Goal: Task Accomplishment & Management: Manage account settings

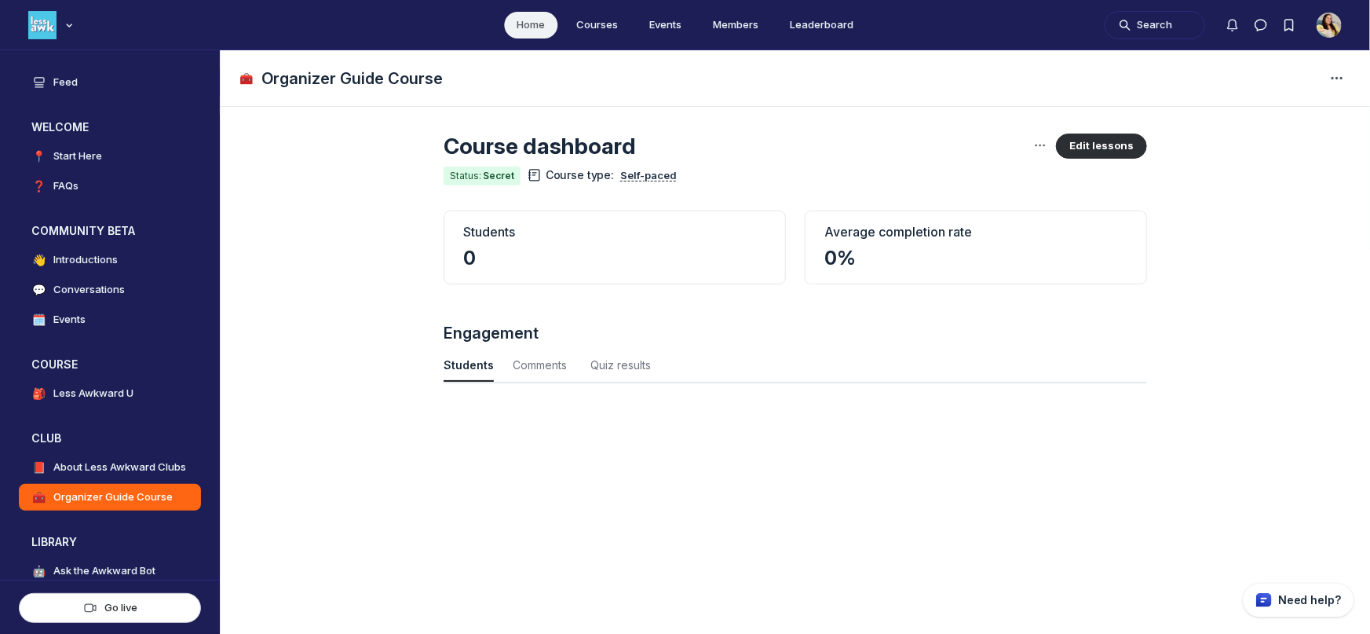
scroll to position [2125, 5183]
click at [75, 84] on h4 "Feed" at bounding box center [65, 83] width 24 height 16
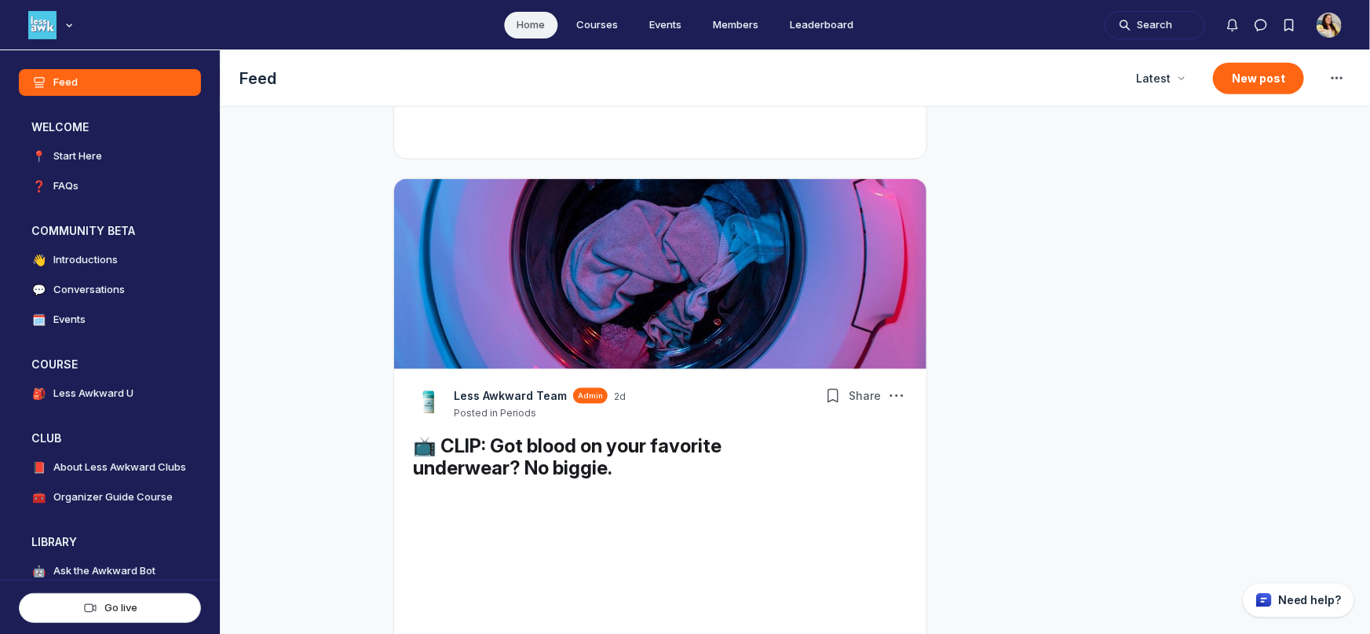
scroll to position [1166, 0]
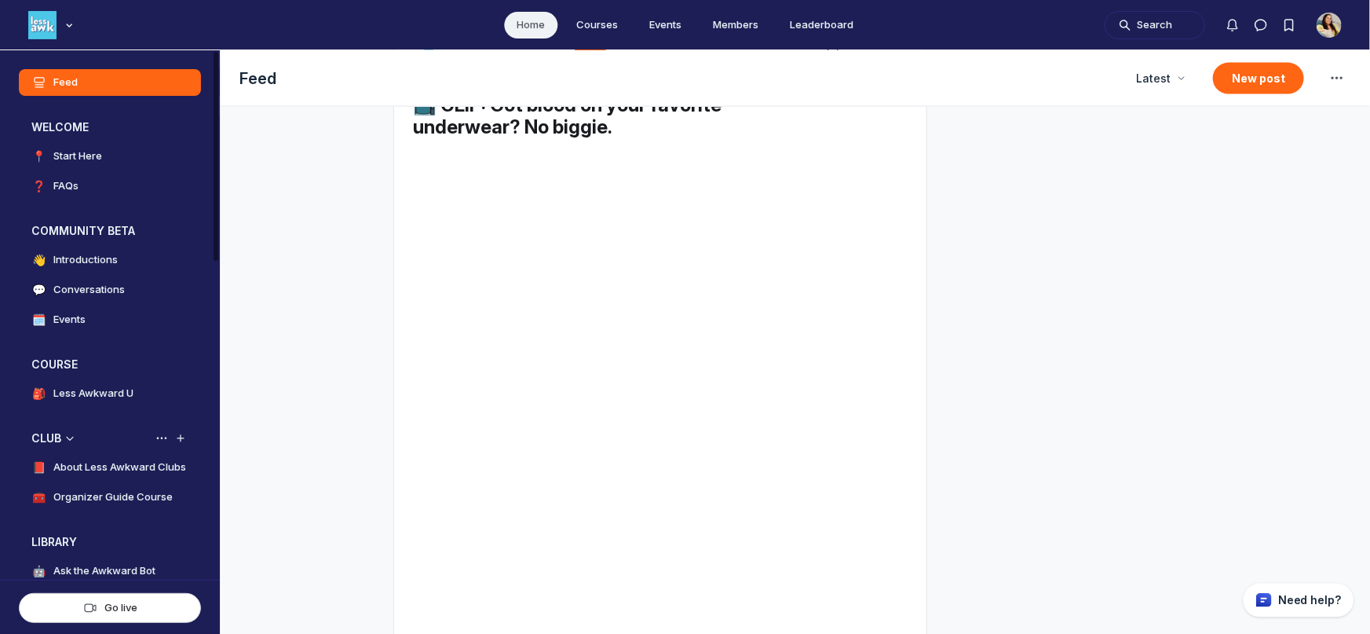
click at [119, 471] on h4 "About Less Awkward Clubs" at bounding box center [119, 467] width 133 height 16
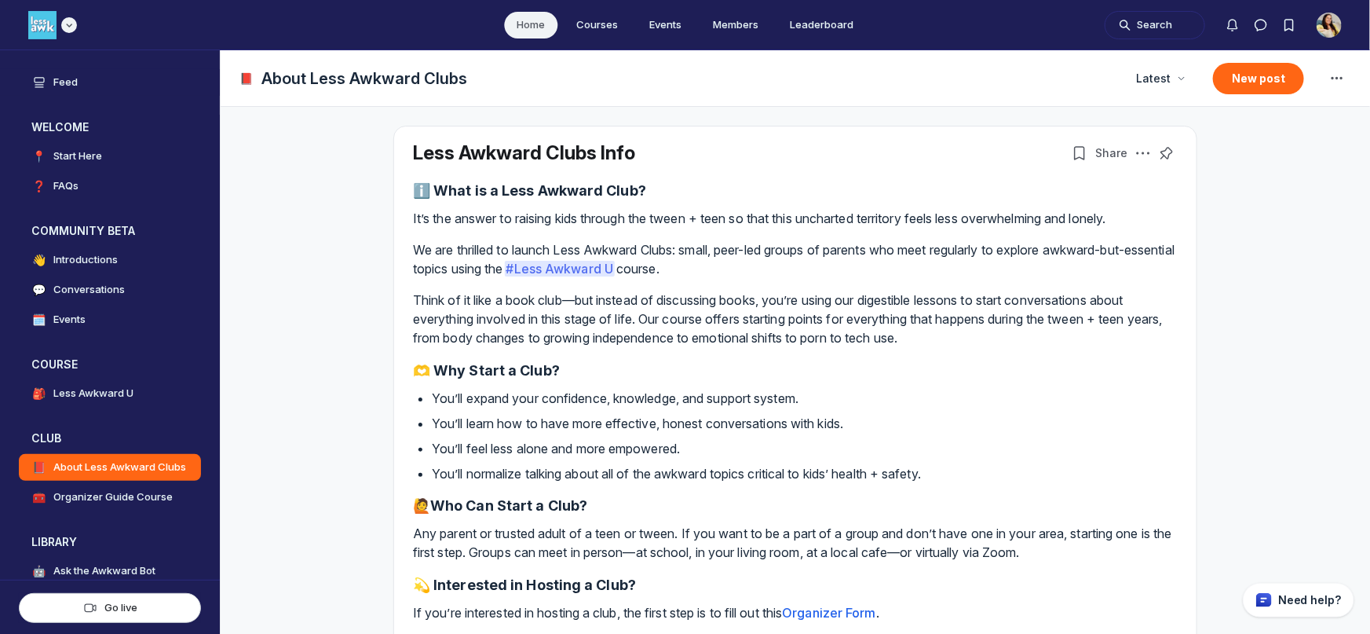
click at [67, 30] on div "Main navigation bar" at bounding box center [69, 25] width 16 height 16
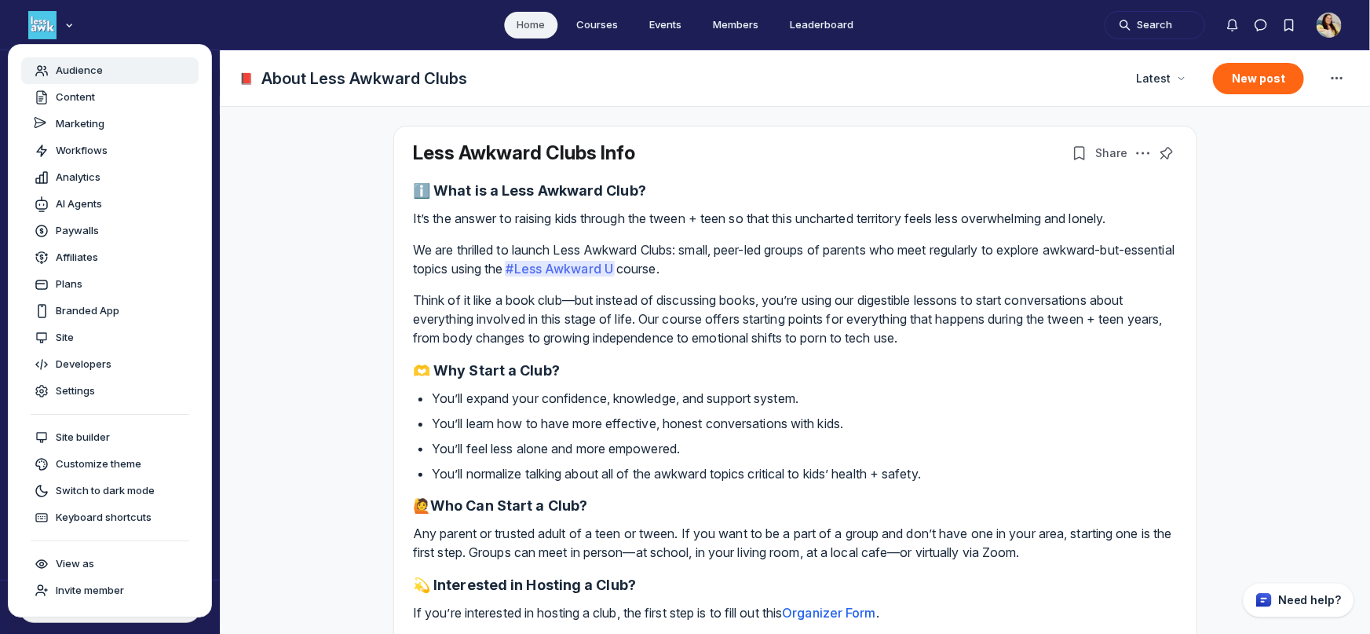
click at [72, 71] on span "Audience" at bounding box center [79, 71] width 47 height 16
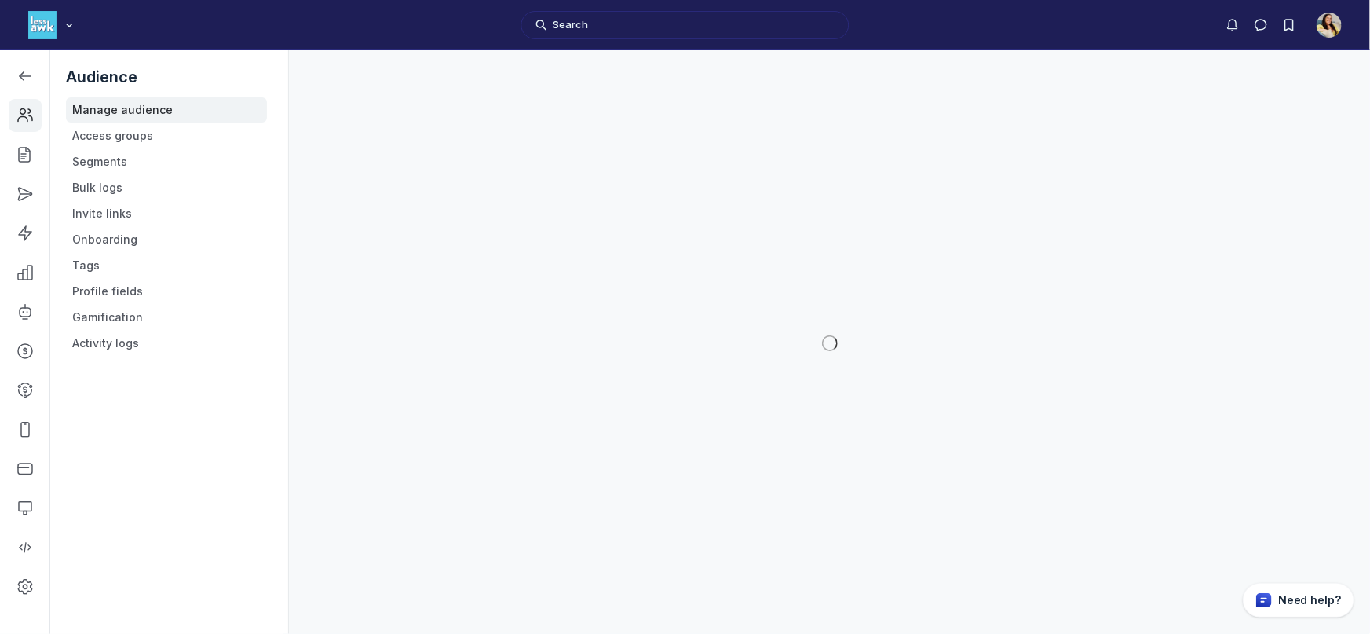
scroll to position [4609, 2237]
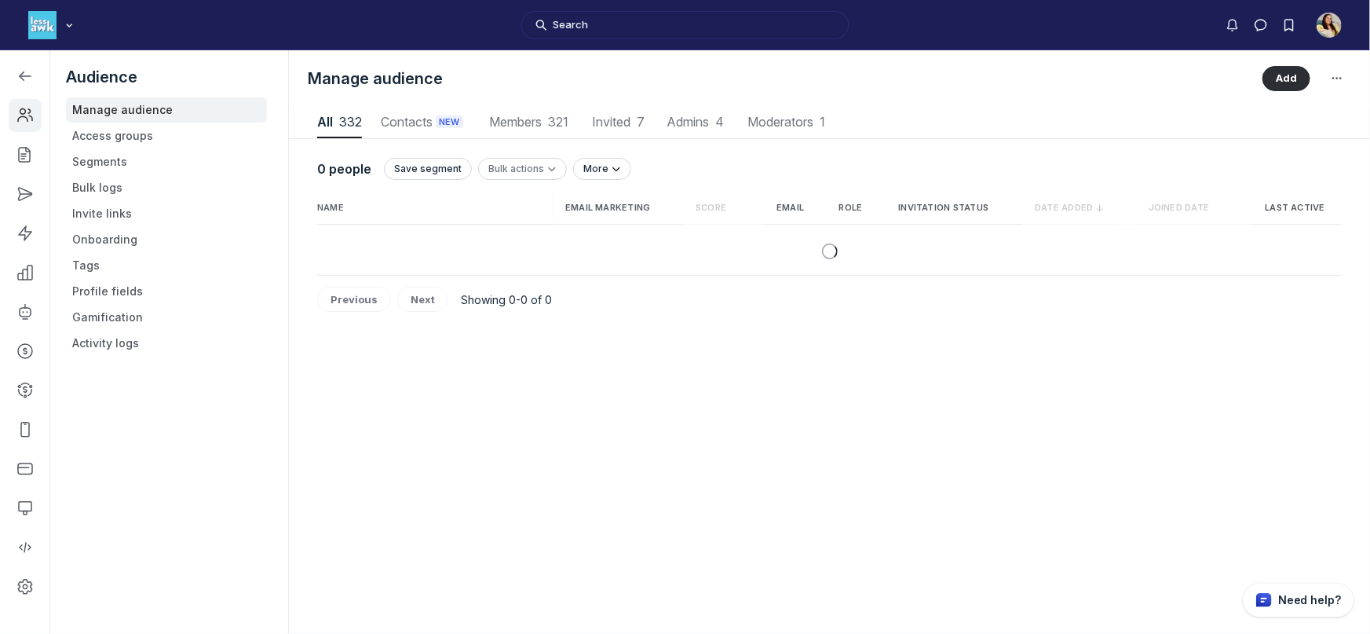
scroll to position [2121, 6601]
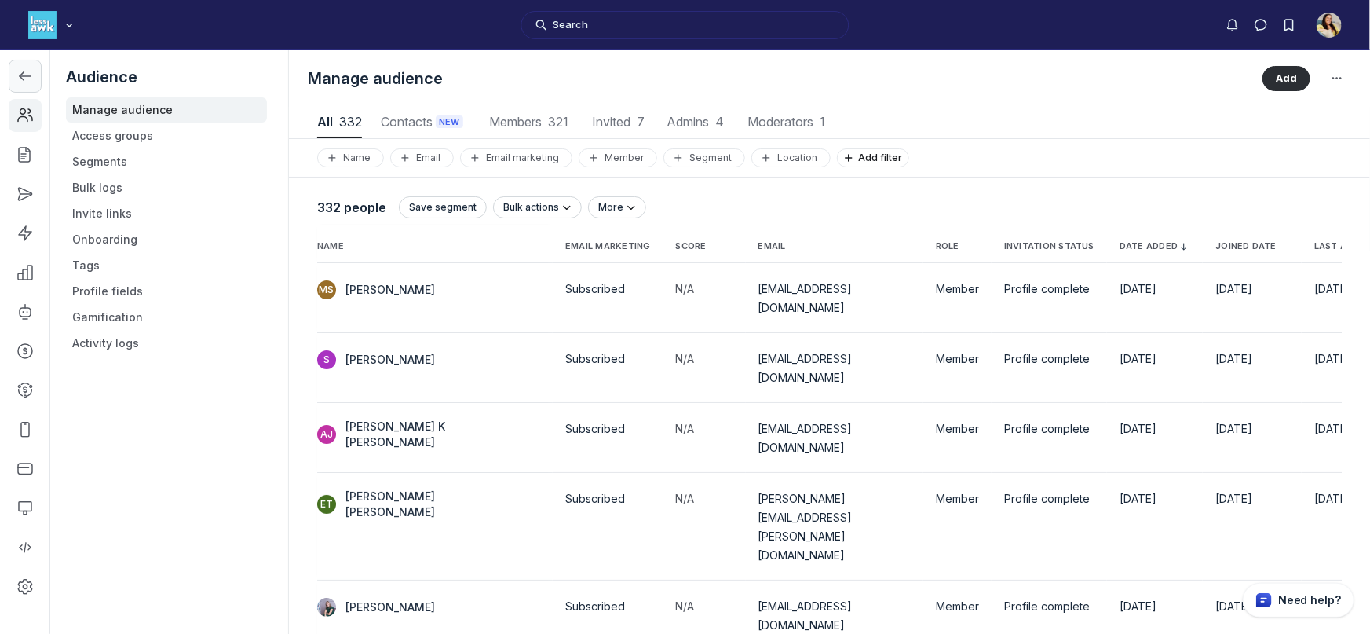
click at [22, 75] on icon "Left Sidebar" at bounding box center [25, 76] width 16 height 16
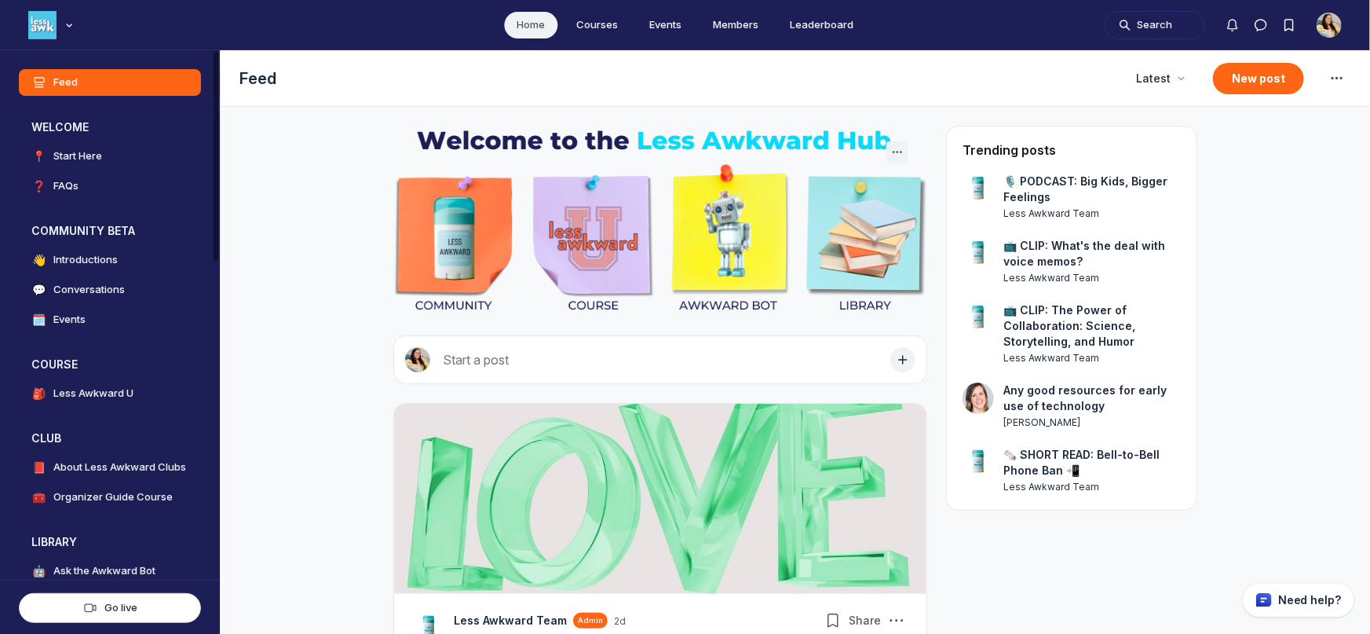
scroll to position [4365, 3007]
click at [66, 24] on icon "Main navigation bar" at bounding box center [69, 24] width 16 height 9
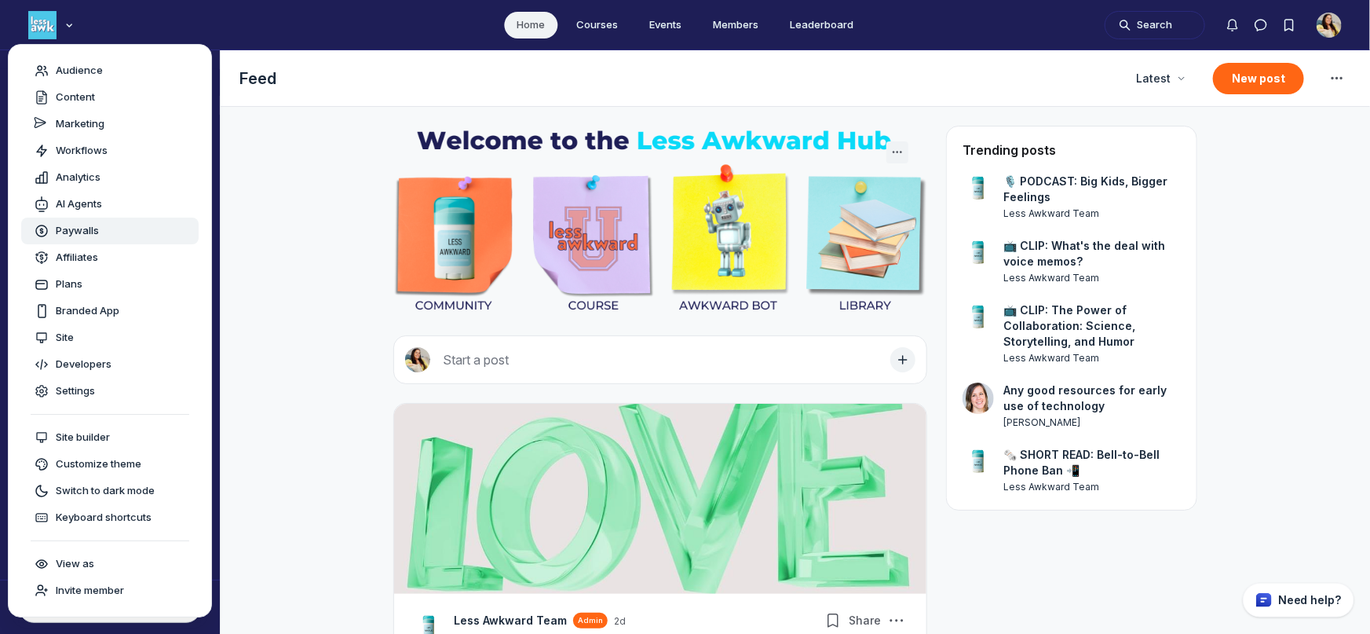
click at [88, 234] on span "Paywalls" at bounding box center [77, 231] width 43 height 16
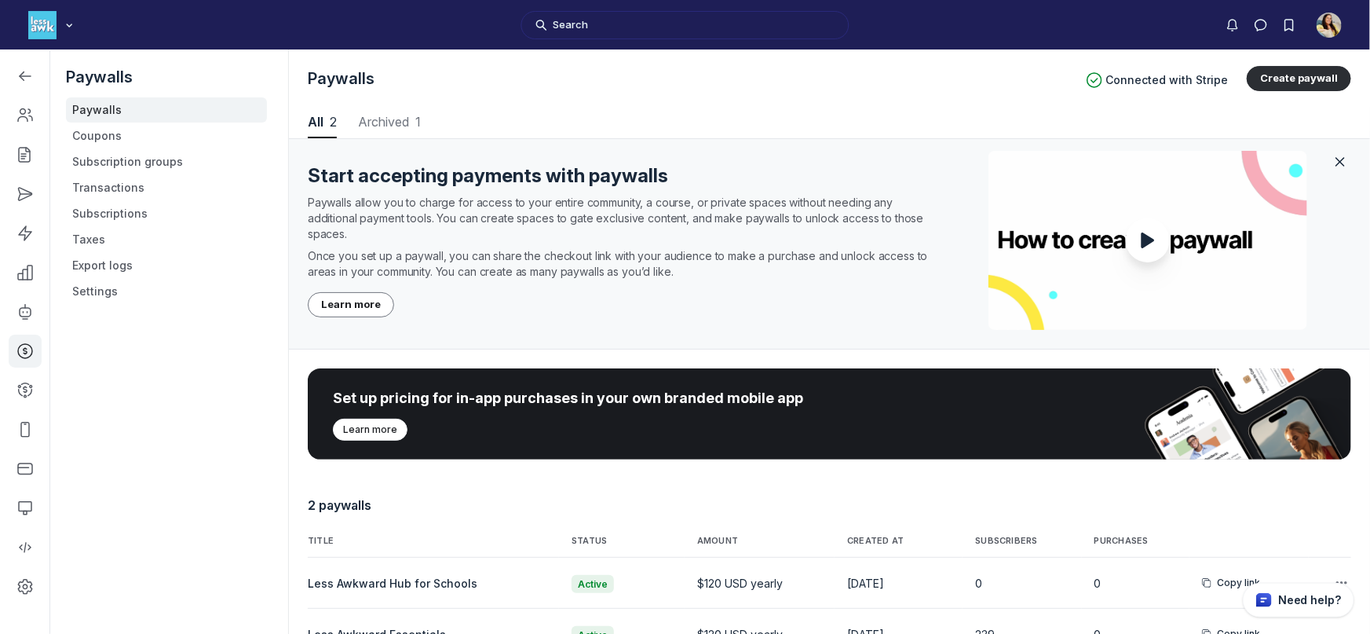
scroll to position [118, 0]
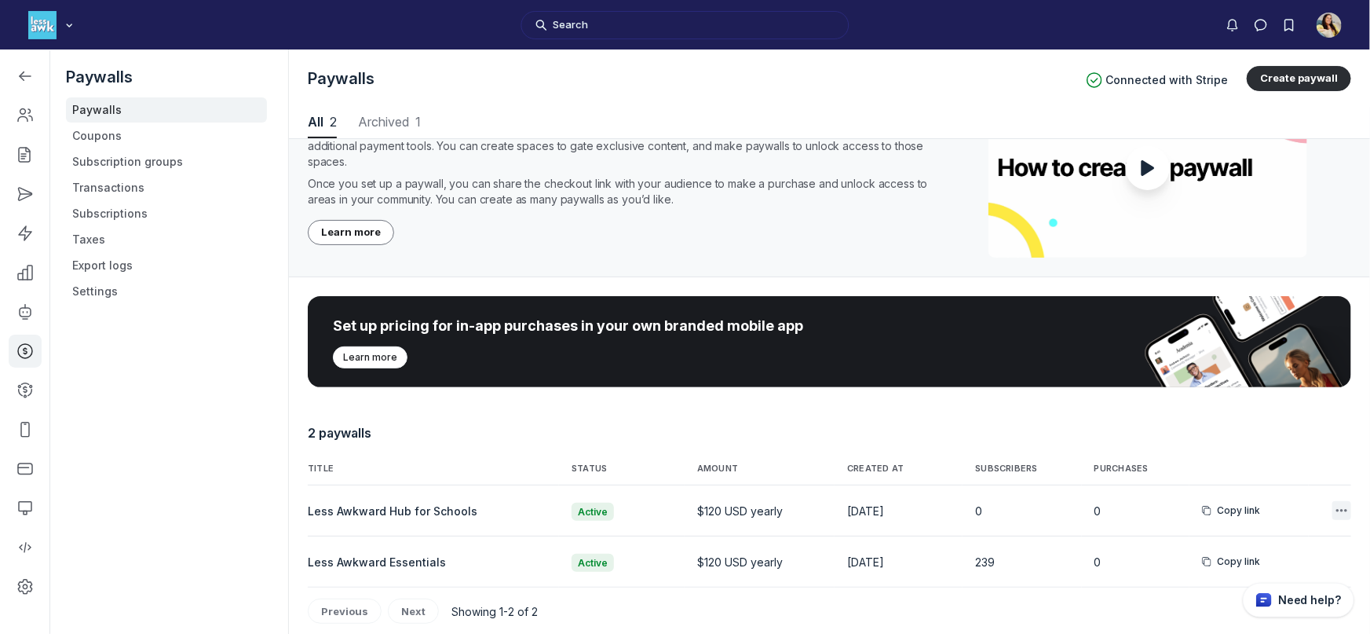
click at [1340, 507] on icon "button" at bounding box center [1342, 510] width 16 height 16
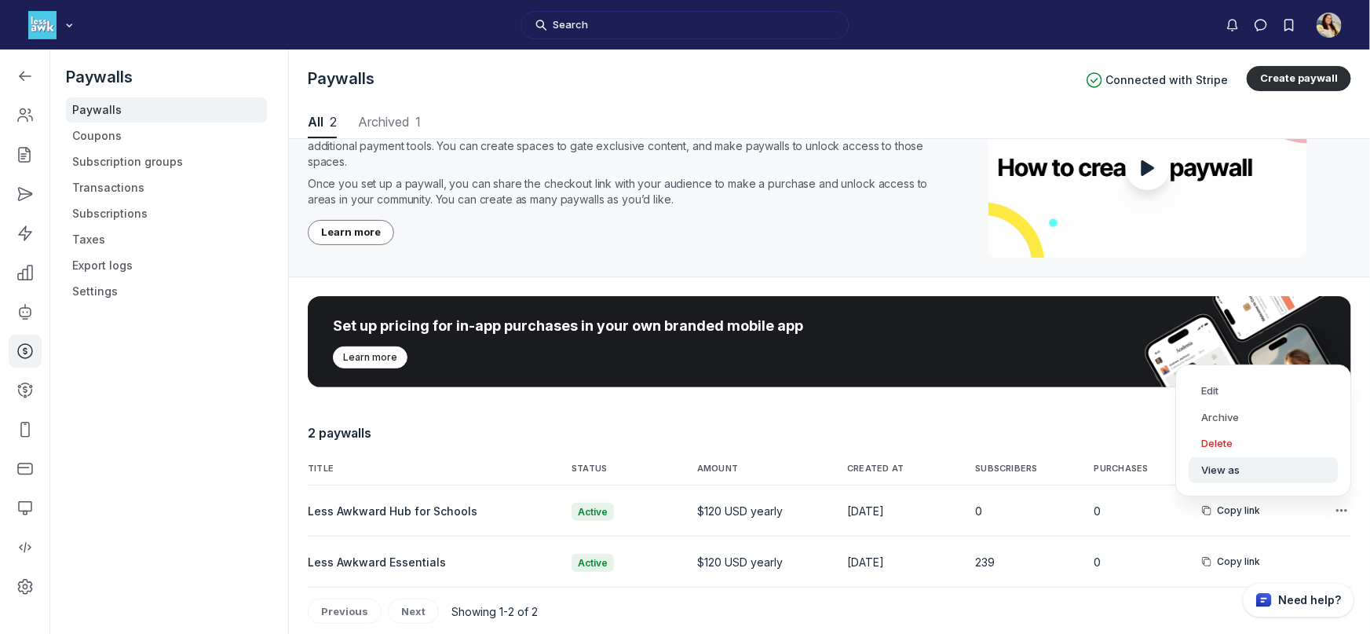
click at [1222, 476] on button "View as" at bounding box center [1263, 470] width 149 height 27
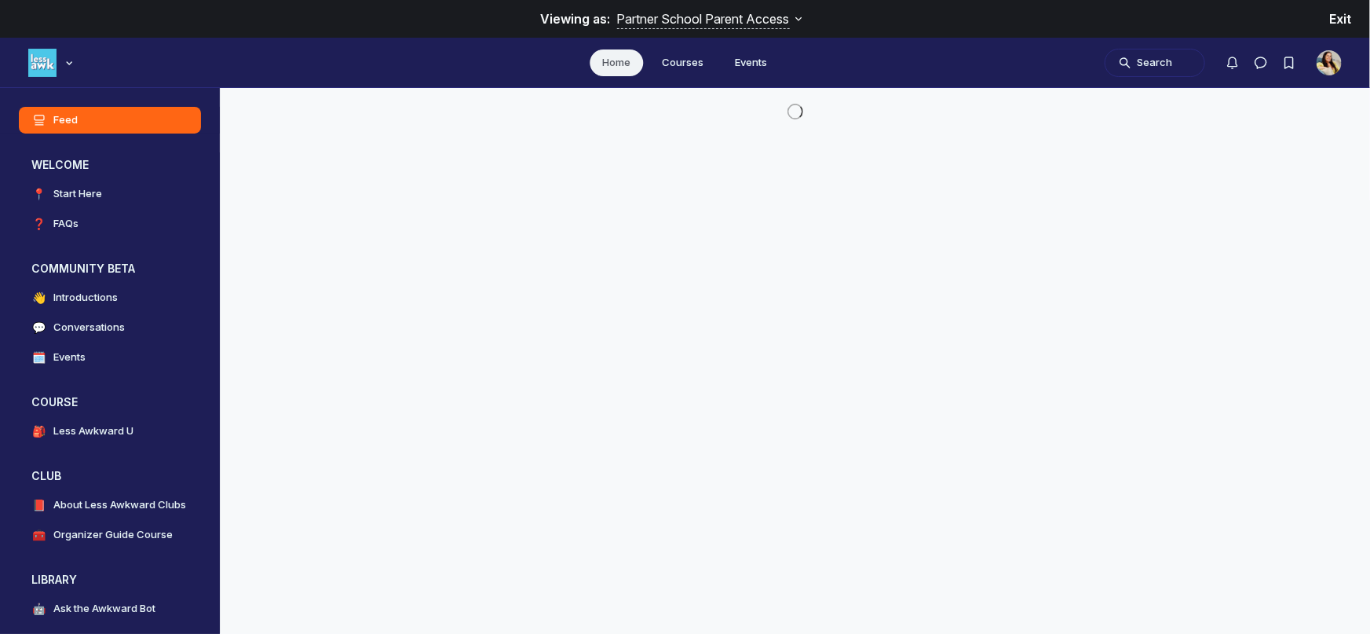
scroll to position [4444, 3007]
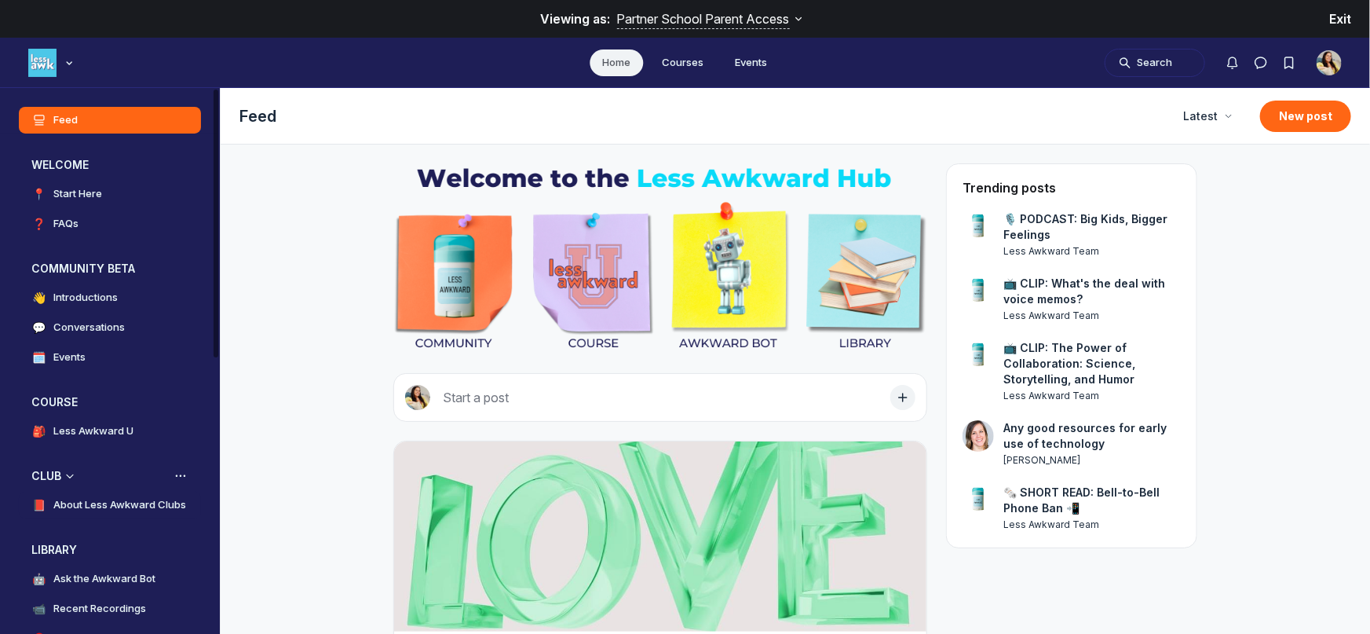
click at [120, 507] on h4 "About Less Awkward Clubs" at bounding box center [119, 505] width 133 height 16
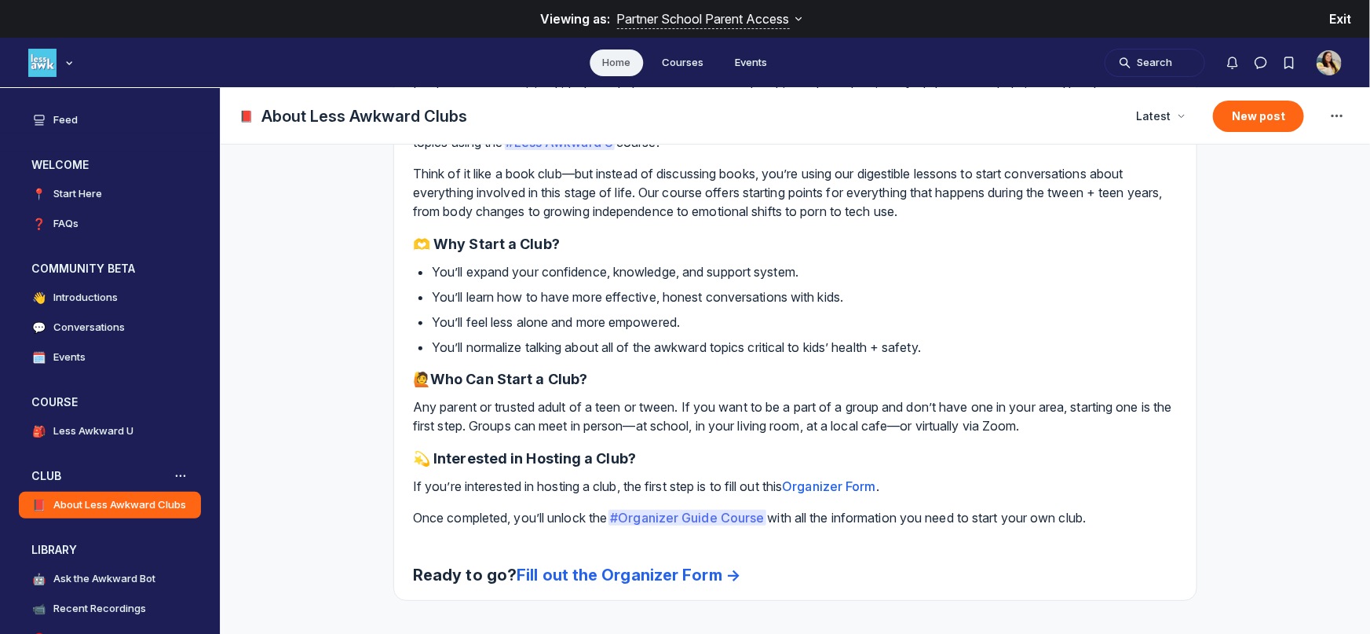
scroll to position [168, 0]
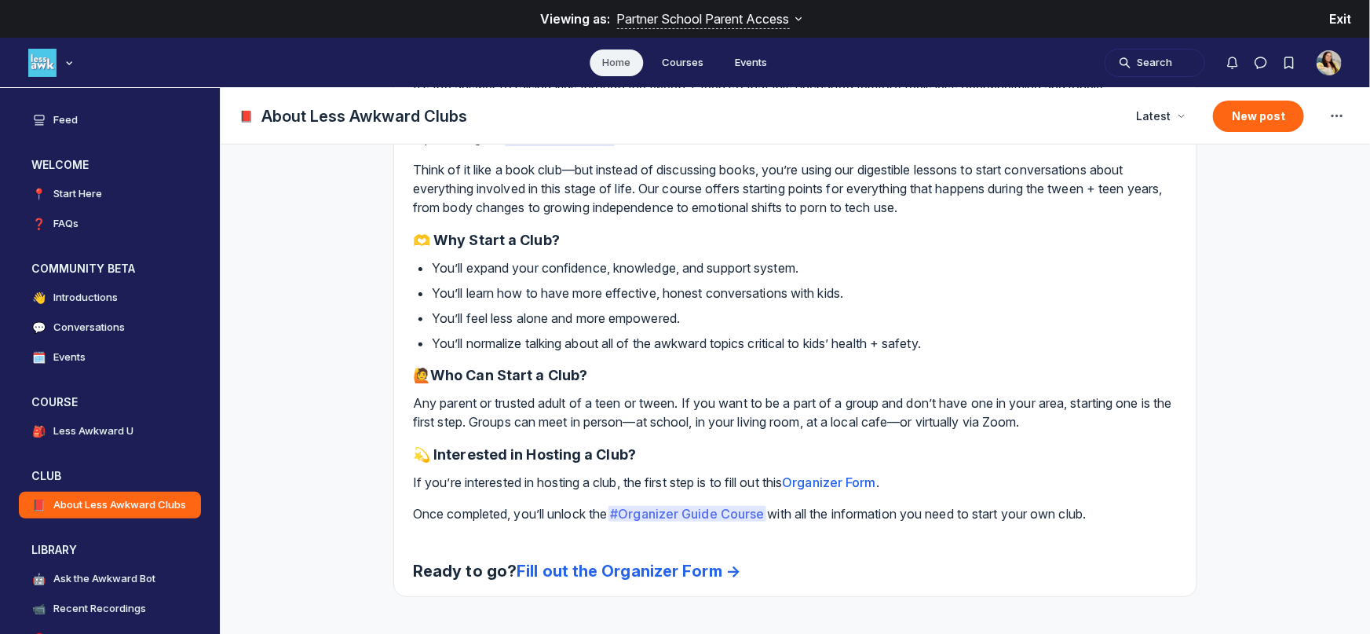
click at [718, 515] on span "# Organizer Guide Course" at bounding box center [686, 514] width 157 height 16
click at [835, 483] on link "Organizer Form" at bounding box center [828, 482] width 93 height 16
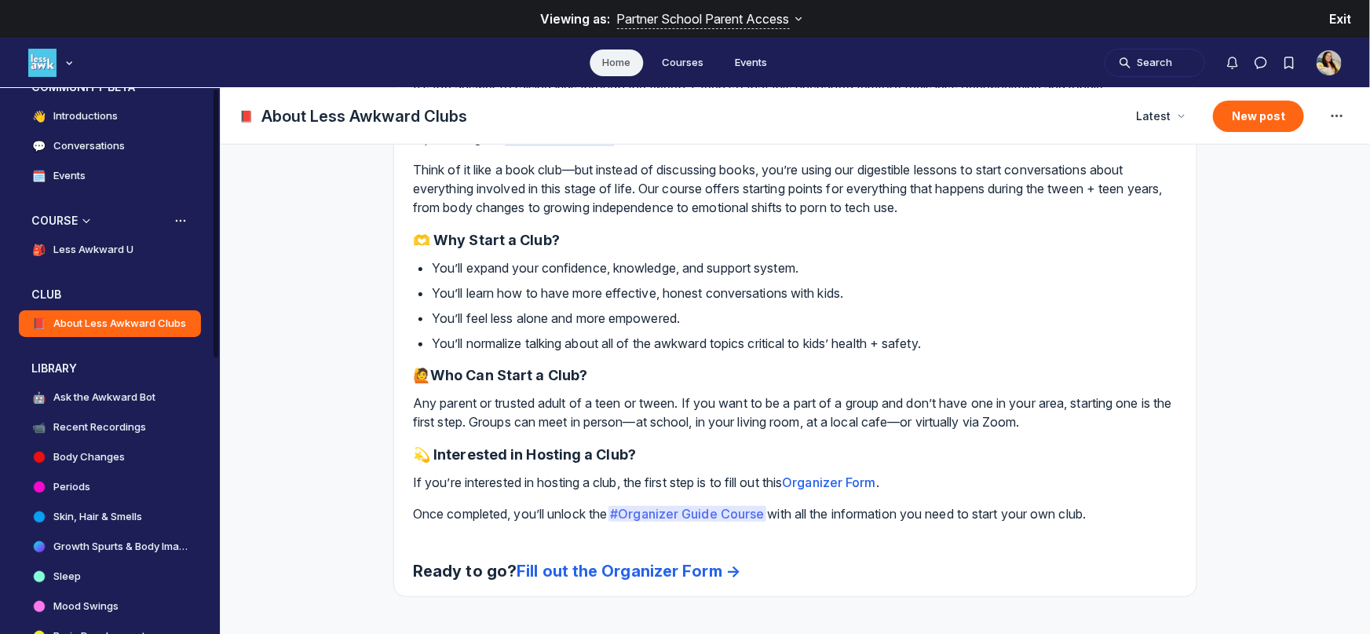
scroll to position [17, 0]
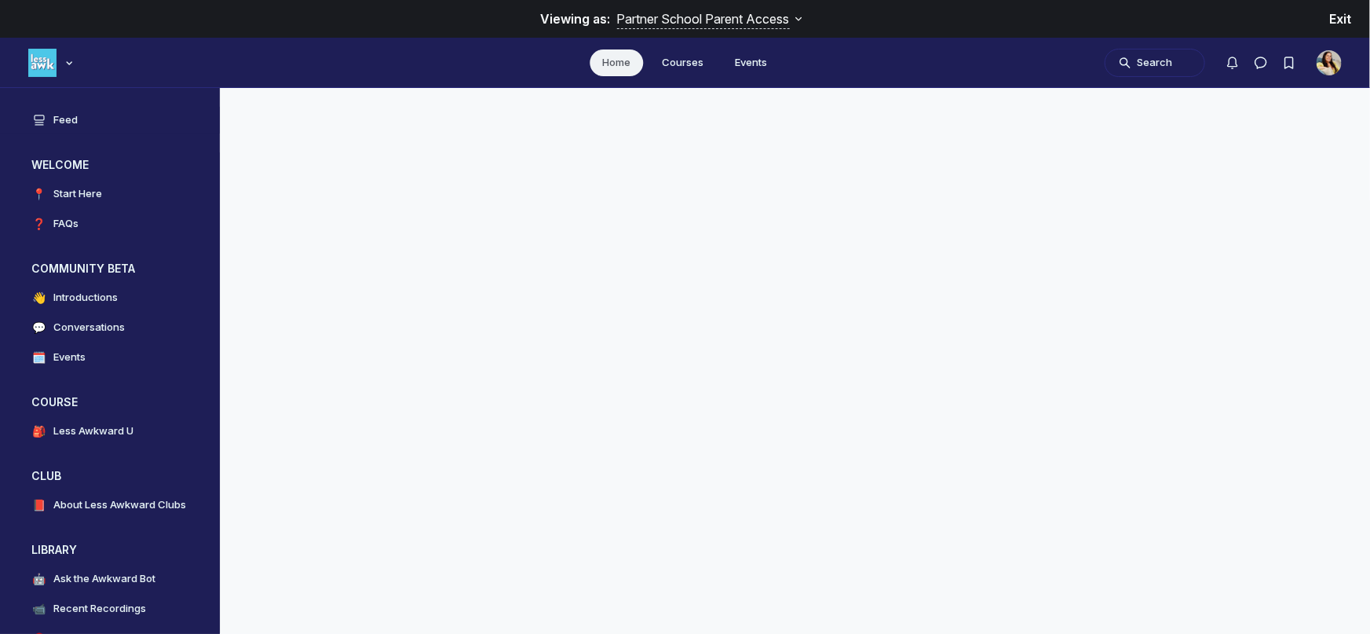
scroll to position [4444, 3007]
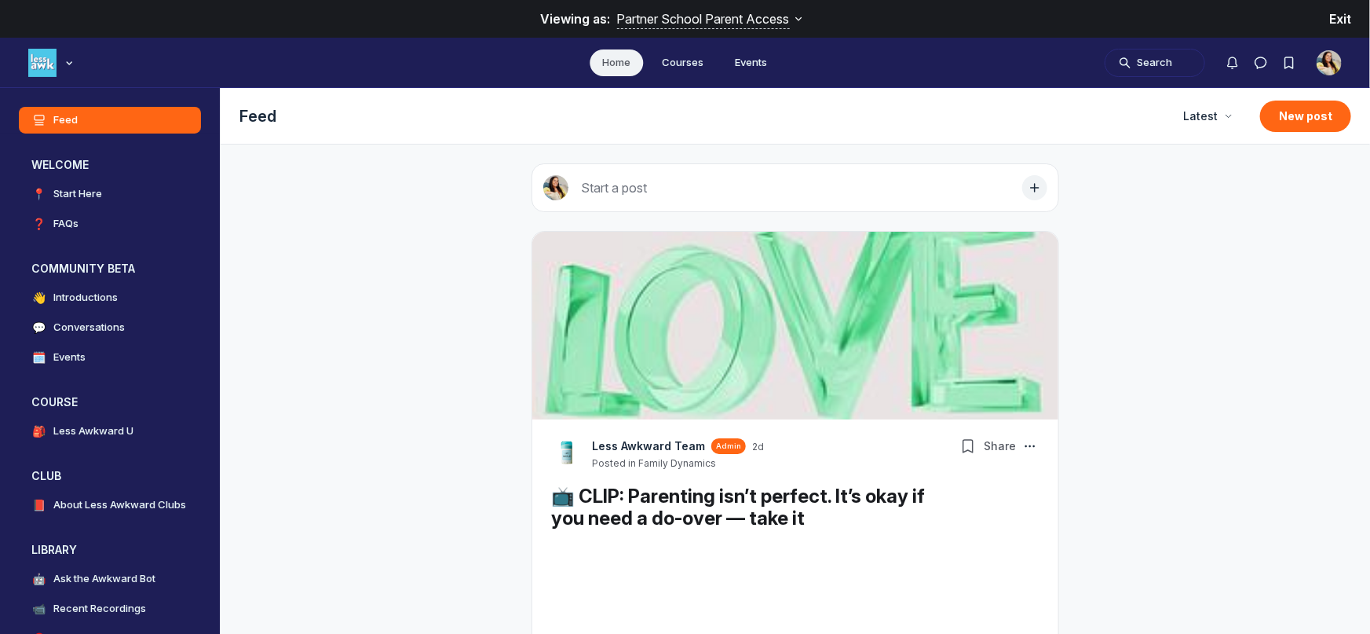
scroll to position [4444, 3007]
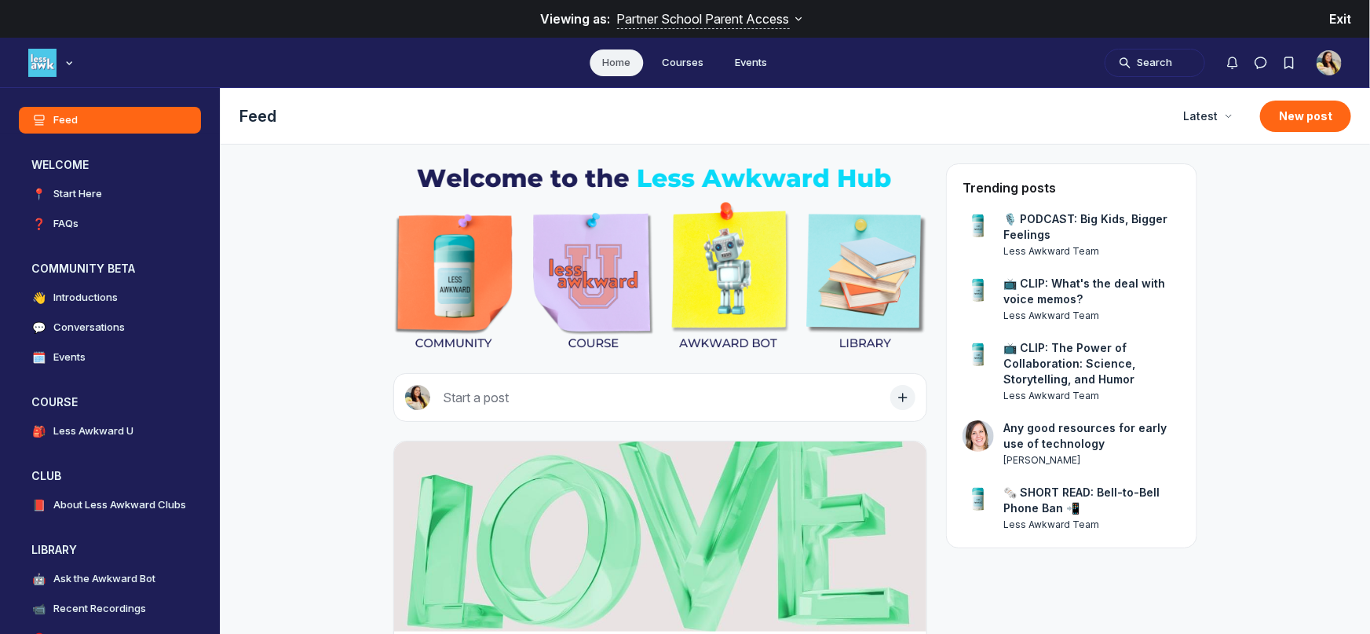
click at [1346, 16] on span "Exit" at bounding box center [1340, 19] width 22 height 16
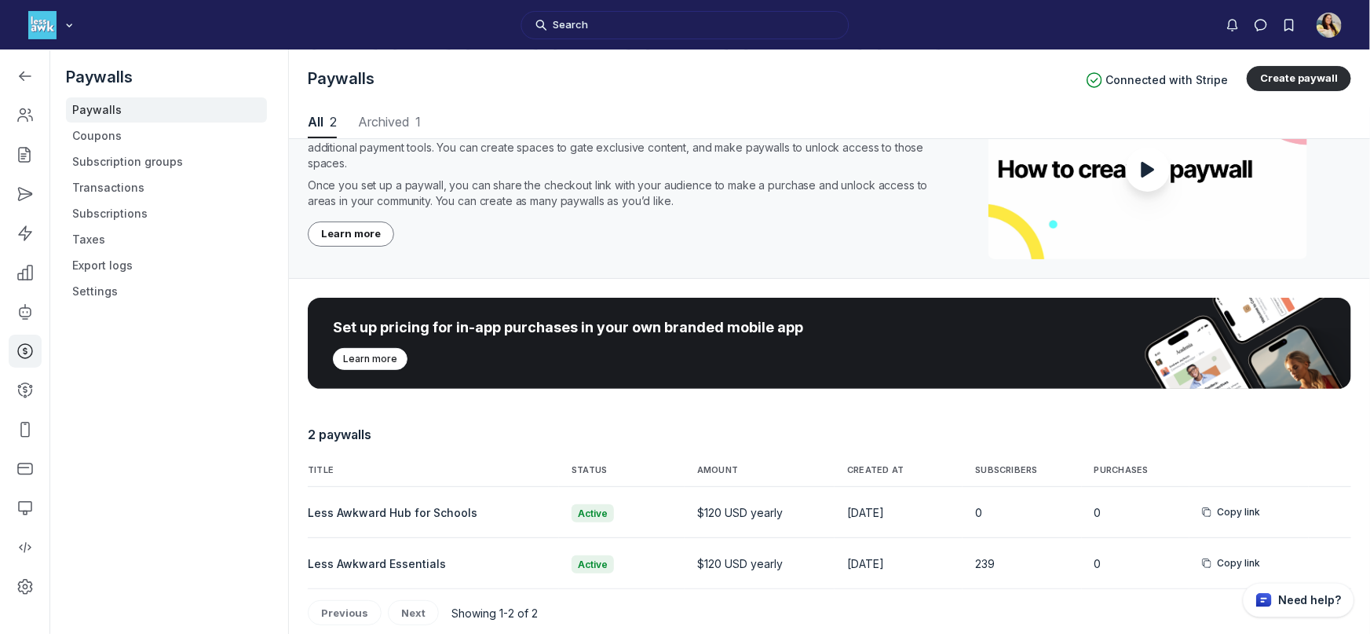
scroll to position [118, 0]
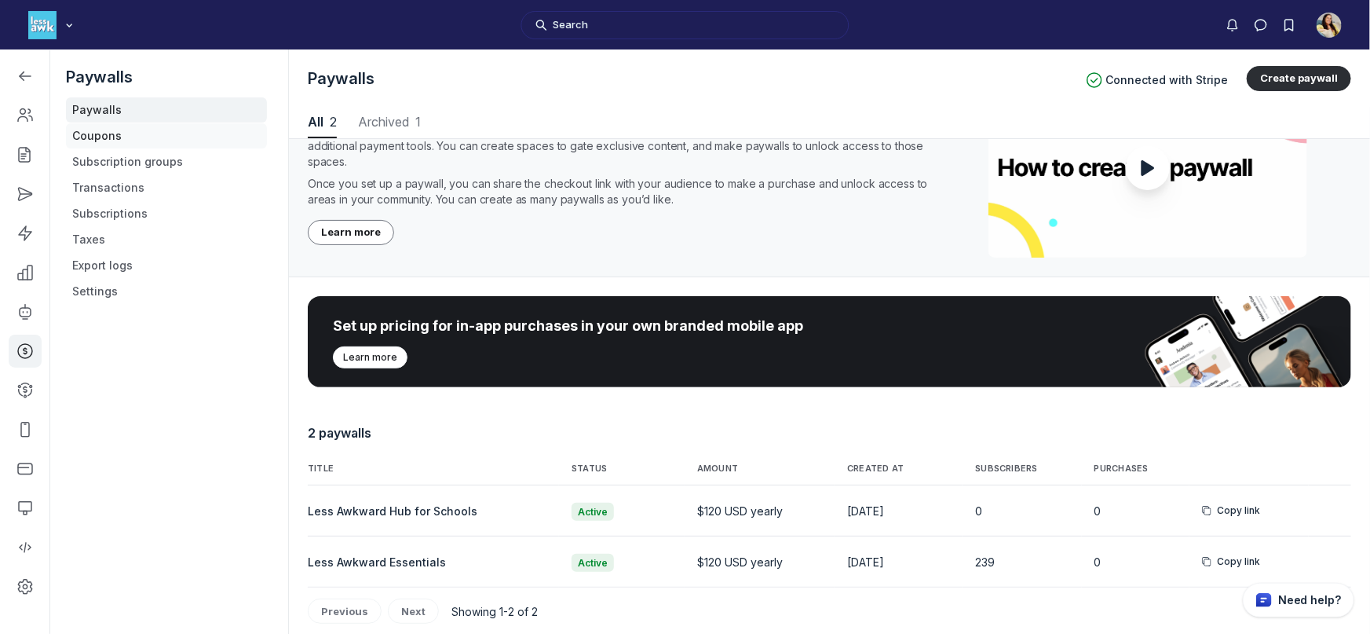
click at [146, 137] on link "Coupons" at bounding box center [166, 135] width 201 height 25
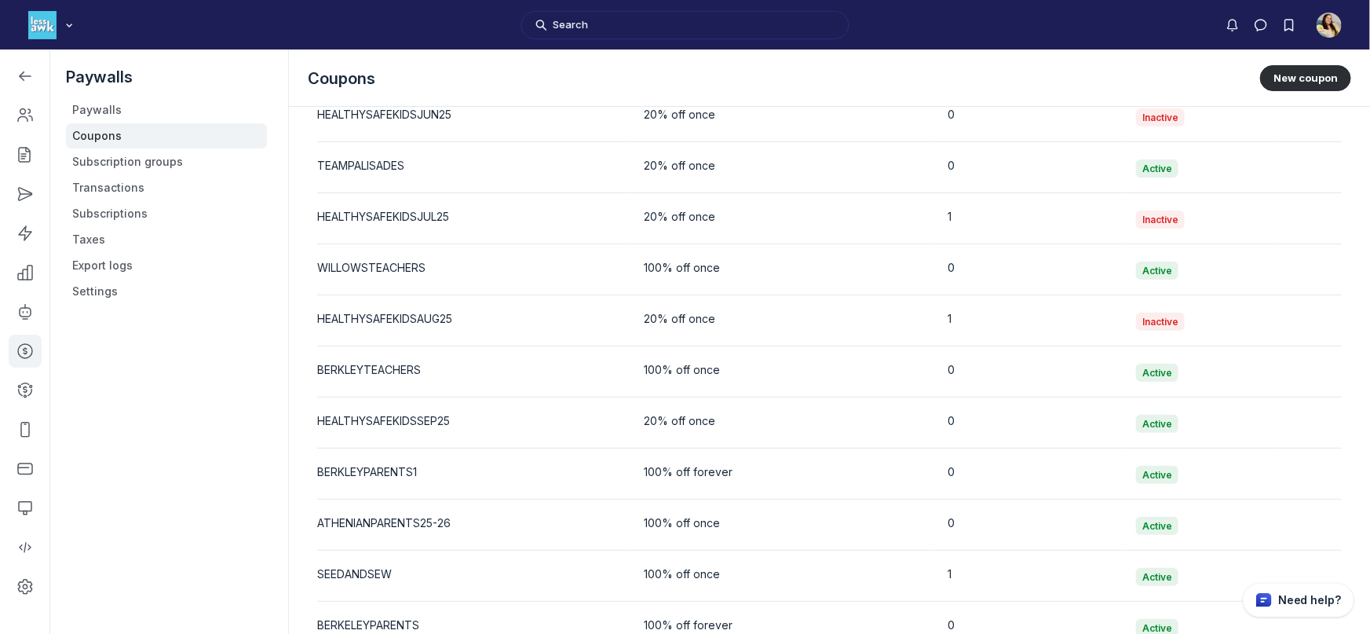
scroll to position [3168, 0]
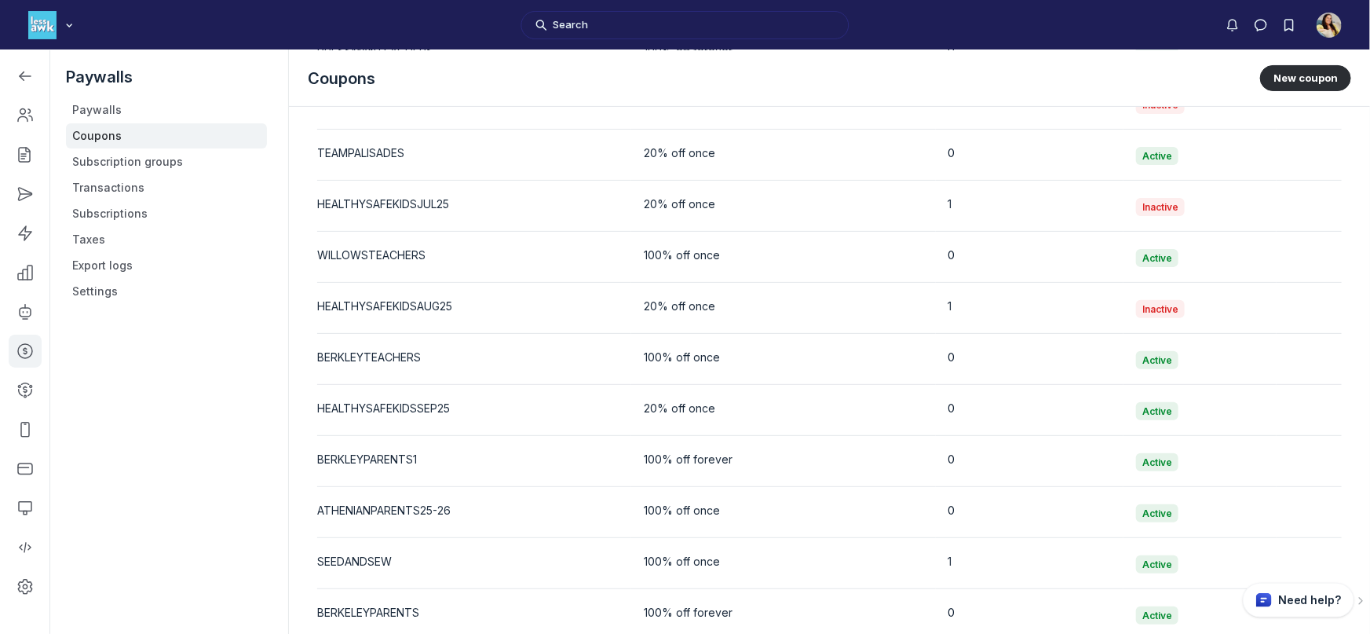
click at [1365, 599] on icon at bounding box center [1360, 600] width 13 height 9
click at [407, 609] on div "BERKELEYPARENTS" at bounding box center [467, 613] width 301 height 16
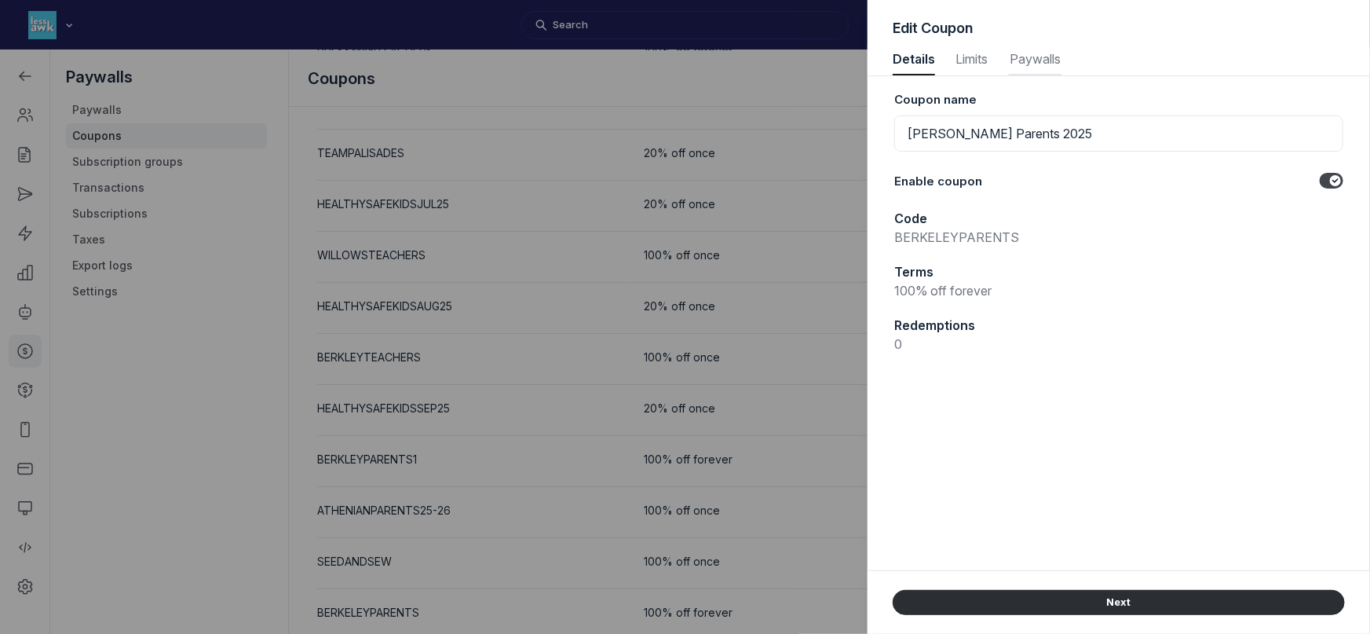
click at [1041, 60] on span "Paywalls" at bounding box center [1035, 59] width 53 height 13
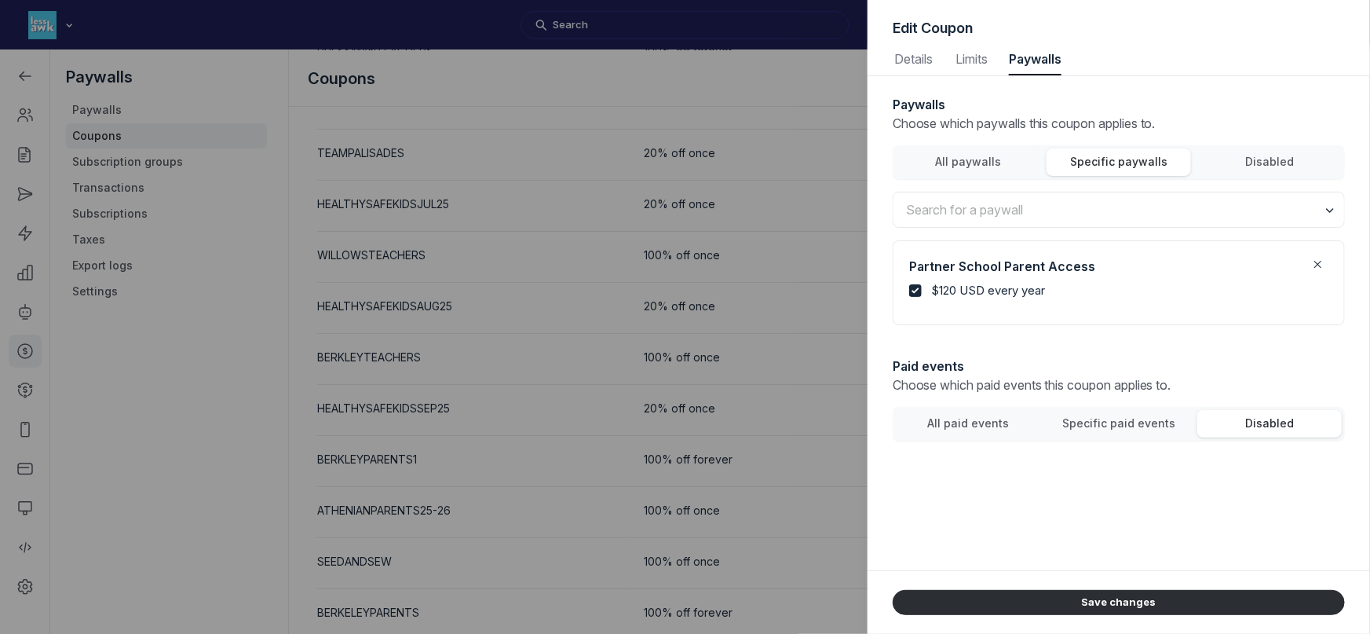
click at [970, 165] on span "All paywalls" at bounding box center [968, 161] width 66 height 13
click at [0, 0] on input "All paywalls" at bounding box center [0, 0] width 0 height 0
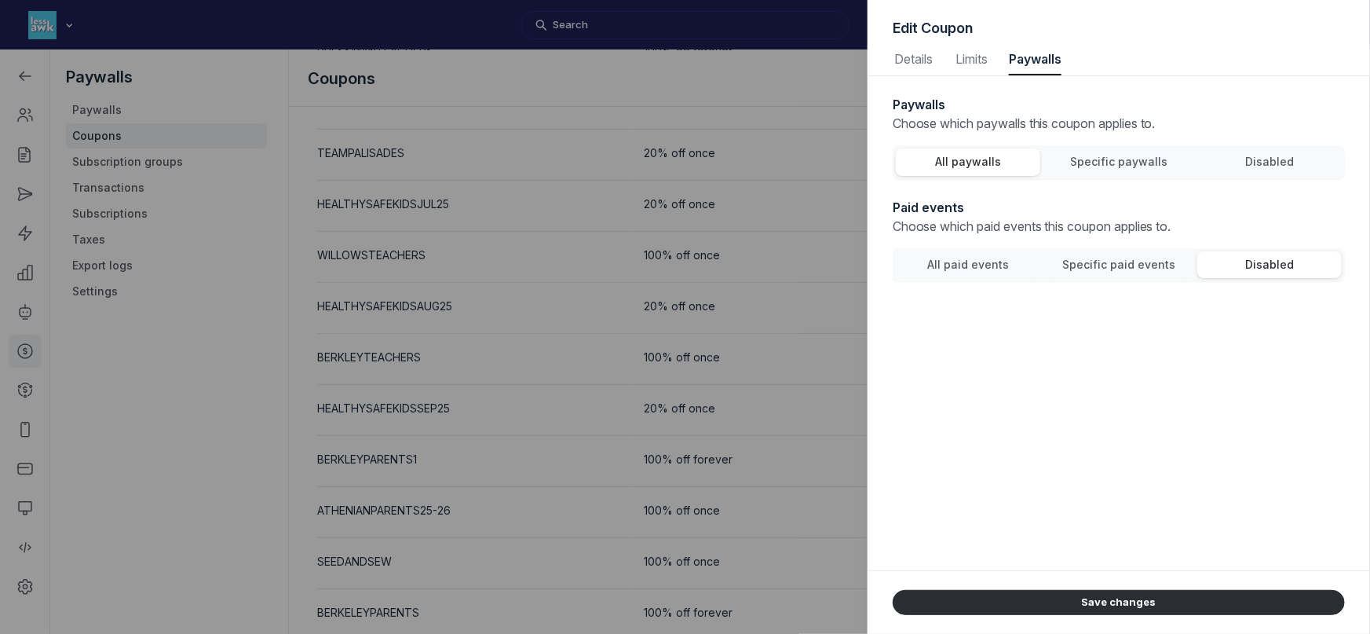
click at [1080, 156] on span "Specific paywalls" at bounding box center [1118, 161] width 97 height 13
click at [0, 0] on input "Specific paywalls" at bounding box center [0, 0] width 0 height 0
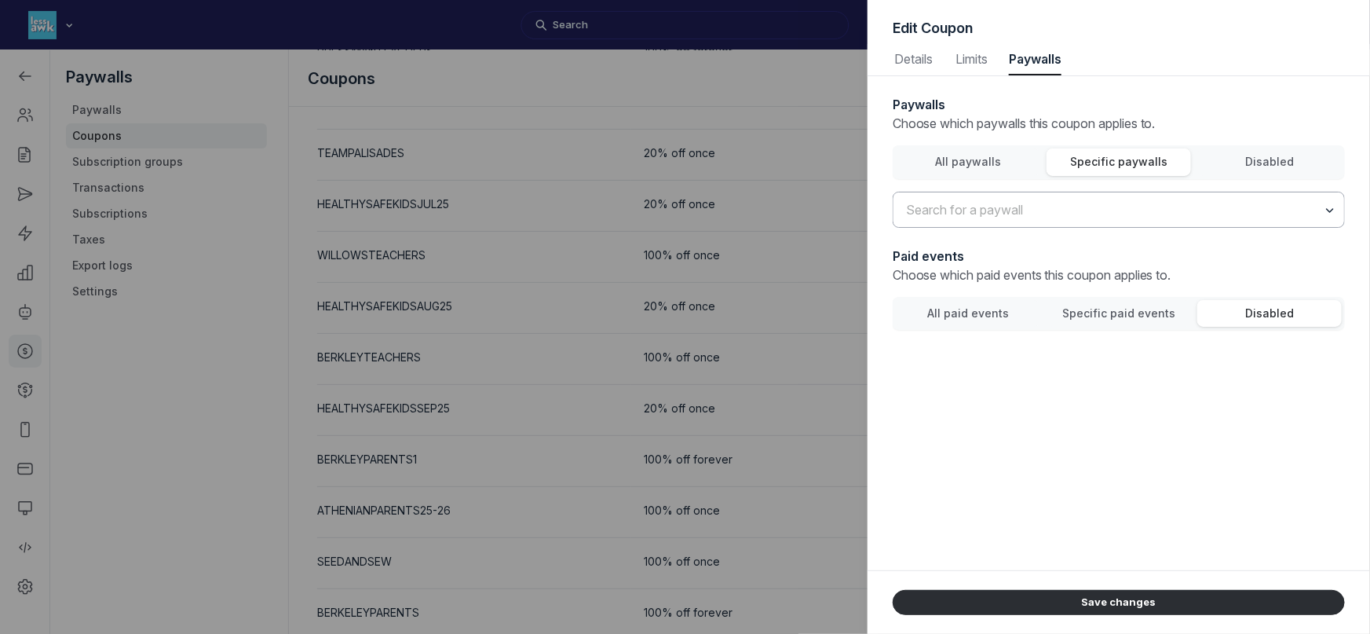
click at [1033, 212] on input "text" at bounding box center [1118, 209] width 451 height 35
click at [1024, 276] on span "Less Awkward Essentials" at bounding box center [1118, 280] width 419 height 16
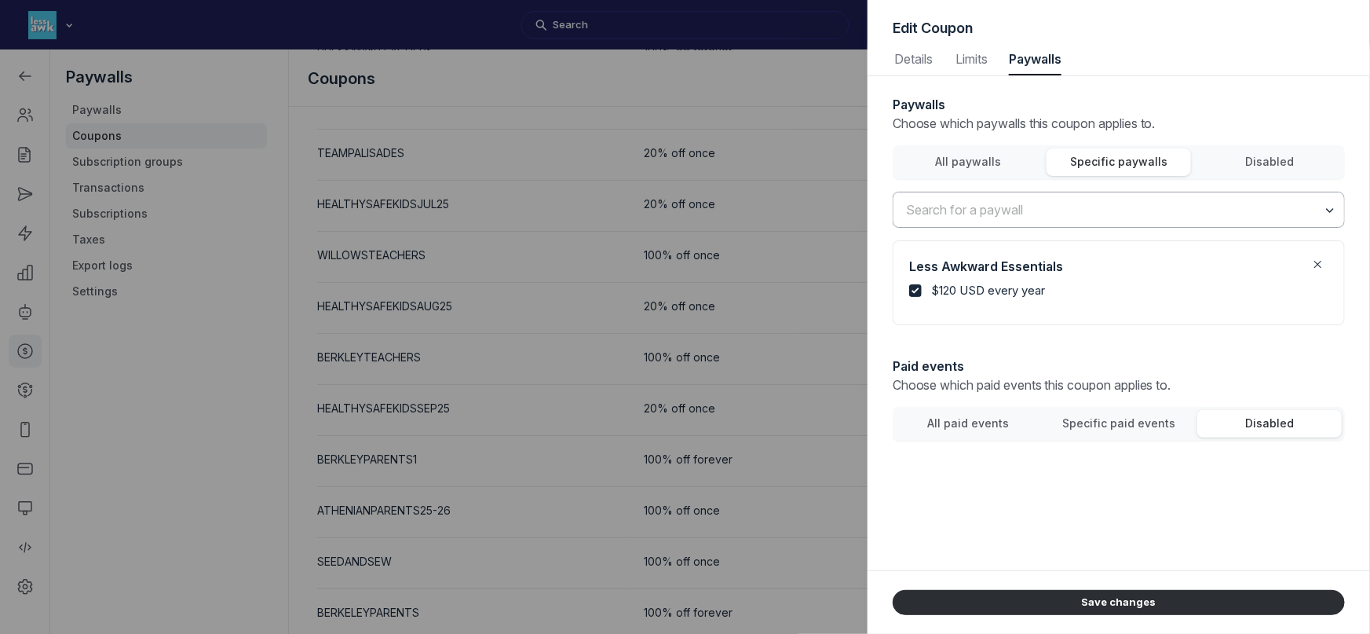
click at [1021, 210] on input "text" at bounding box center [1118, 209] width 451 height 35
click at [1018, 248] on span "Partner School Parent Access" at bounding box center [1118, 251] width 419 height 16
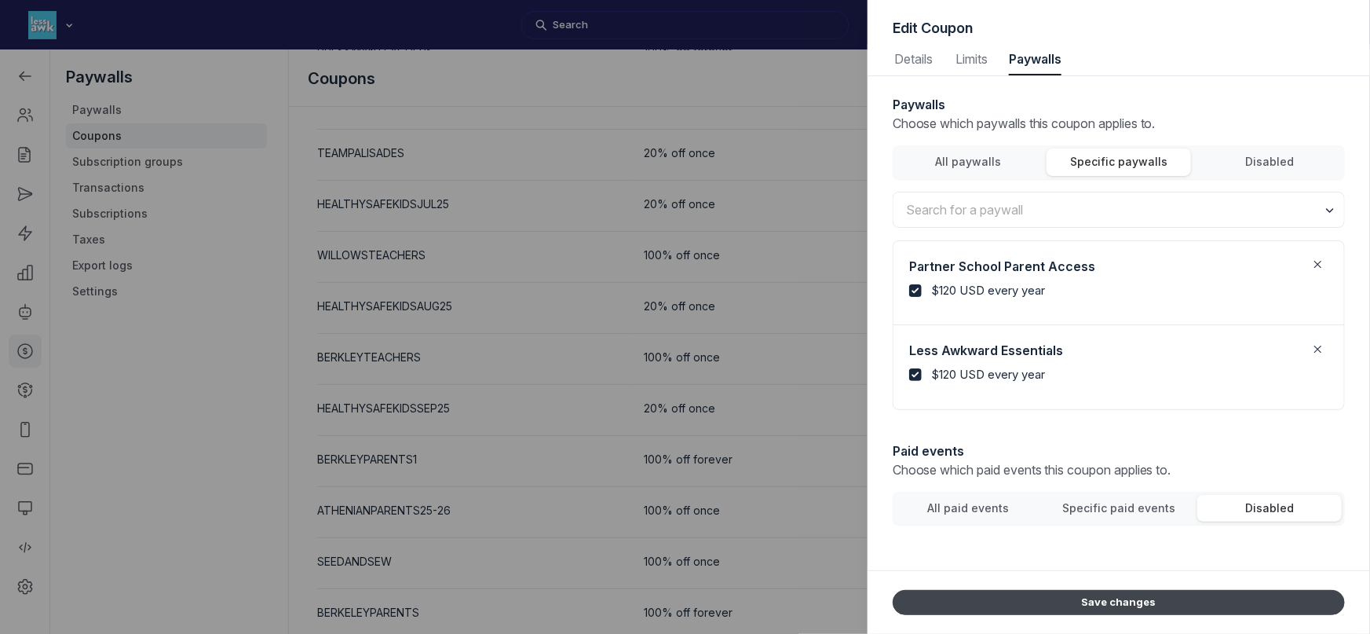
click at [1111, 605] on button "Save changes" at bounding box center [1119, 602] width 452 height 25
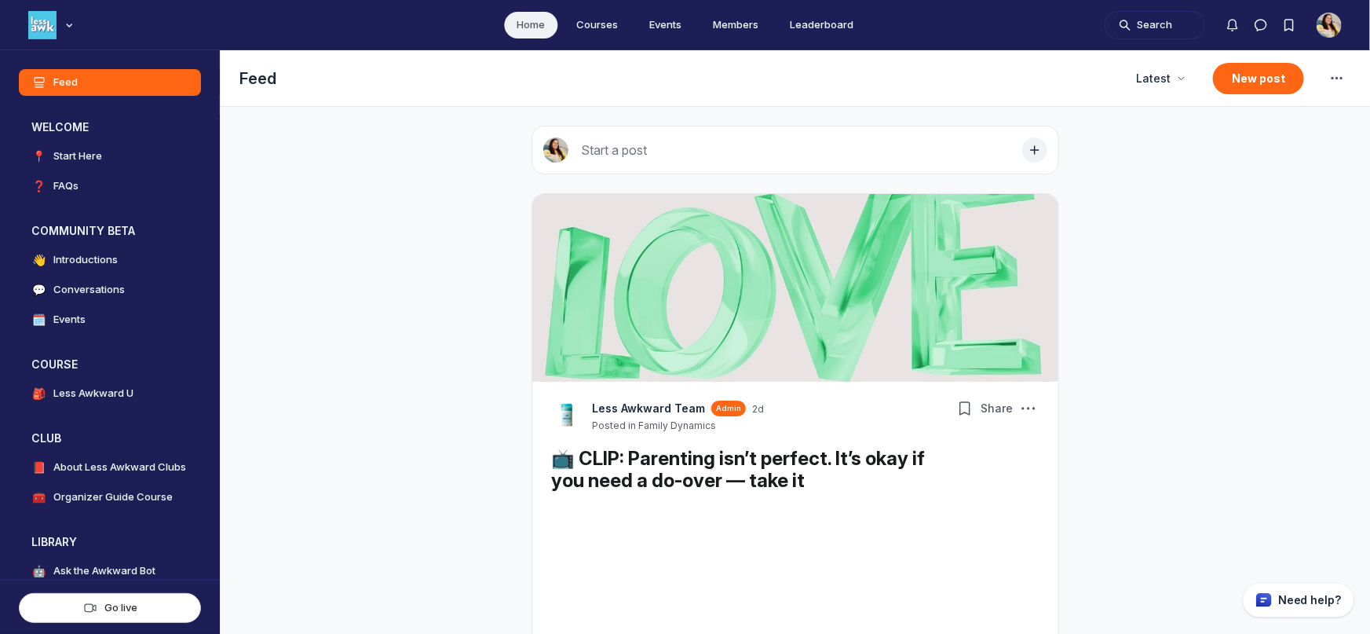
scroll to position [4365, 3007]
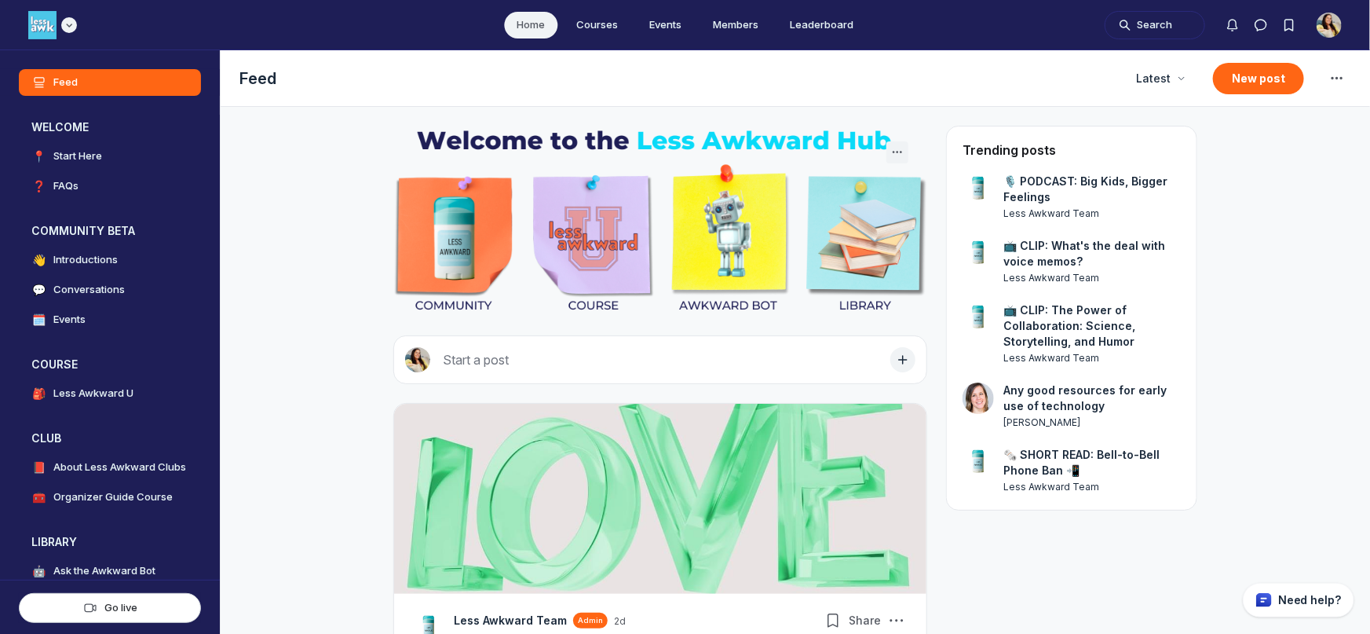
click at [70, 20] on icon "Main navigation bar" at bounding box center [69, 24] width 16 height 9
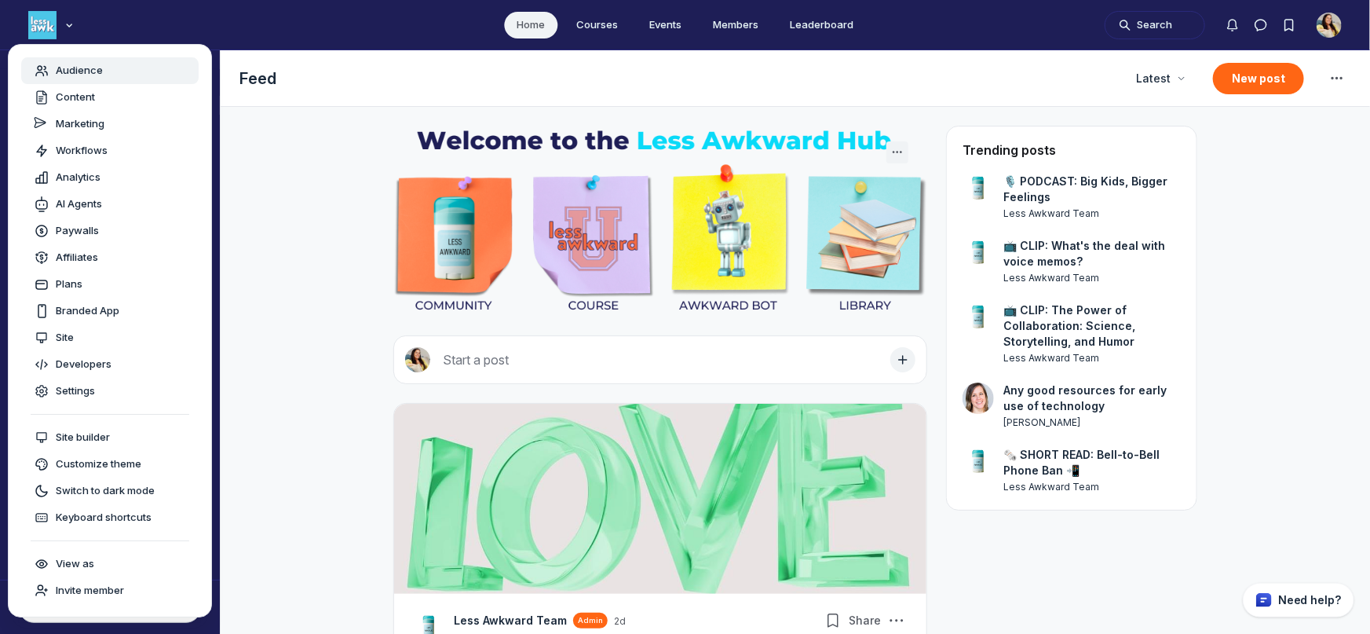
click at [82, 70] on span "Audience" at bounding box center [79, 71] width 47 height 16
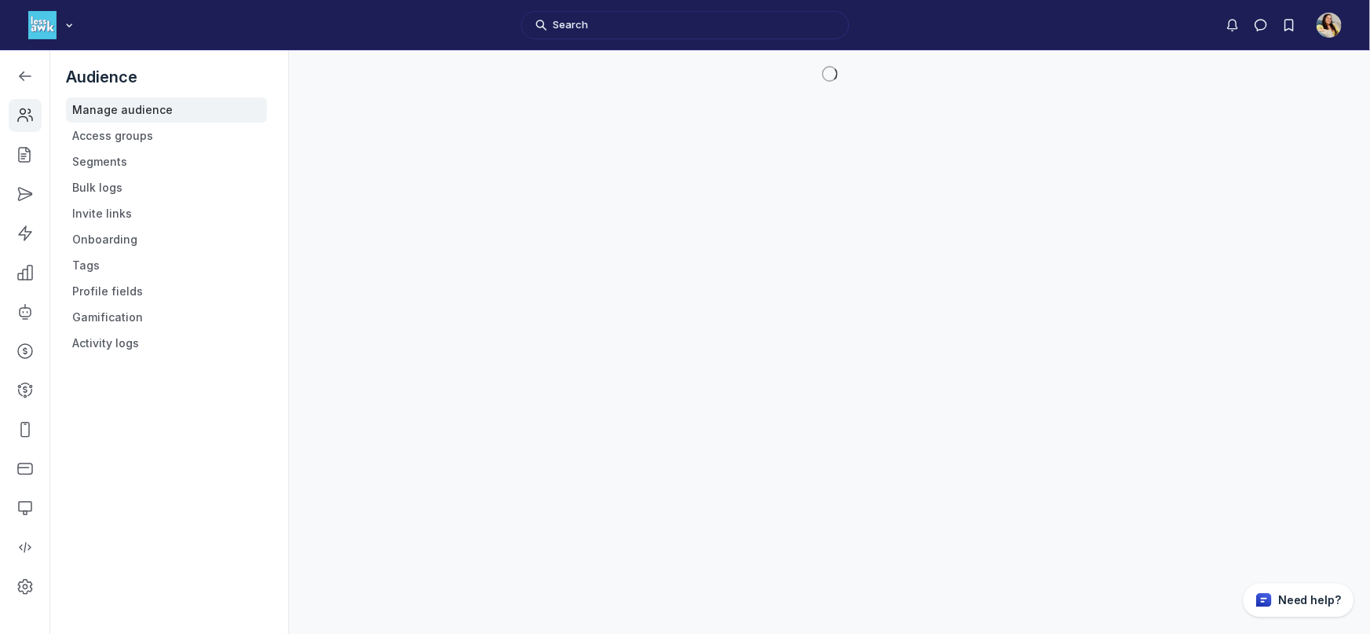
scroll to position [4609, 2237]
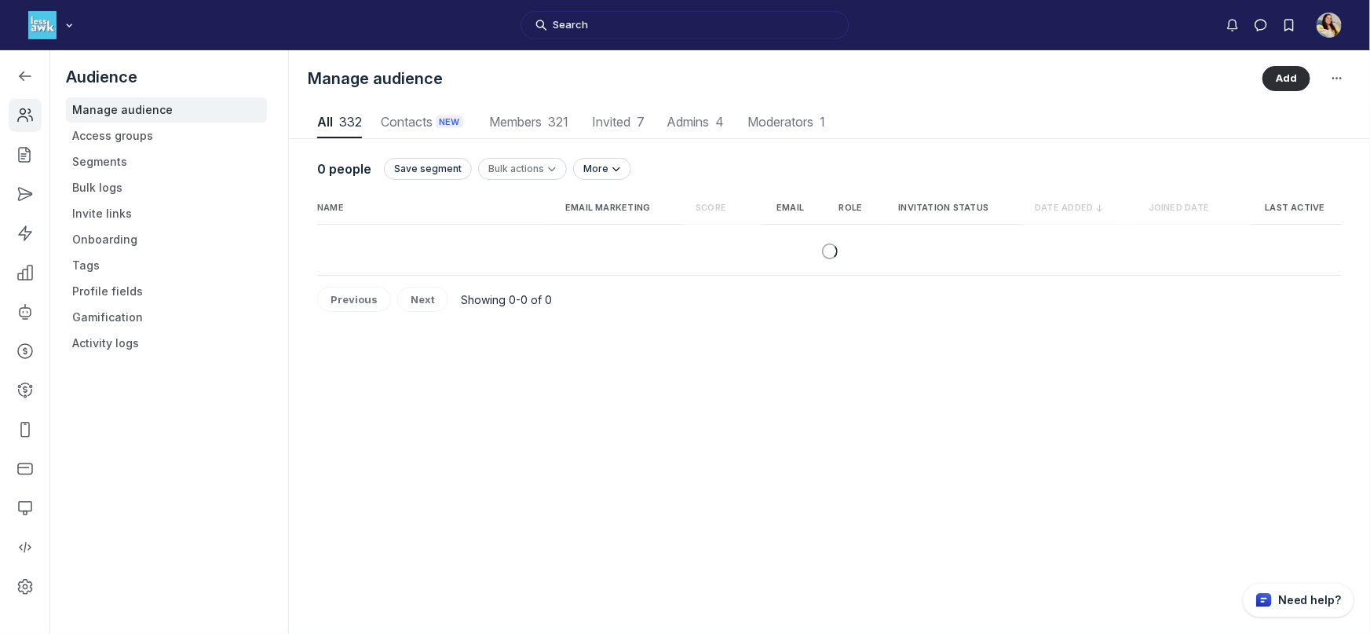
scroll to position [2121, 6601]
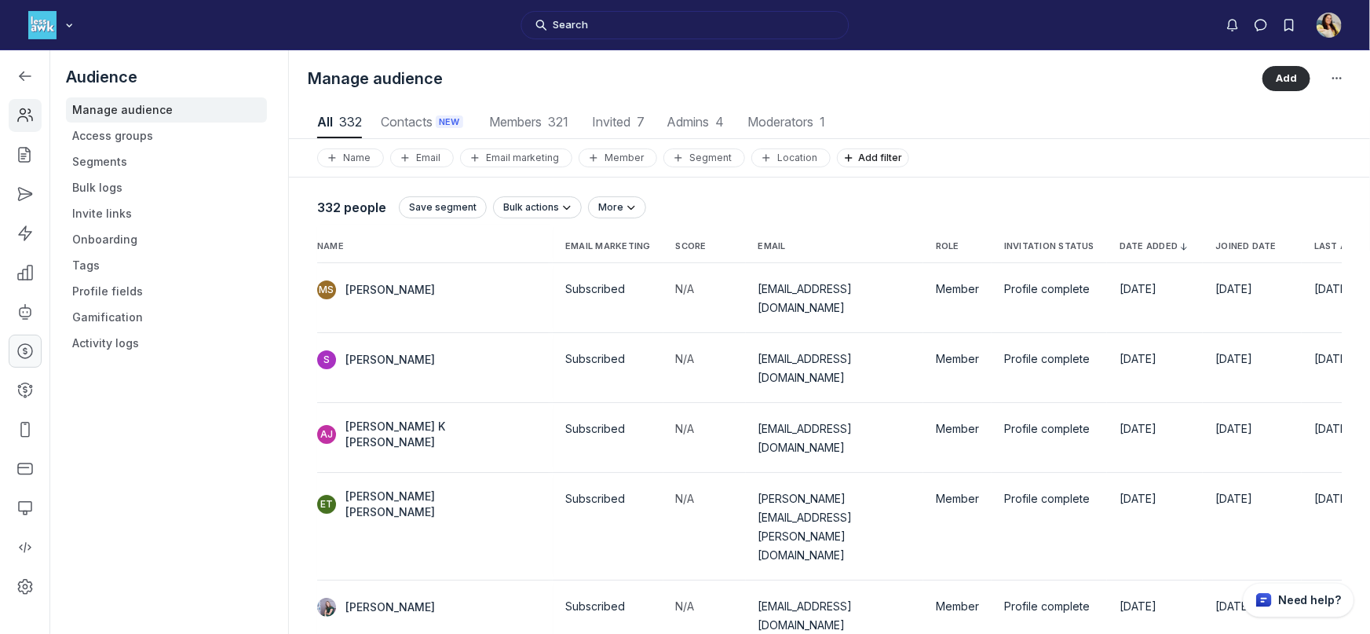
click at [25, 364] on link "Left Sidebar" at bounding box center [25, 350] width 33 height 33
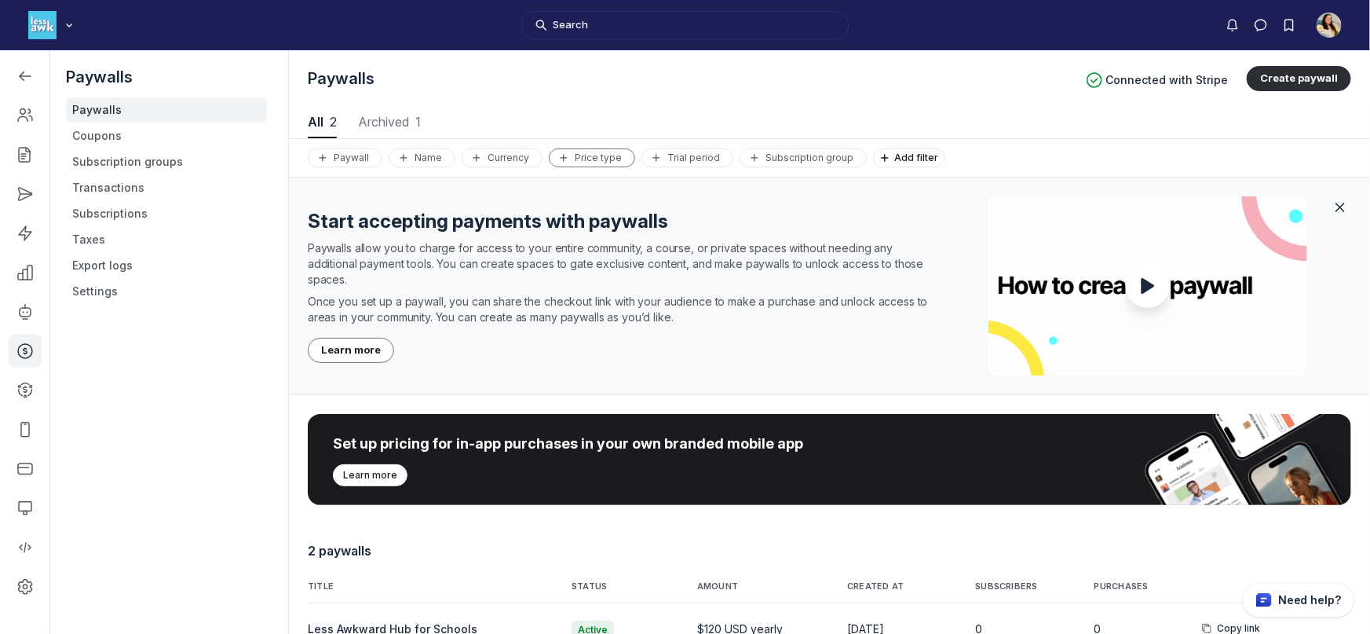
scroll to position [2125, 6714]
click at [108, 218] on link "Subscriptions" at bounding box center [166, 213] width 201 height 25
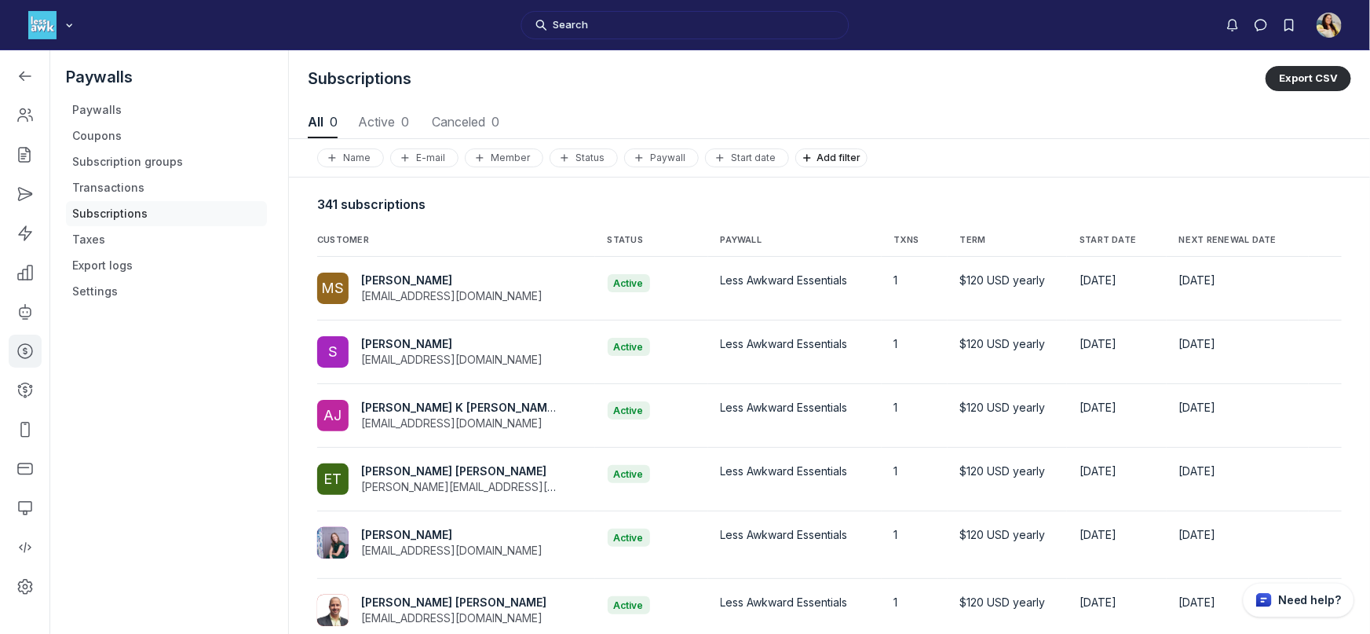
scroll to position [2125, 6714]
click at [473, 129] on button "Canceled 55 Canceled 55" at bounding box center [498, 122] width 79 height 31
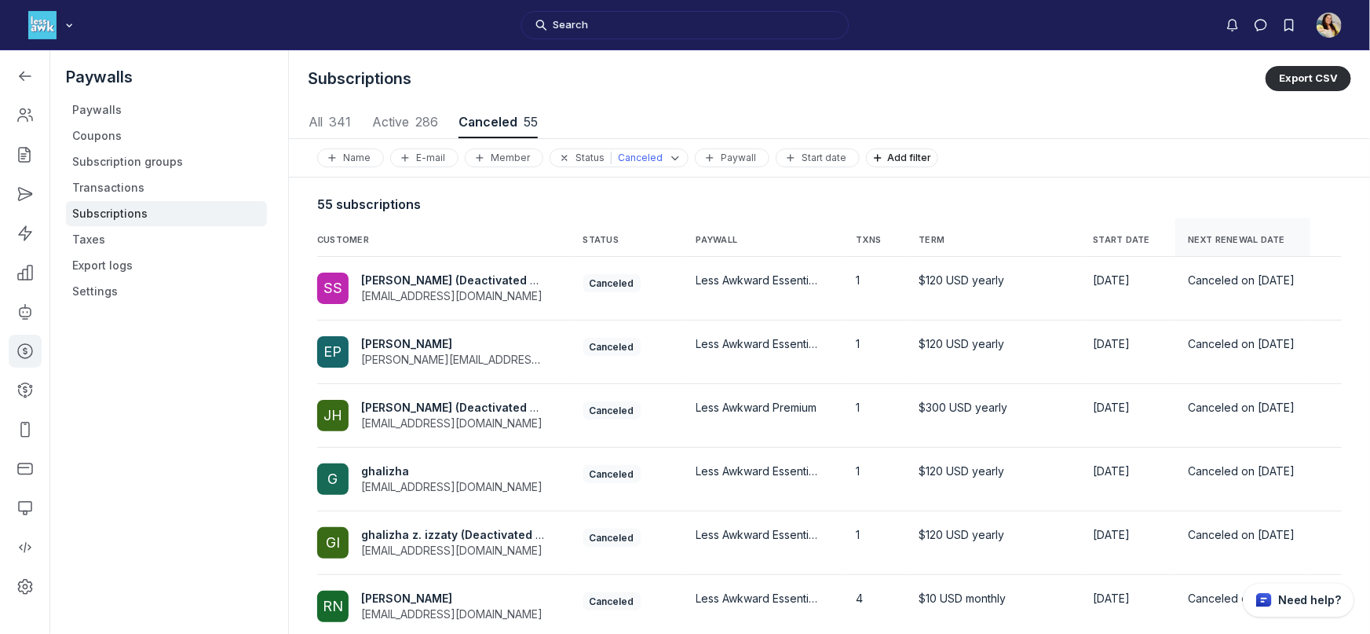
scroll to position [2125, 6714]
click at [1233, 230] on th "NEXT RENEWAL DATE" at bounding box center [1242, 237] width 135 height 38
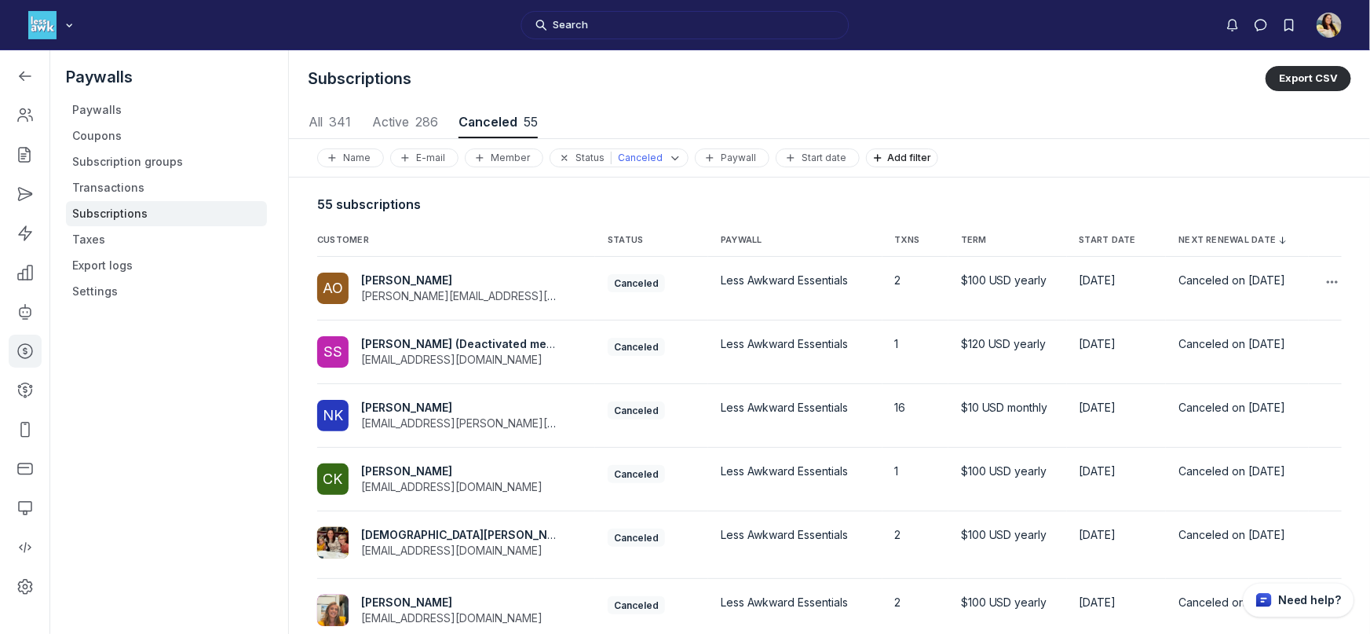
click at [1226, 288] on div "Canceled on September 24, 2025" at bounding box center [1236, 280] width 117 height 16
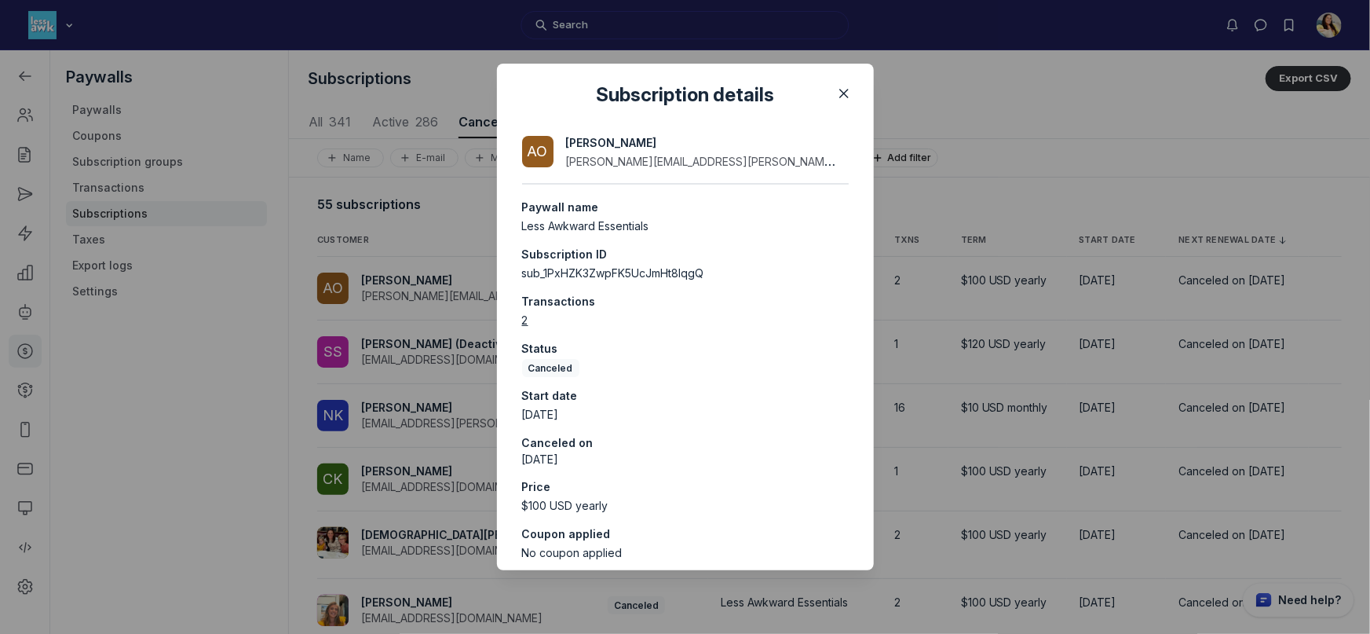
click at [1197, 198] on div at bounding box center [685, 317] width 1370 height 634
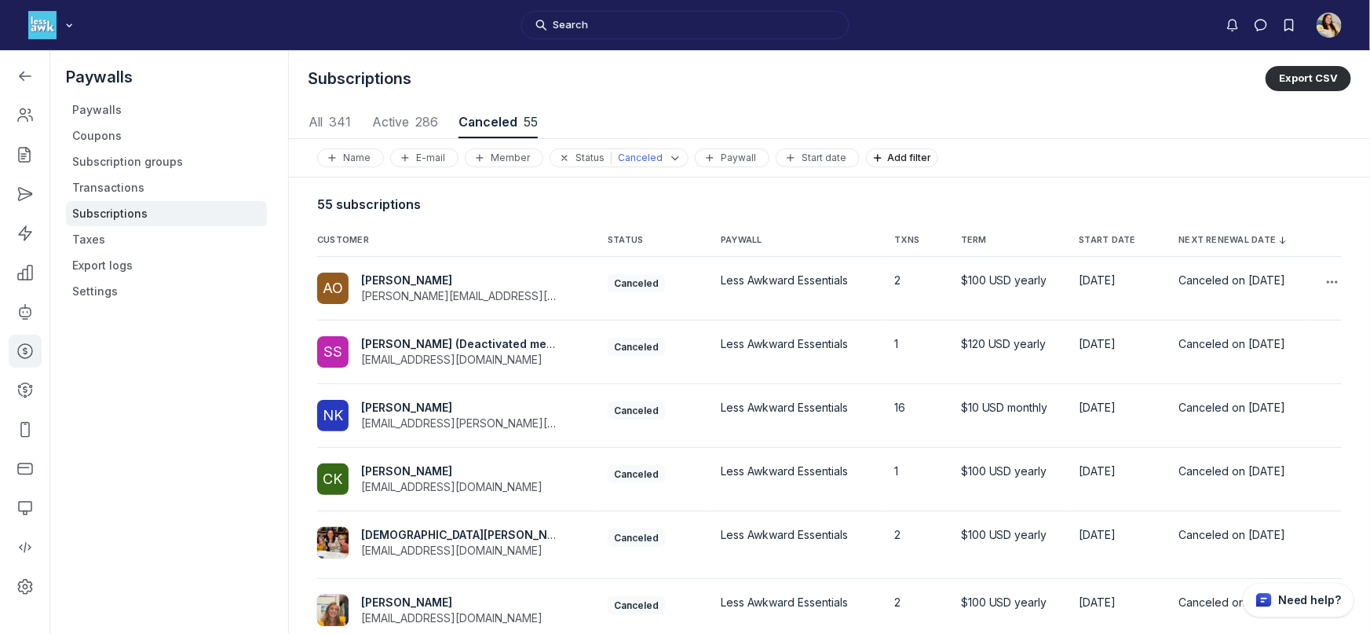
click at [1196, 280] on span "Canceled on September 24, 2025" at bounding box center [1231, 279] width 107 height 13
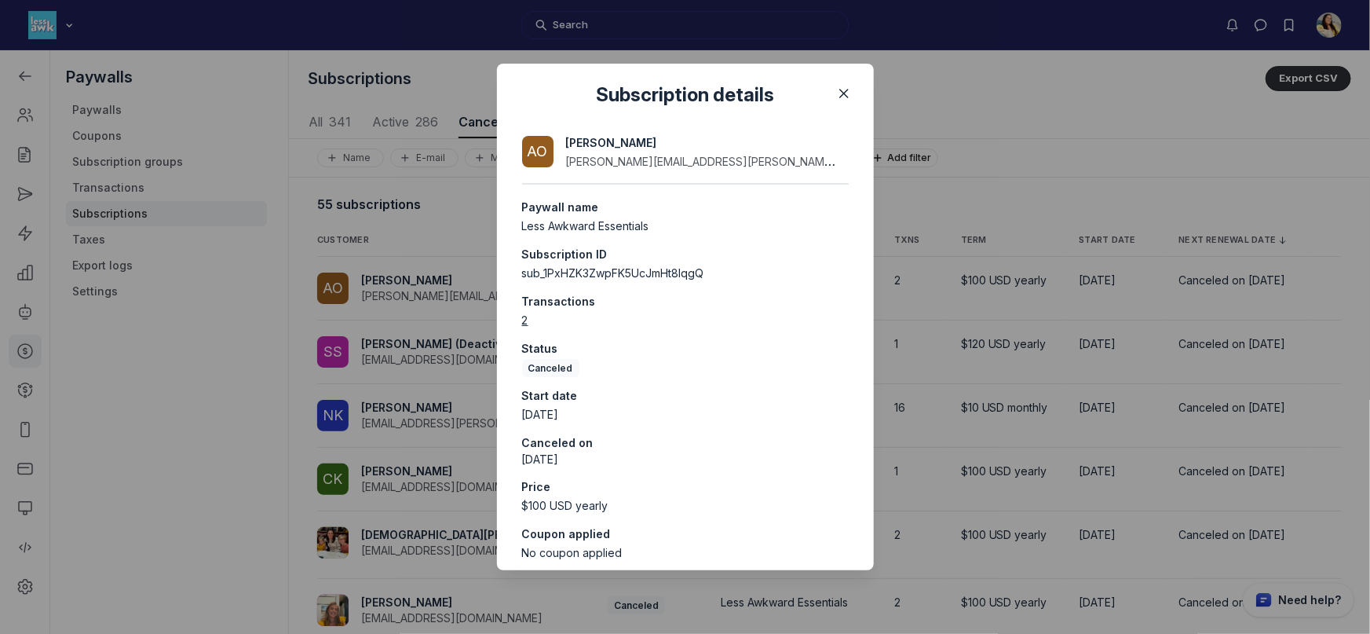
scroll to position [16, 0]
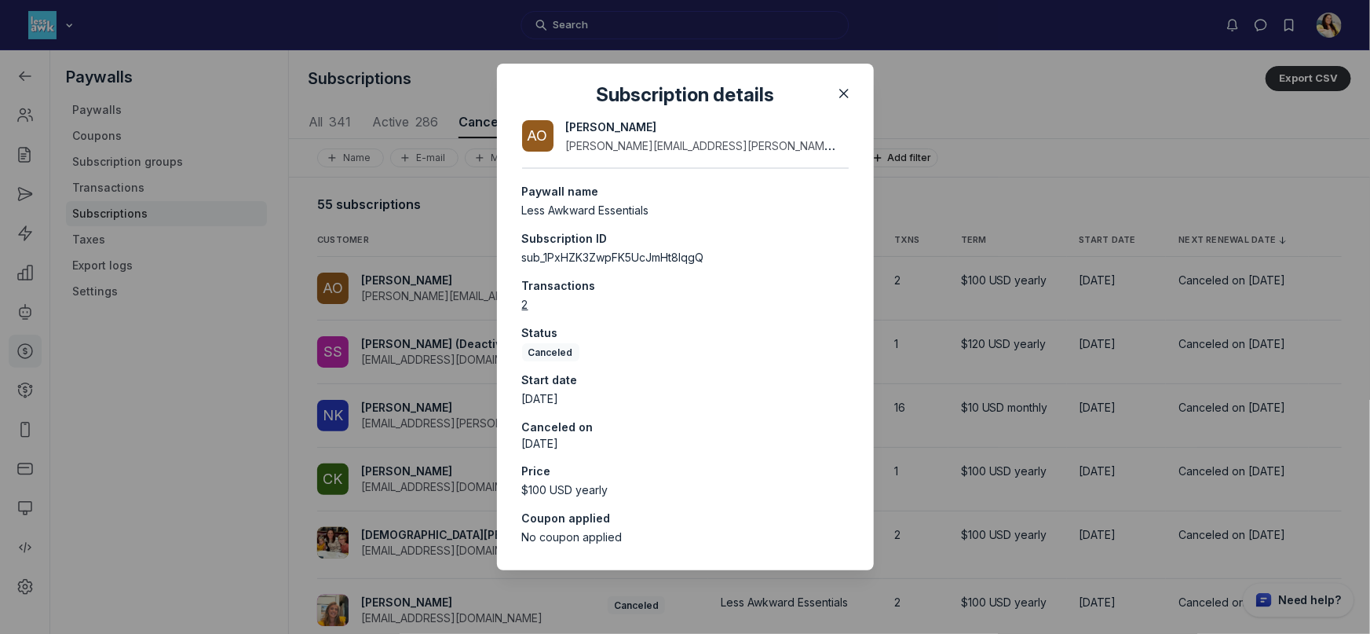
click at [392, 380] on div at bounding box center [685, 317] width 1370 height 634
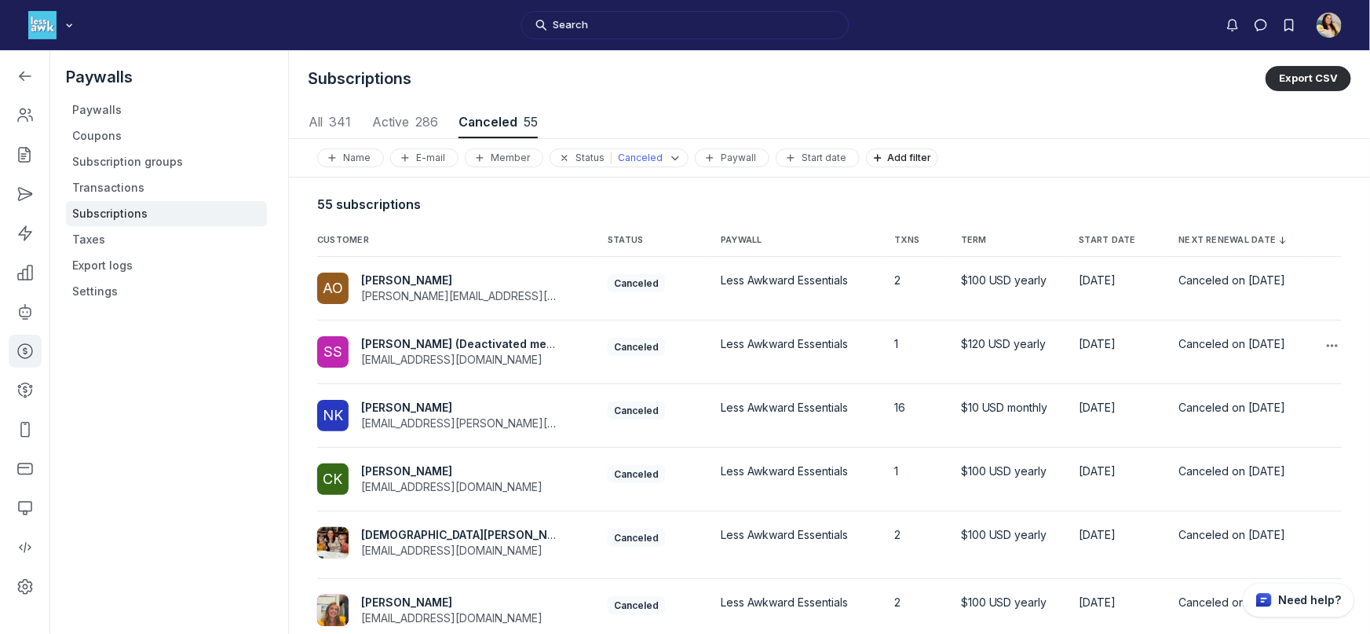
click at [1246, 351] on div "Canceled on September 23, 2025" at bounding box center [1236, 344] width 117 height 16
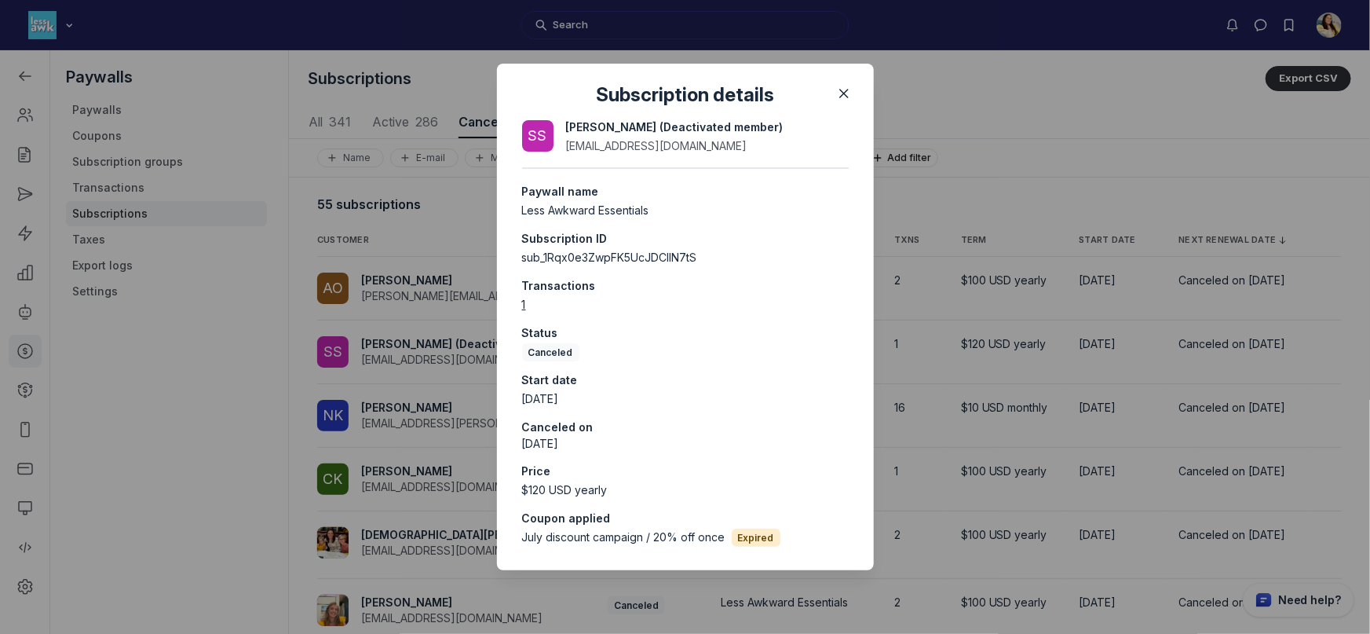
click at [1191, 389] on div at bounding box center [685, 317] width 1370 height 634
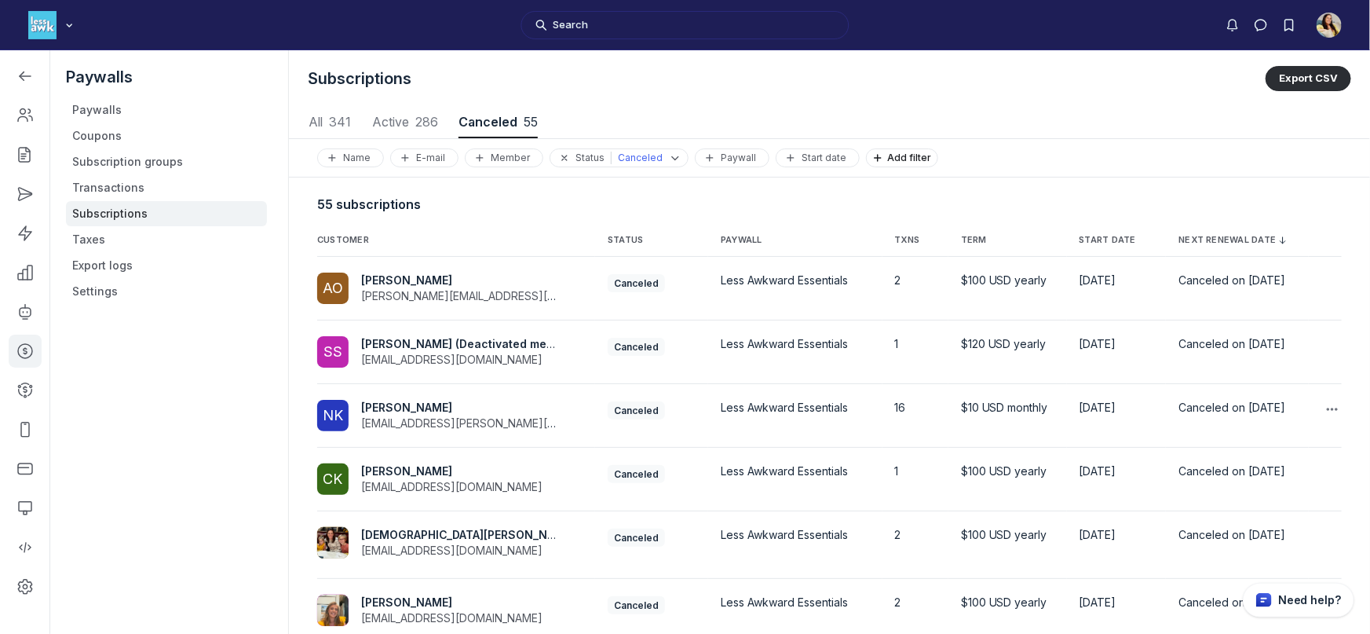
click at [1178, 415] on div "Canceled on September 17, 2025" at bounding box center [1236, 408] width 117 height 16
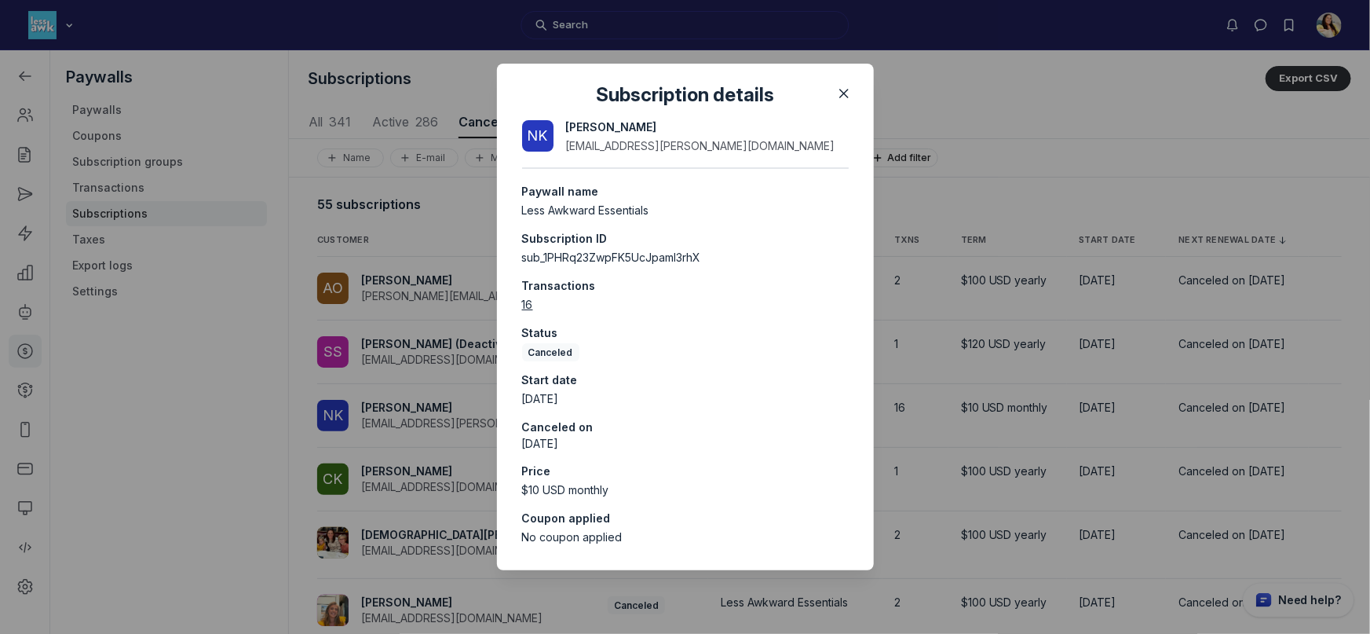
click at [1245, 430] on div at bounding box center [685, 317] width 1370 height 634
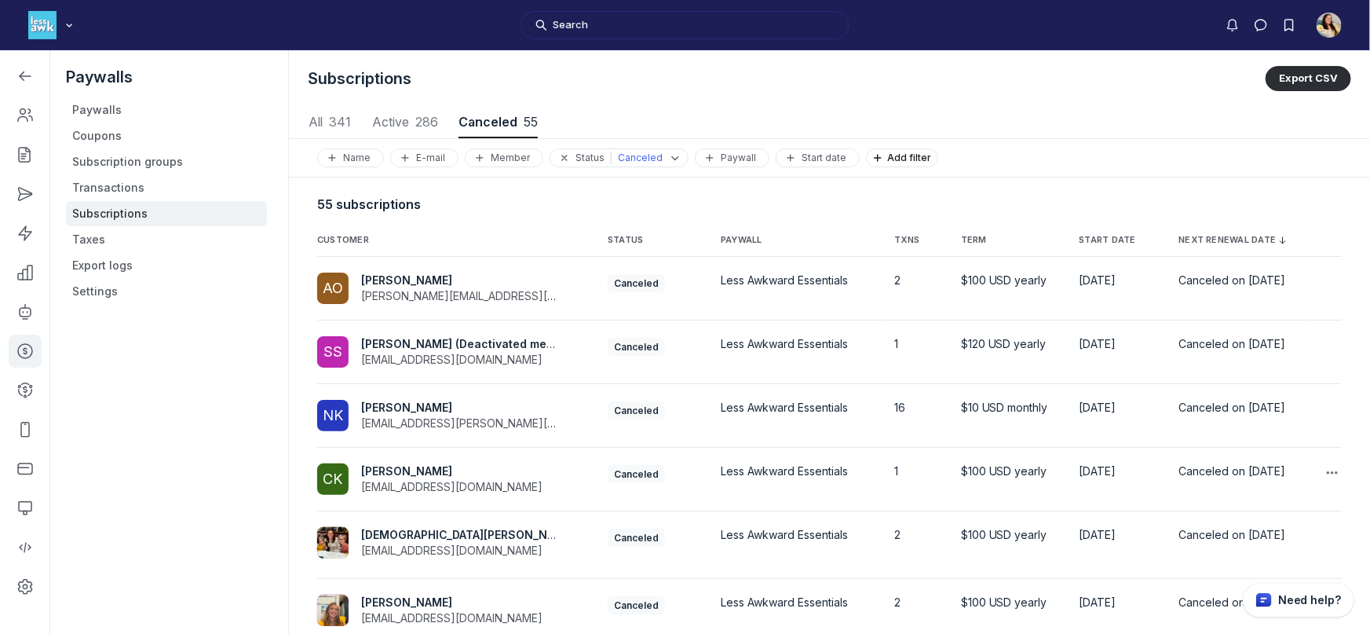
click at [1197, 479] on div "Canceled on September 15, 2025" at bounding box center [1236, 471] width 117 height 16
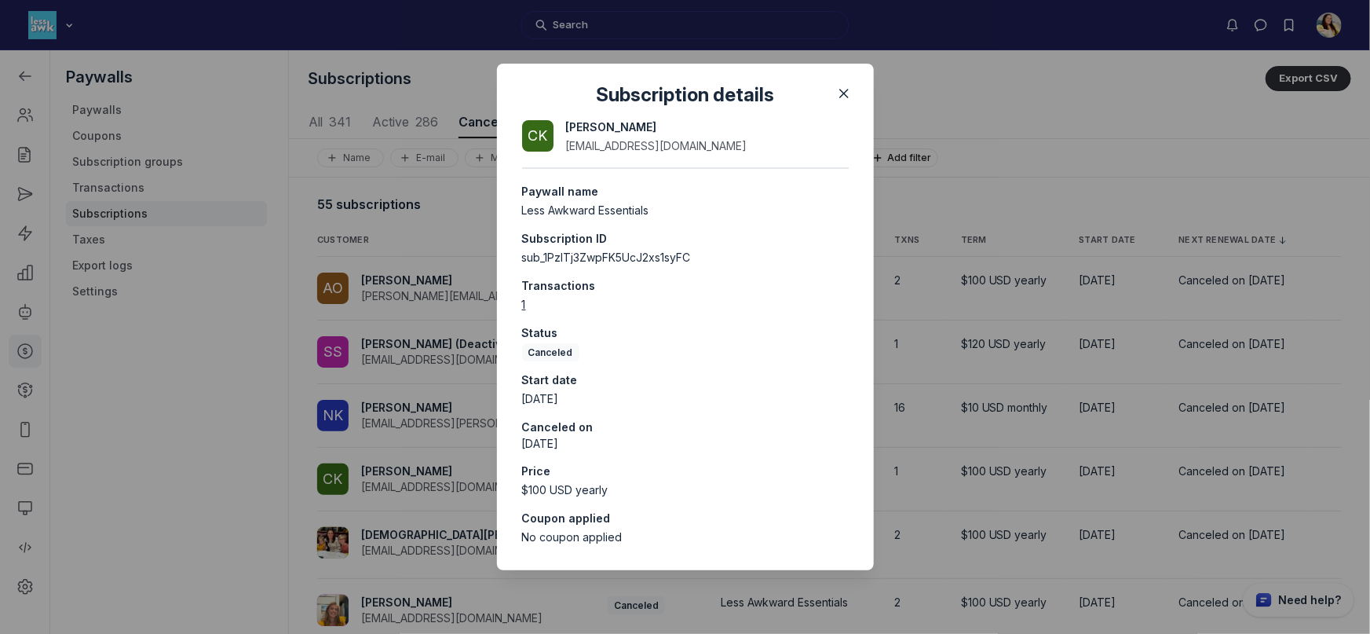
click at [1146, 482] on div at bounding box center [685, 317] width 1370 height 634
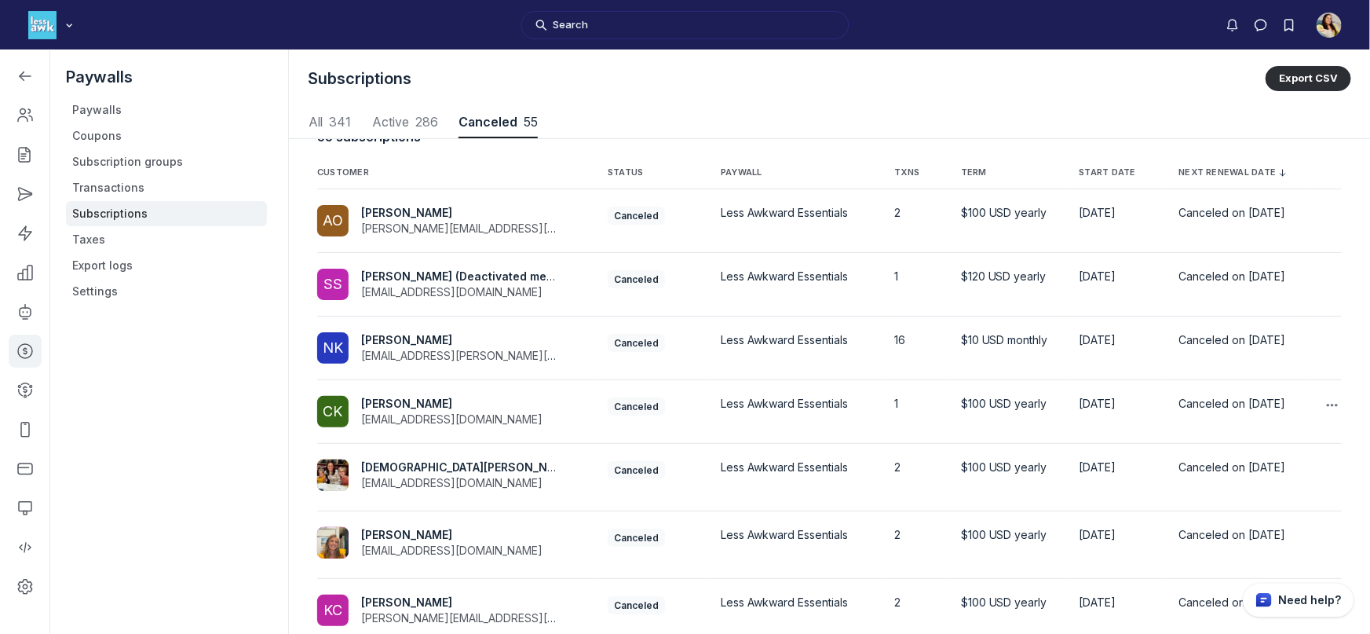
scroll to position [81, 0]
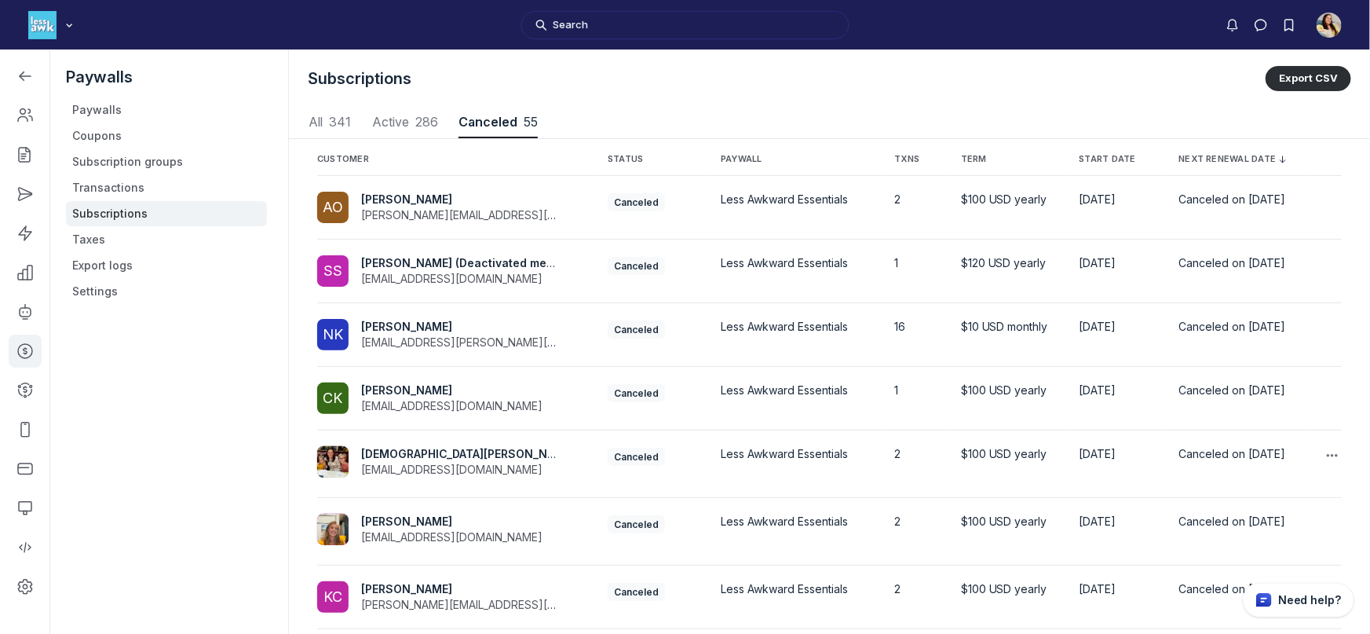
click at [1166, 478] on td "Canceled on September 1, 2025" at bounding box center [1237, 464] width 142 height 68
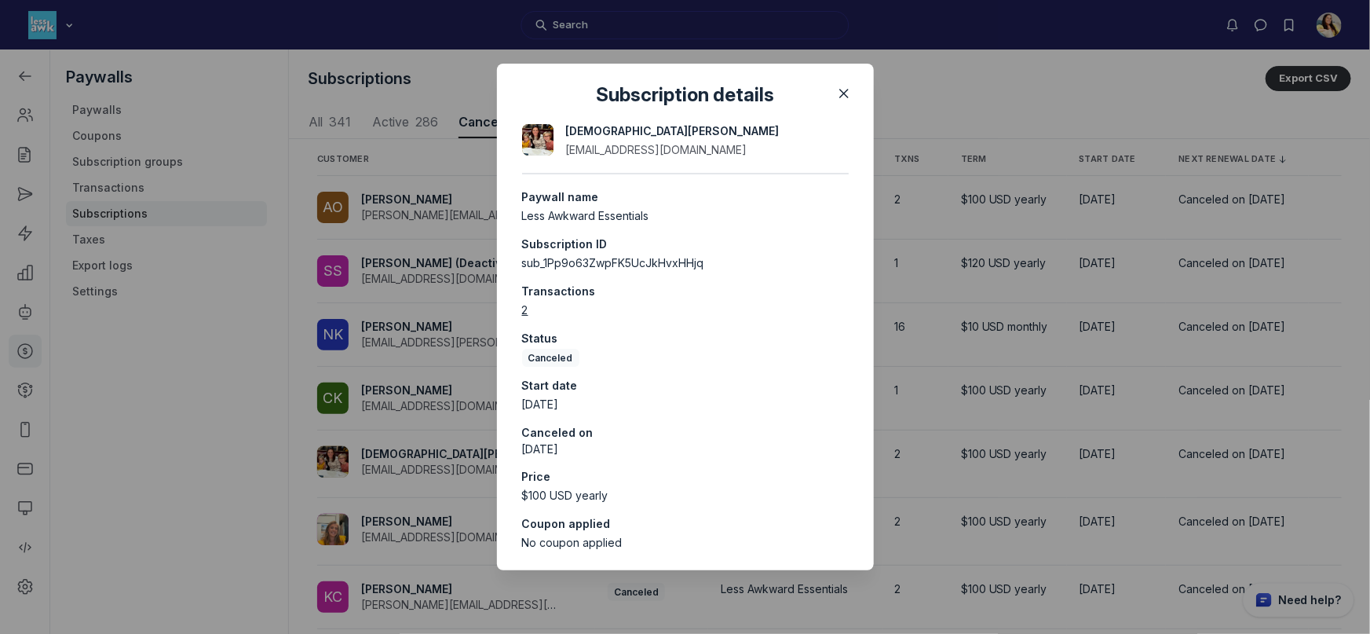
scroll to position [17, 0]
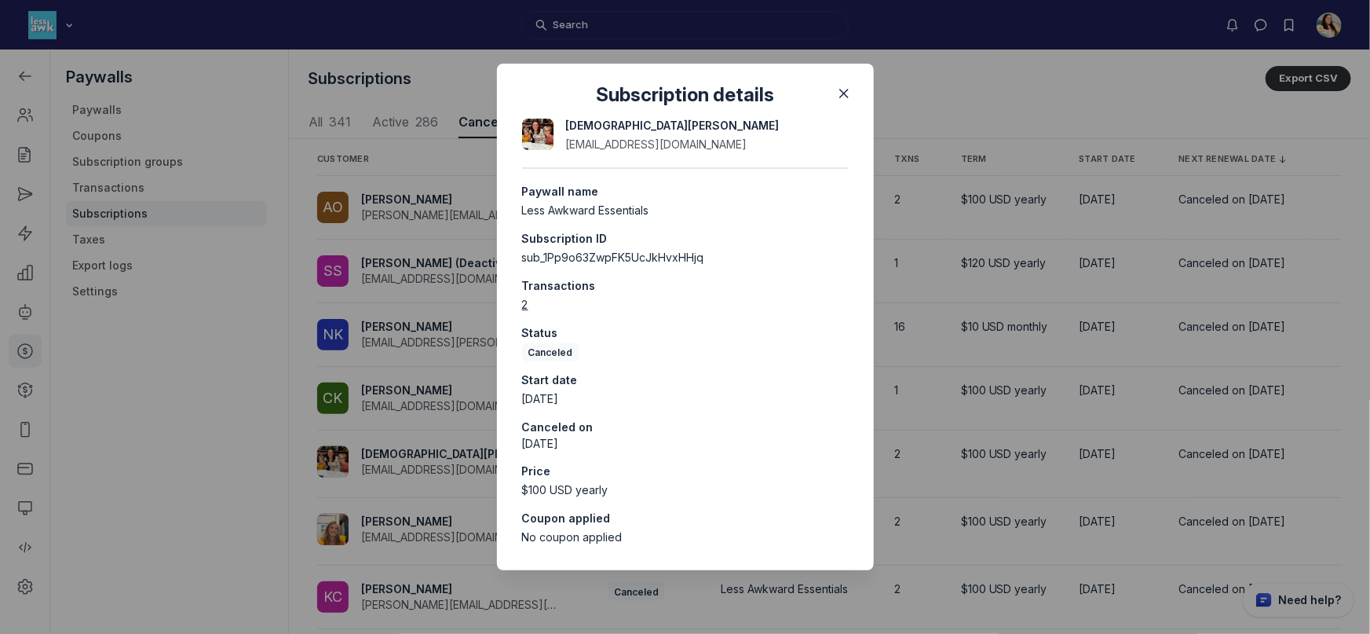
click at [1161, 451] on div at bounding box center [685, 317] width 1370 height 634
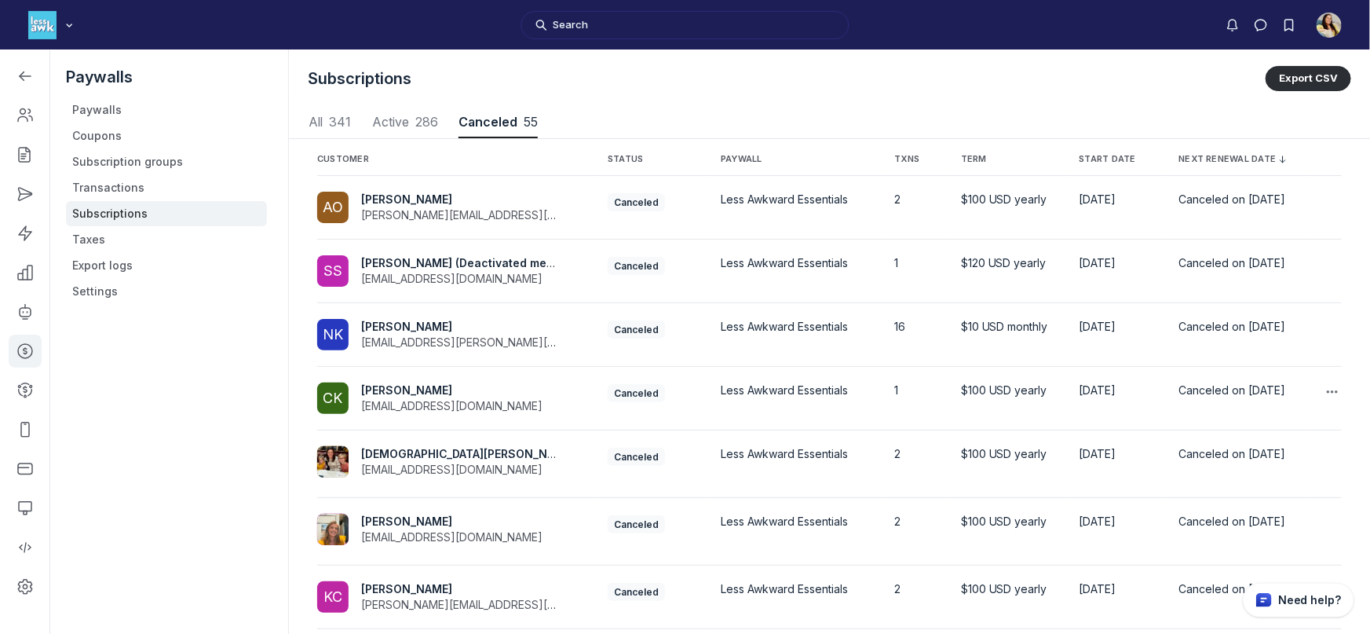
click at [961, 398] on div "$100 USD yearly" at bounding box center [1007, 390] width 93 height 16
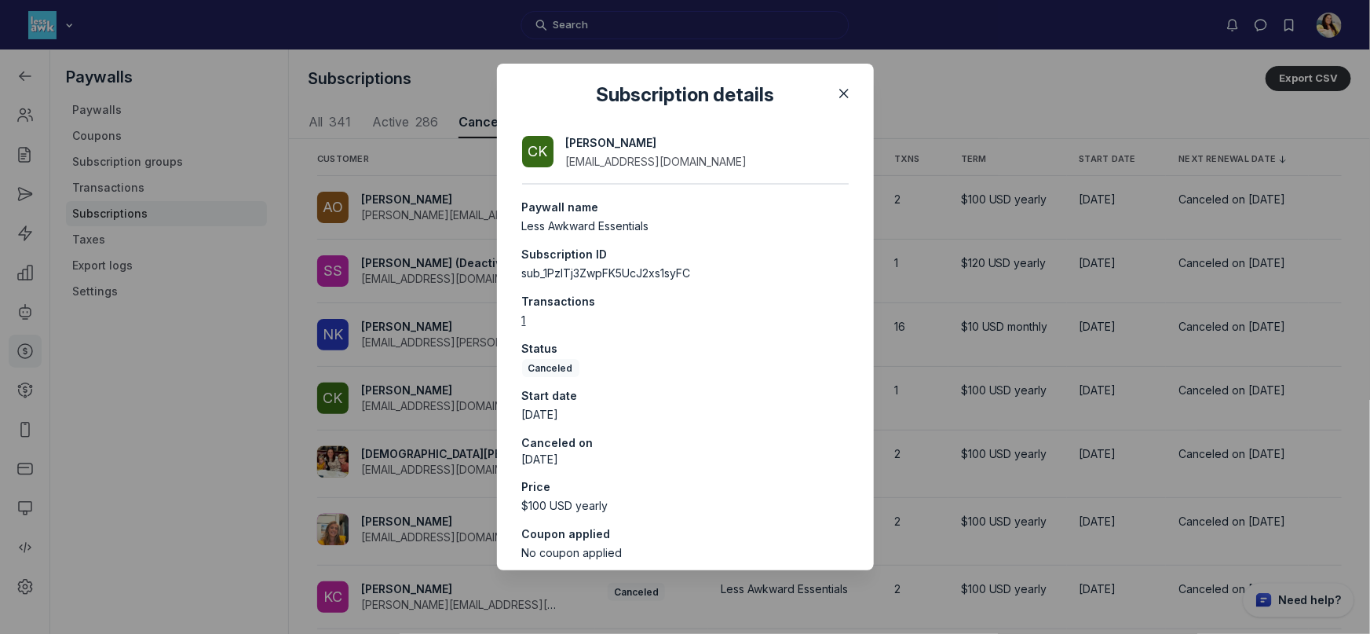
scroll to position [16, 0]
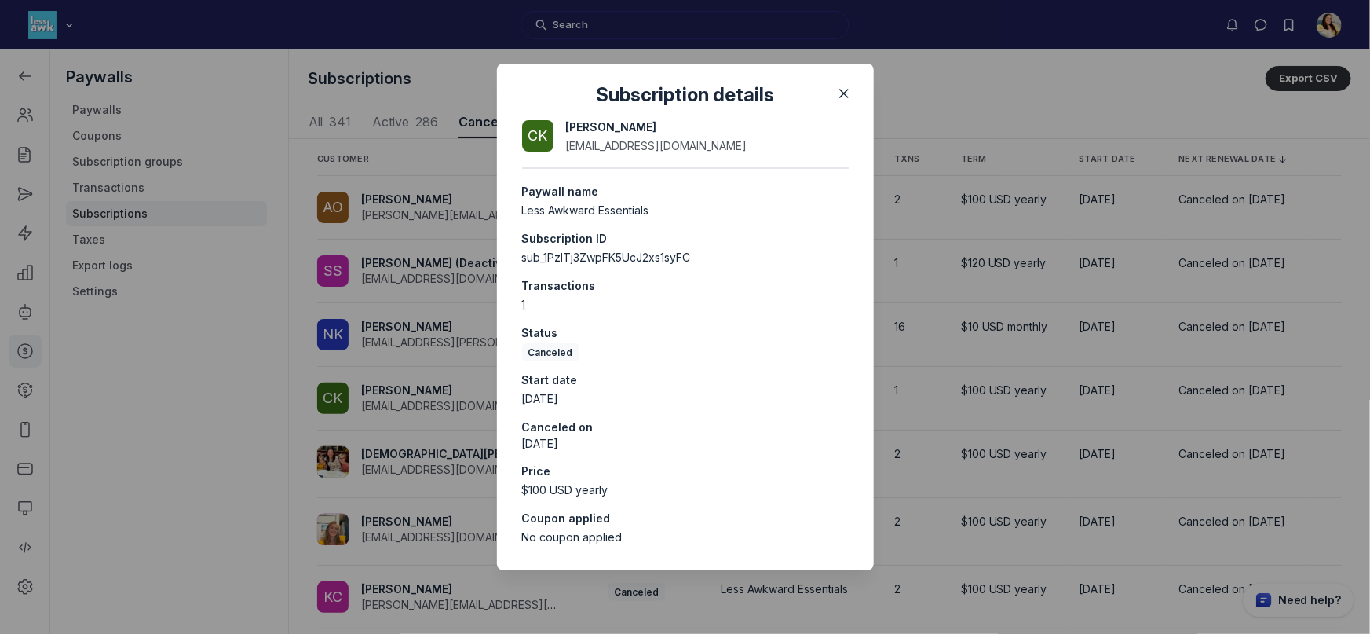
click at [995, 443] on div at bounding box center [685, 317] width 1370 height 634
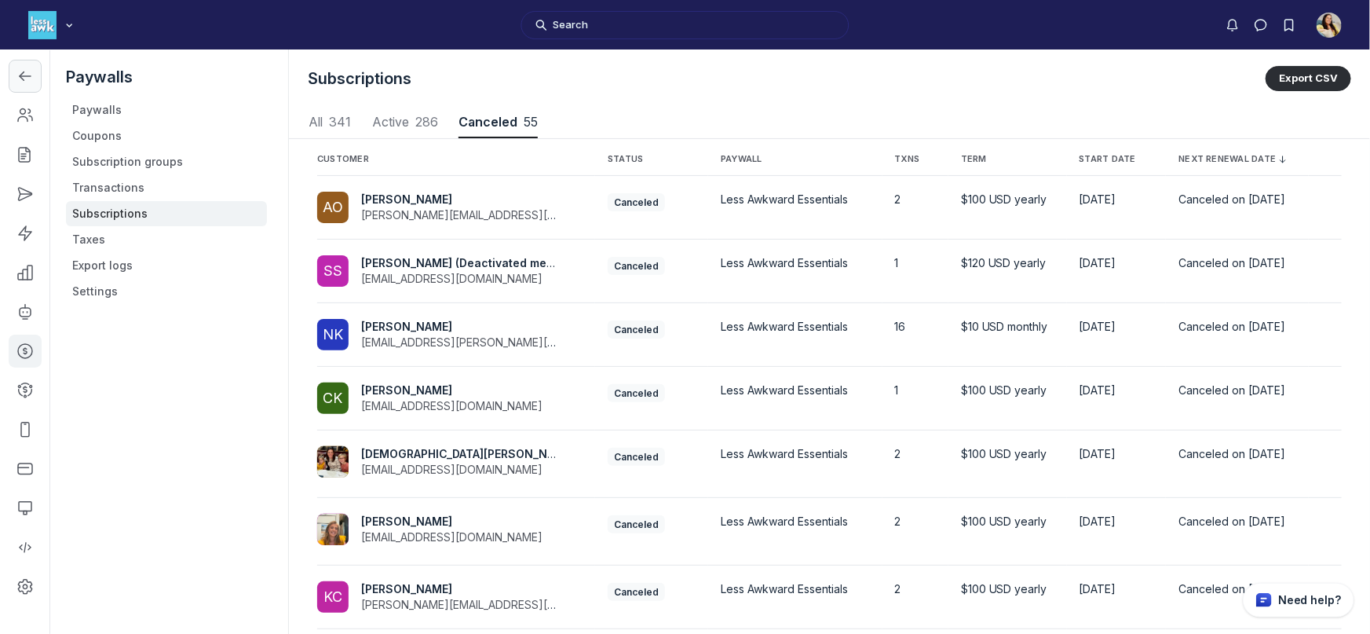
click at [16, 68] on link "Left Sidebar" at bounding box center [25, 76] width 33 height 33
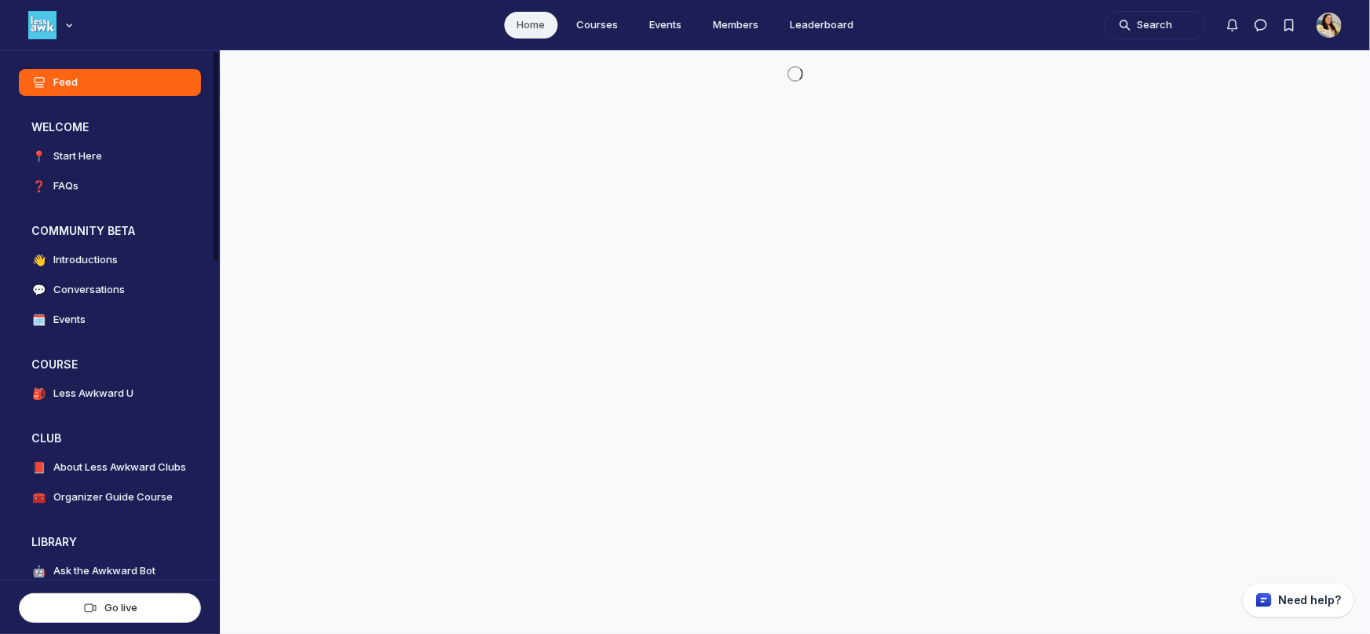
scroll to position [4365, 3007]
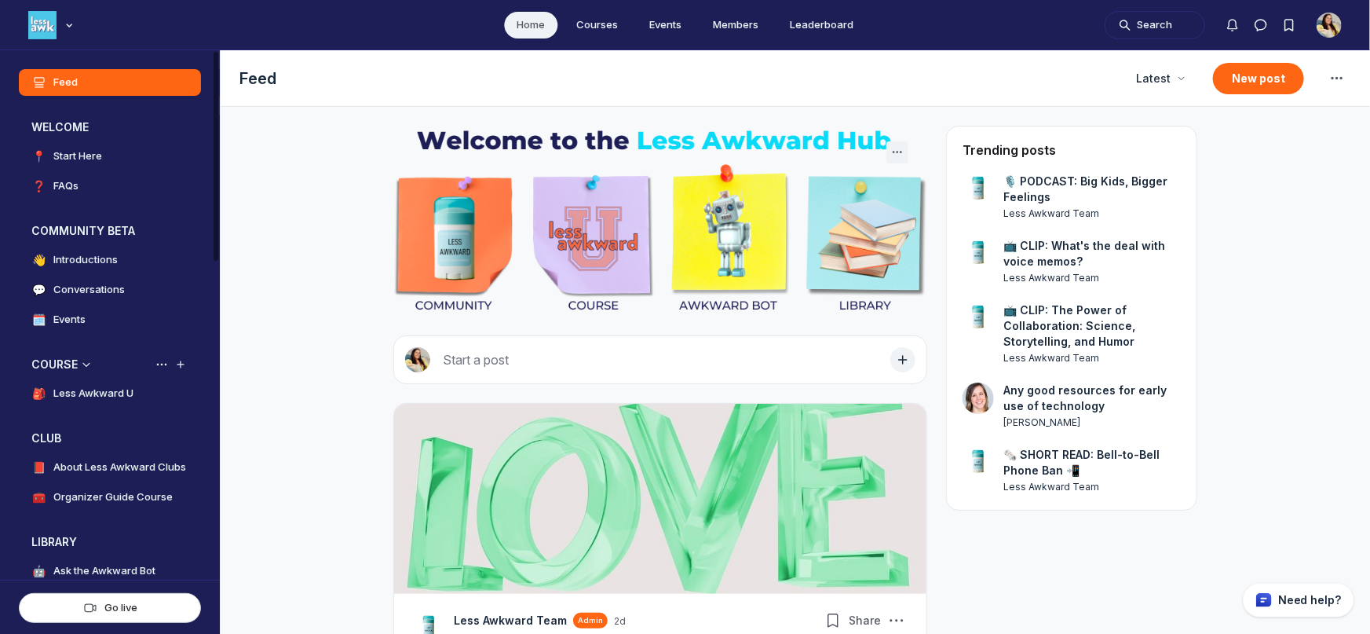
click at [101, 398] on h4 "Less Awkward U" at bounding box center [93, 393] width 80 height 16
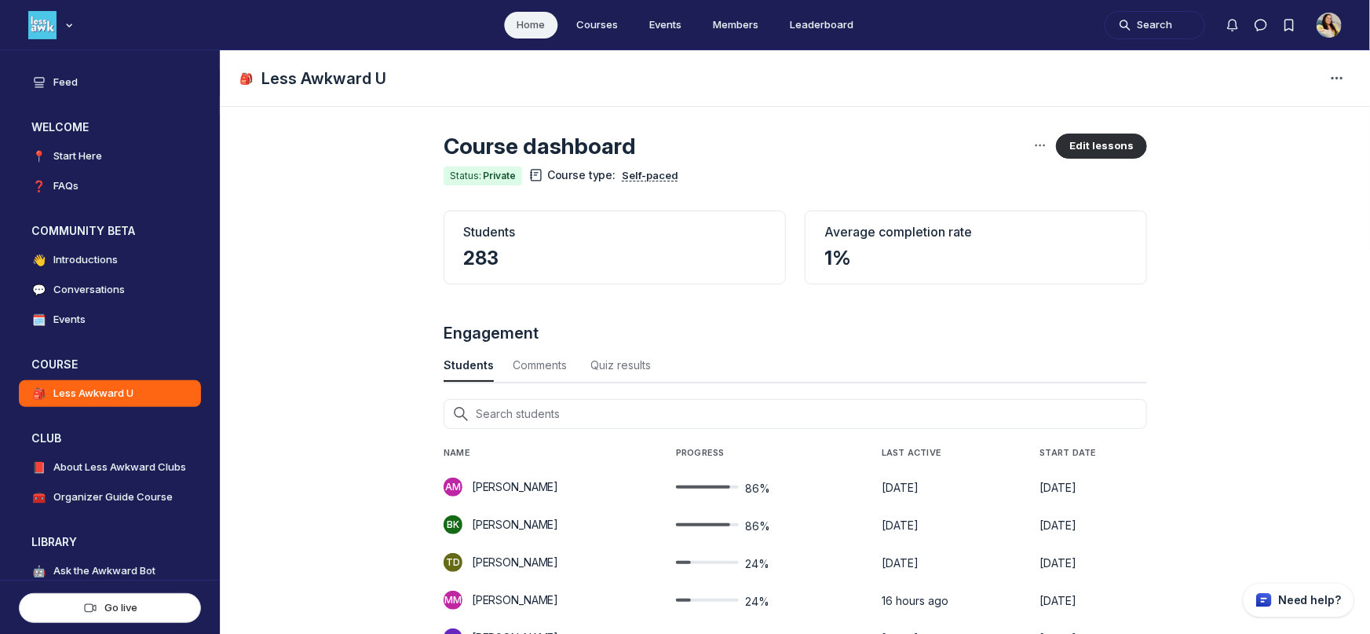
click at [488, 489] on p "[PERSON_NAME]" at bounding box center [515, 487] width 86 height 16
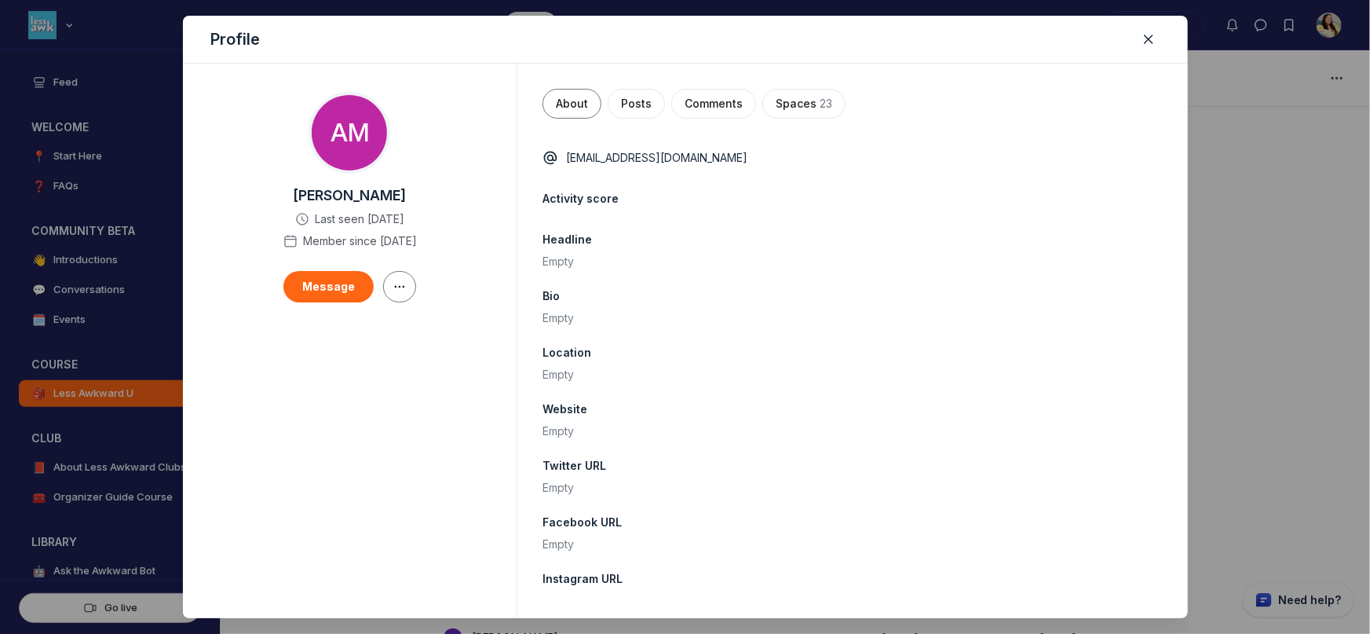
click at [172, 456] on div at bounding box center [685, 317] width 1370 height 634
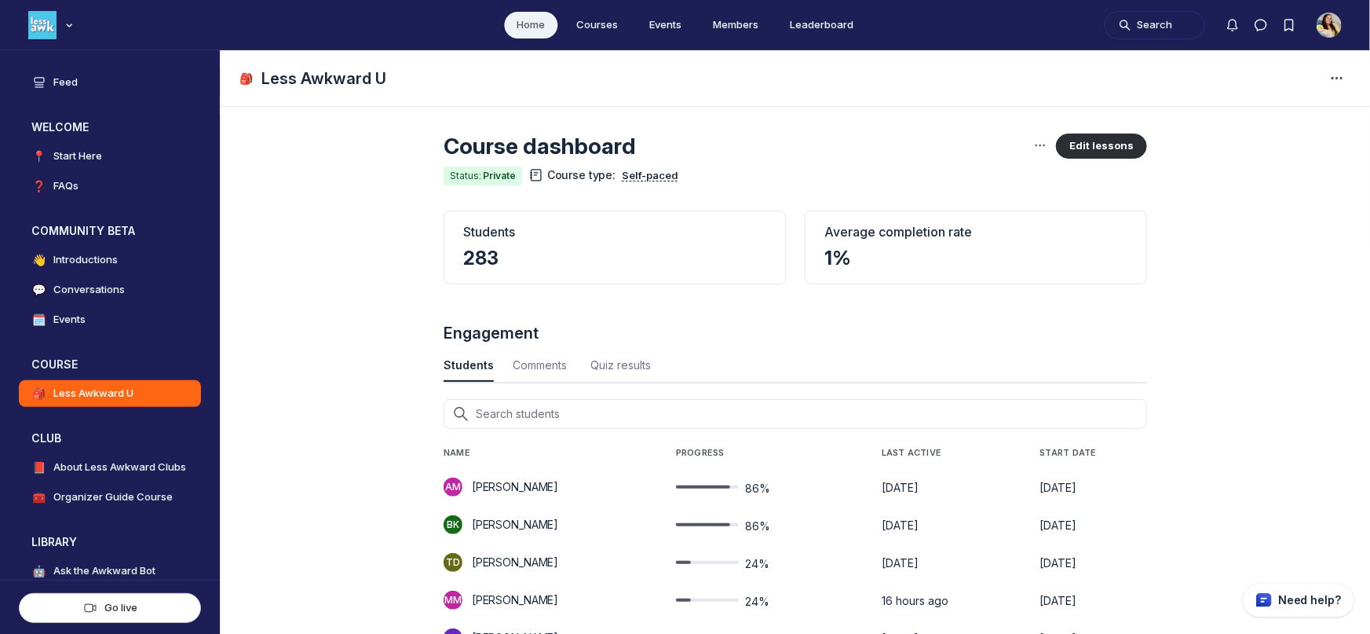
click at [770, 488] on span "86%" at bounding box center [757, 488] width 25 height 16
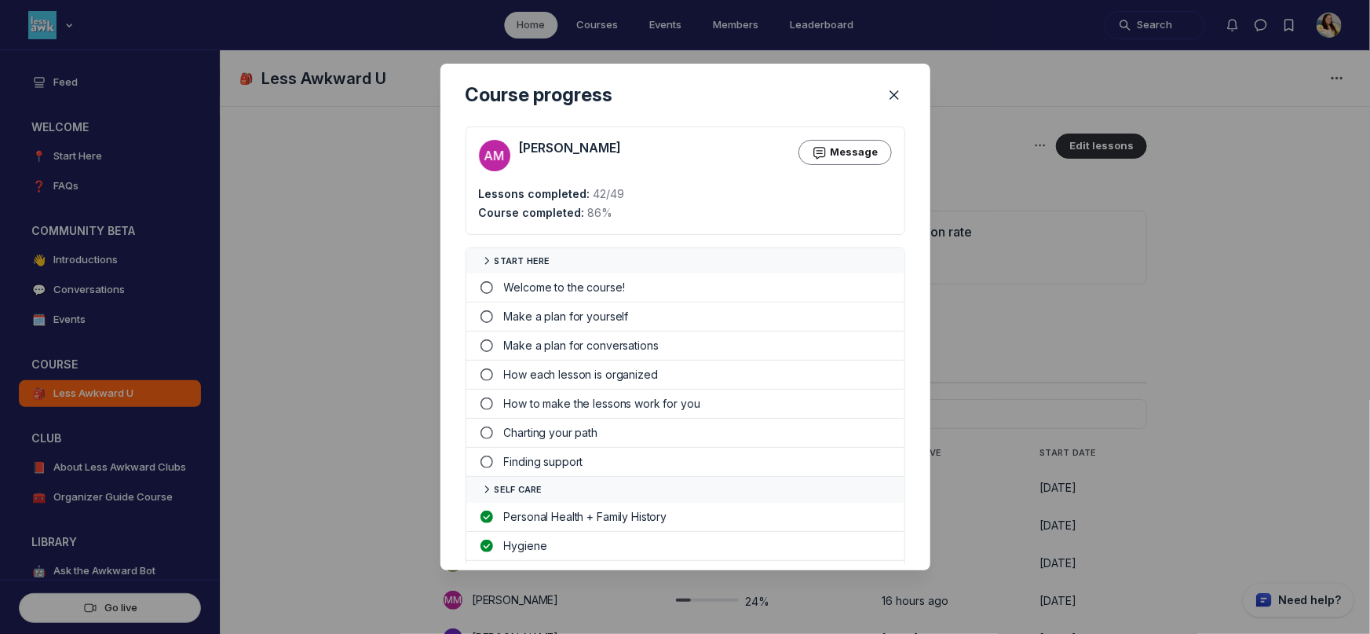
click at [1021, 424] on div at bounding box center [685, 317] width 1370 height 634
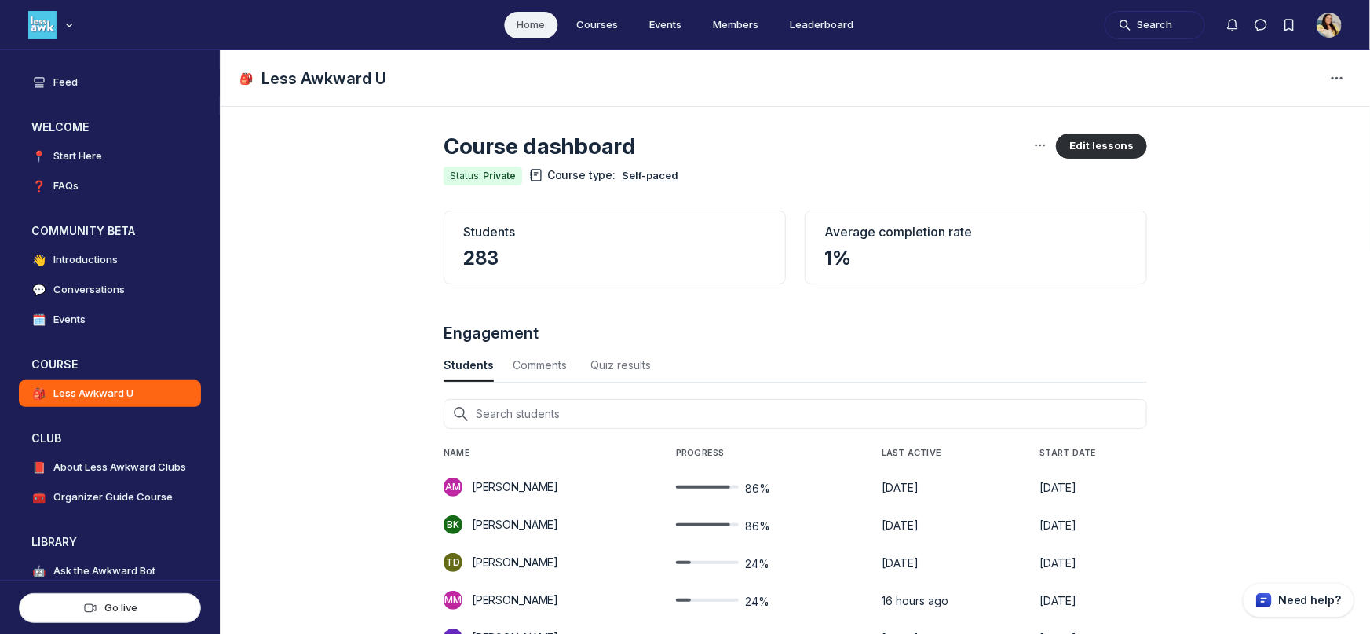
click at [770, 523] on span "86%" at bounding box center [757, 526] width 25 height 16
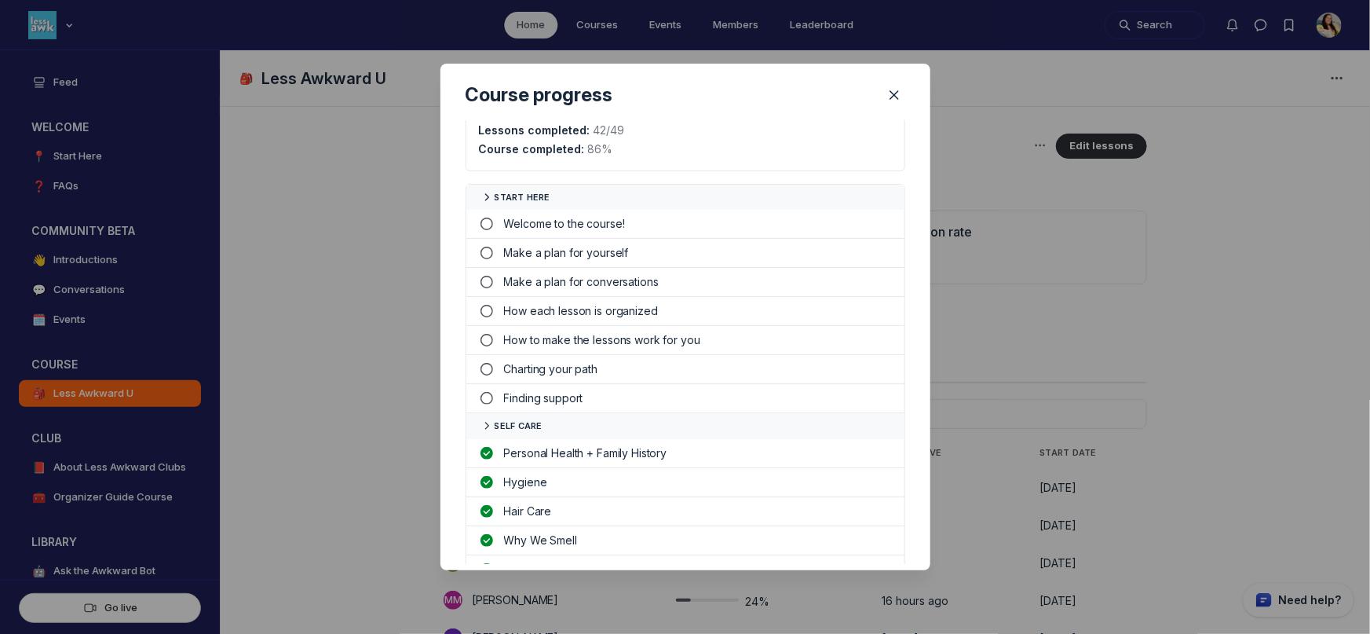
scroll to position [72, 0]
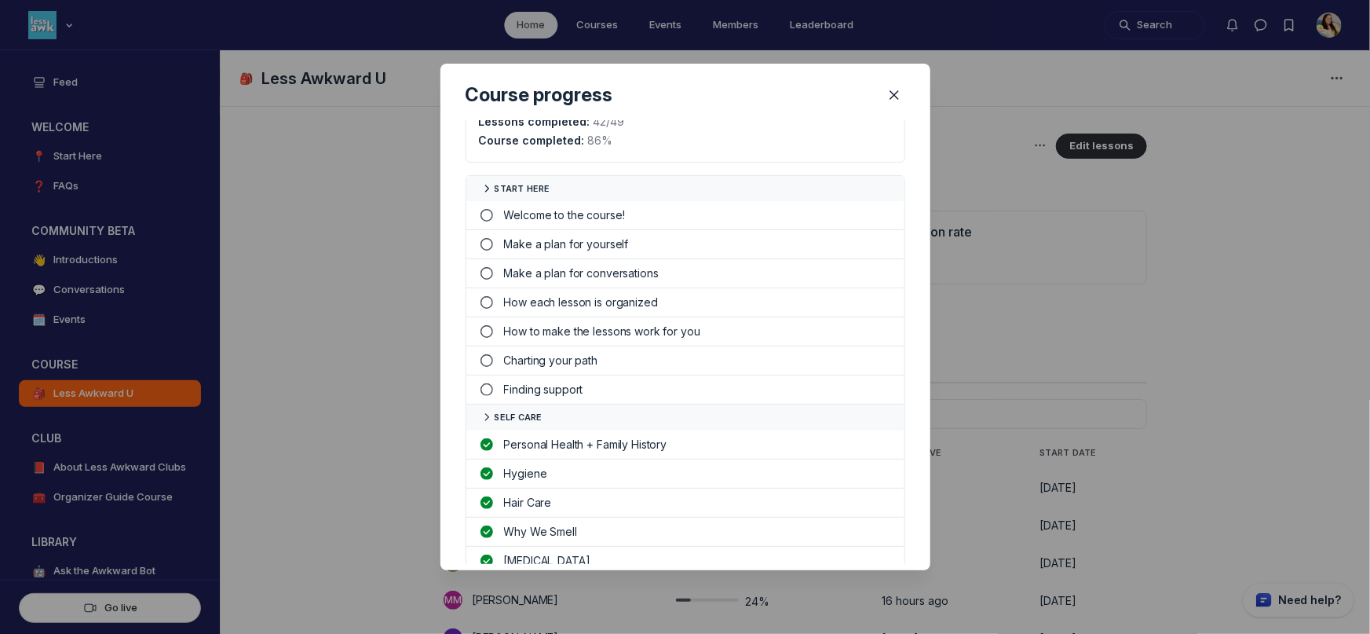
click at [1013, 382] on div at bounding box center [685, 317] width 1370 height 634
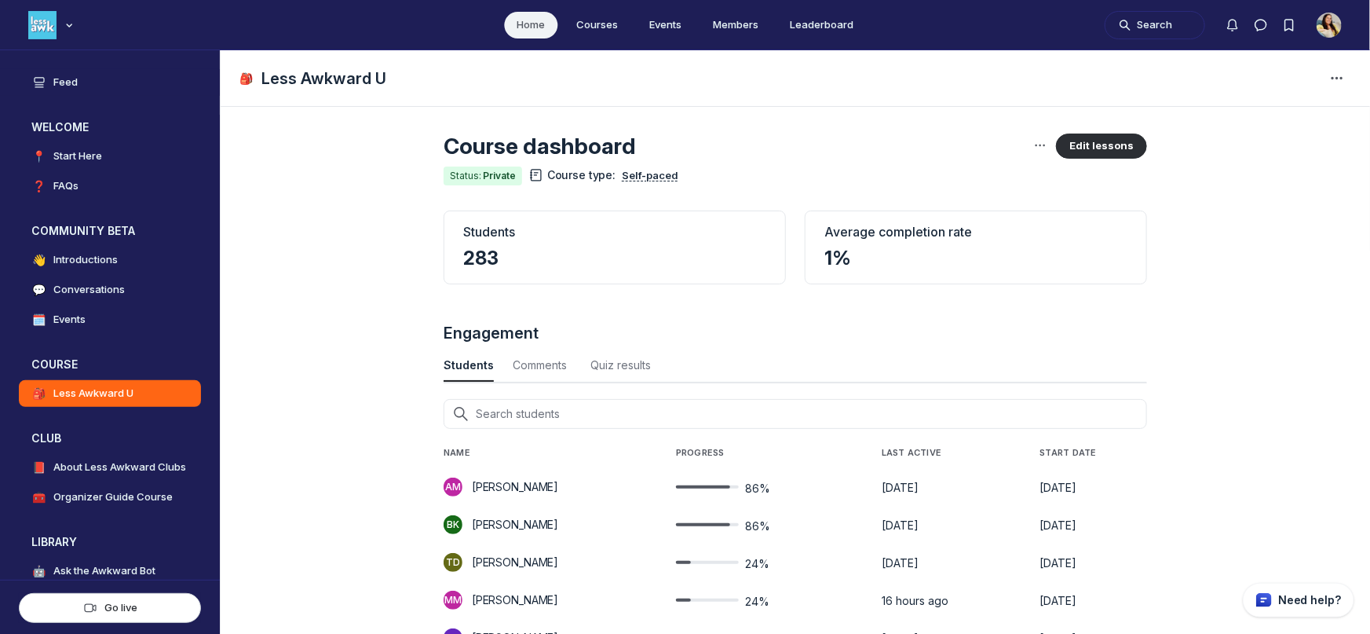
click at [768, 562] on span "24%" at bounding box center [757, 564] width 24 height 16
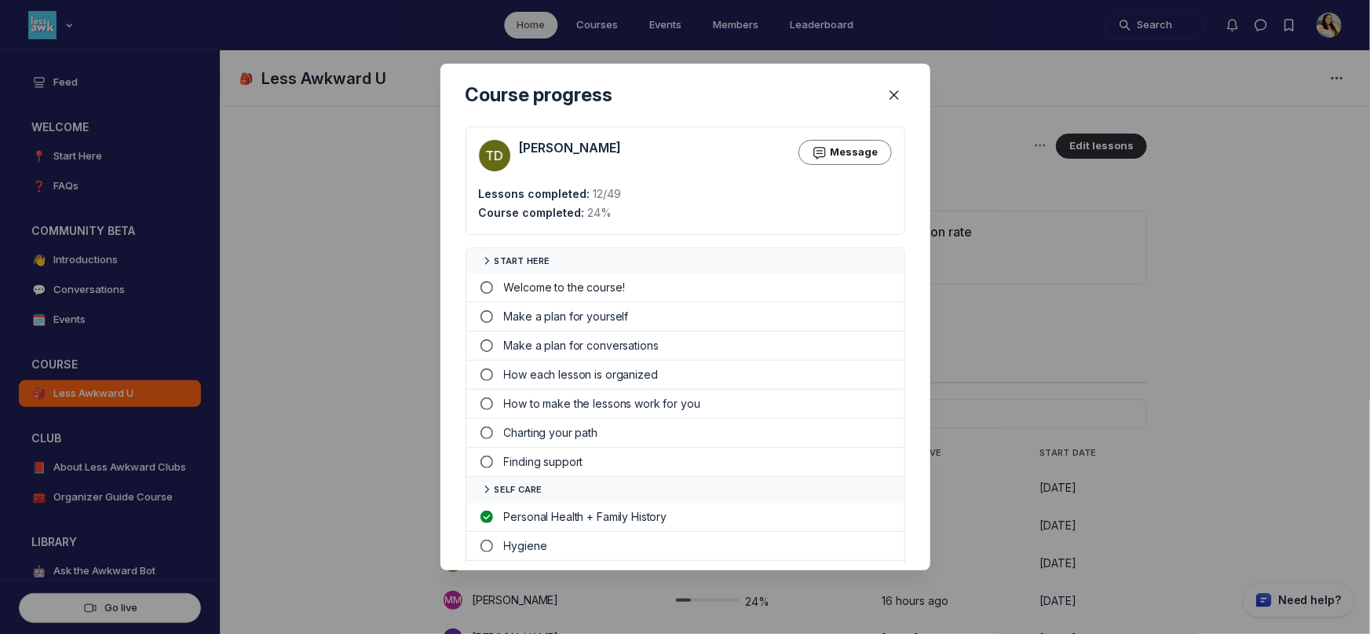
scroll to position [107, 0]
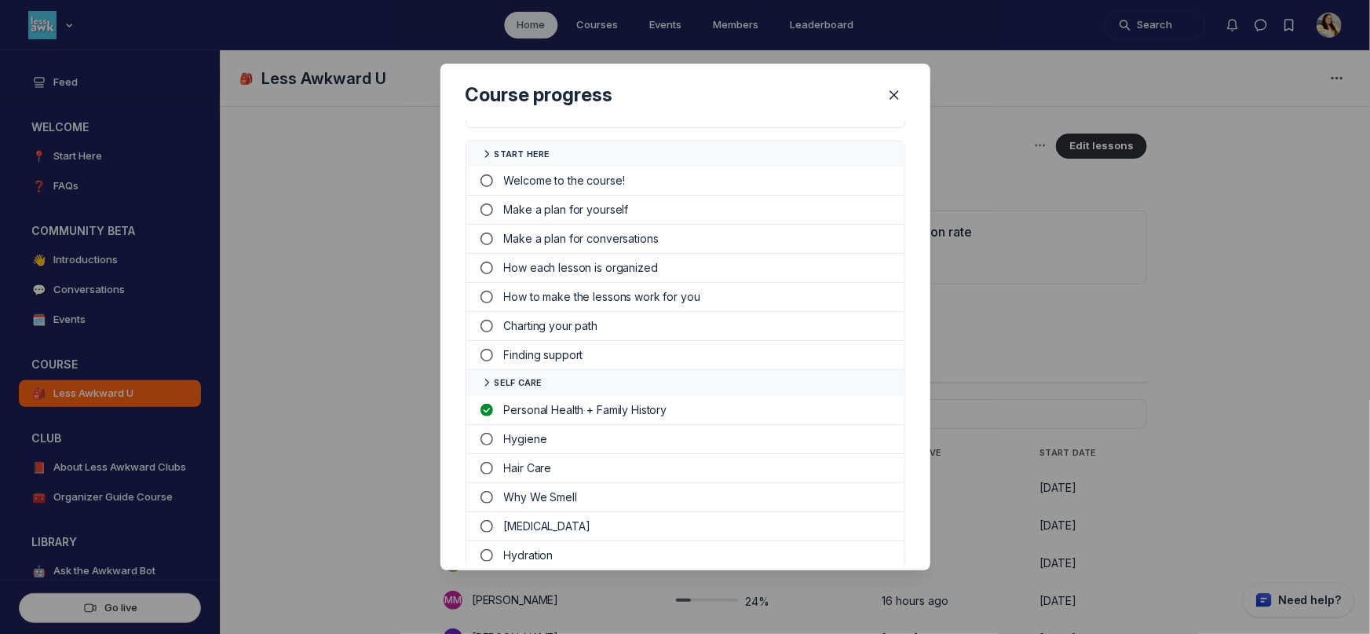
click at [1010, 430] on div at bounding box center [685, 317] width 1370 height 634
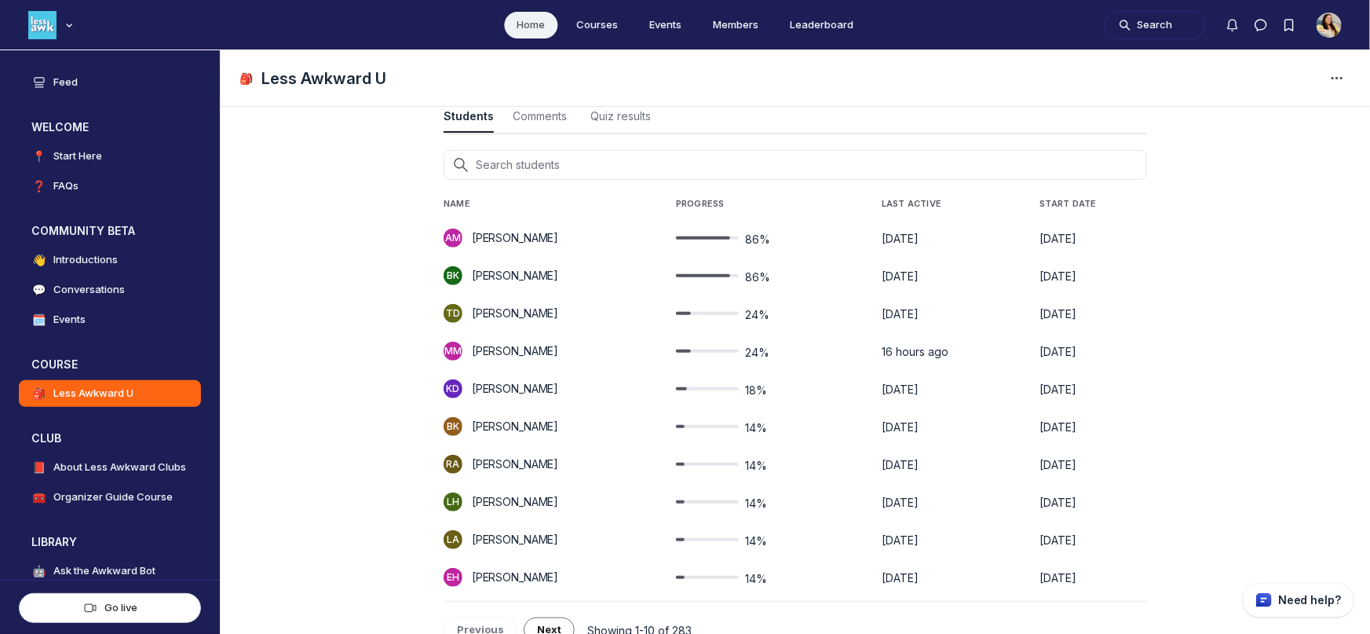
scroll to position [250, 0]
click at [769, 349] on span "24%" at bounding box center [757, 351] width 24 height 16
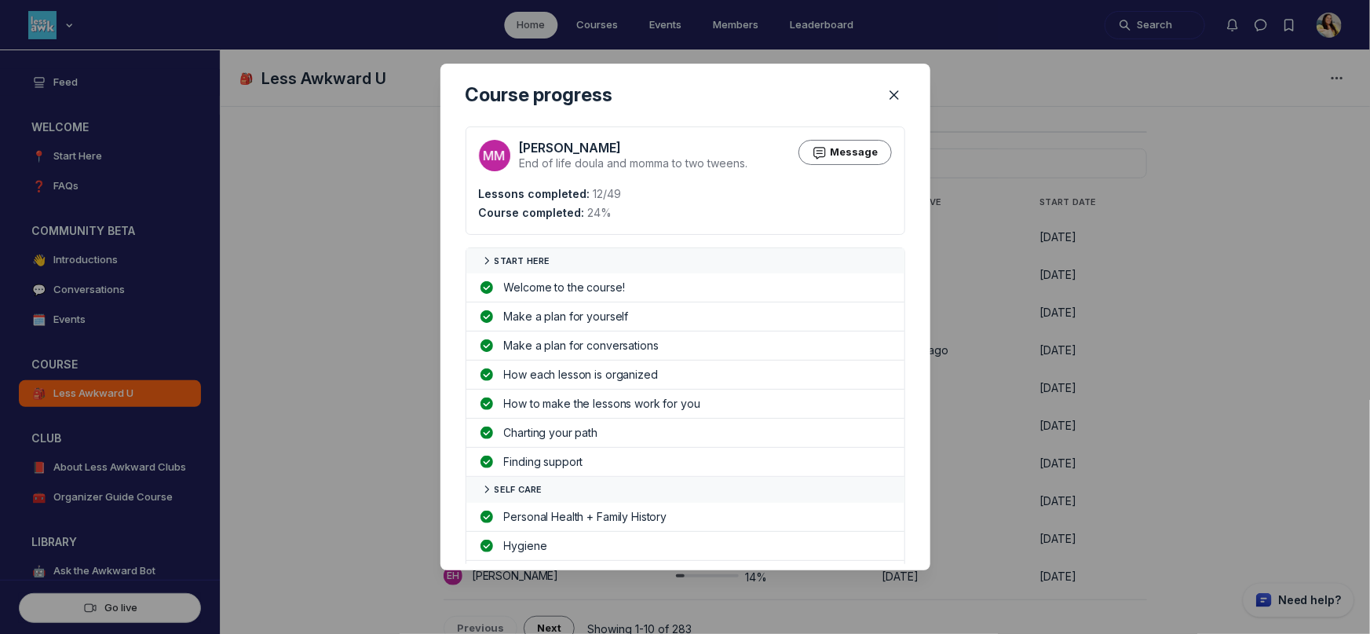
click at [959, 361] on div at bounding box center [685, 317] width 1370 height 634
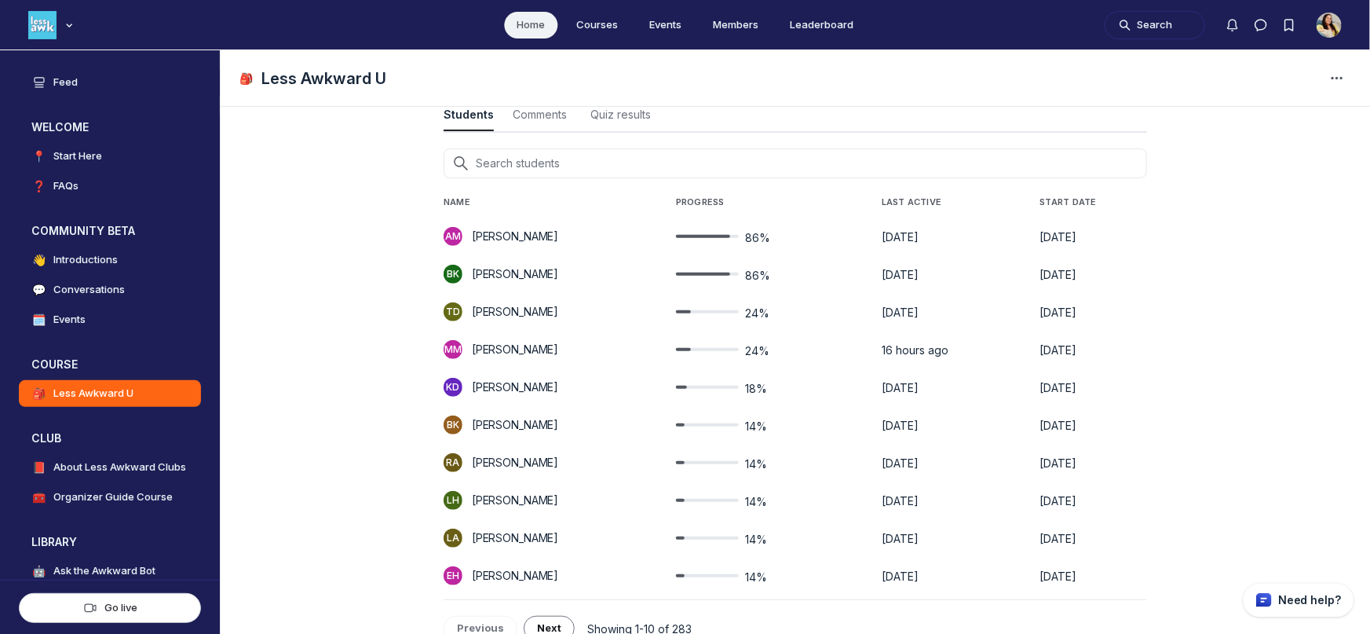
click at [769, 351] on span "24%" at bounding box center [757, 351] width 24 height 16
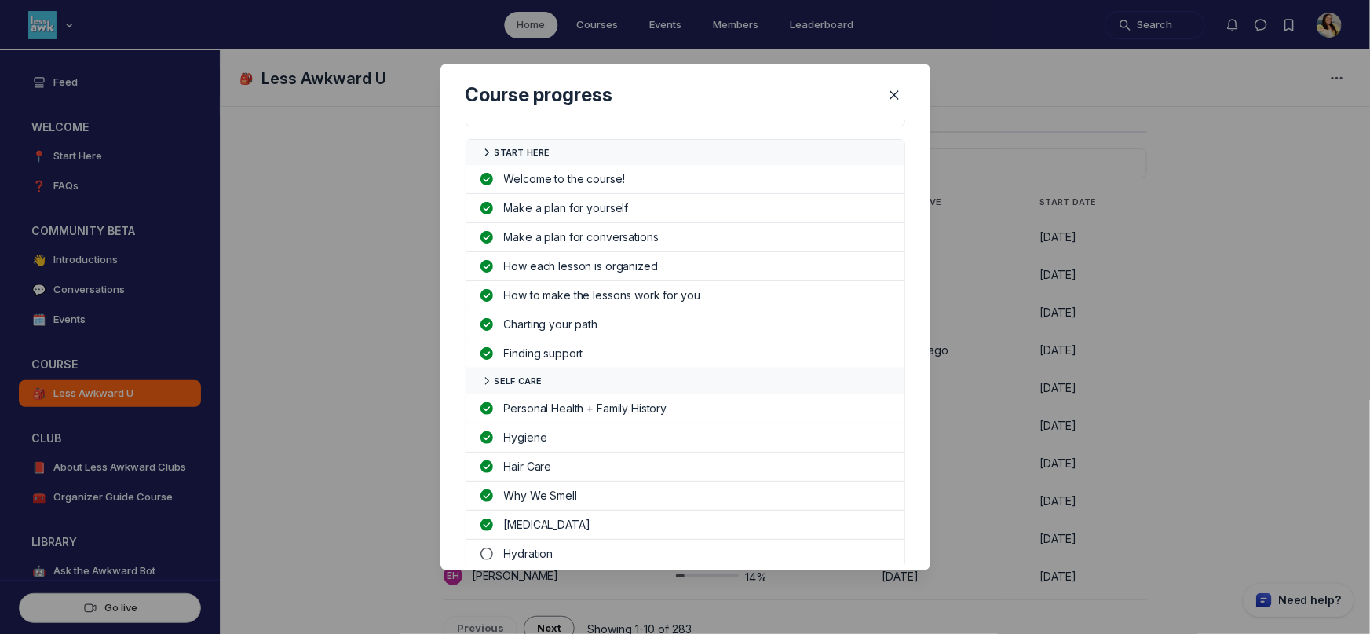
scroll to position [438, 0]
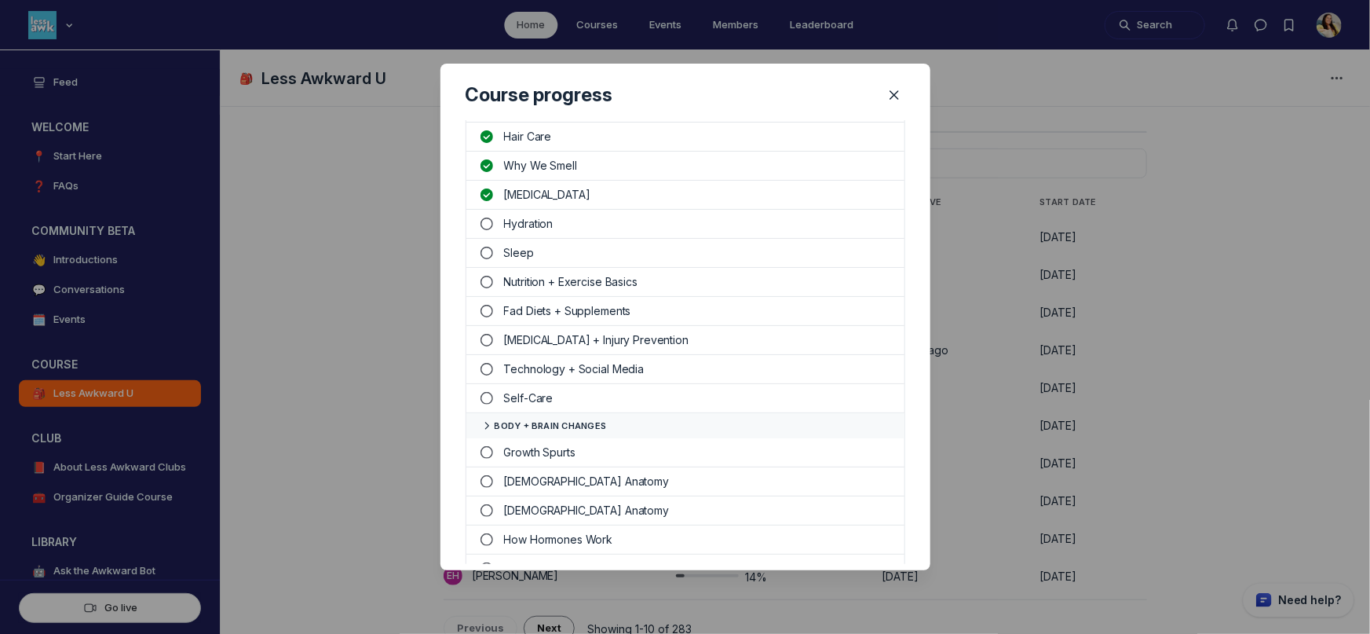
click at [1048, 375] on div at bounding box center [685, 317] width 1370 height 634
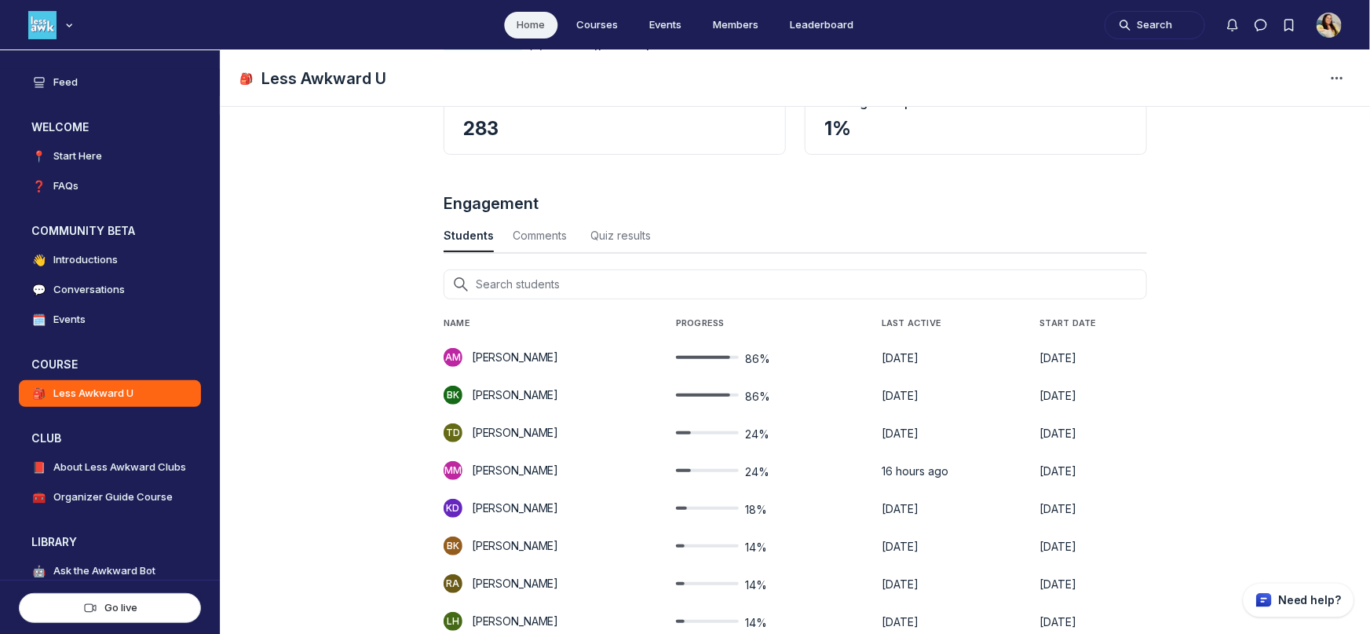
scroll to position [0, 0]
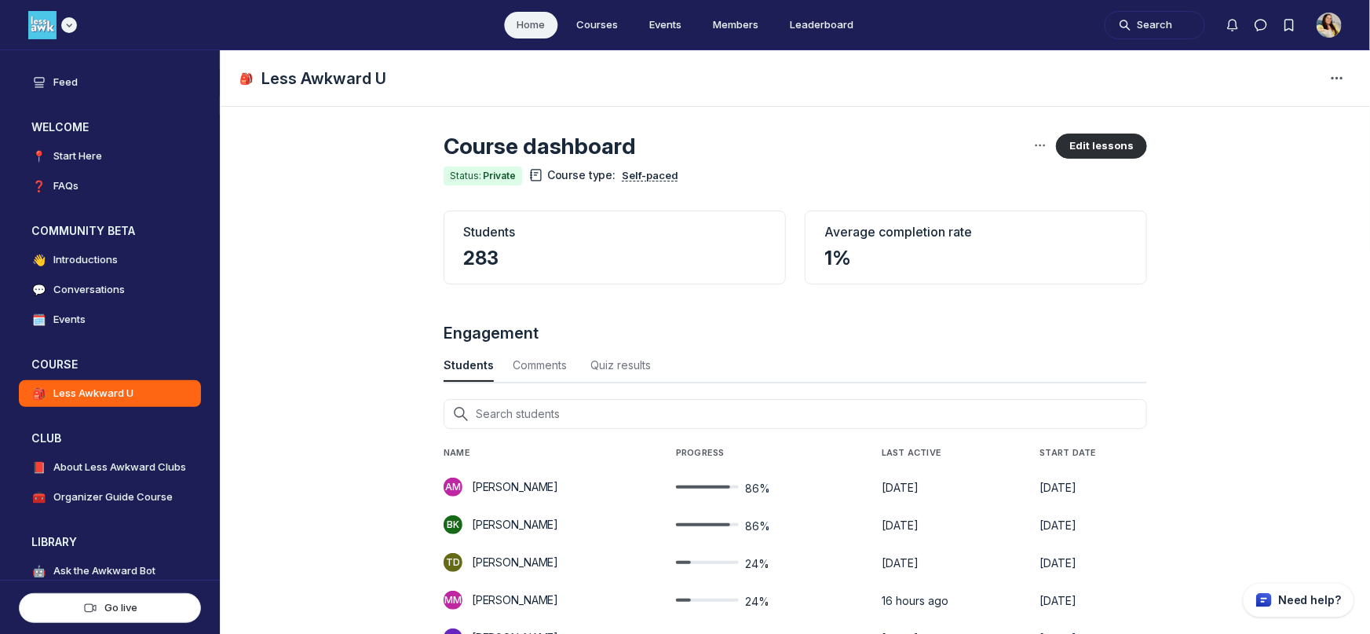
click at [74, 28] on icon "Main navigation bar" at bounding box center [69, 24] width 16 height 9
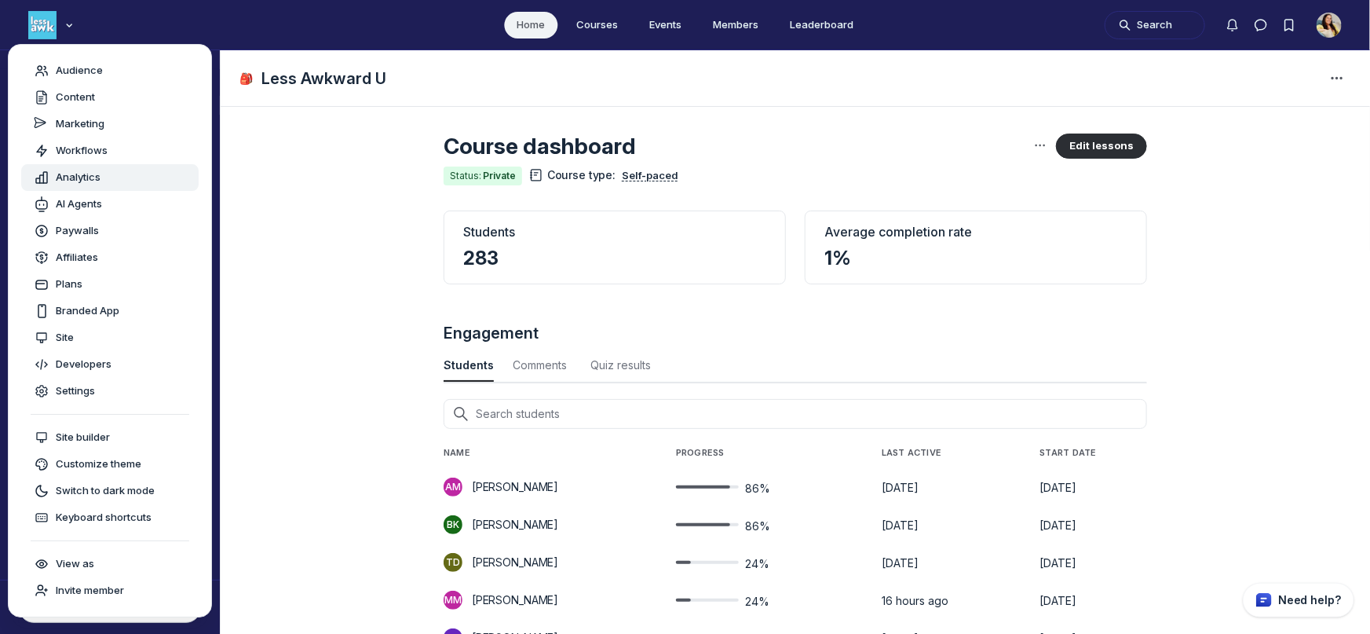
click at [86, 177] on span "Analytics" at bounding box center [78, 178] width 45 height 16
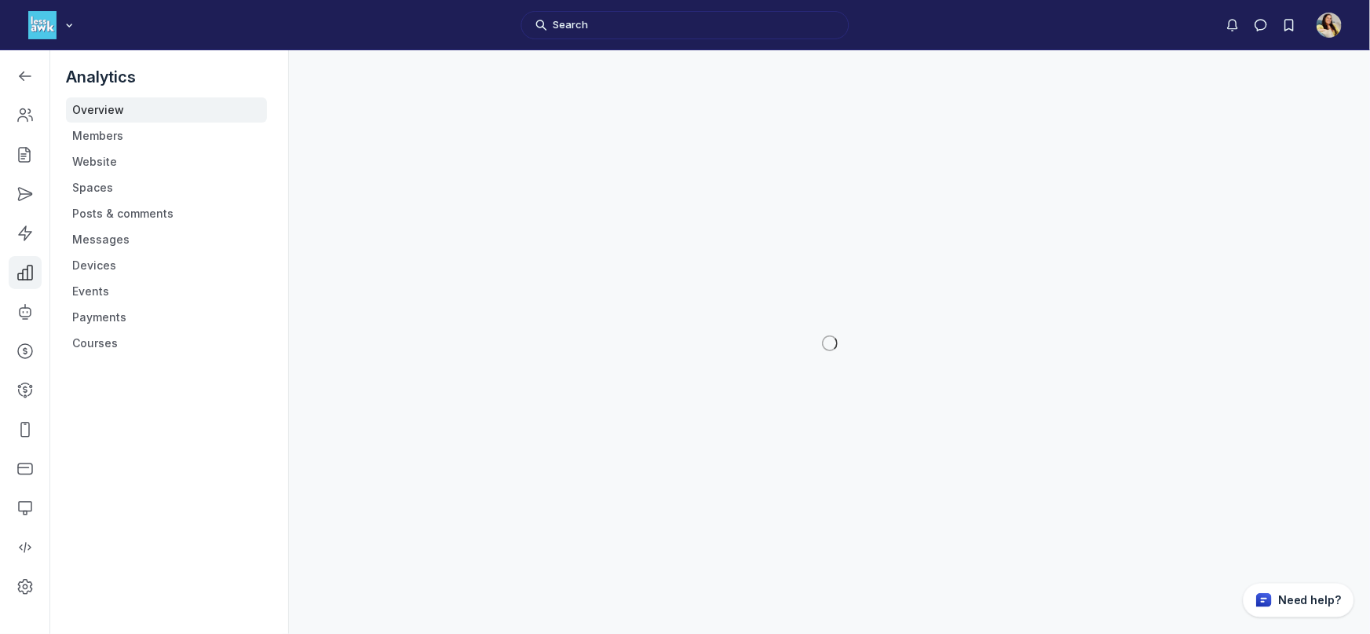
scroll to position [4609, 2237]
click at [94, 354] on link "Courses" at bounding box center [166, 343] width 201 height 25
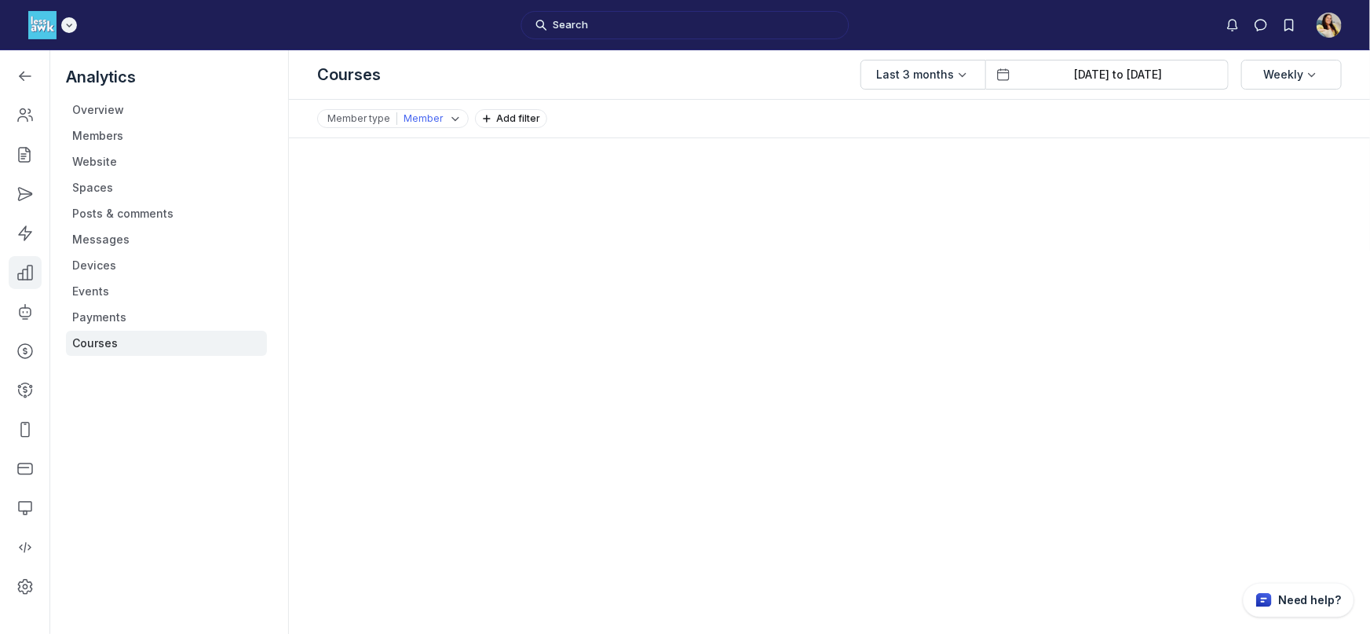
click at [70, 26] on icon "Main navigation bar" at bounding box center [69, 24] width 16 height 9
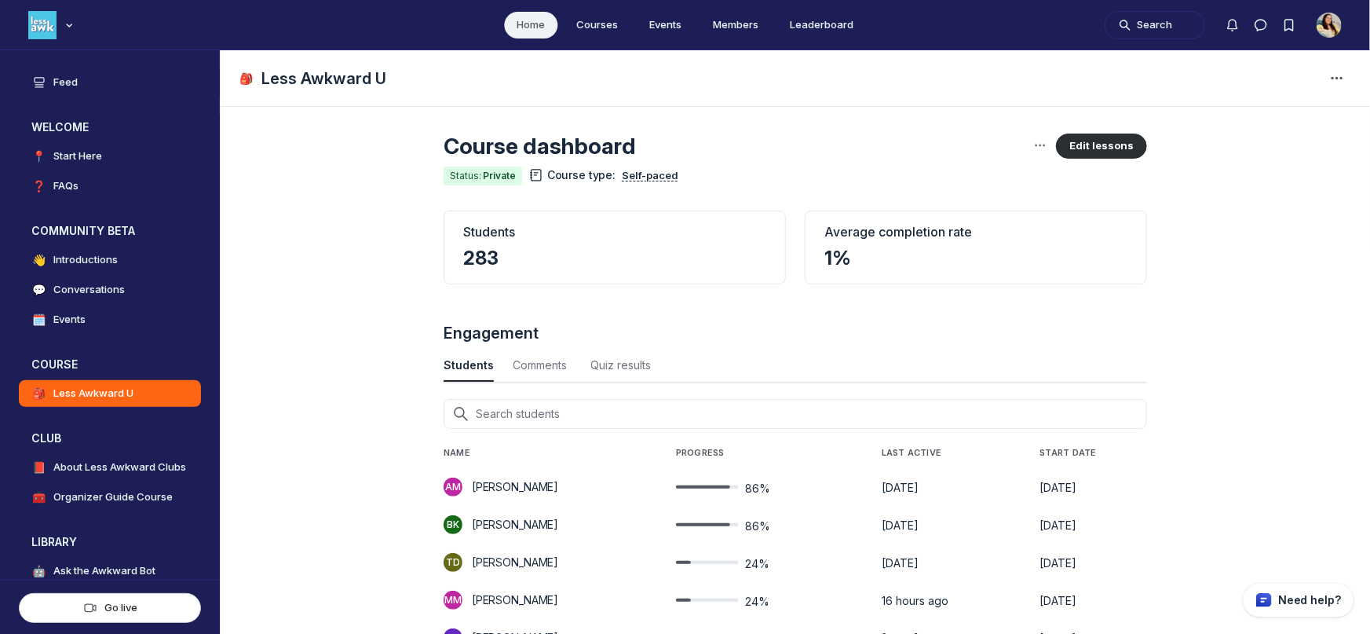
scroll to position [2125, 5183]
click at [1058, 450] on span "Start Date" at bounding box center [1068, 453] width 57 height 11
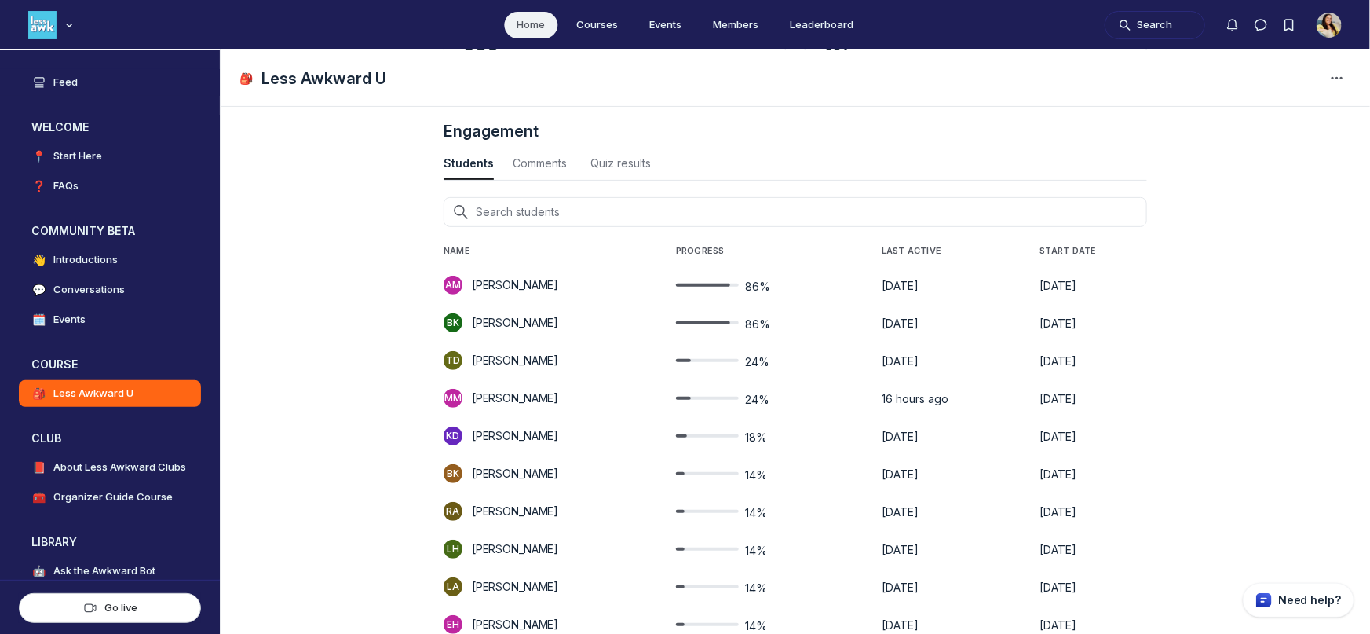
scroll to position [0, 0]
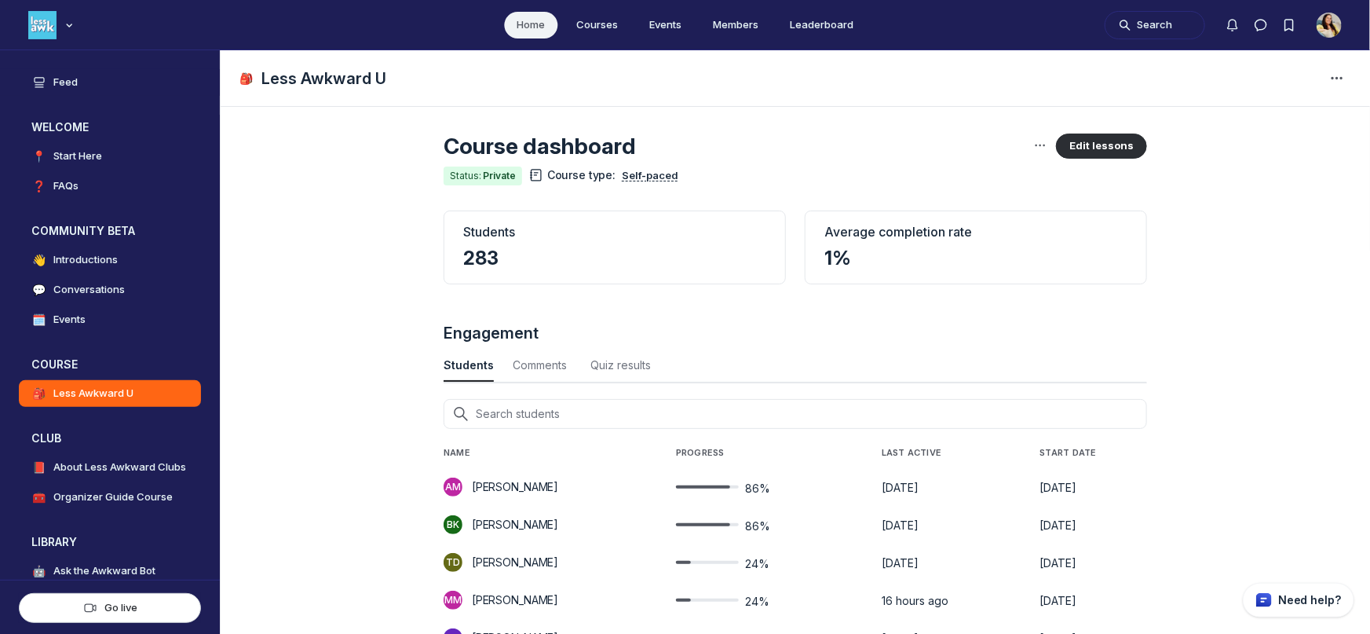
click at [1066, 448] on span "Start Date" at bounding box center [1068, 453] width 57 height 11
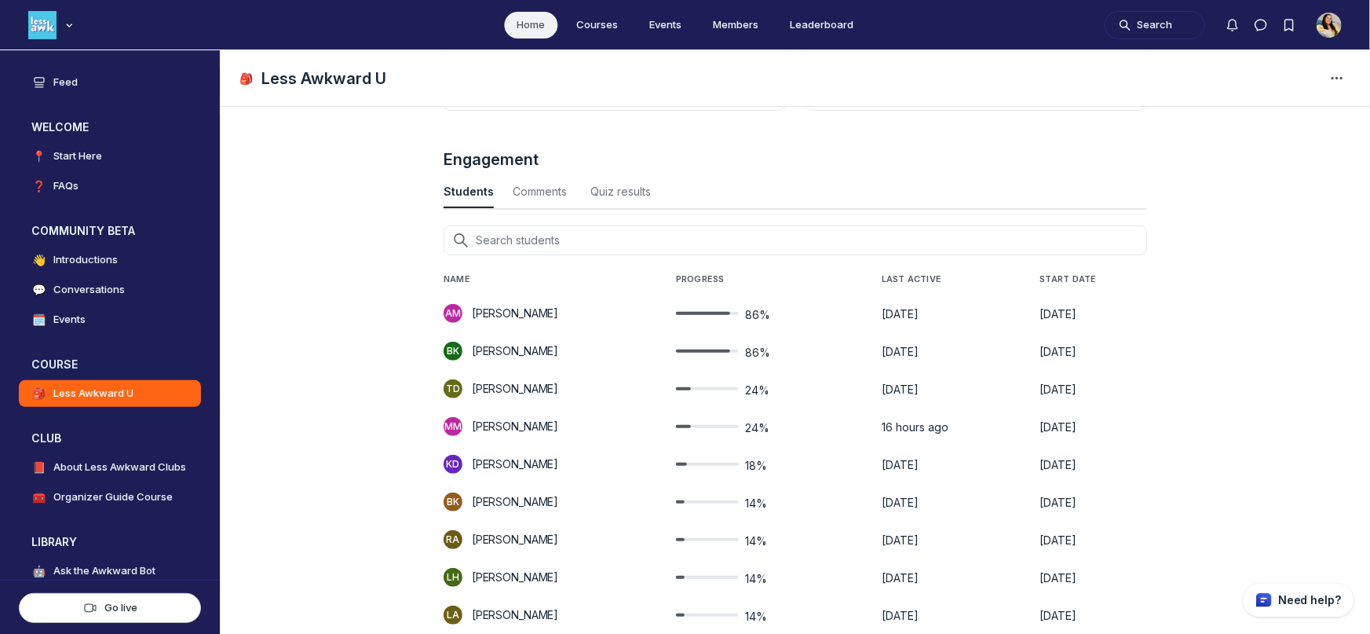
scroll to position [179, 0]
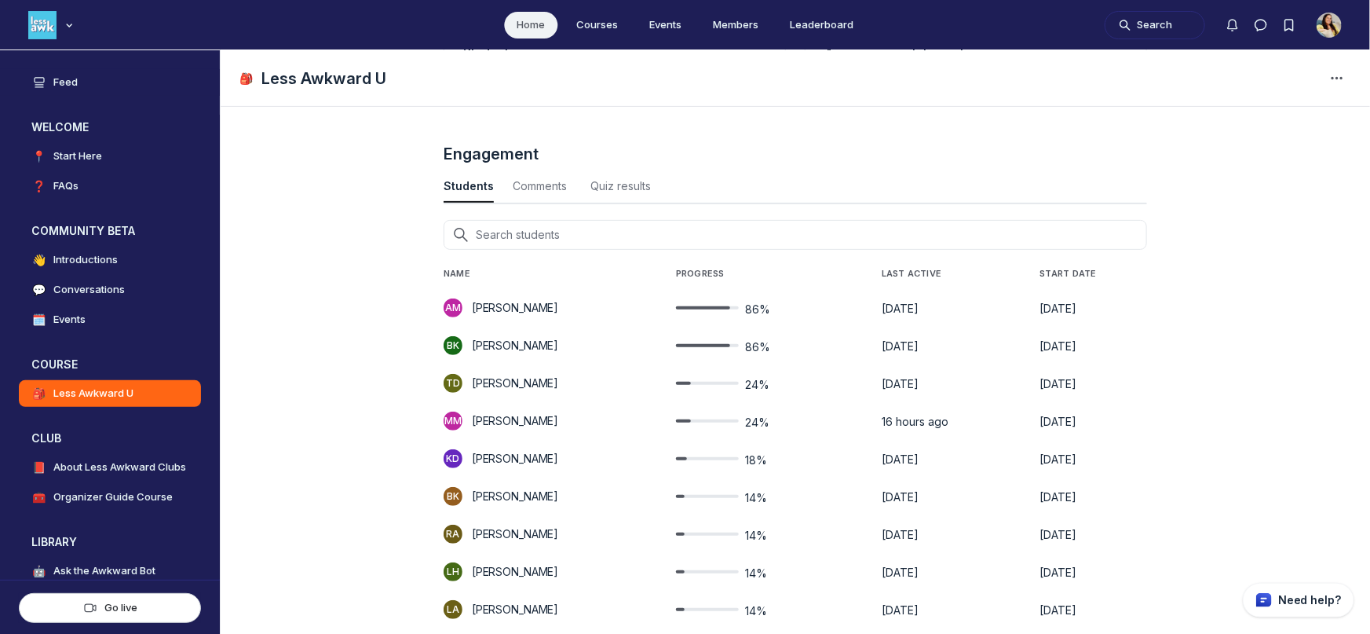
click at [516, 461] on p "[PERSON_NAME]" at bounding box center [515, 459] width 86 height 16
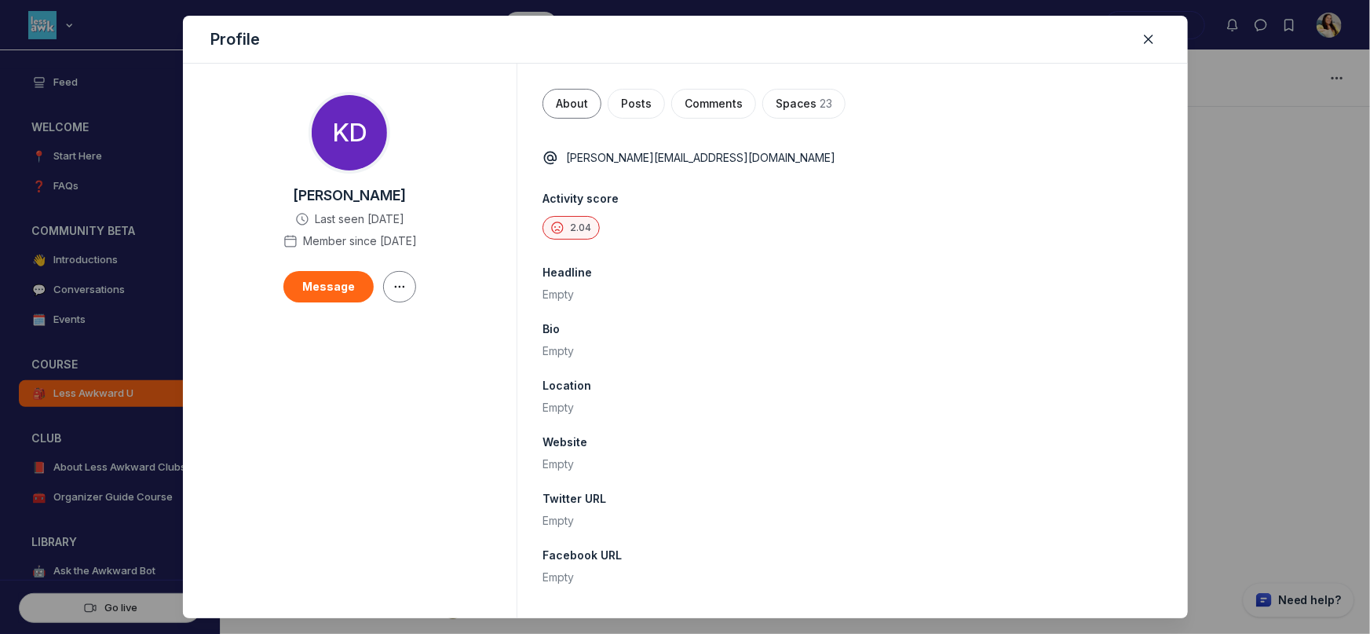
click at [119, 458] on div at bounding box center [685, 317] width 1370 height 634
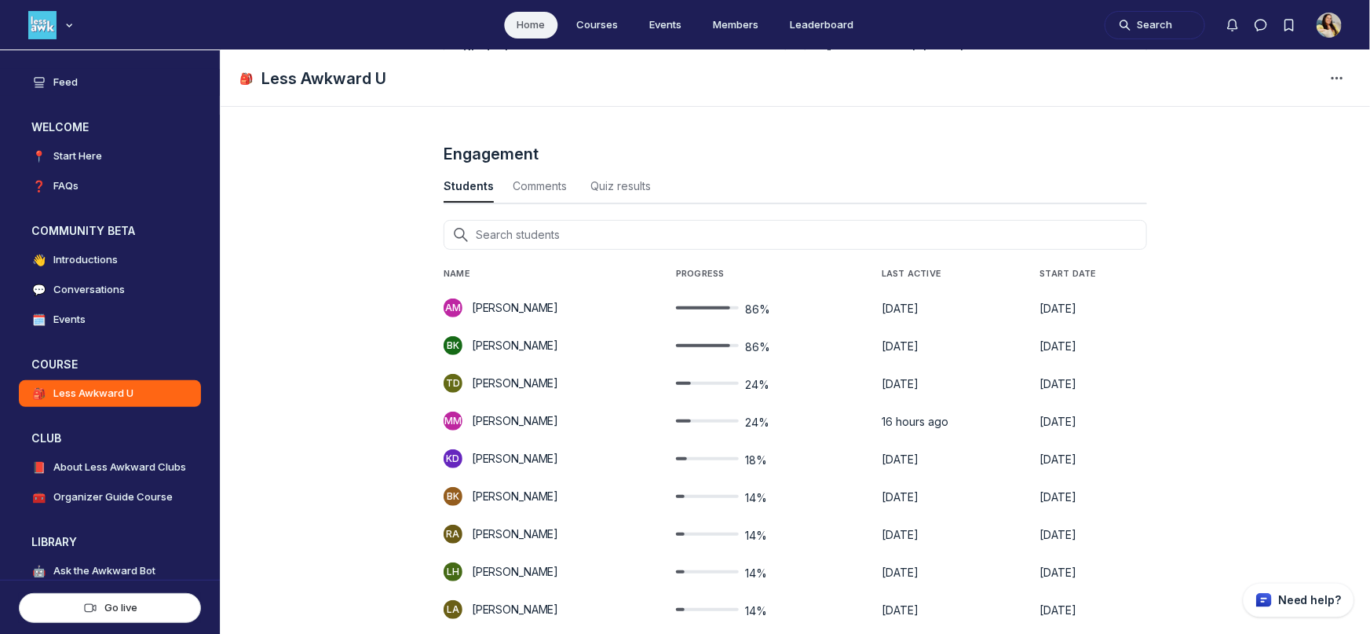
click at [767, 457] on span "18%" at bounding box center [756, 460] width 22 height 16
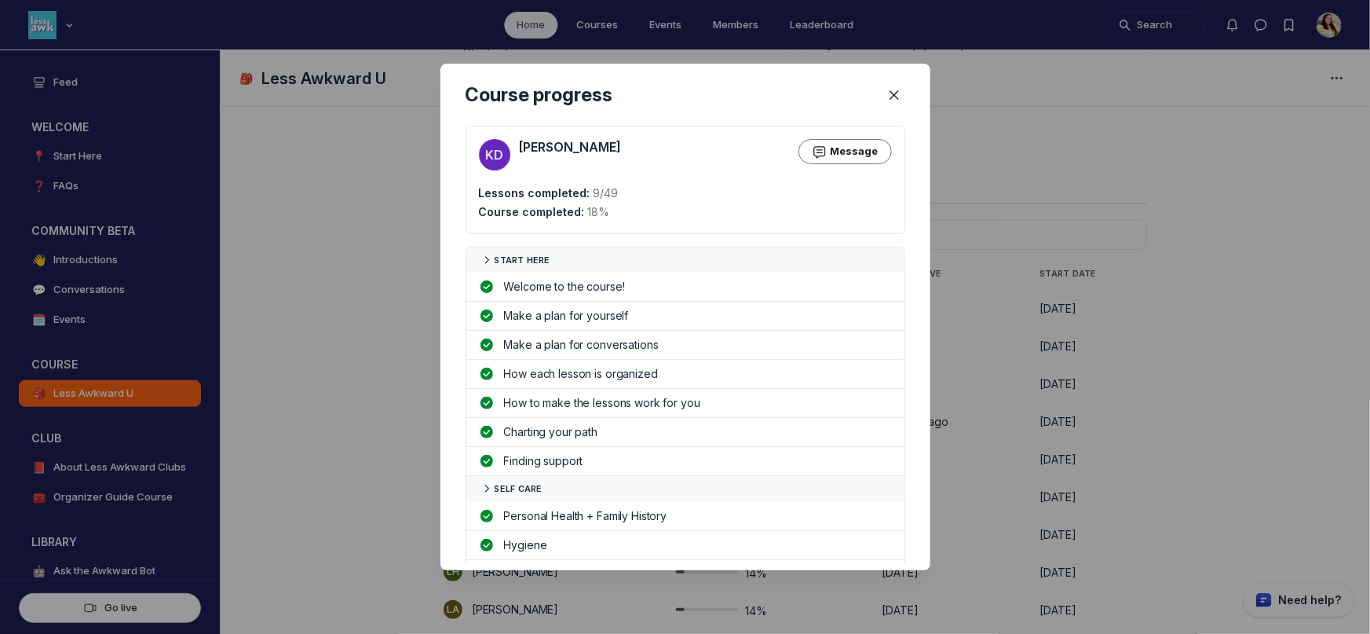
scroll to position [0, 0]
click at [1024, 427] on div at bounding box center [685, 317] width 1370 height 634
click at [1028, 427] on td "[DATE]" at bounding box center [1087, 421] width 119 height 38
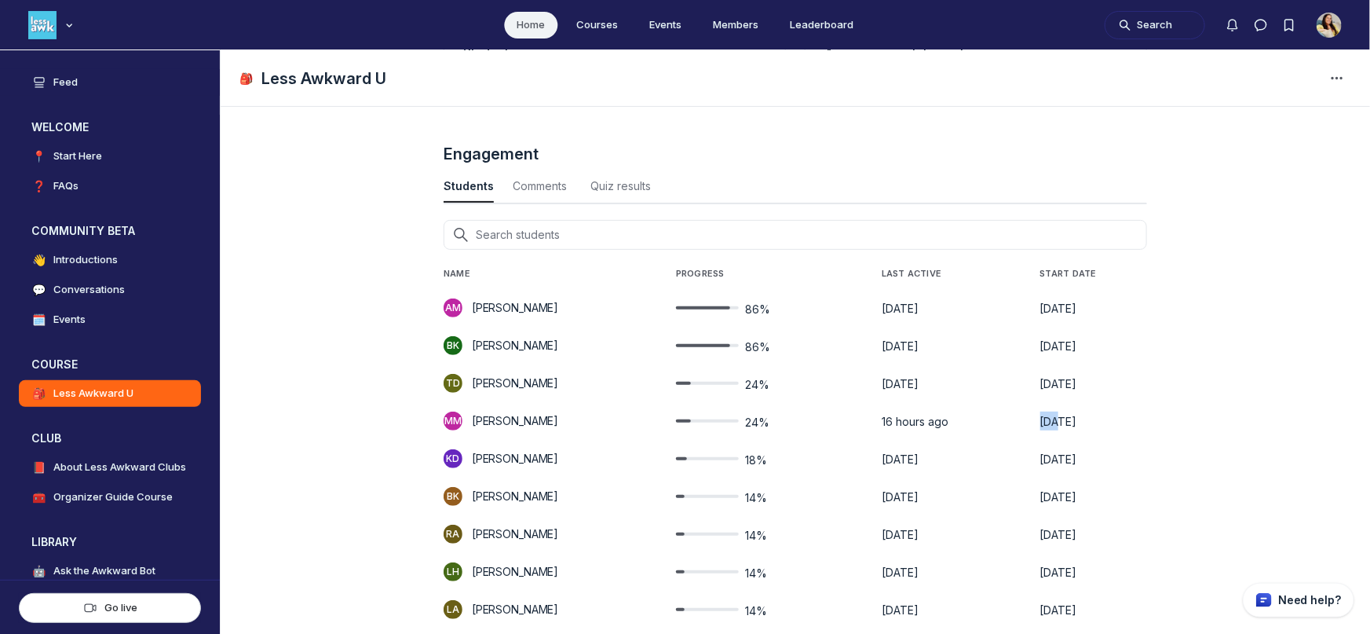
click at [769, 426] on span "24%" at bounding box center [757, 423] width 24 height 16
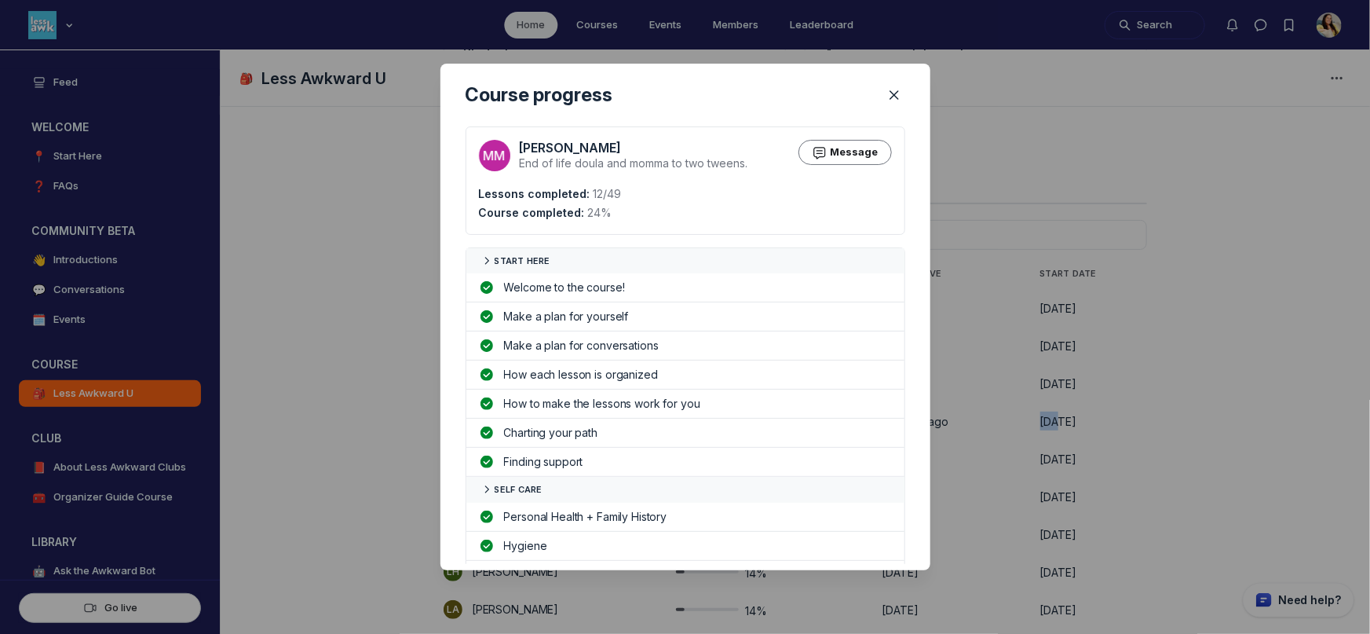
click at [955, 424] on div at bounding box center [685, 317] width 1370 height 634
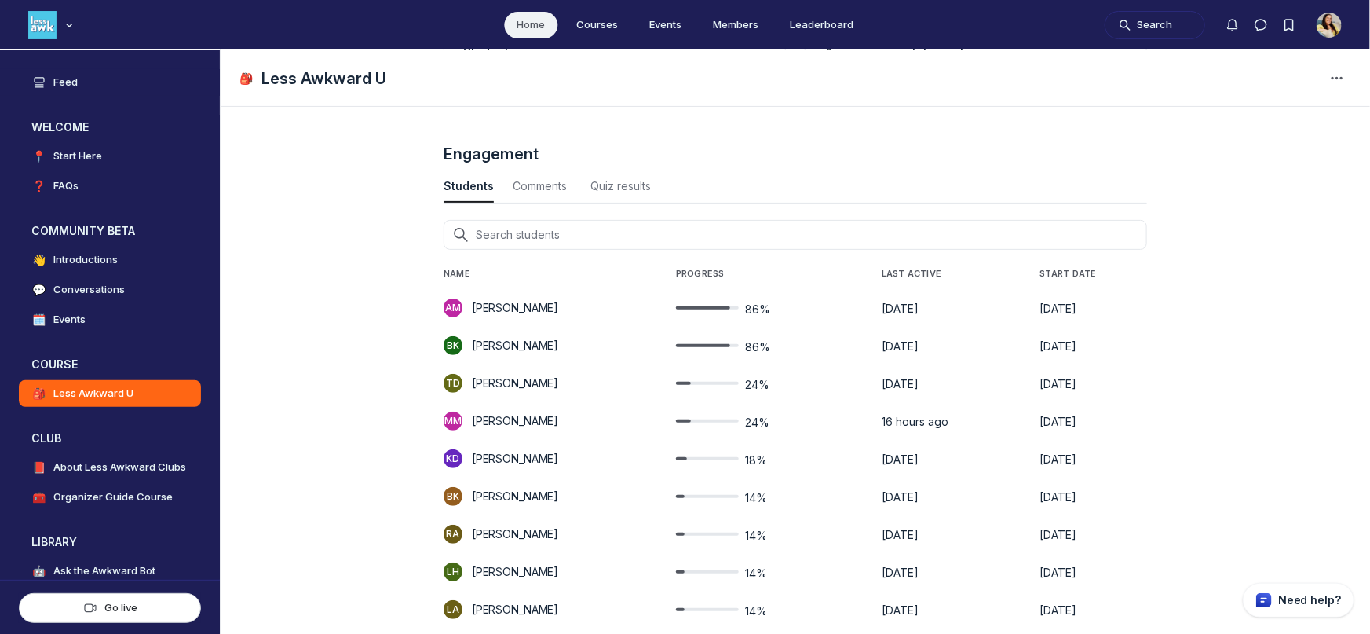
click at [748, 489] on div "14%" at bounding box center [721, 496] width 91 height 19
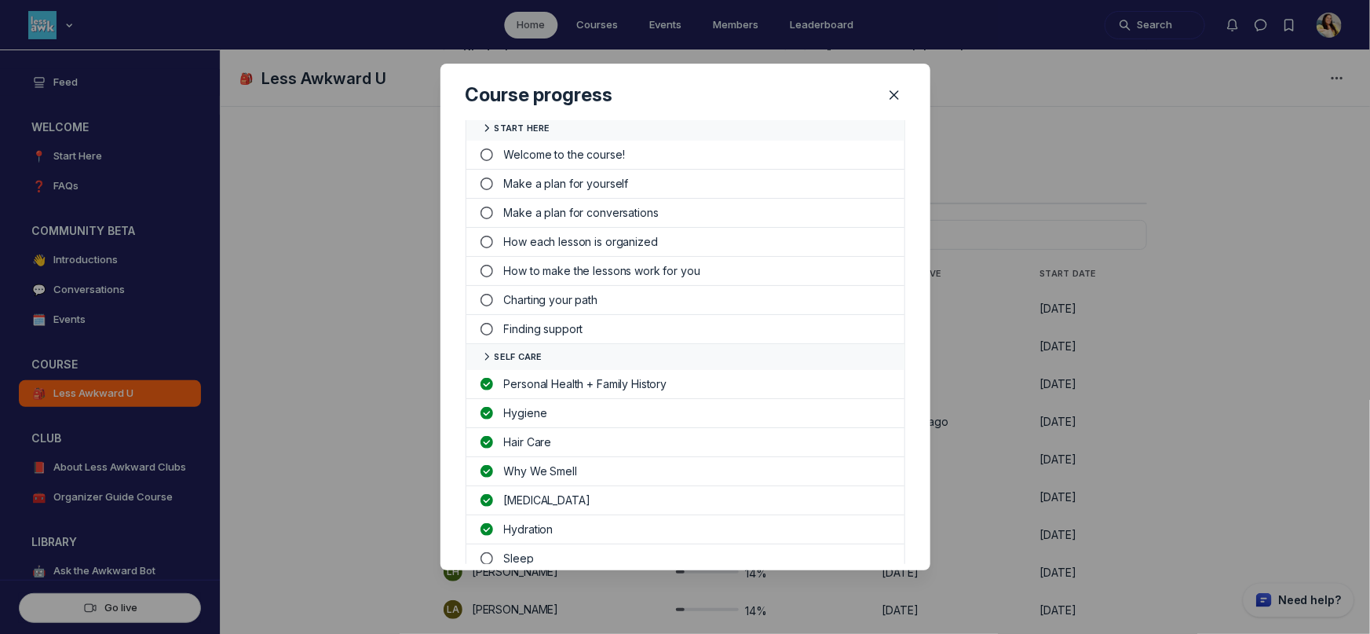
scroll to position [415, 0]
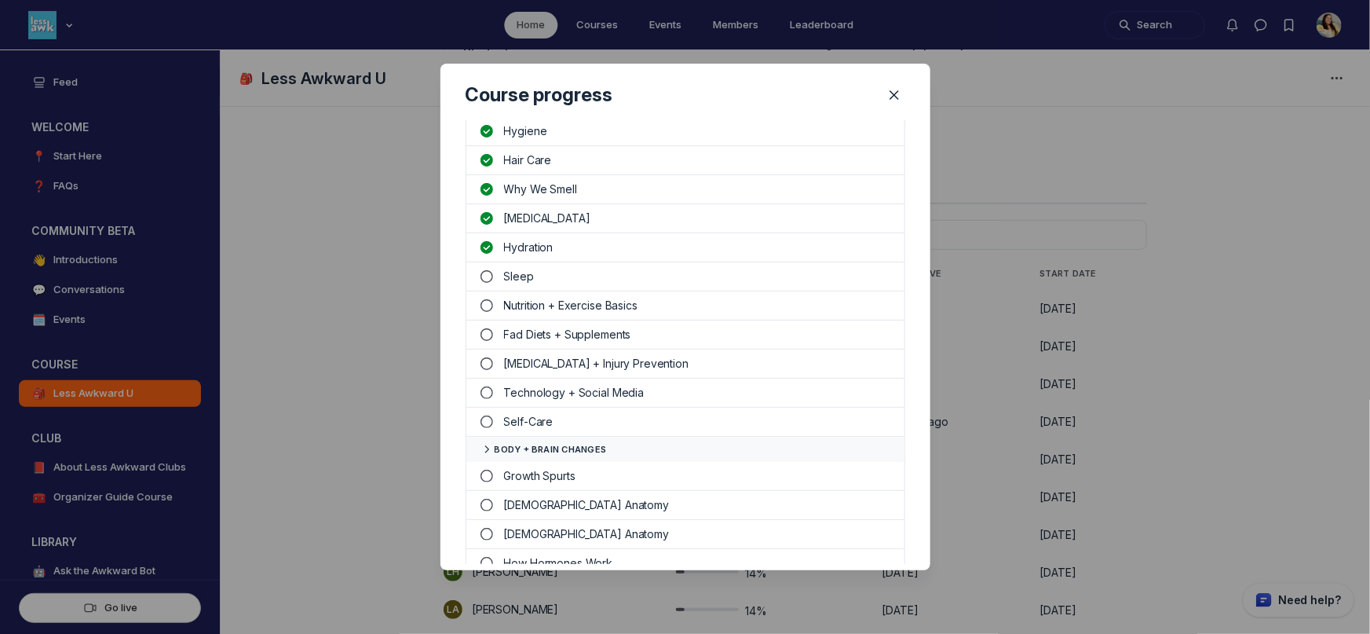
click at [1022, 473] on div at bounding box center [685, 317] width 1370 height 634
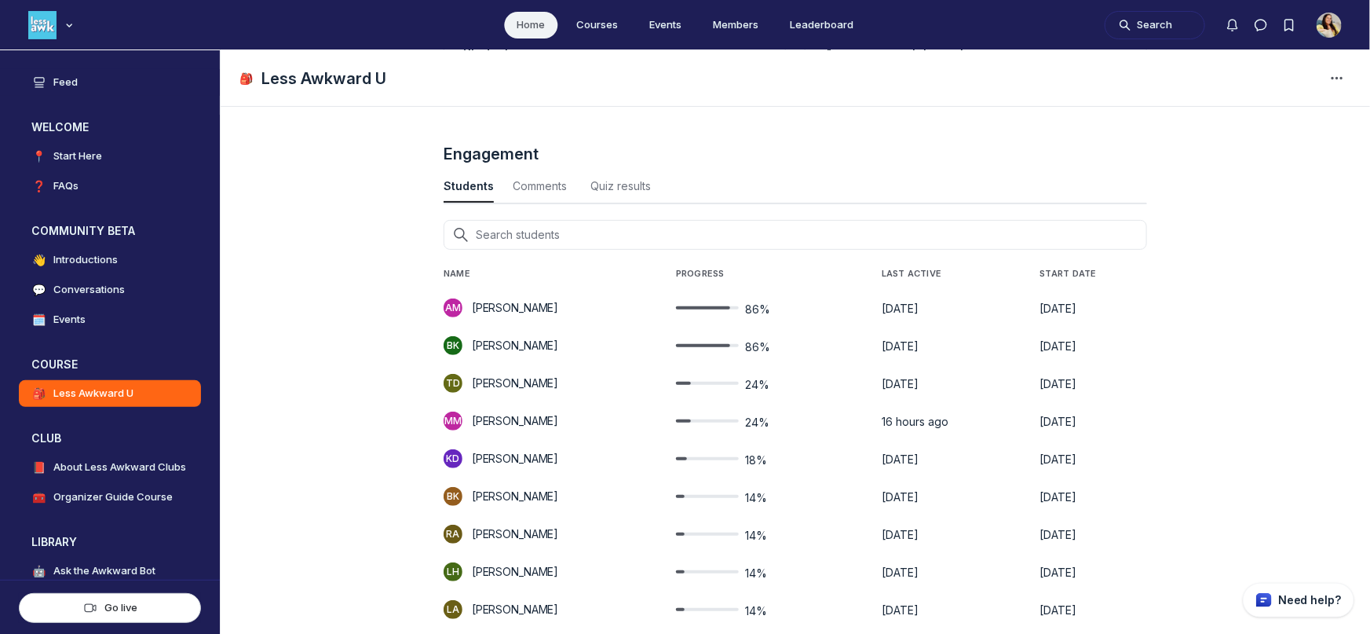
click at [767, 531] on span "14%" at bounding box center [756, 536] width 22 height 16
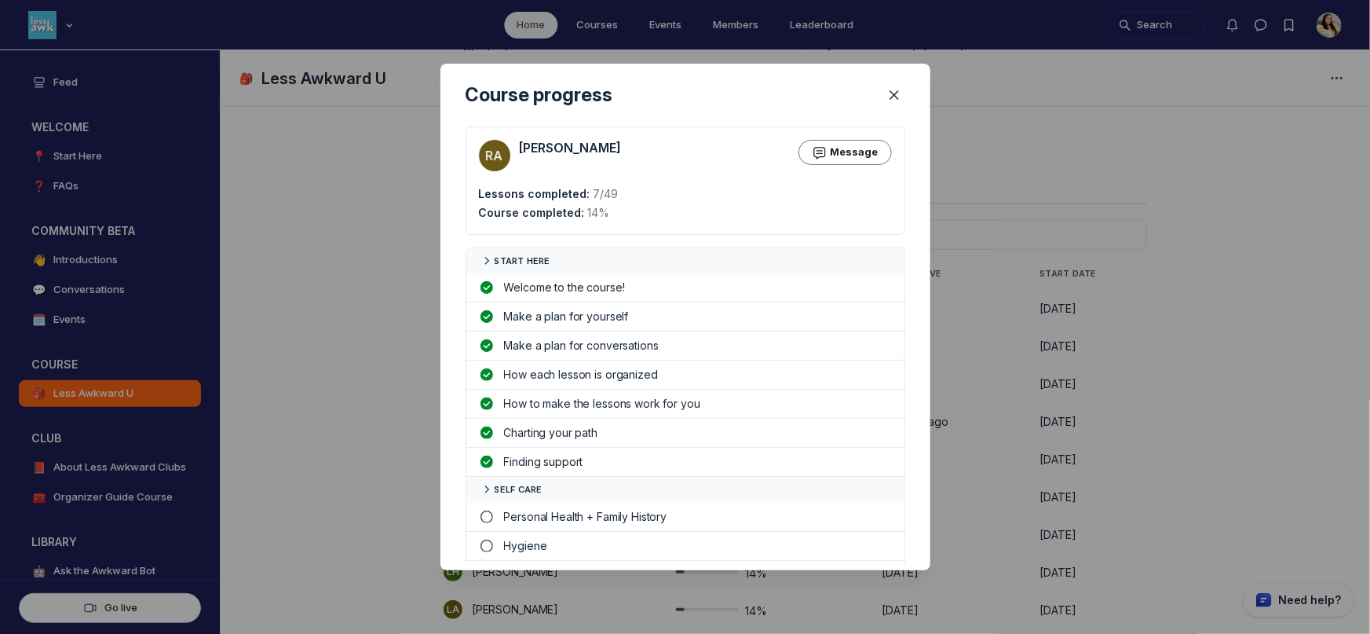
click at [356, 502] on div at bounding box center [685, 317] width 1370 height 634
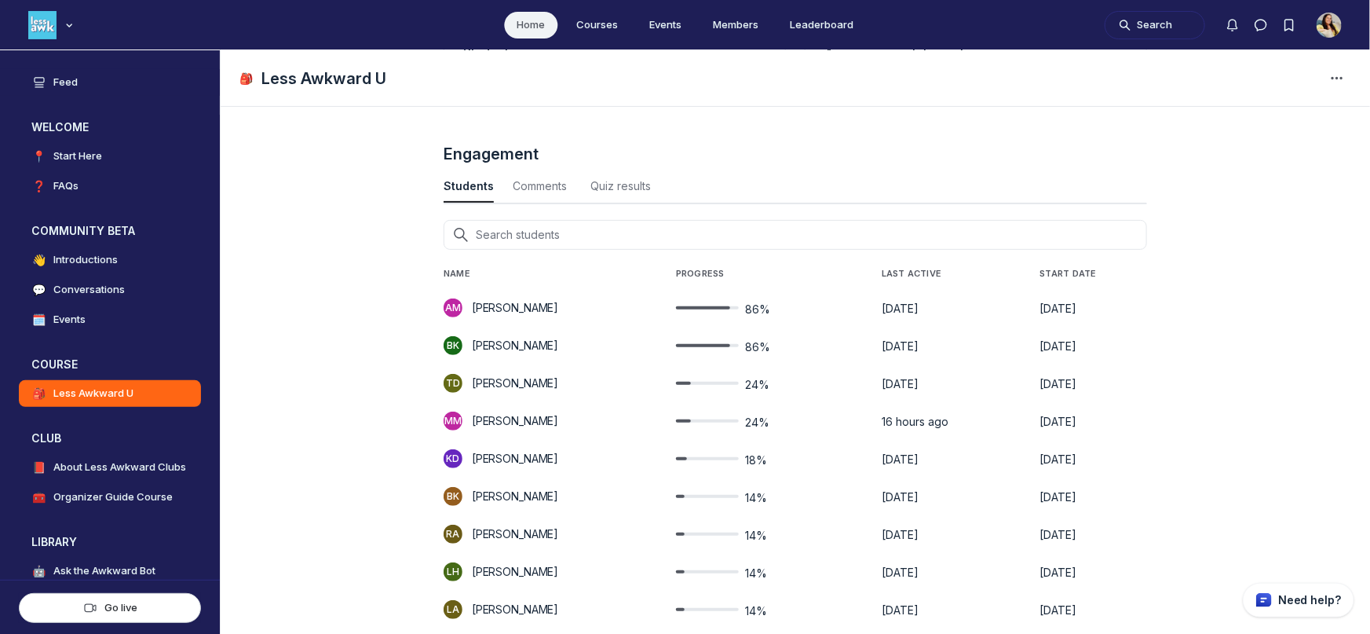
click at [534, 568] on p "[PERSON_NAME]" at bounding box center [515, 572] width 86 height 16
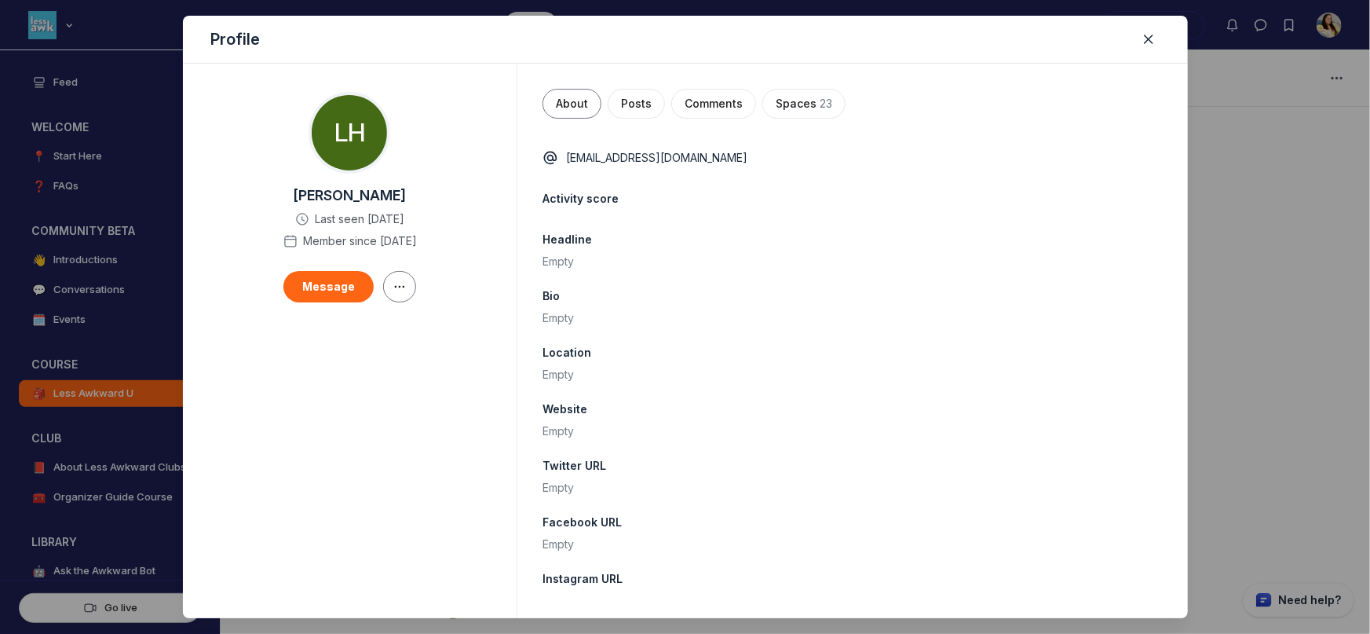
click at [148, 463] on div at bounding box center [685, 317] width 1370 height 634
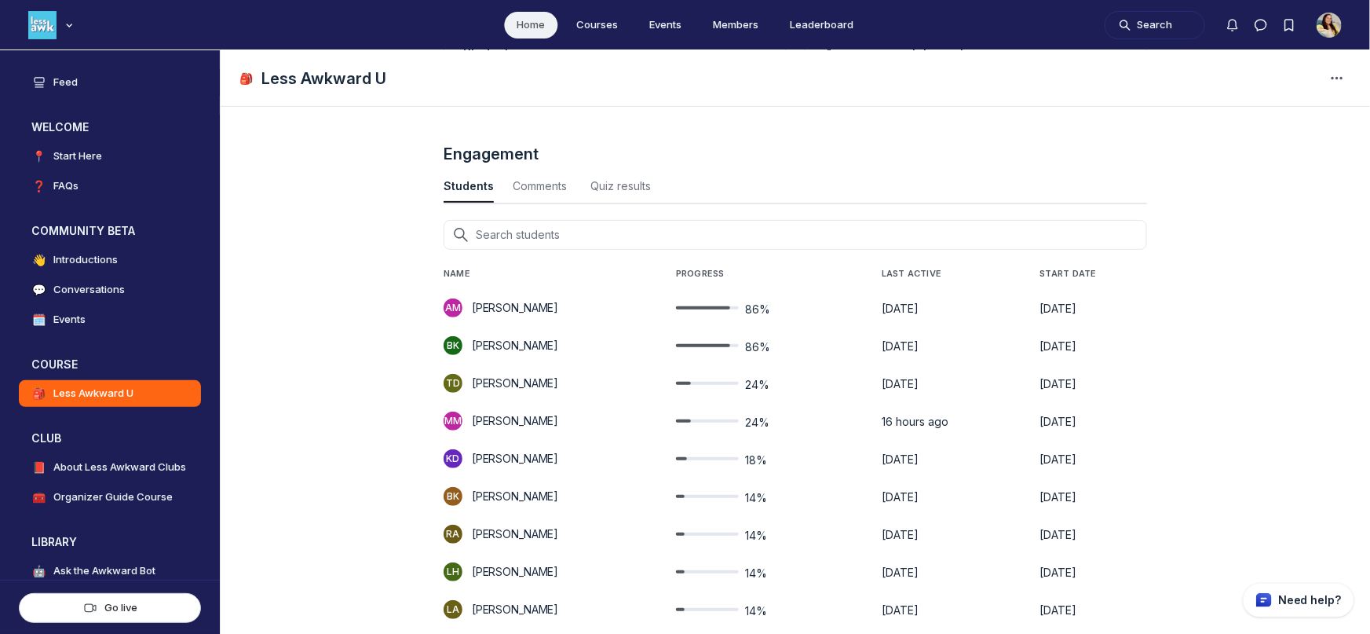
click at [746, 565] on div "14%" at bounding box center [721, 571] width 91 height 19
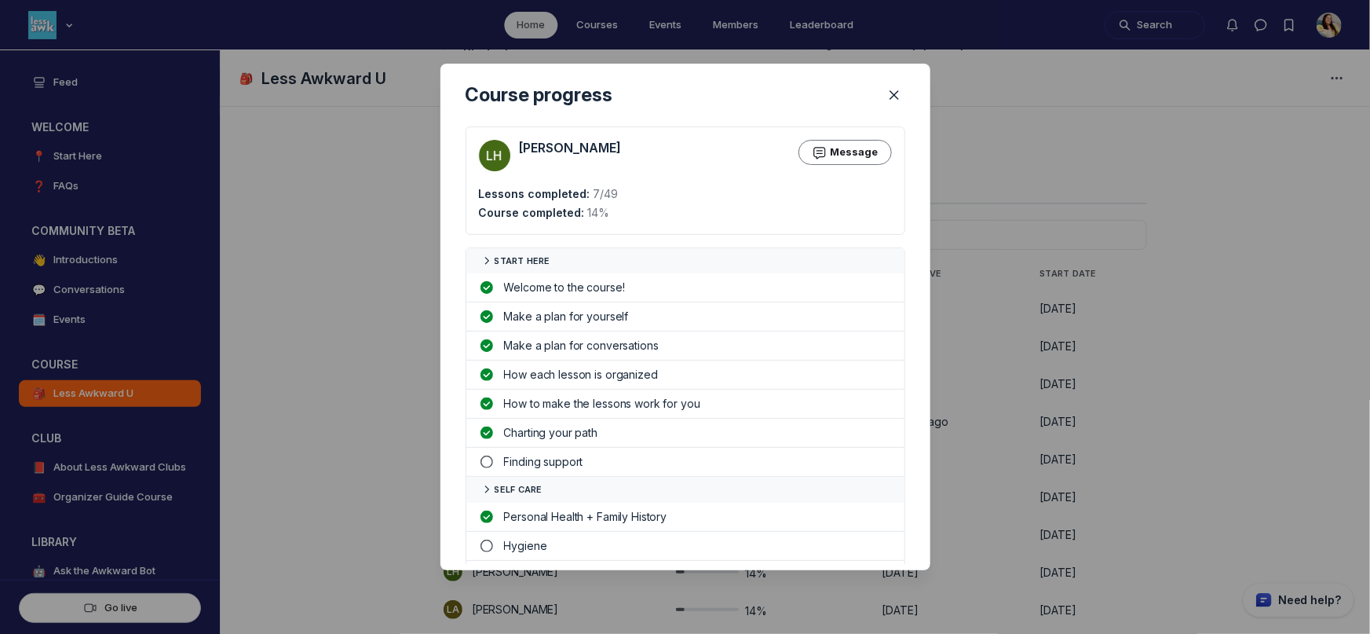
click at [353, 491] on div at bounding box center [685, 317] width 1370 height 634
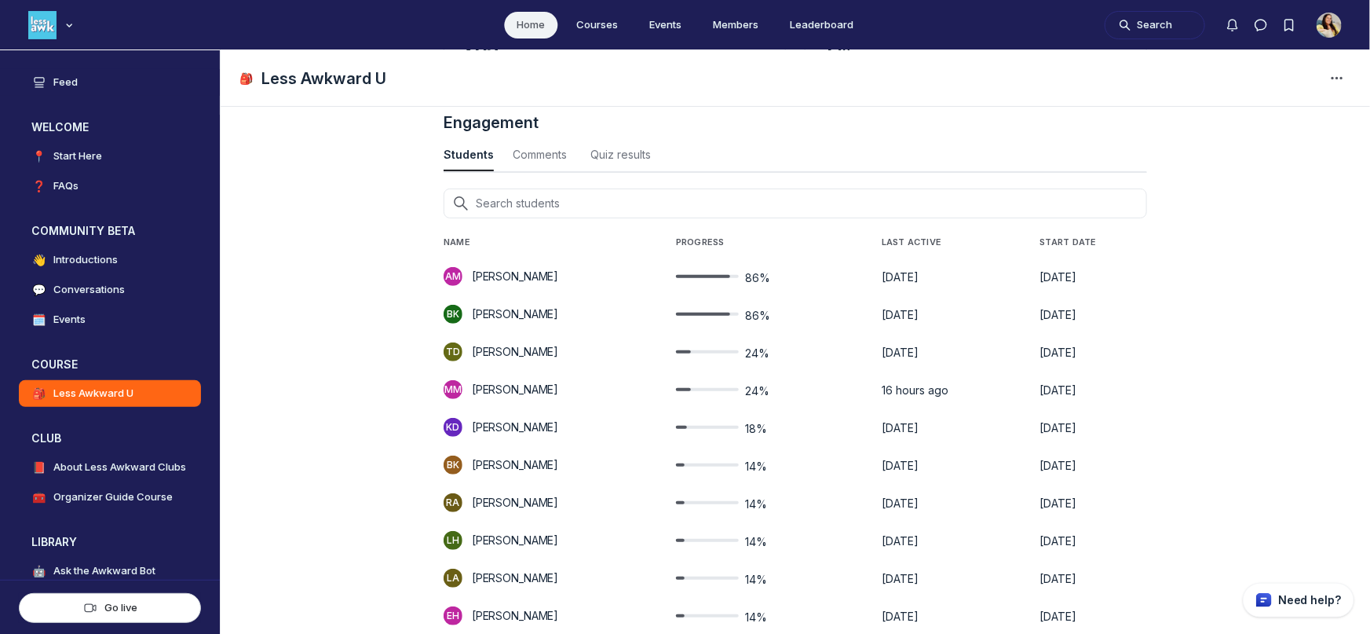
scroll to position [211, 0]
click at [761, 579] on span "14%" at bounding box center [756, 579] width 22 height 16
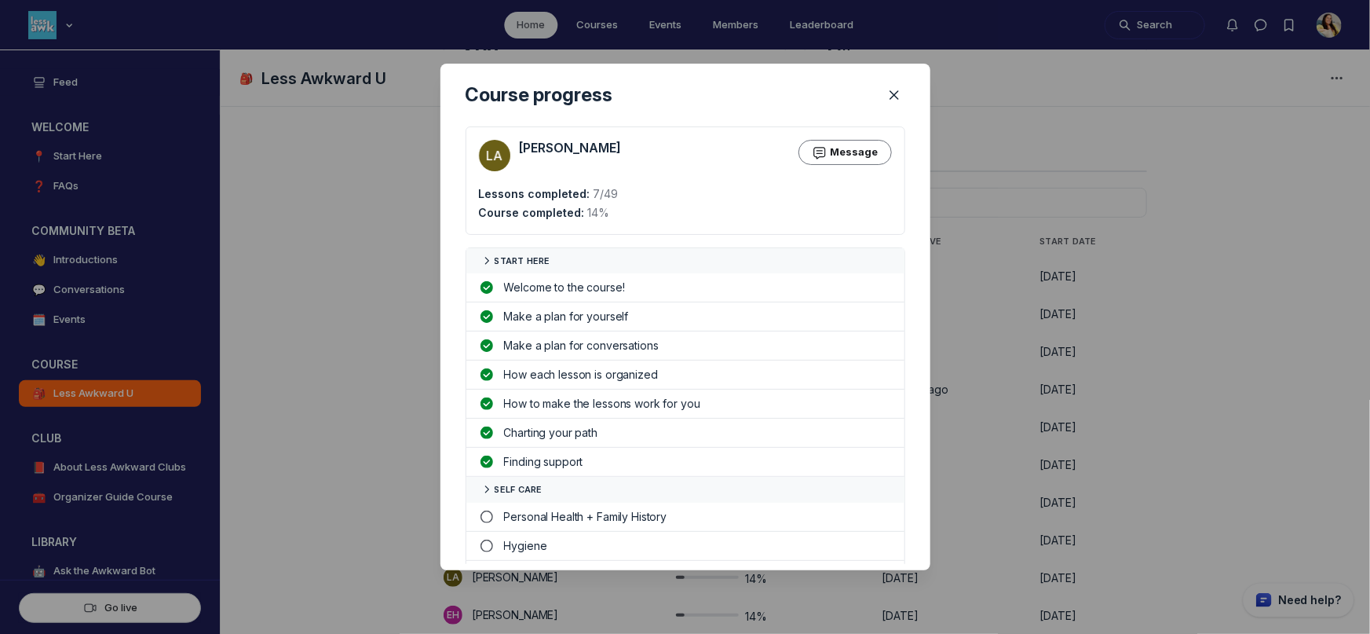
click at [406, 541] on div at bounding box center [685, 317] width 1370 height 634
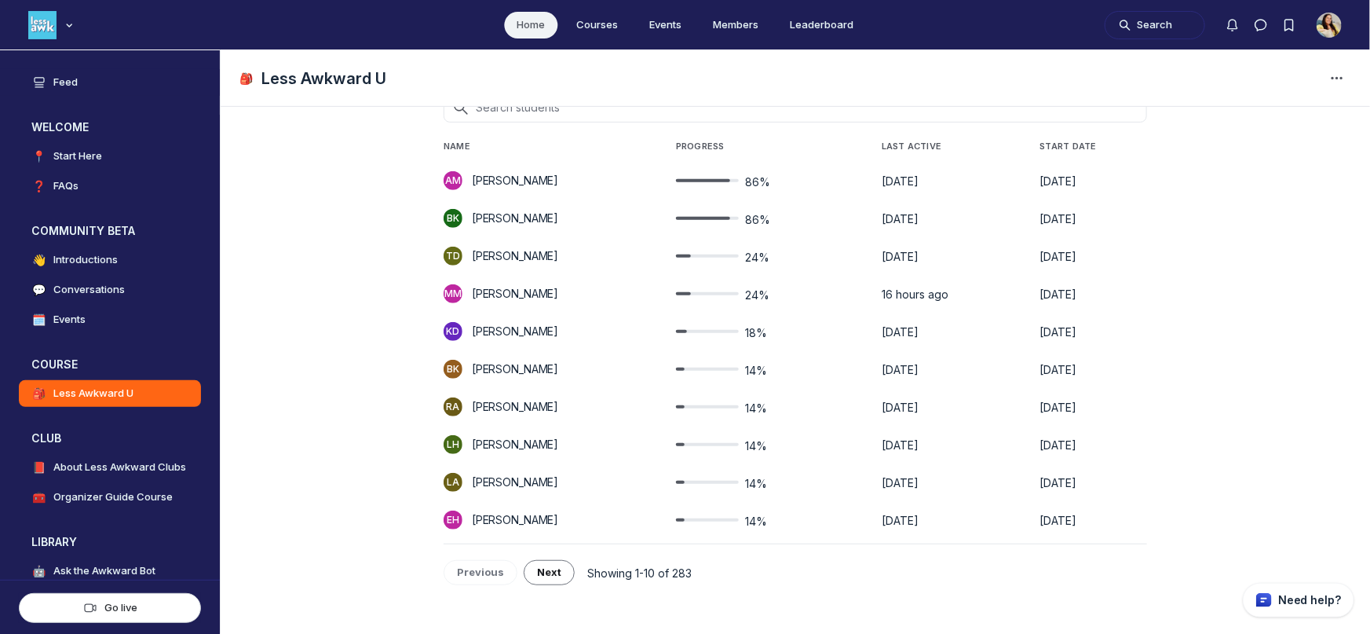
scroll to position [315, 0]
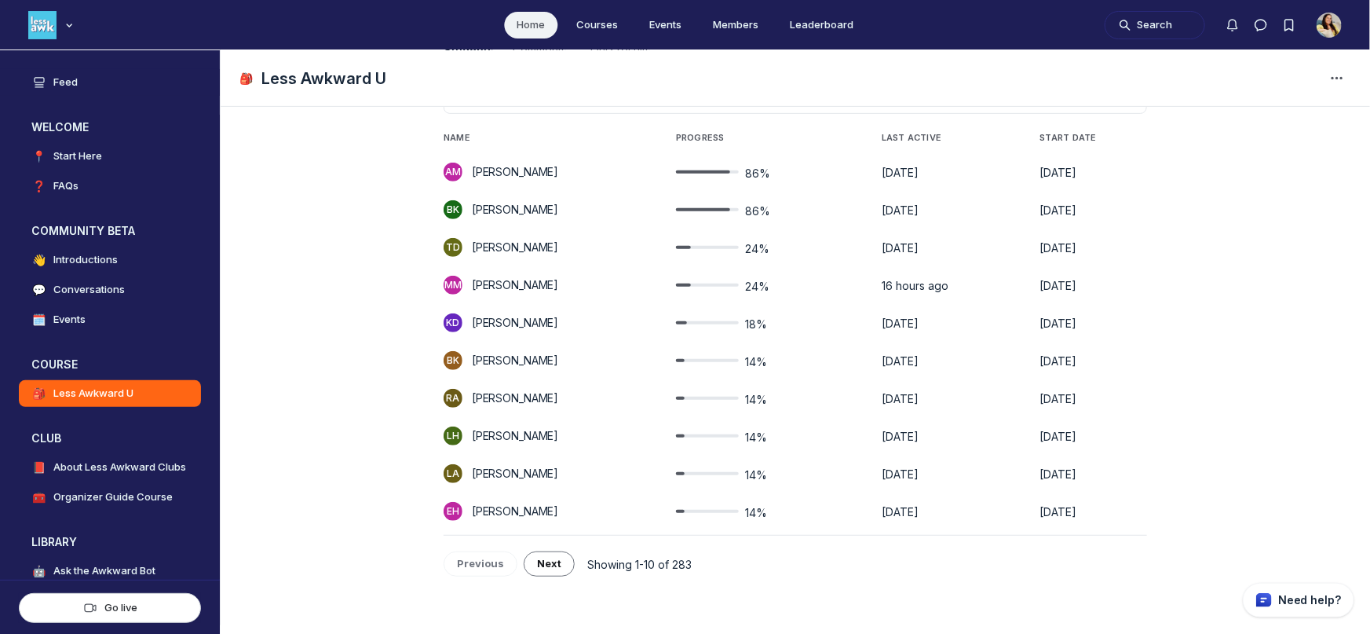
click at [767, 511] on span "14%" at bounding box center [756, 513] width 22 height 16
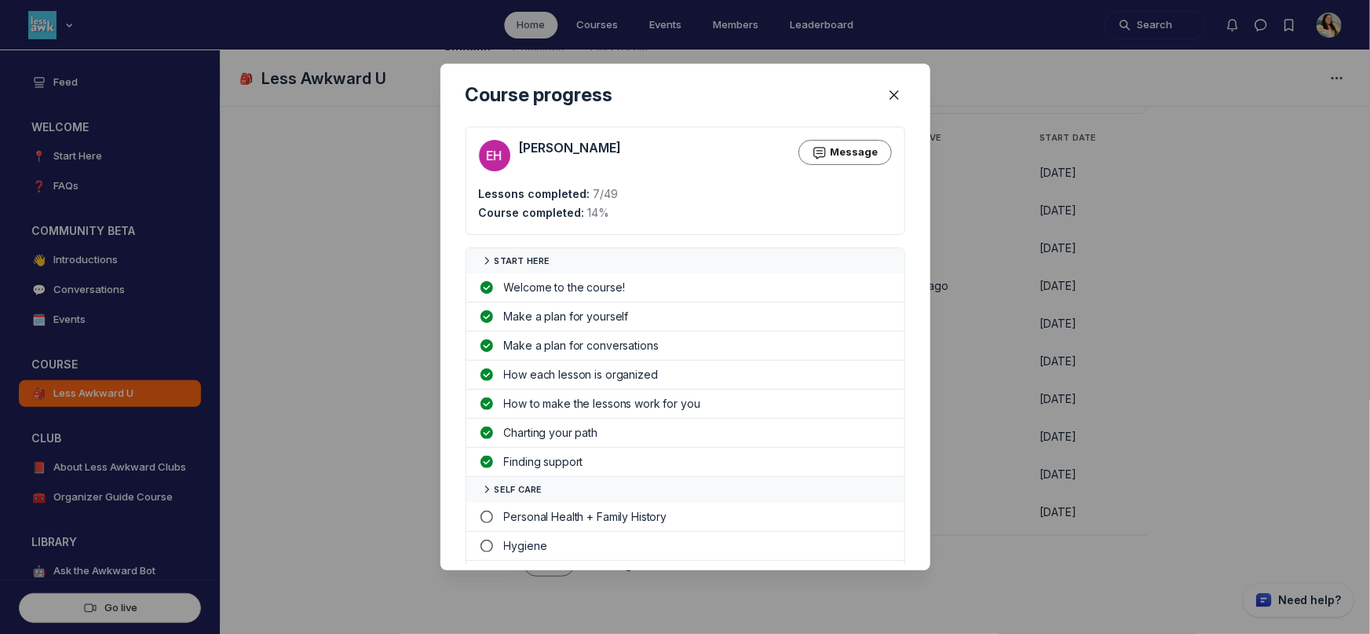
click at [302, 477] on div at bounding box center [685, 317] width 1370 height 634
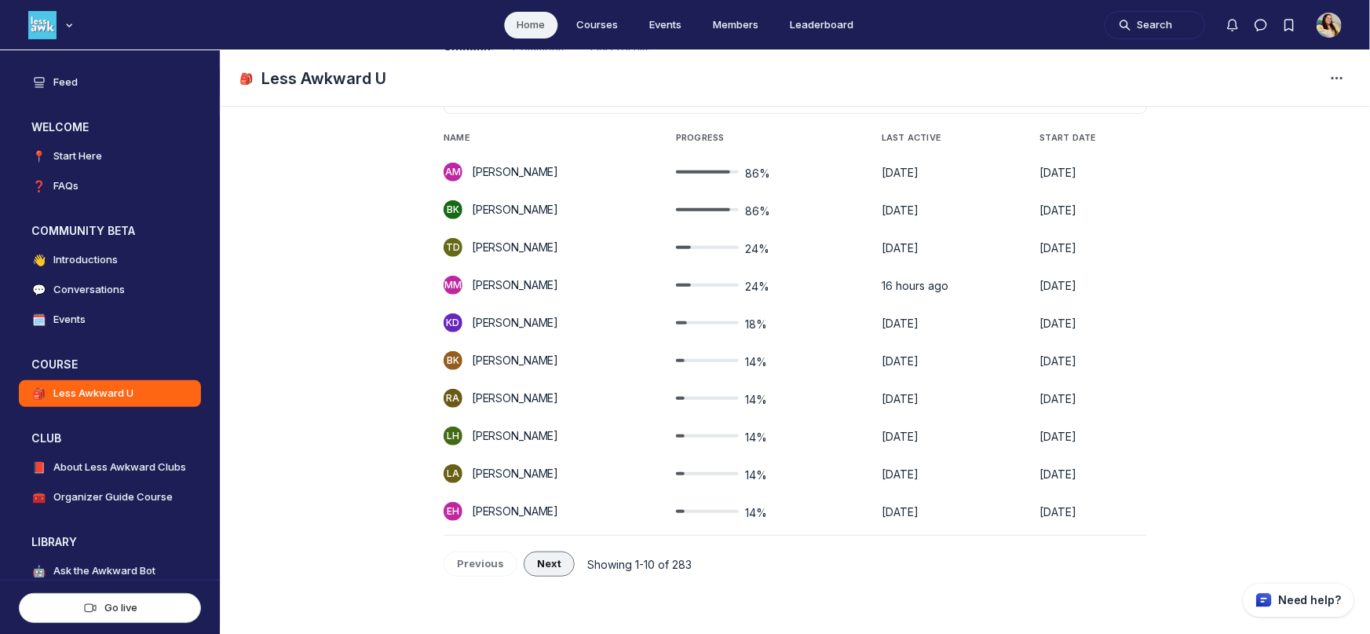
click at [537, 557] on span "Next" at bounding box center [549, 563] width 24 height 13
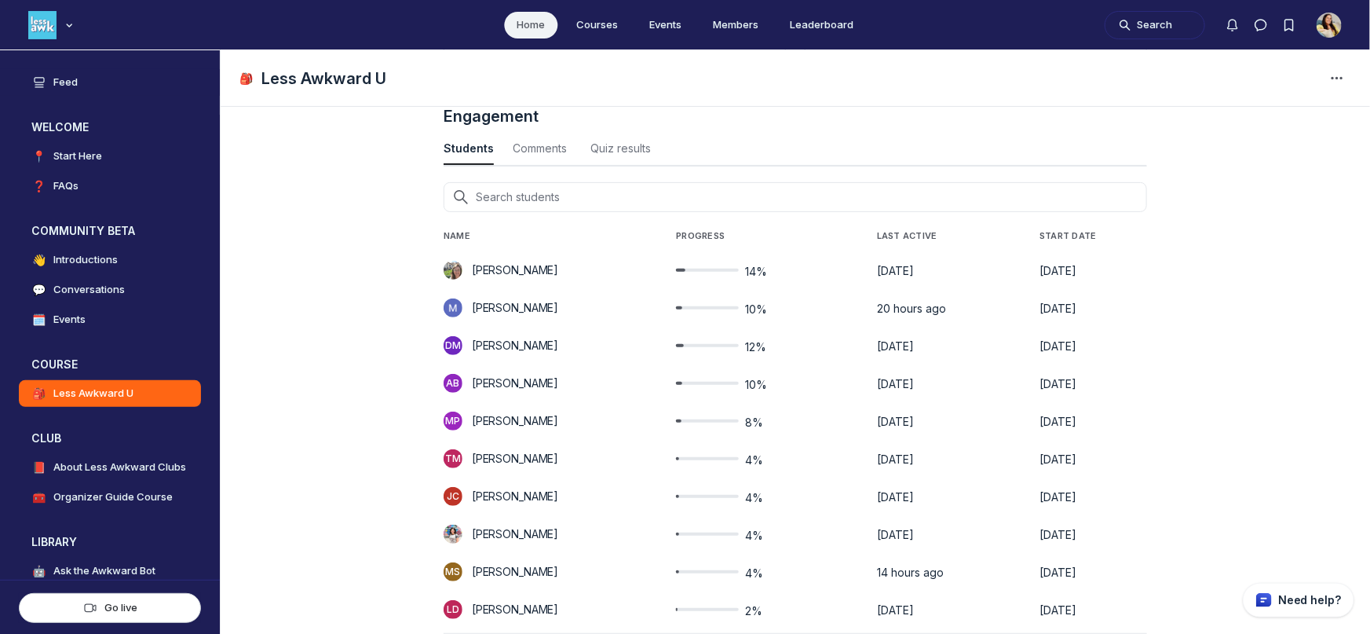
scroll to position [197, 0]
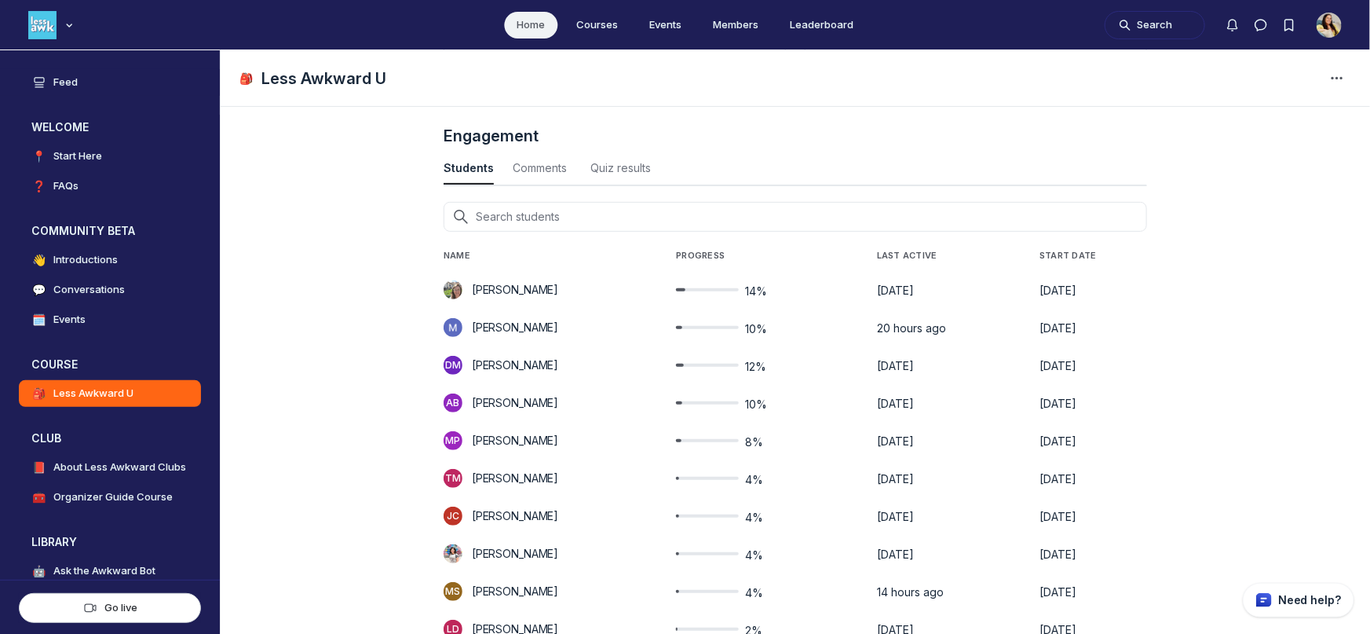
click at [755, 290] on span "14%" at bounding box center [756, 291] width 22 height 16
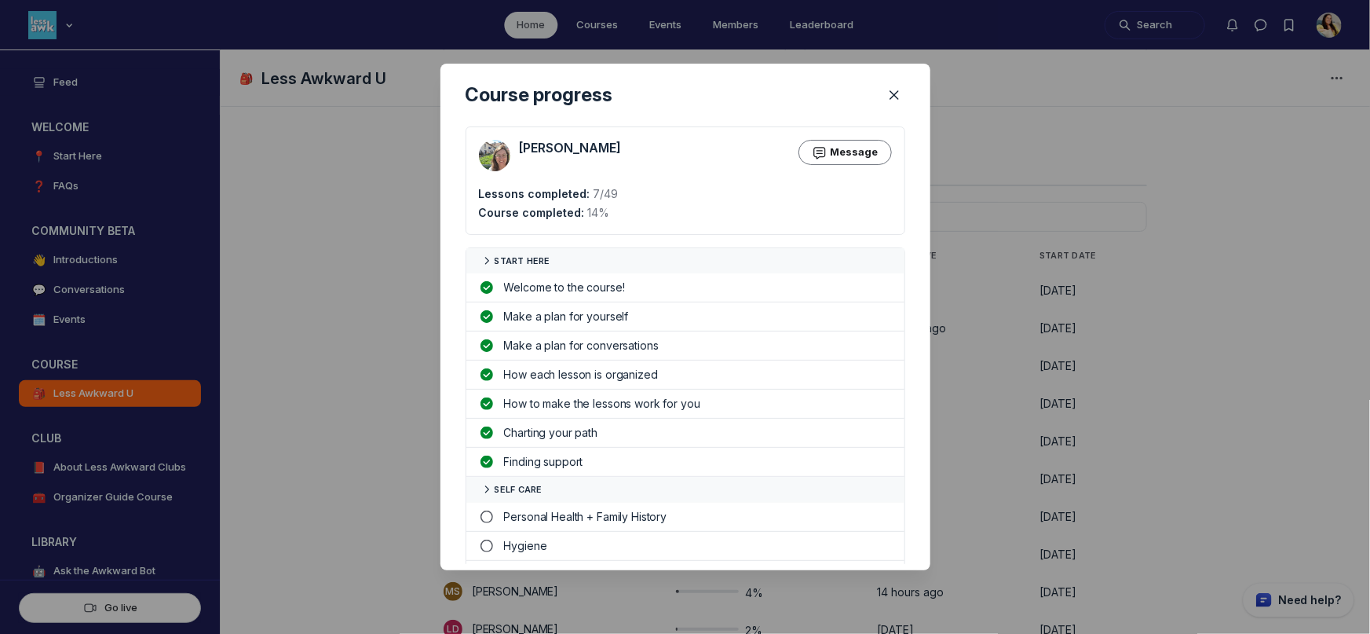
click at [992, 374] on div at bounding box center [685, 317] width 1370 height 634
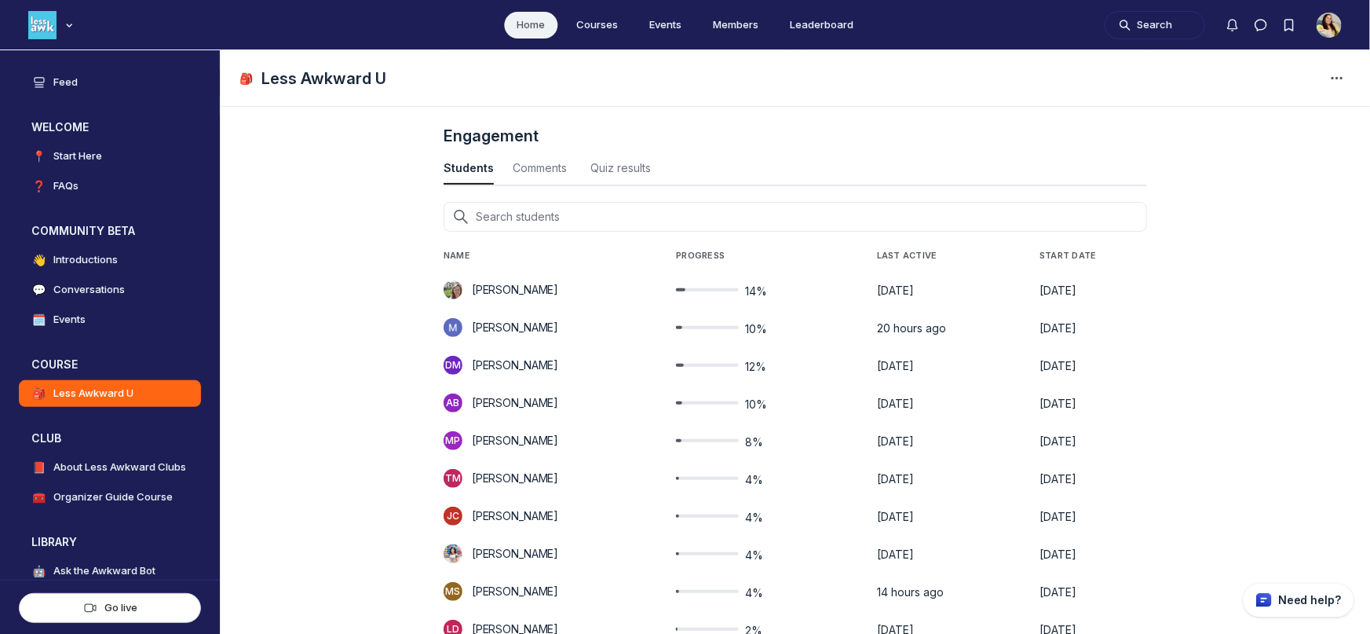
click at [757, 327] on span "10%" at bounding box center [756, 329] width 22 height 16
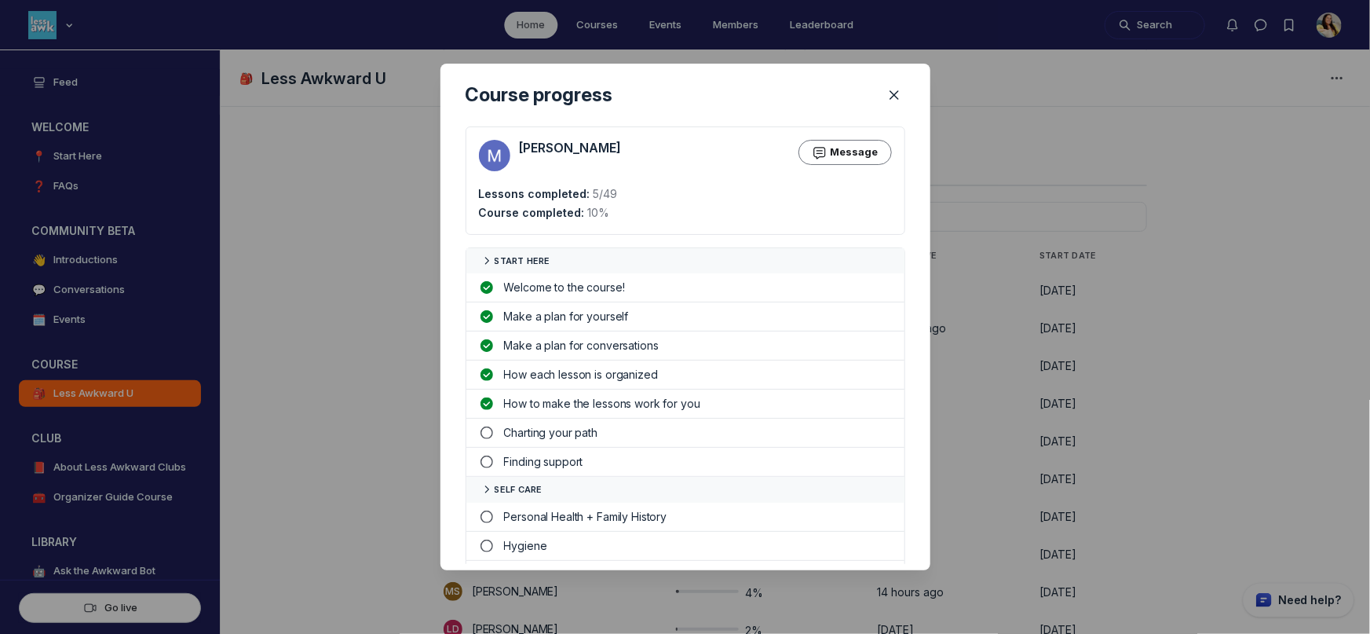
click at [1017, 358] on div at bounding box center [685, 317] width 1370 height 634
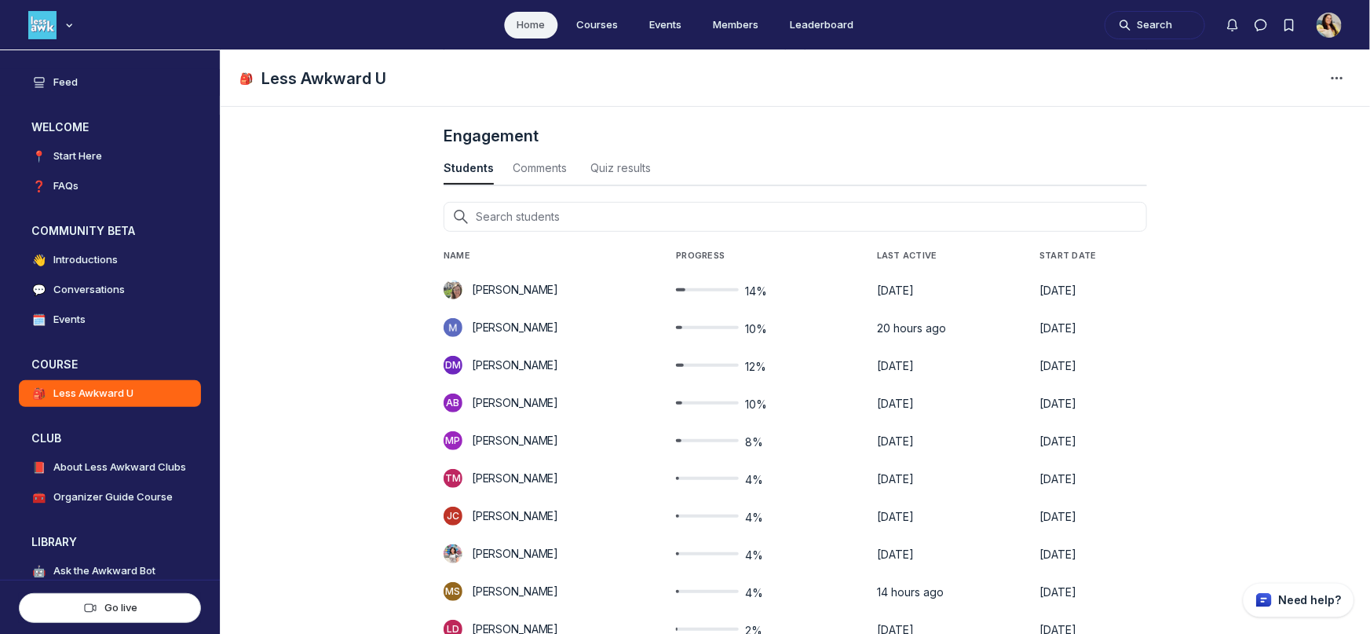
click at [758, 403] on span "10%" at bounding box center [756, 404] width 22 height 16
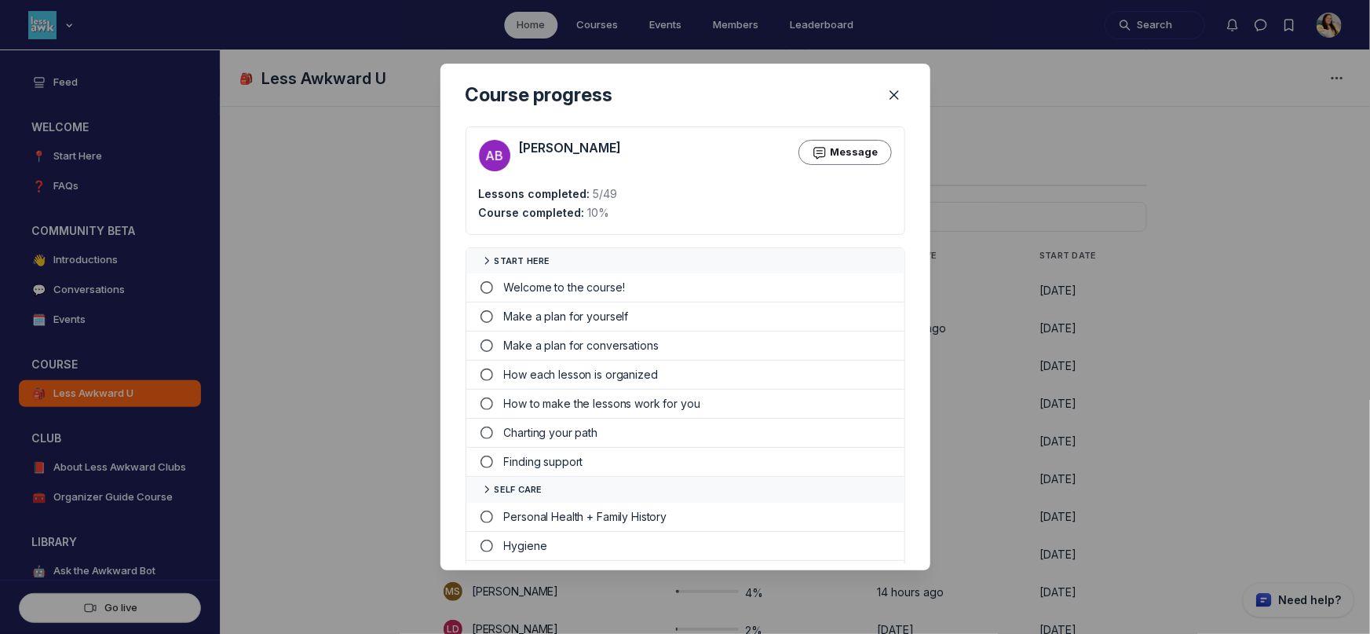
click at [1000, 385] on div at bounding box center [685, 317] width 1370 height 634
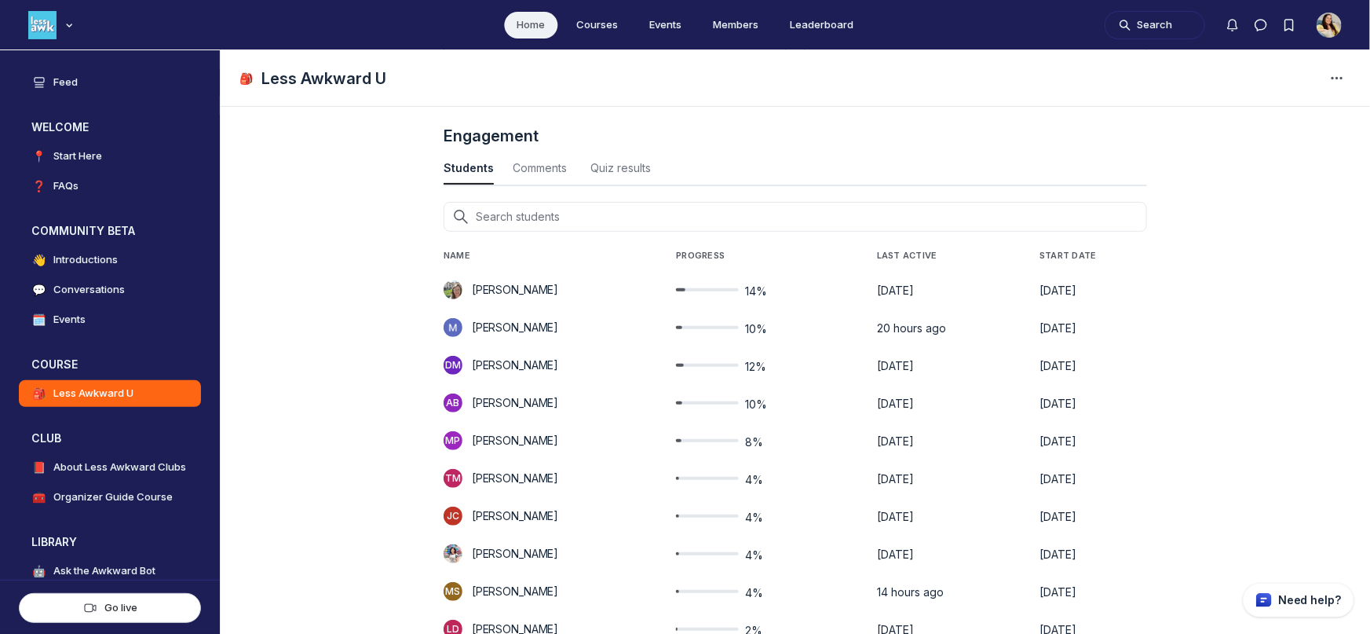
click at [758, 437] on span "8%" at bounding box center [754, 442] width 18 height 16
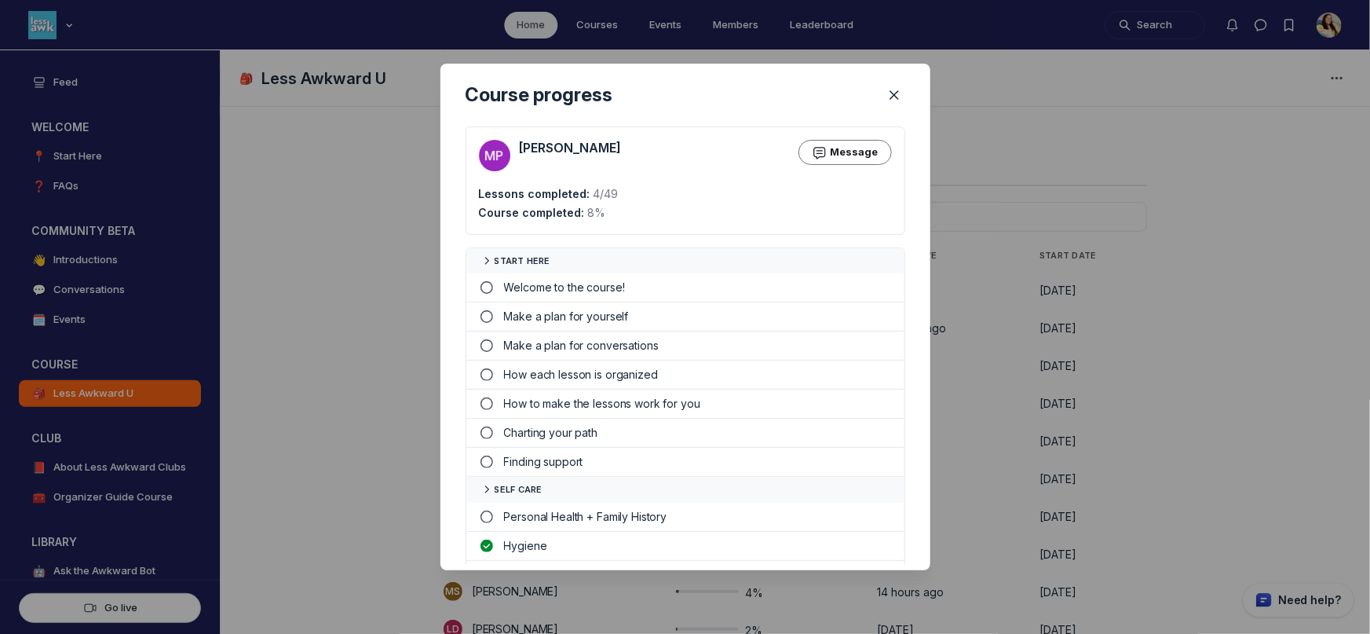
click at [1019, 408] on div at bounding box center [685, 317] width 1370 height 634
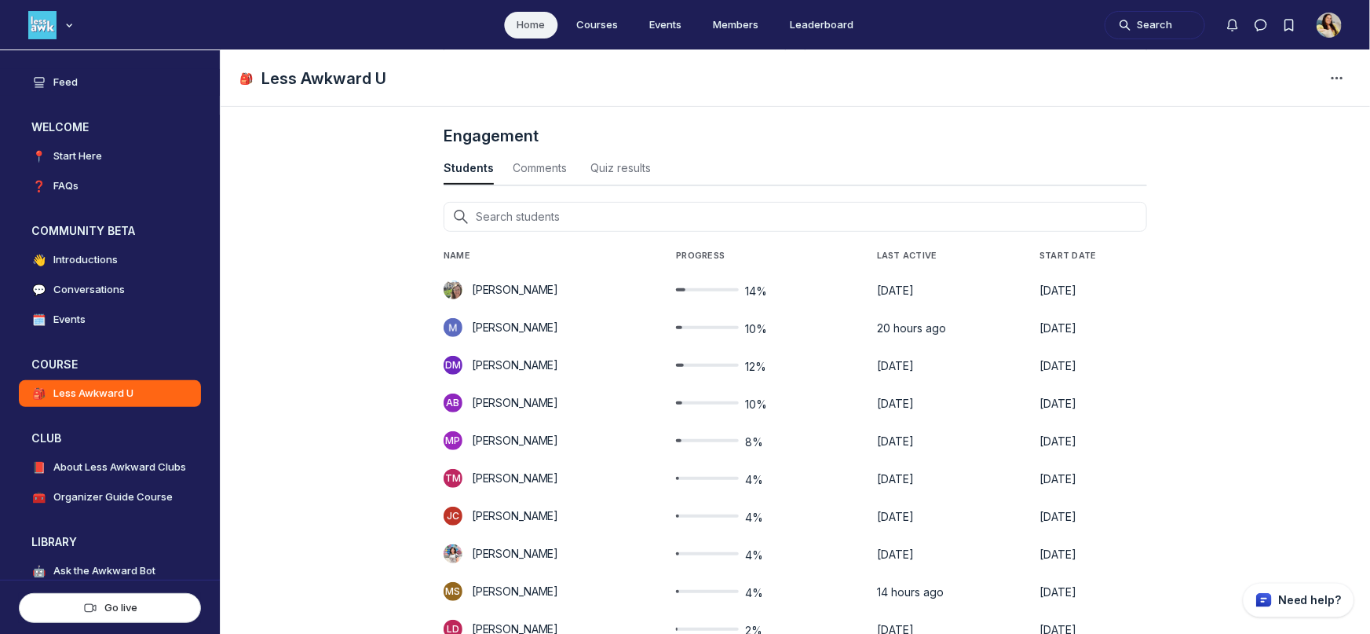
click at [755, 477] on span "4%" at bounding box center [754, 480] width 18 height 16
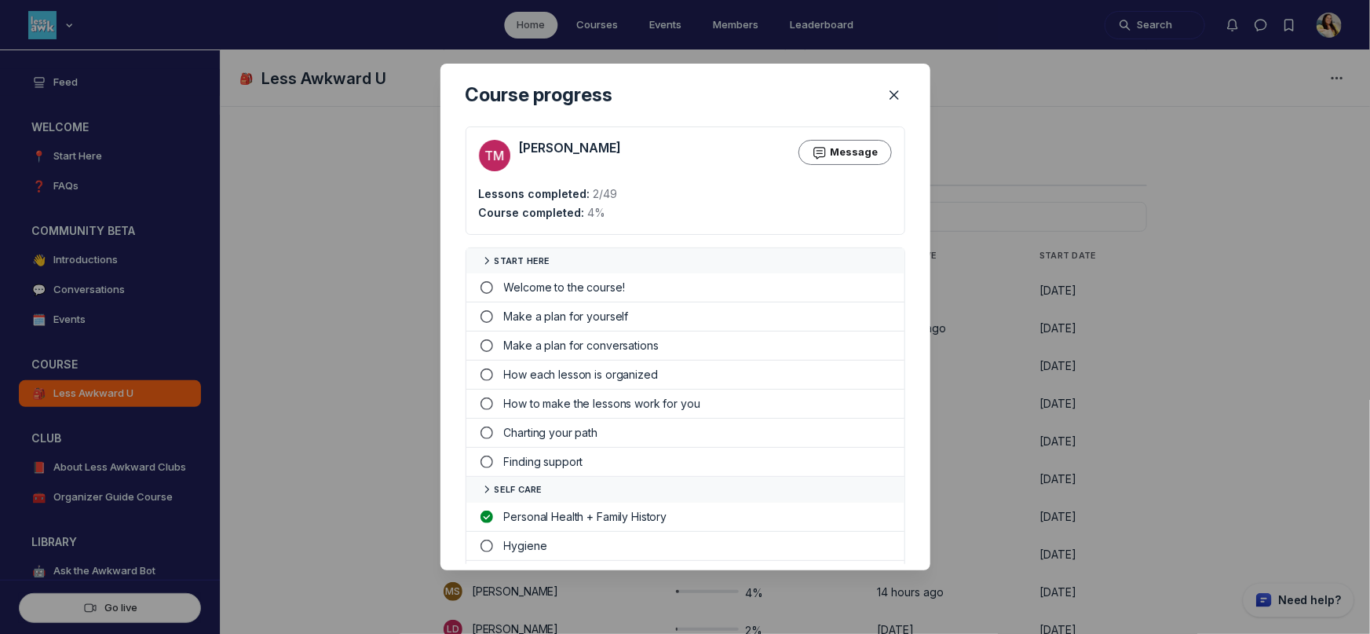
click at [1006, 456] on div at bounding box center [685, 317] width 1370 height 634
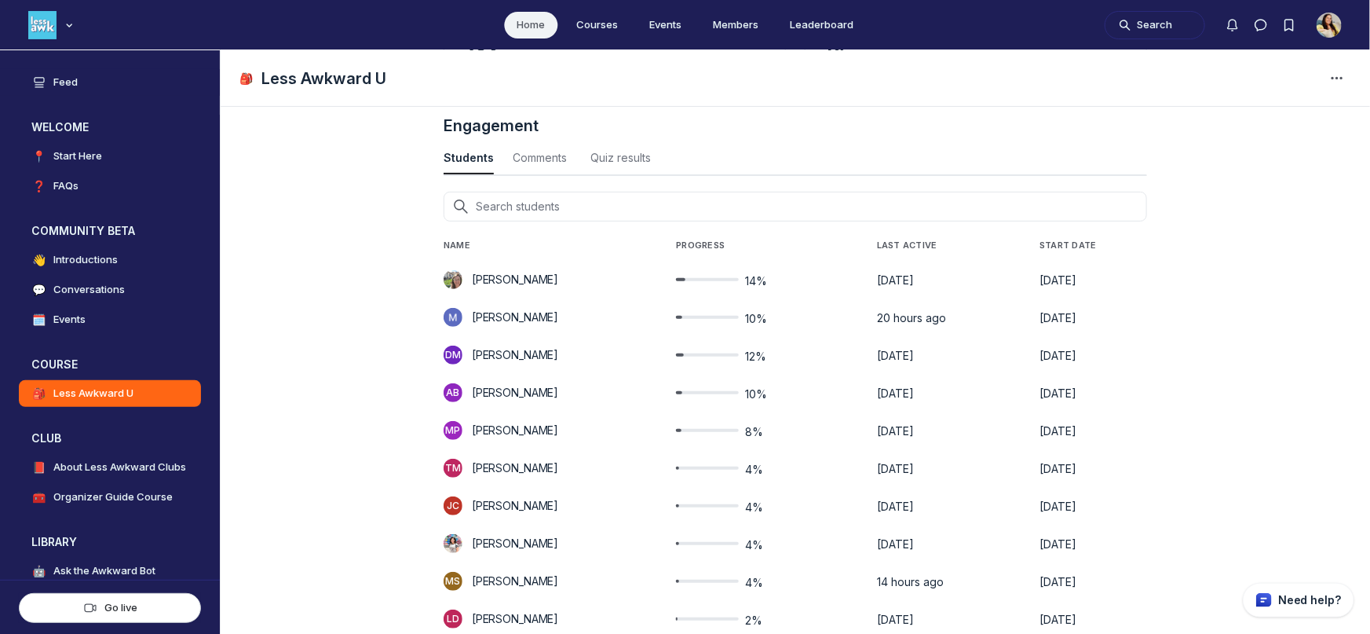
scroll to position [252, 0]
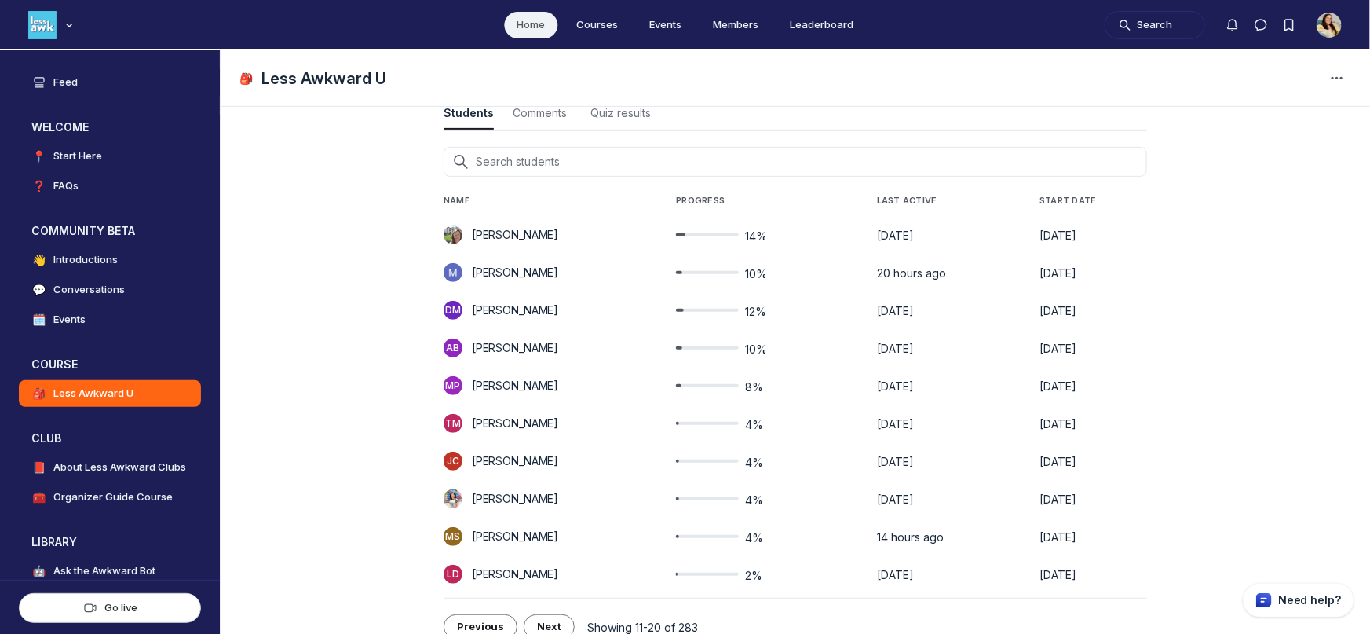
click at [763, 460] on span "4%" at bounding box center [754, 463] width 18 height 16
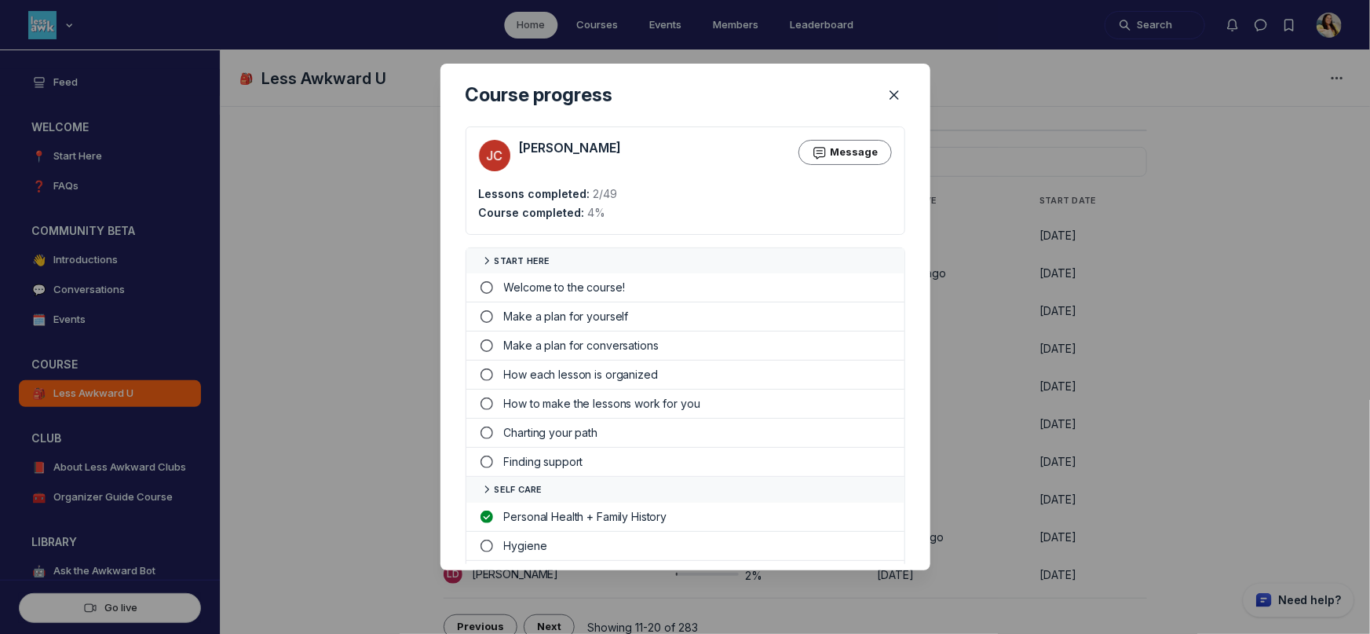
click at [1019, 445] on div at bounding box center [685, 317] width 1370 height 634
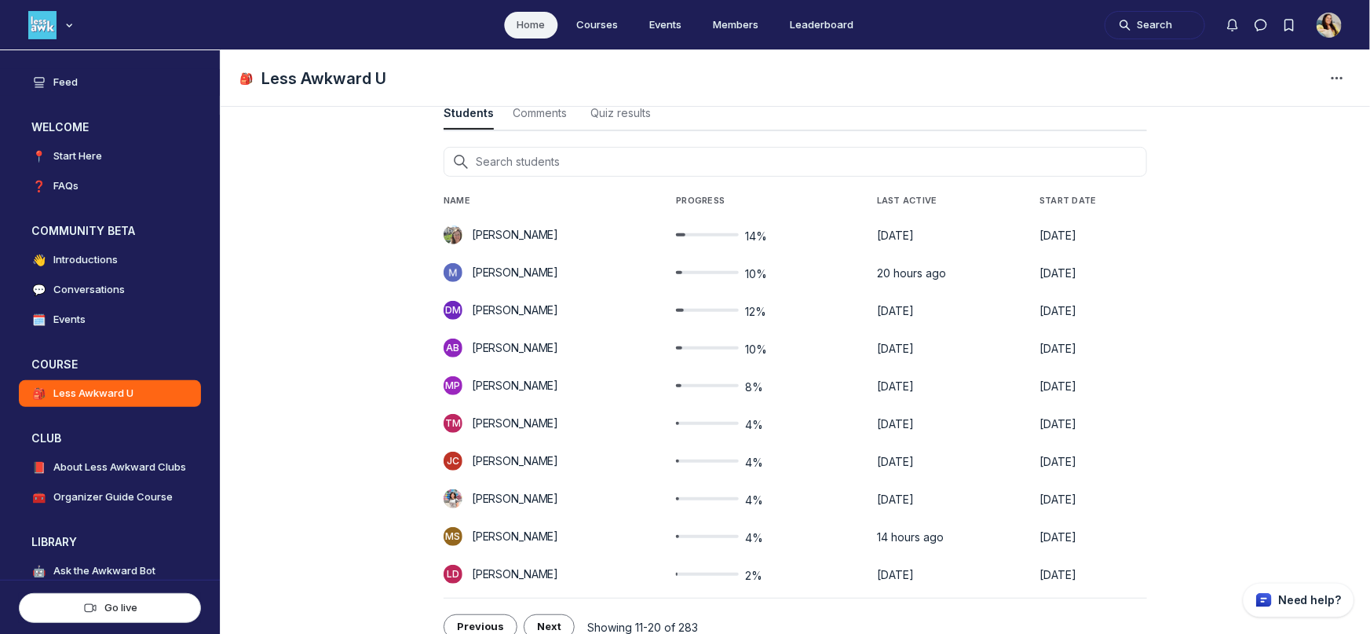
click at [762, 498] on span "4%" at bounding box center [754, 500] width 18 height 16
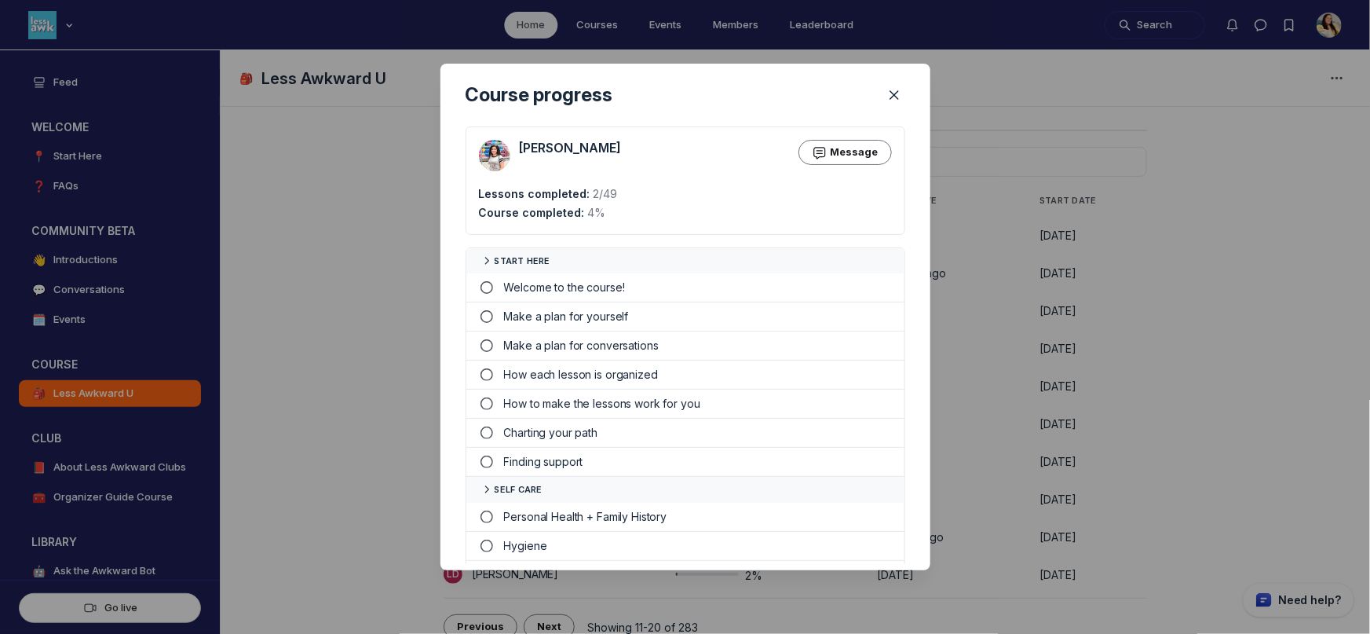
scroll to position [116, 0]
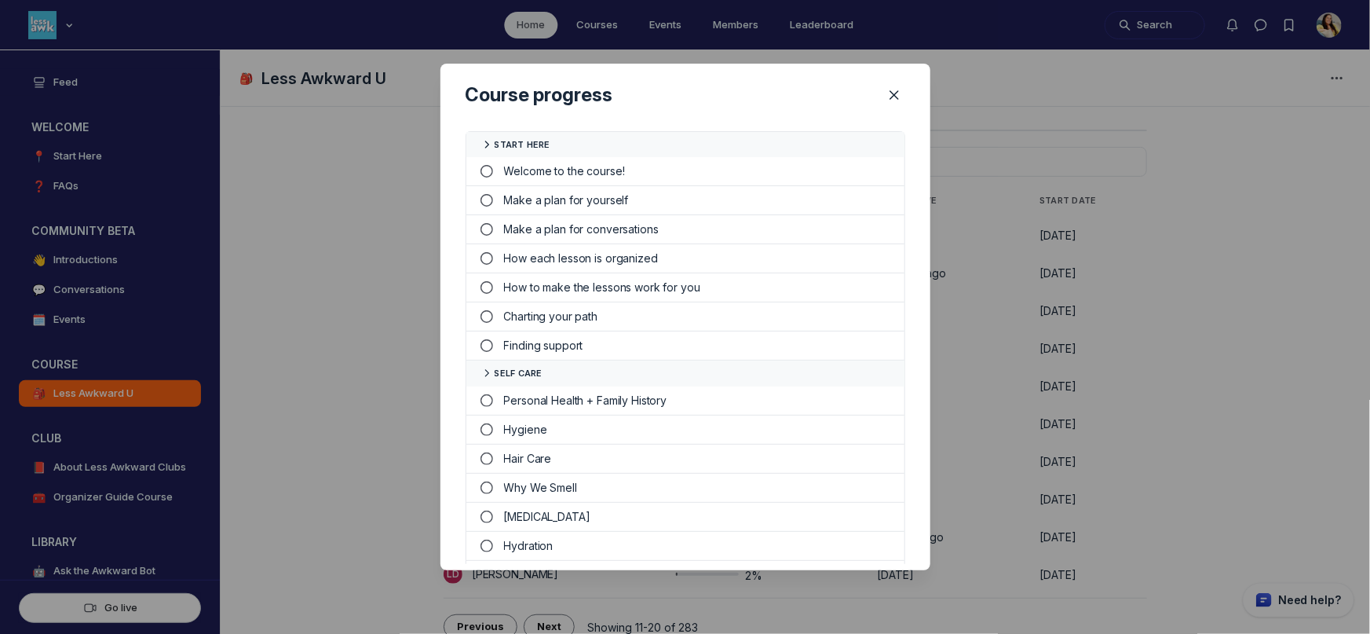
click at [1046, 477] on div at bounding box center [685, 317] width 1370 height 634
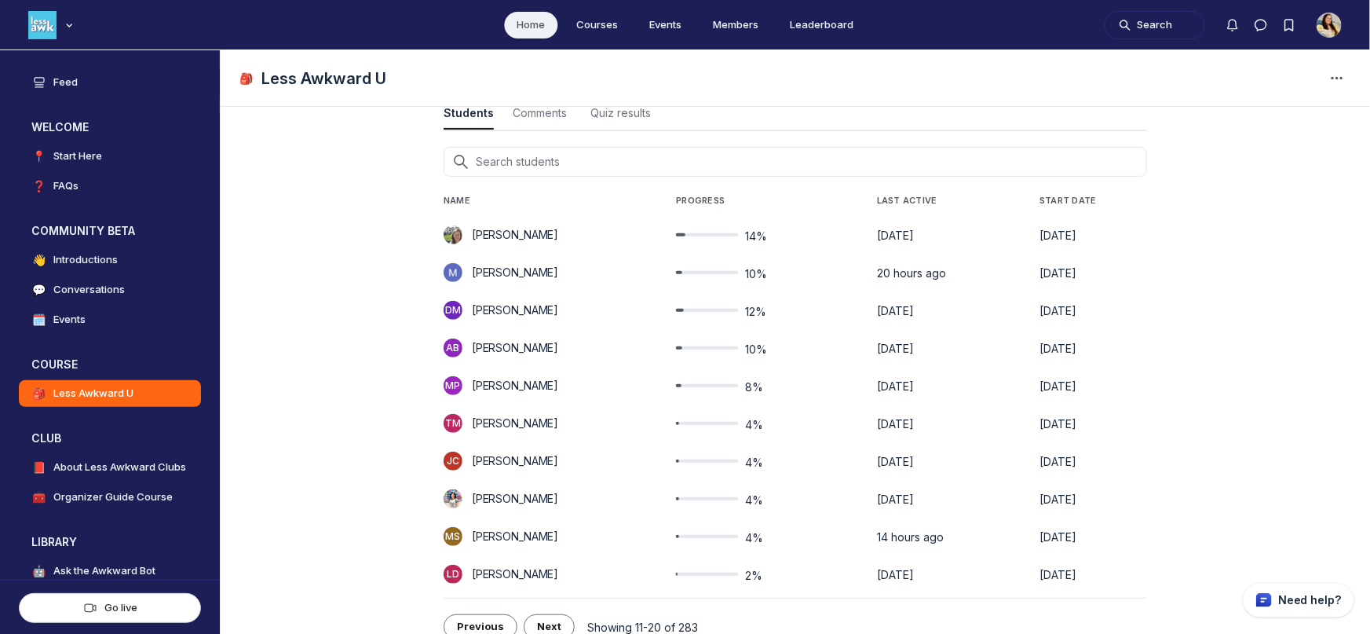
click at [769, 504] on button "4%" at bounding box center [764, 498] width 176 height 19
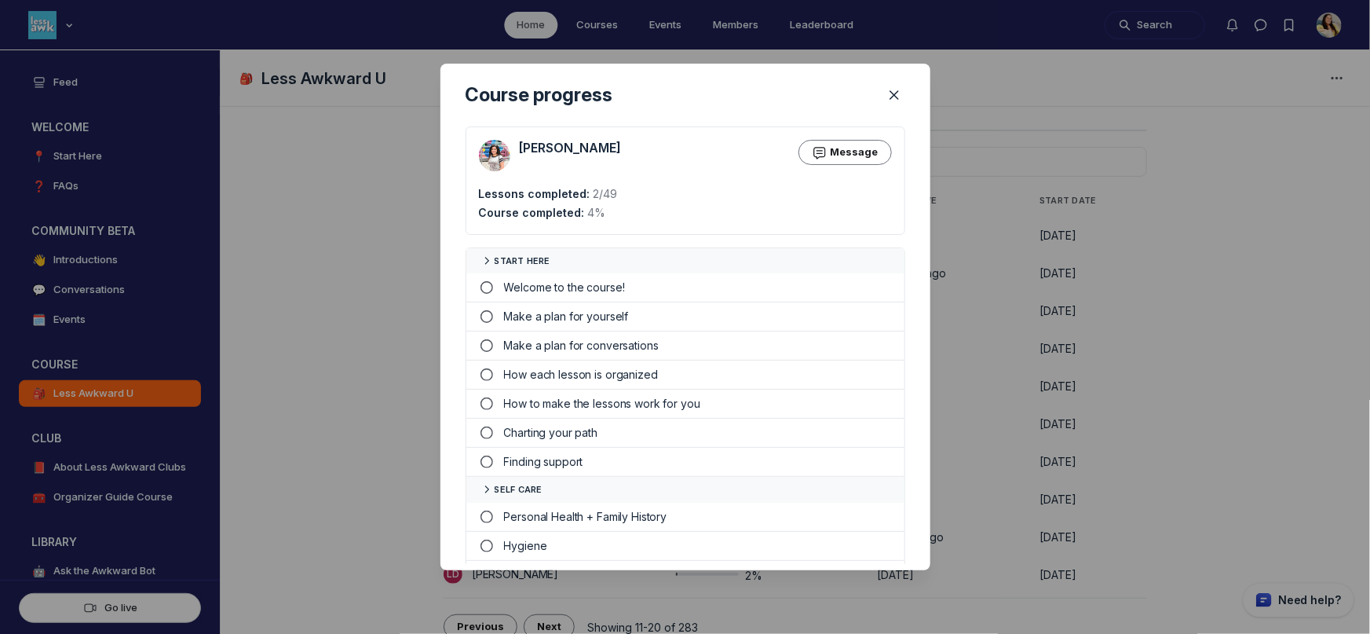
click at [1049, 490] on div at bounding box center [685, 317] width 1370 height 634
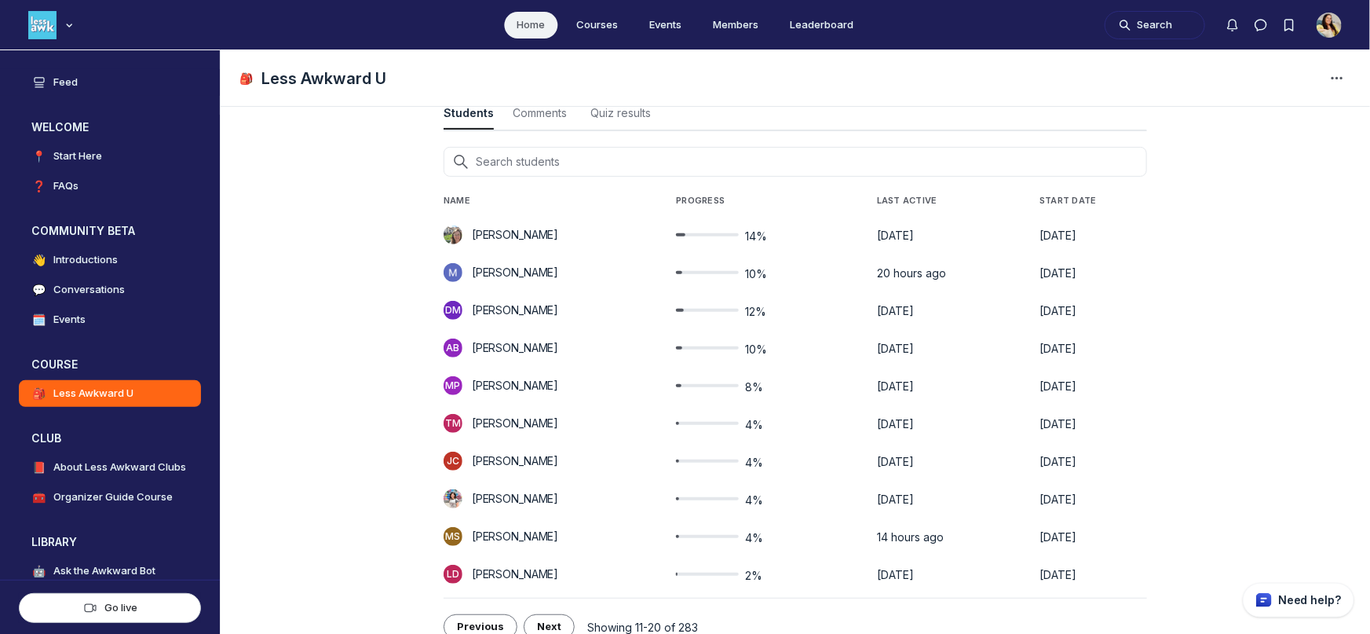
click at [765, 232] on span "14%" at bounding box center [756, 236] width 22 height 16
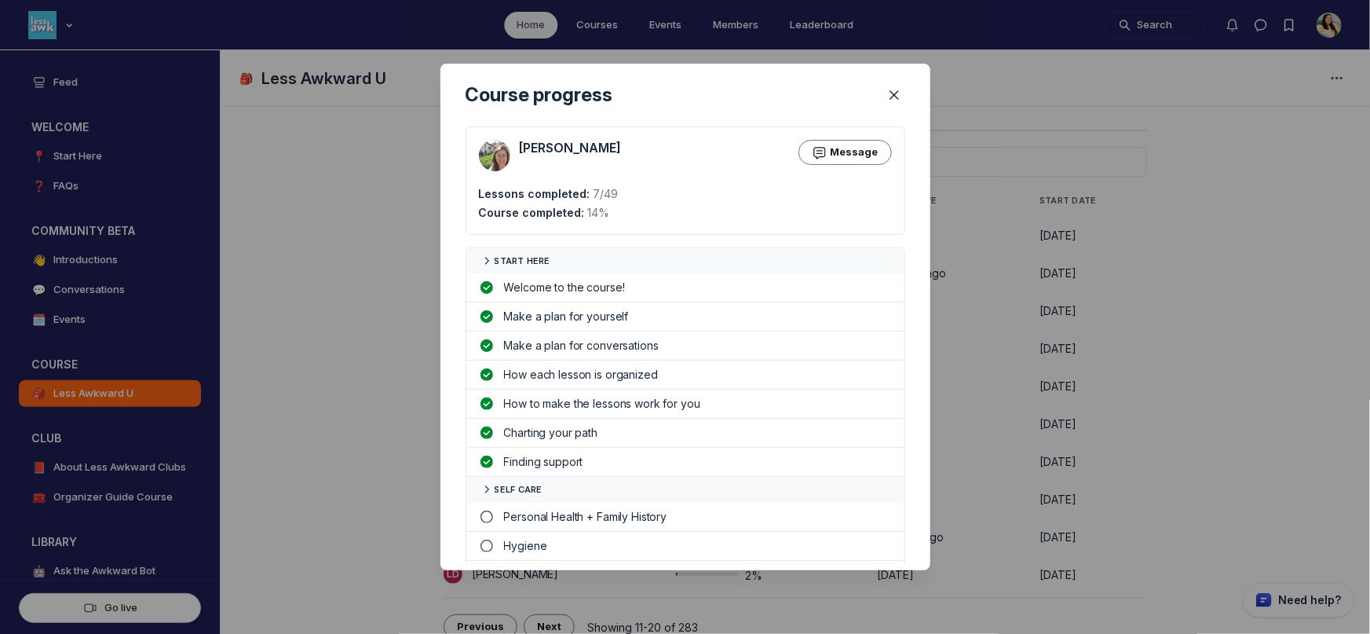
click at [981, 425] on div at bounding box center [685, 317] width 1370 height 634
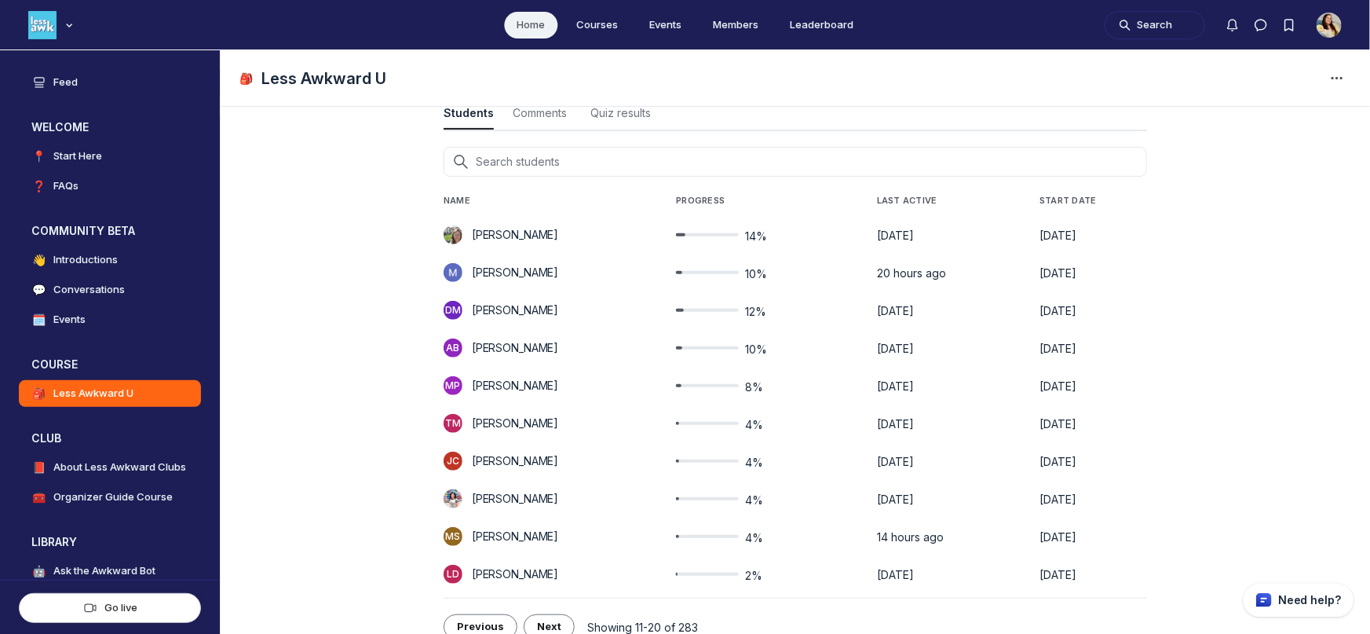
click at [755, 271] on span "10%" at bounding box center [756, 274] width 22 height 16
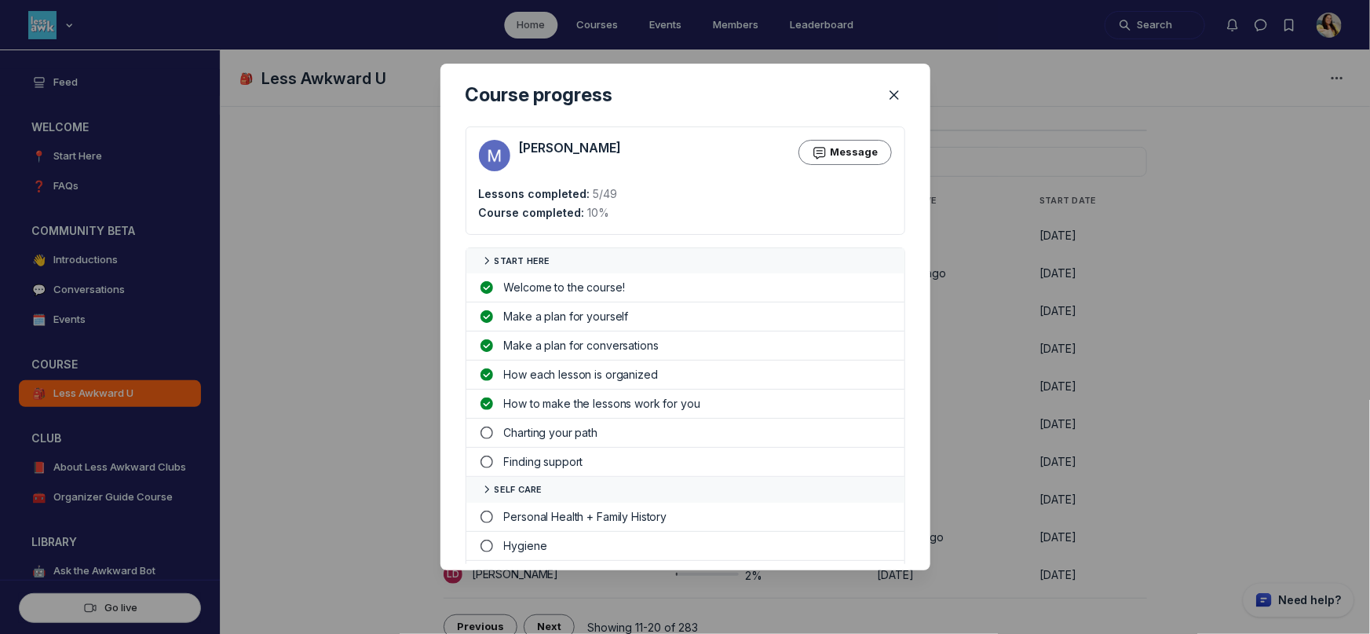
click at [1002, 398] on div at bounding box center [685, 317] width 1370 height 634
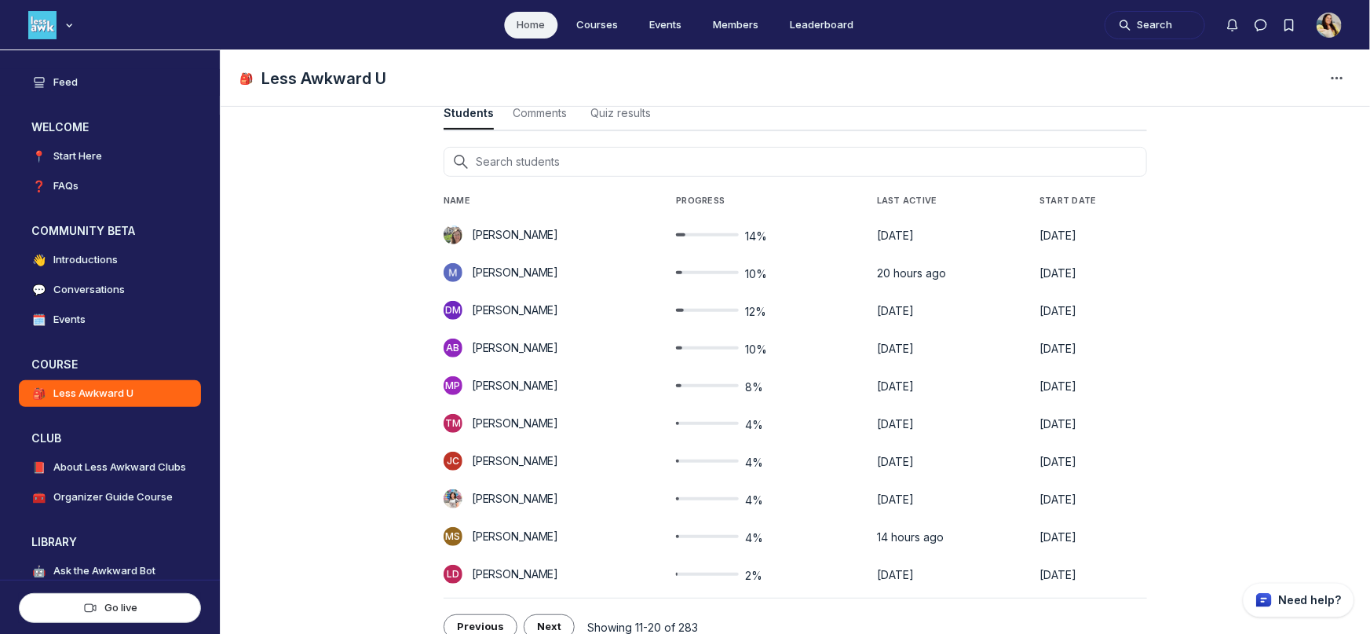
scroll to position [361, 0]
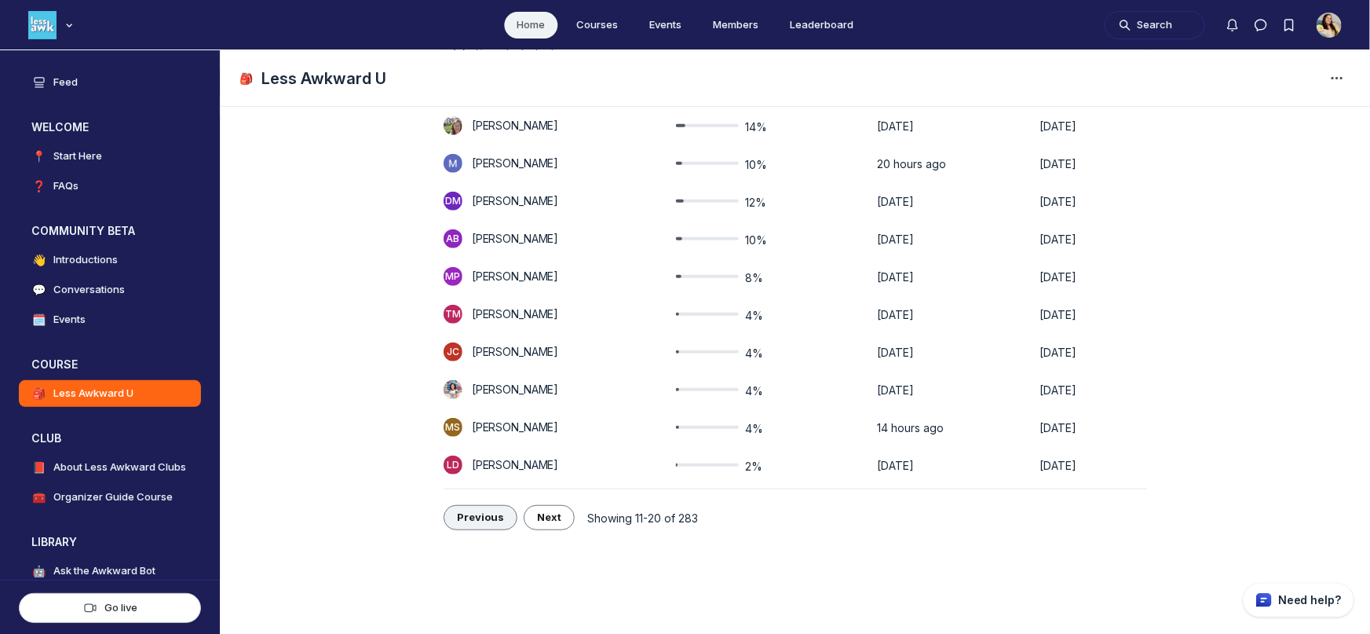
click at [488, 527] on button "Previous" at bounding box center [481, 517] width 74 height 25
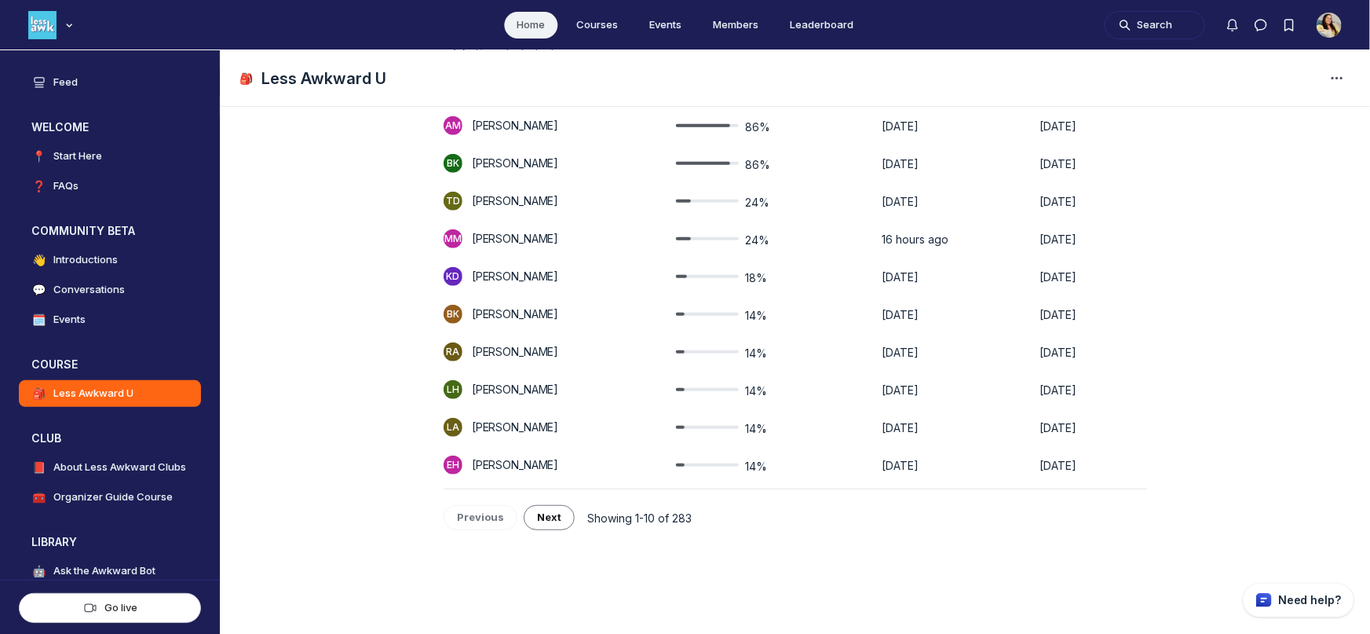
click at [767, 468] on span "14%" at bounding box center [756, 467] width 22 height 16
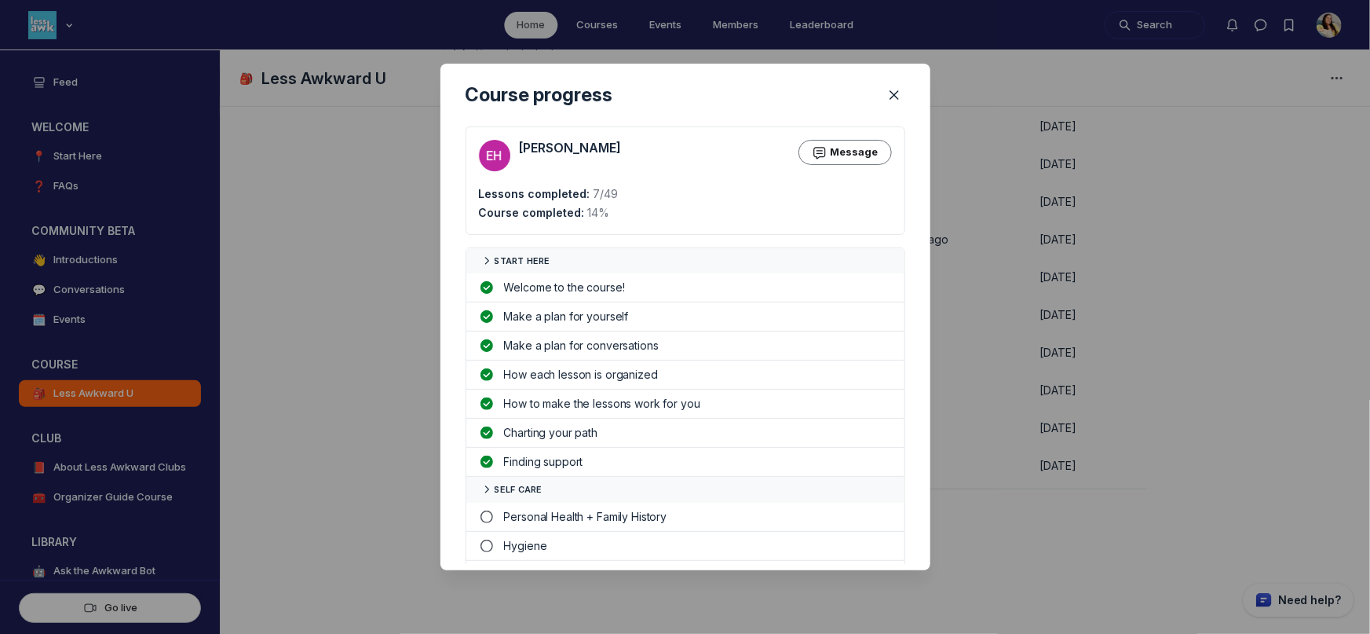
click at [959, 420] on div at bounding box center [685, 317] width 1370 height 634
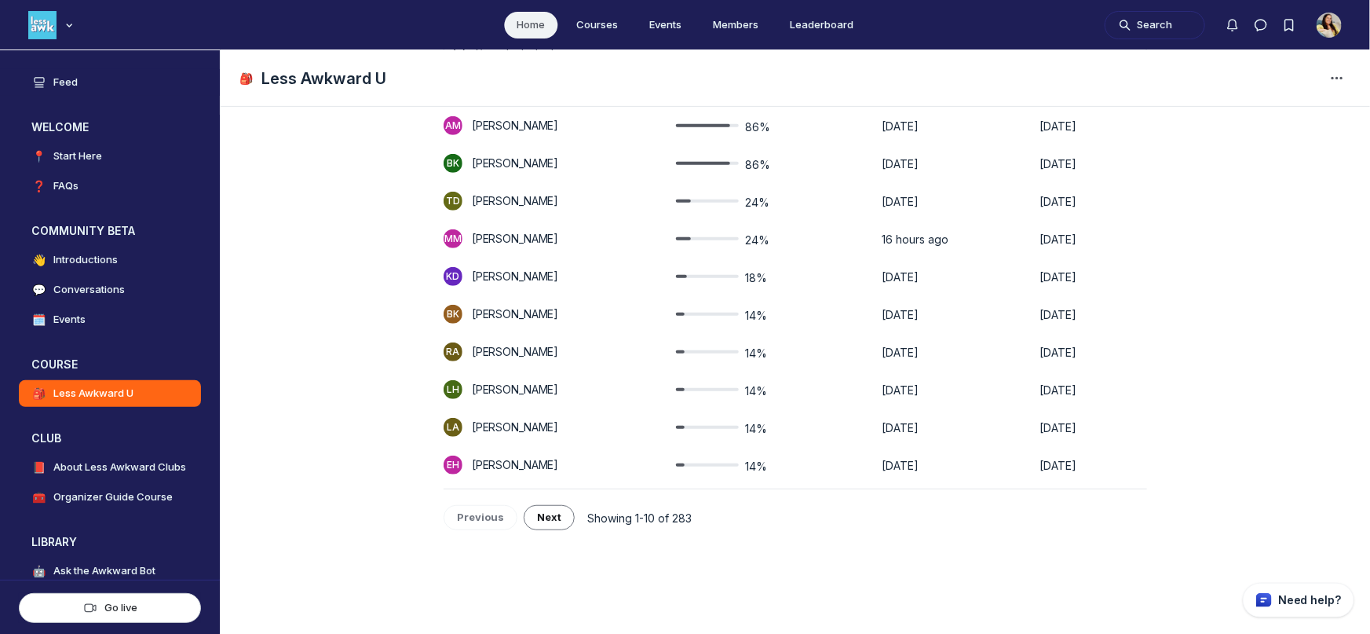
click at [737, 237] on div "Main Content" at bounding box center [707, 238] width 63 height 3
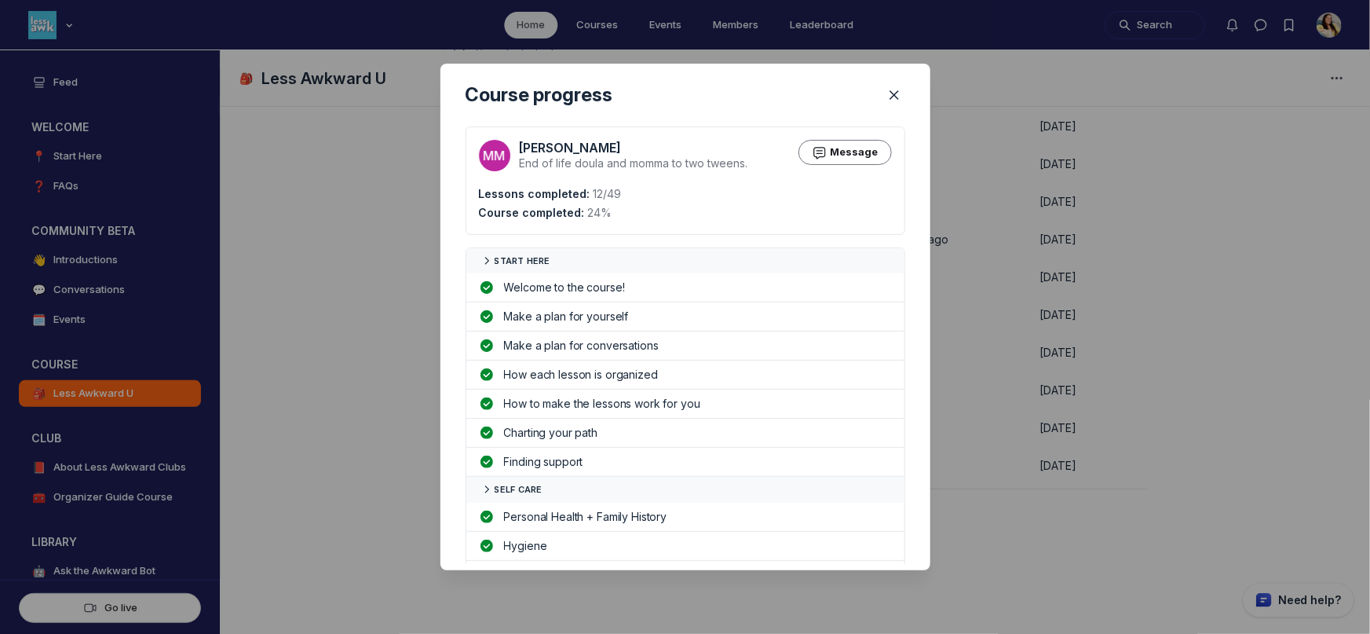
click at [1015, 302] on div at bounding box center [685, 317] width 1370 height 634
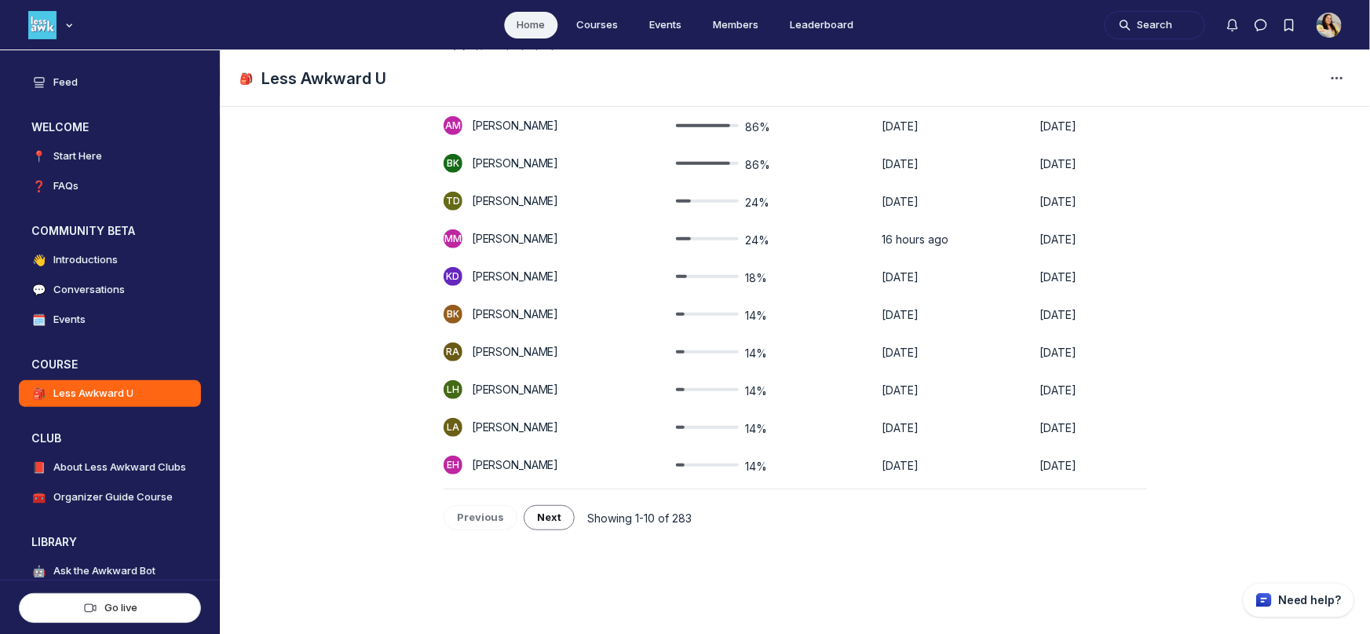
click at [767, 274] on span "18%" at bounding box center [756, 278] width 22 height 16
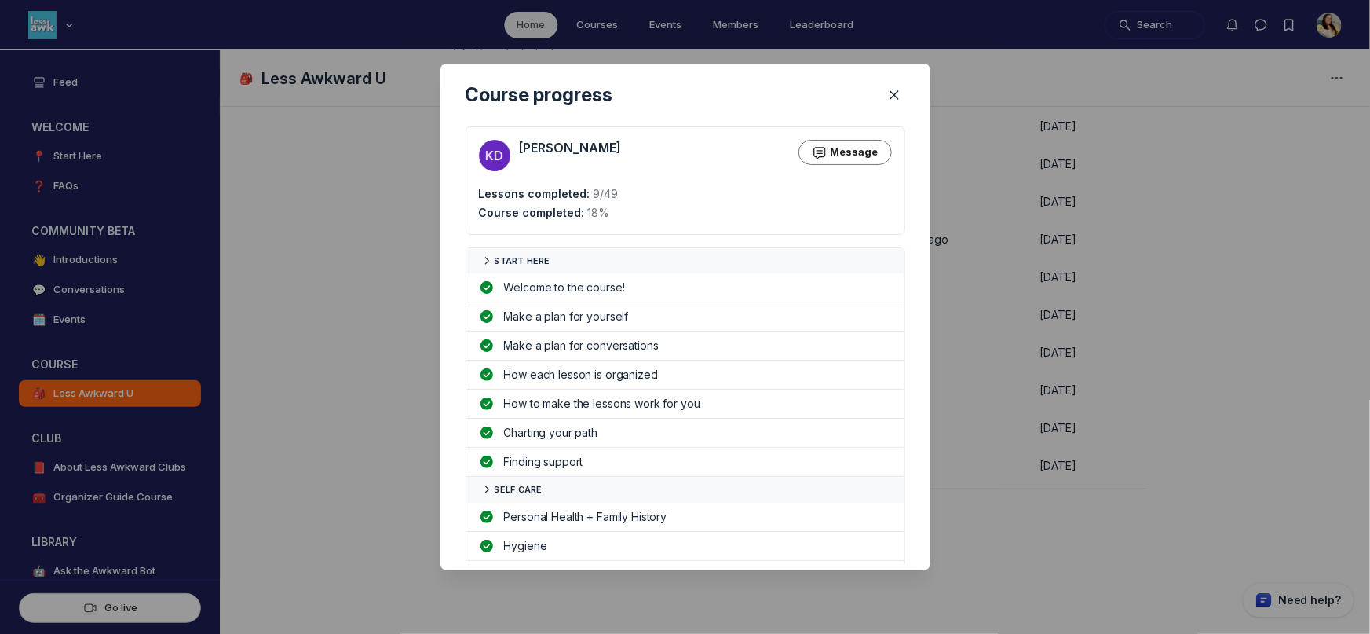
click at [988, 325] on div at bounding box center [685, 317] width 1370 height 634
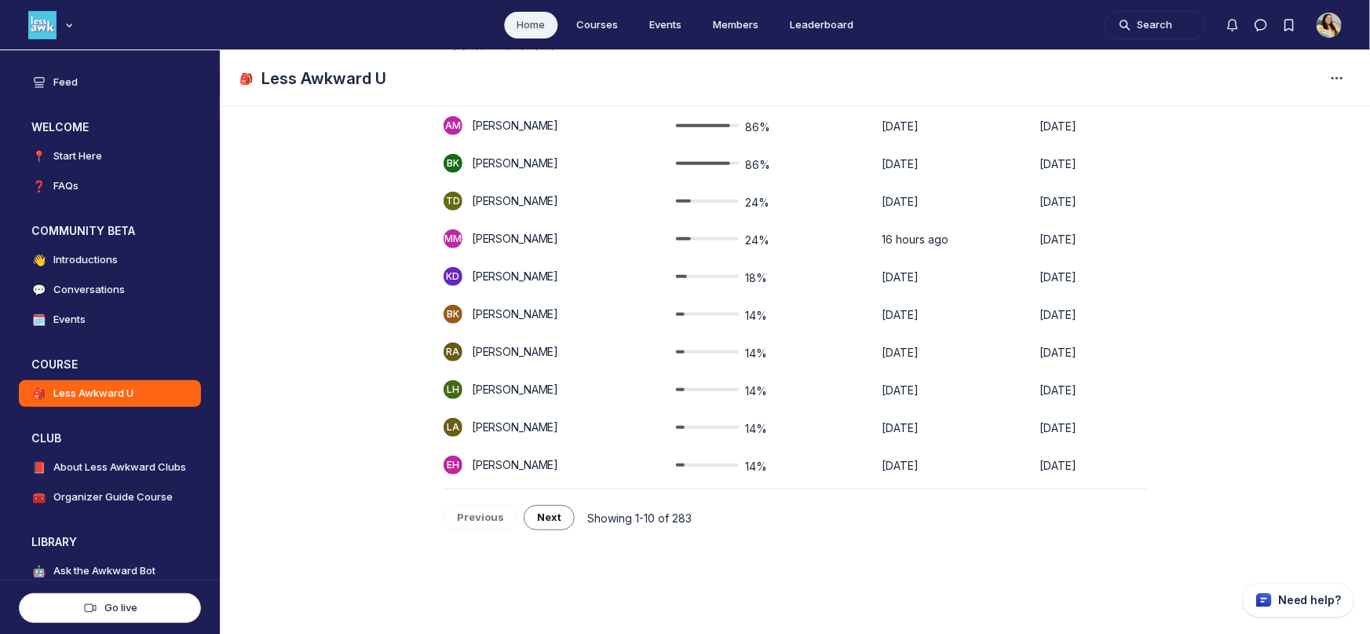
click at [762, 312] on span "14%" at bounding box center [756, 316] width 22 height 16
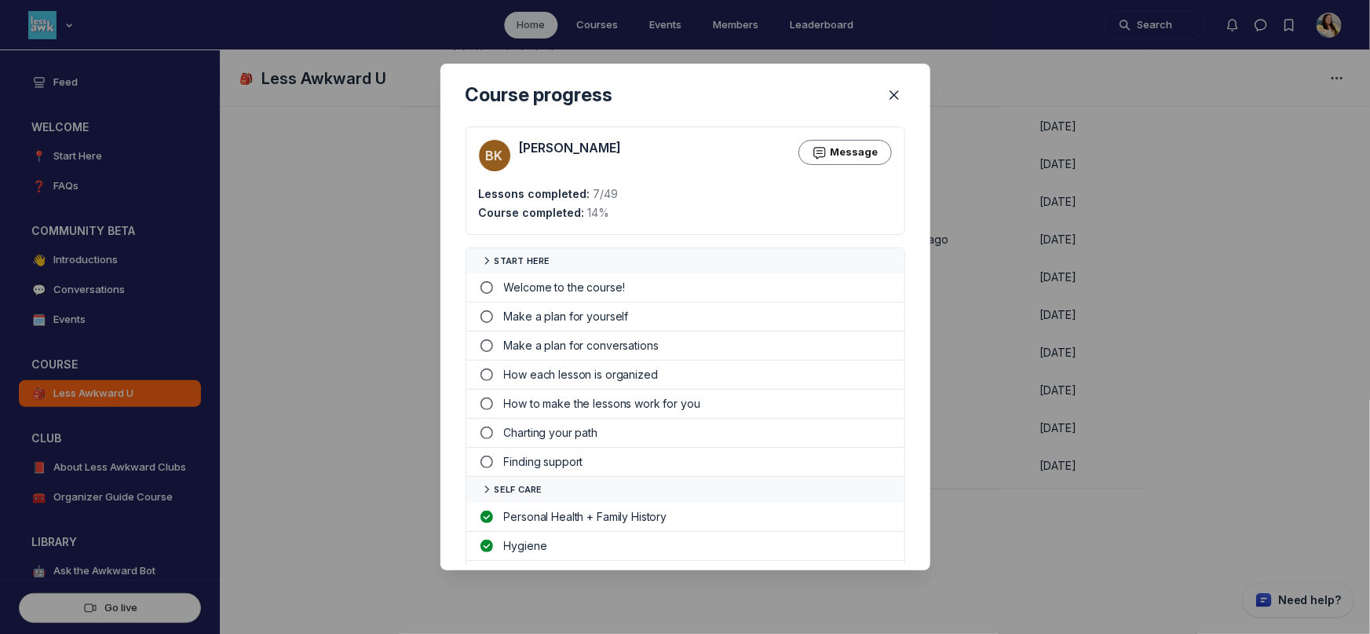
click at [1043, 379] on div at bounding box center [685, 317] width 1370 height 634
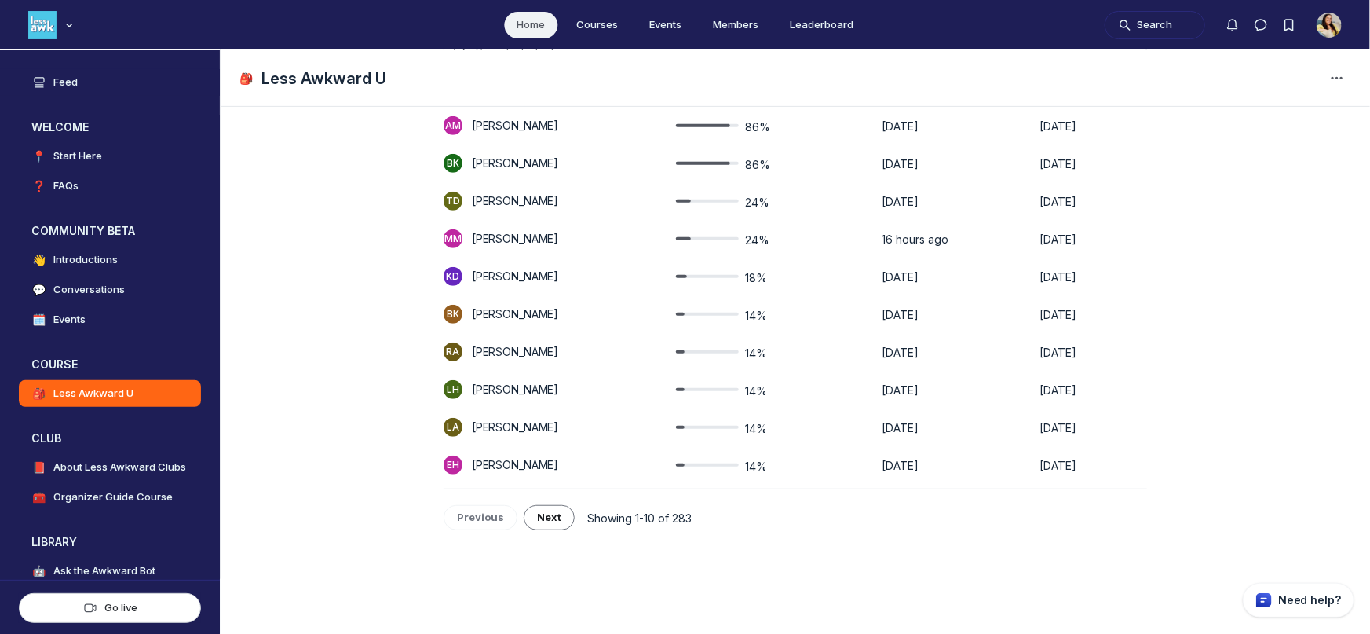
click at [764, 355] on span "14%" at bounding box center [756, 353] width 22 height 16
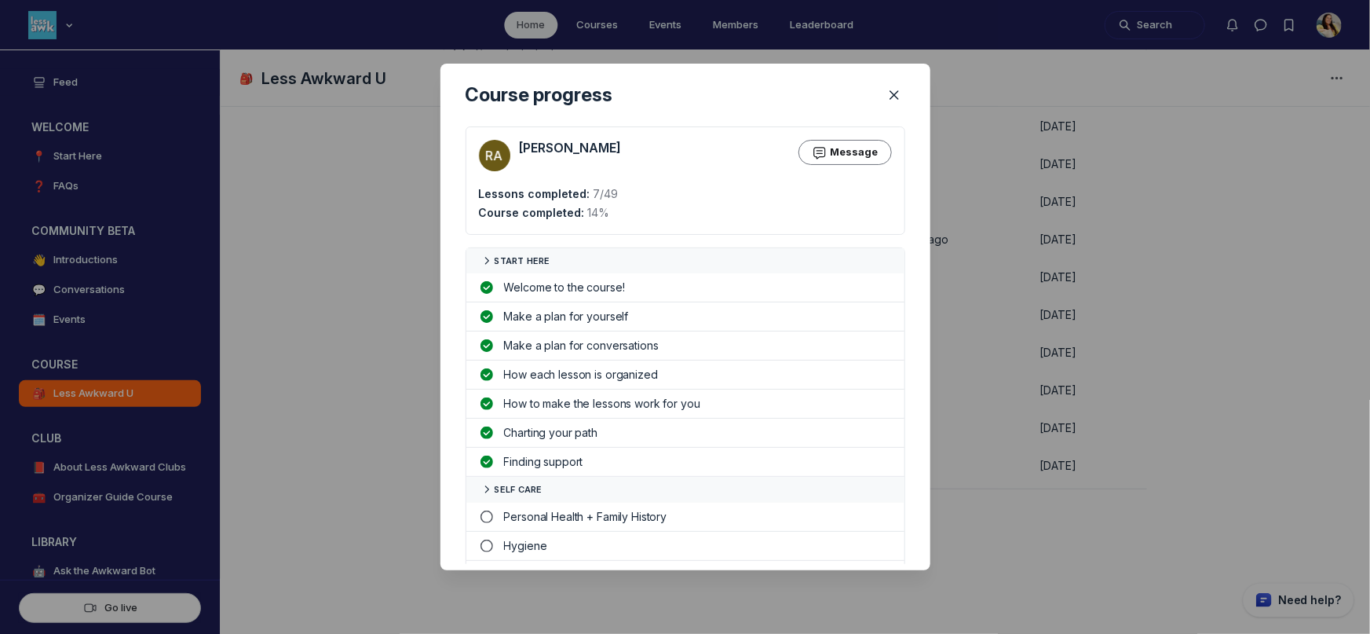
click at [1002, 395] on div at bounding box center [685, 317] width 1370 height 634
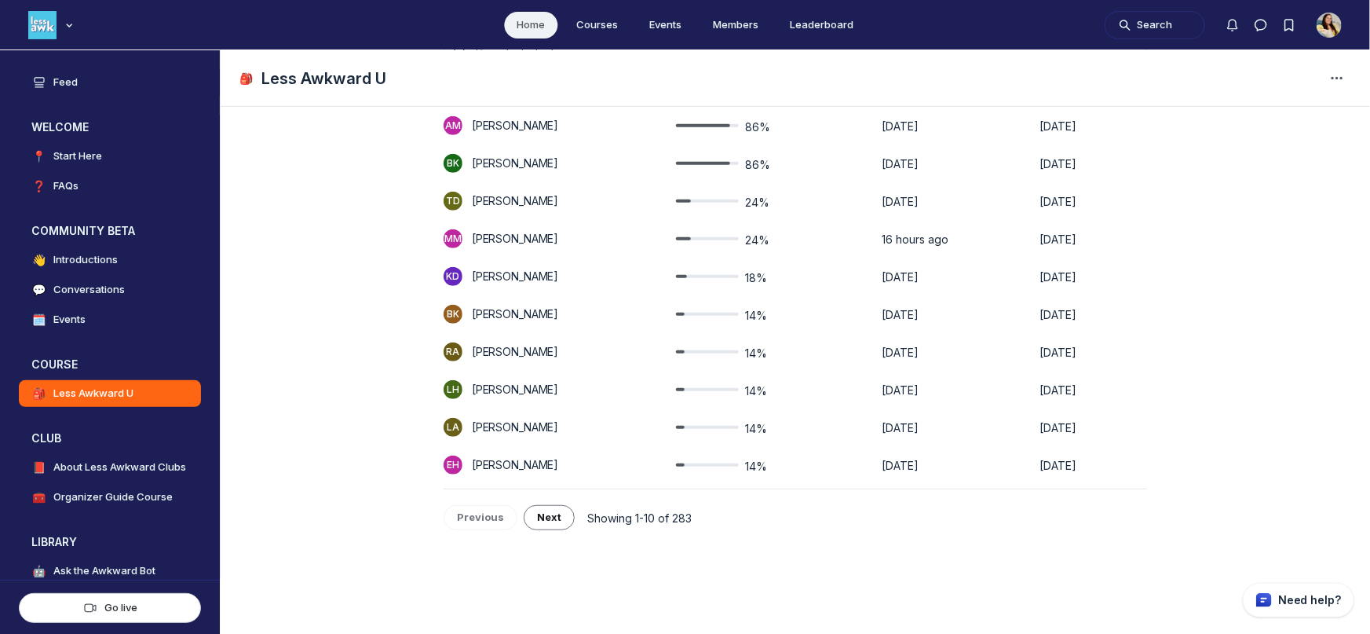
click at [766, 389] on span "14%" at bounding box center [756, 391] width 22 height 16
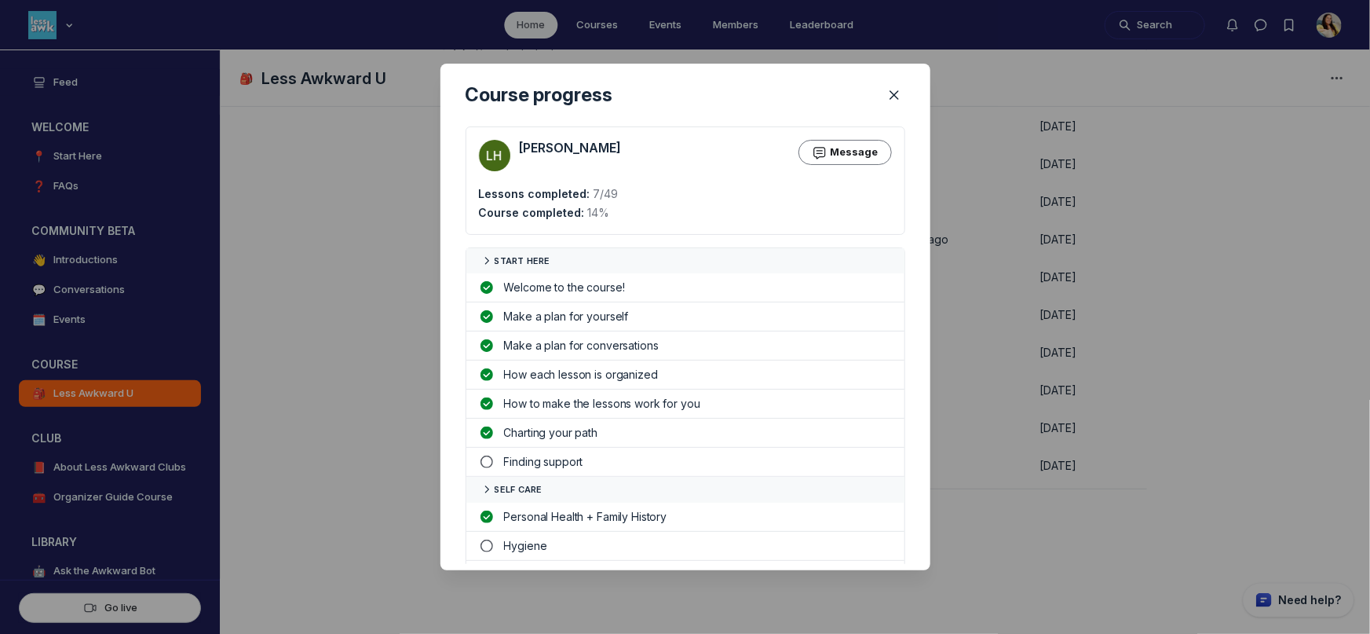
click at [1011, 393] on div at bounding box center [685, 317] width 1370 height 634
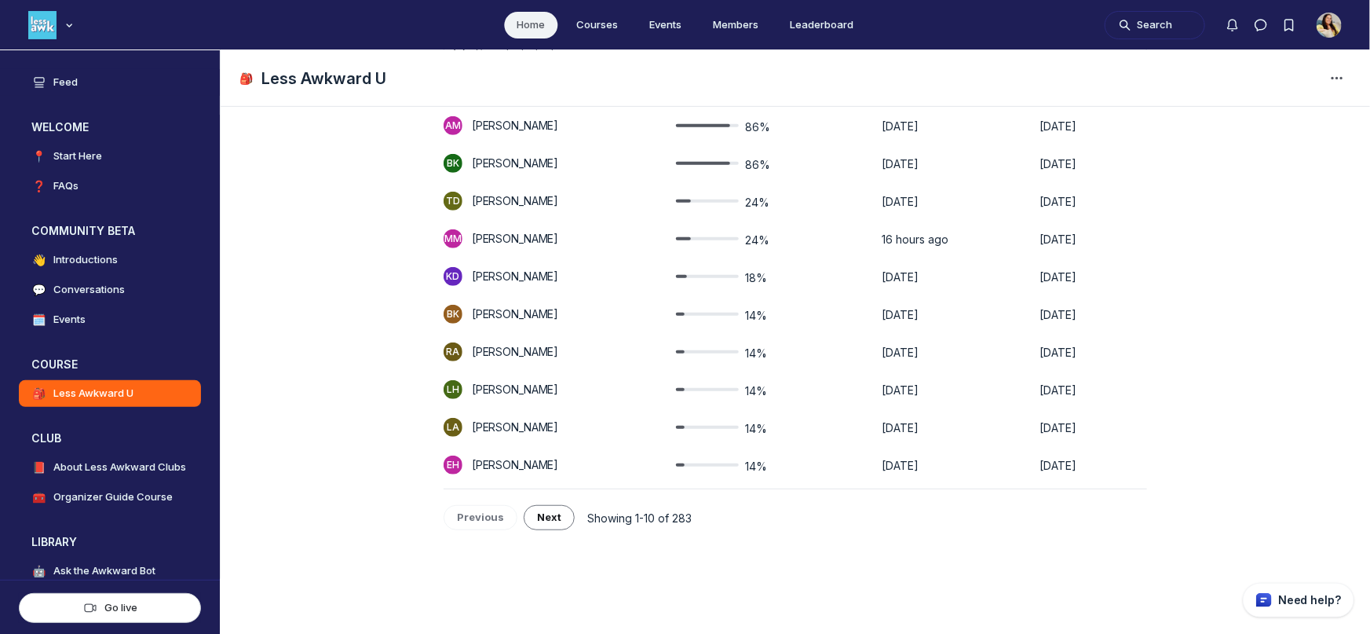
click at [758, 424] on div "14%" at bounding box center [721, 427] width 91 height 19
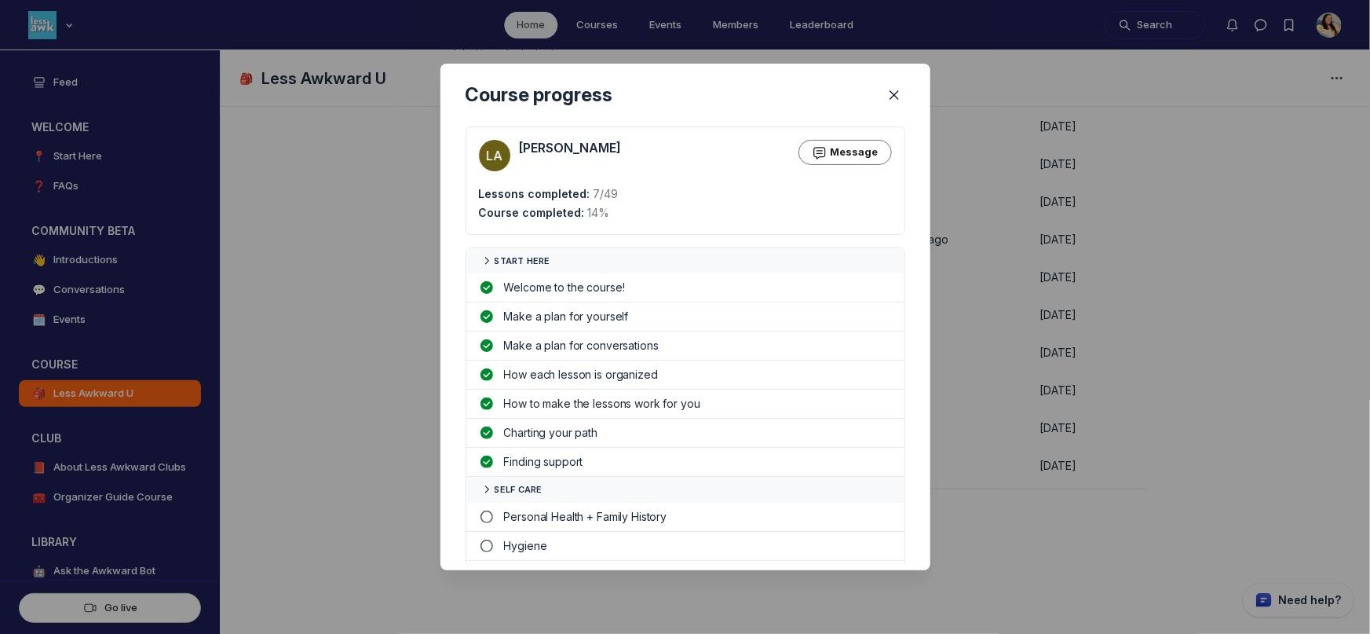
click at [1013, 410] on div at bounding box center [685, 317] width 1370 height 634
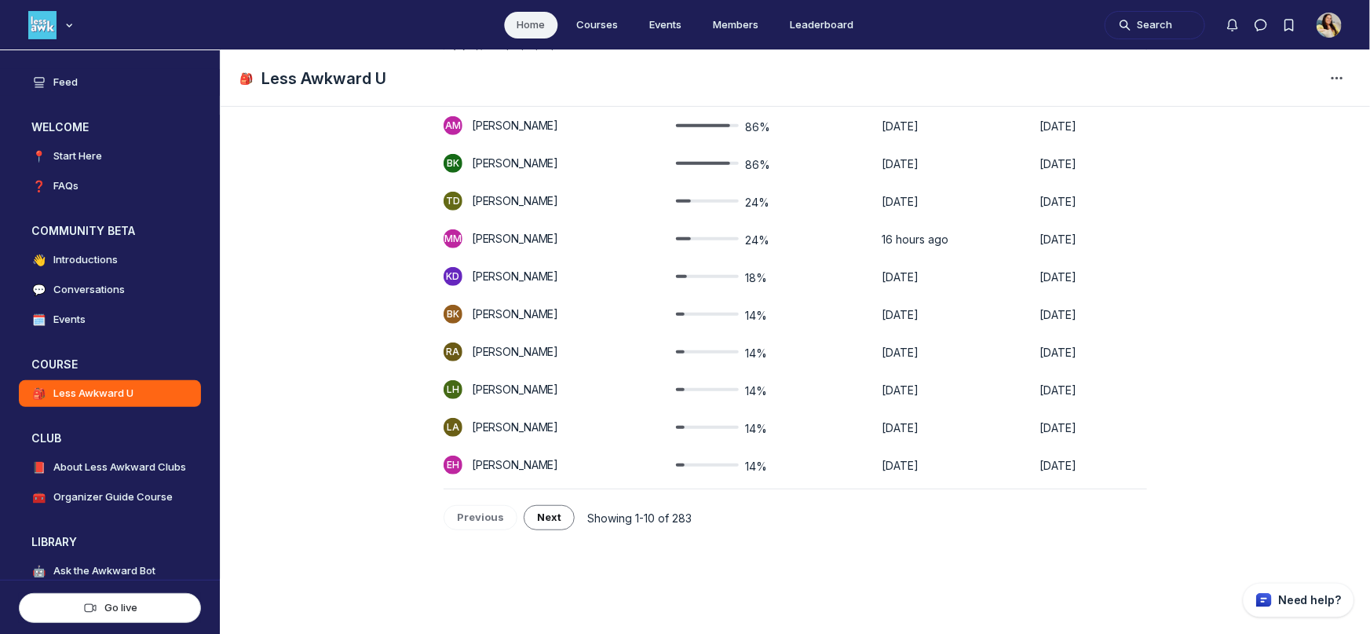
click at [767, 459] on span "14%" at bounding box center [756, 467] width 22 height 16
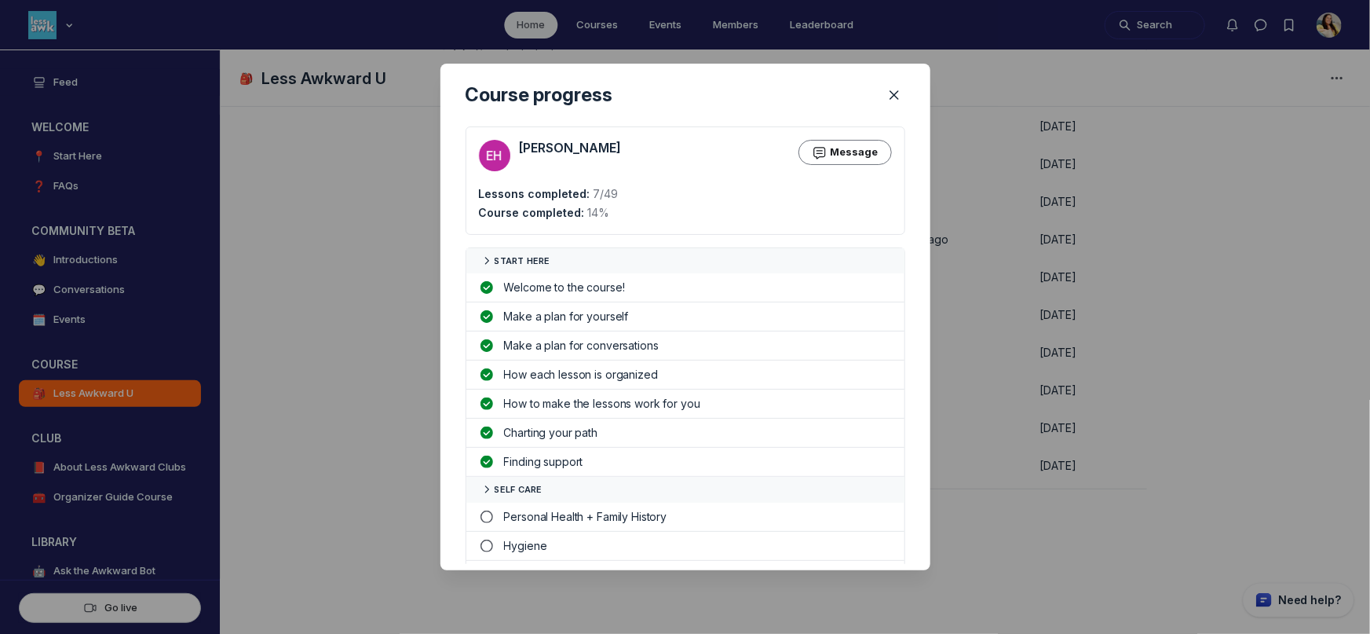
click at [1004, 408] on div at bounding box center [685, 317] width 1370 height 634
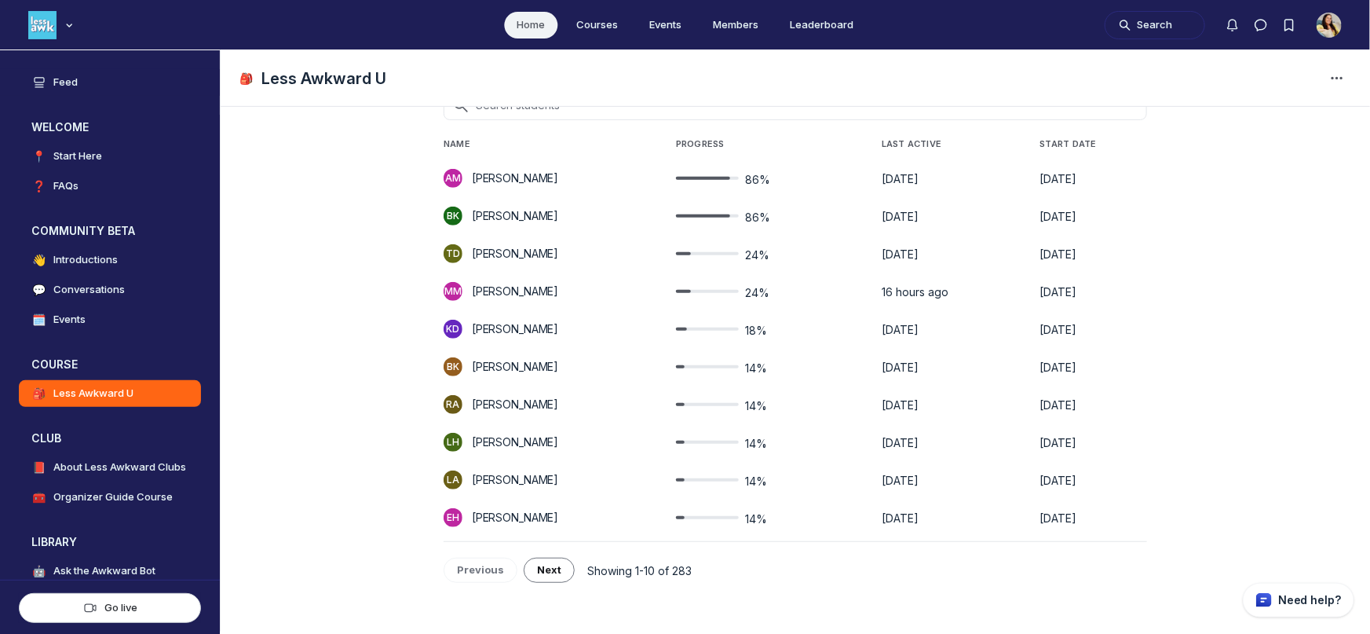
scroll to position [268, 0]
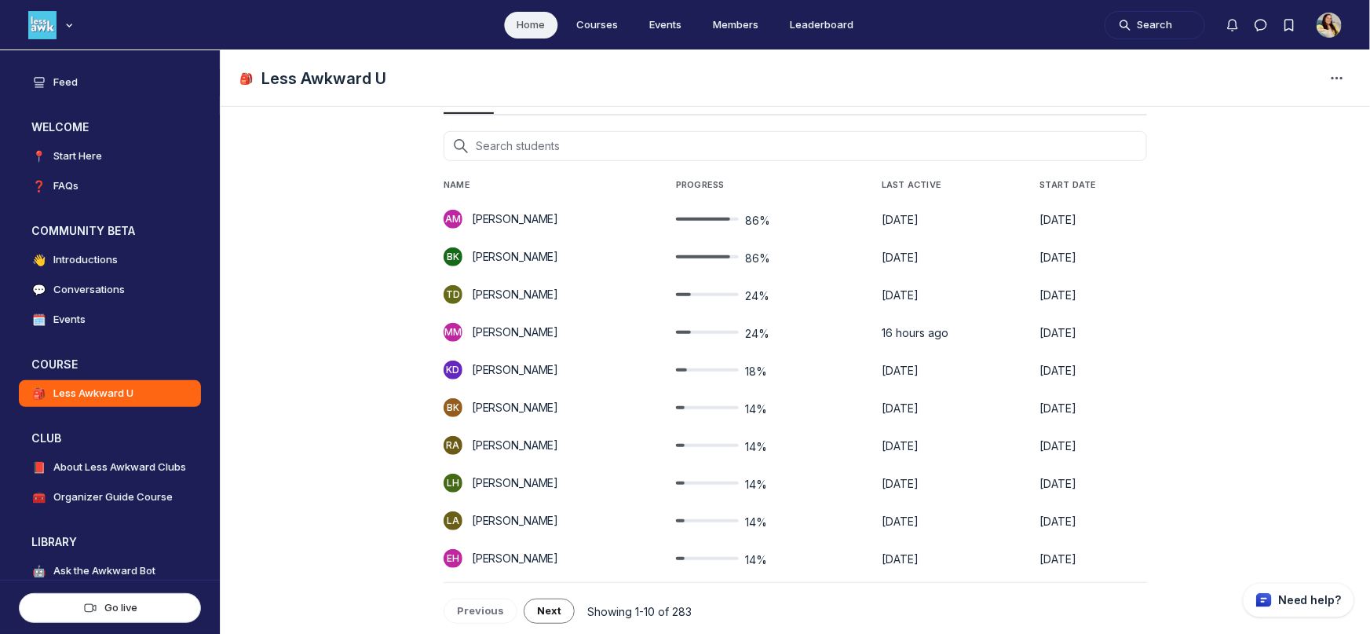
click at [490, 337] on p "[PERSON_NAME]" at bounding box center [515, 332] width 86 height 16
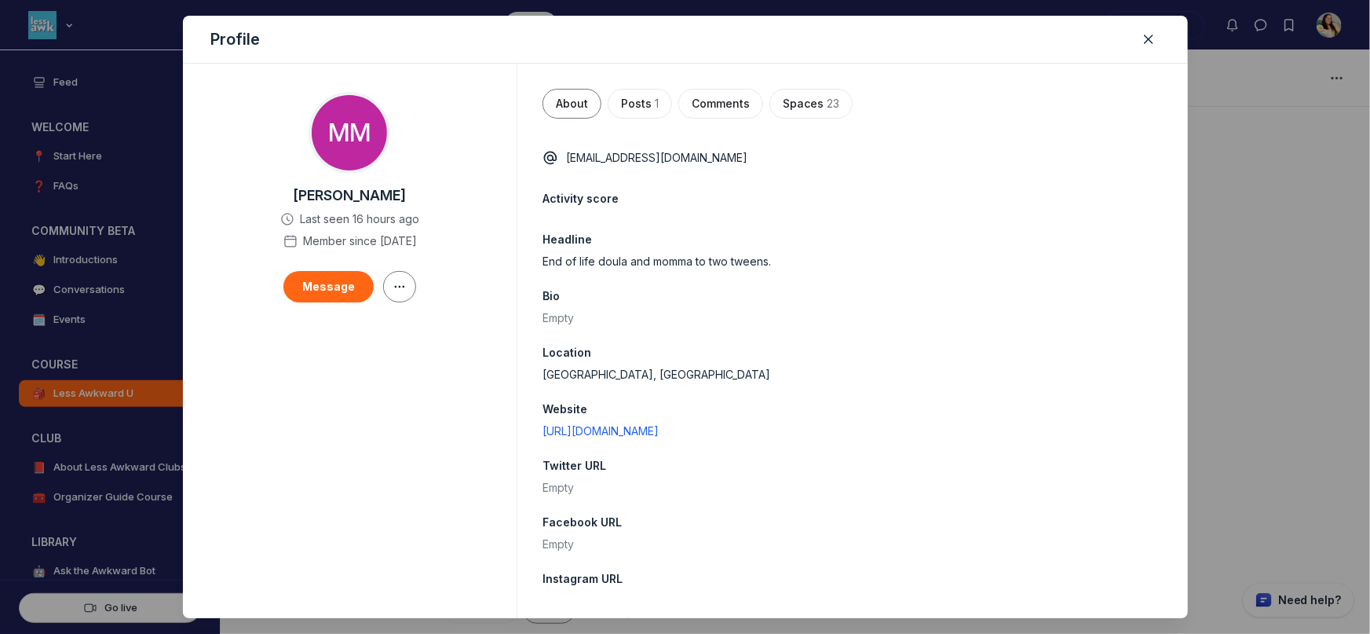
click at [1307, 348] on div at bounding box center [685, 317] width 1370 height 634
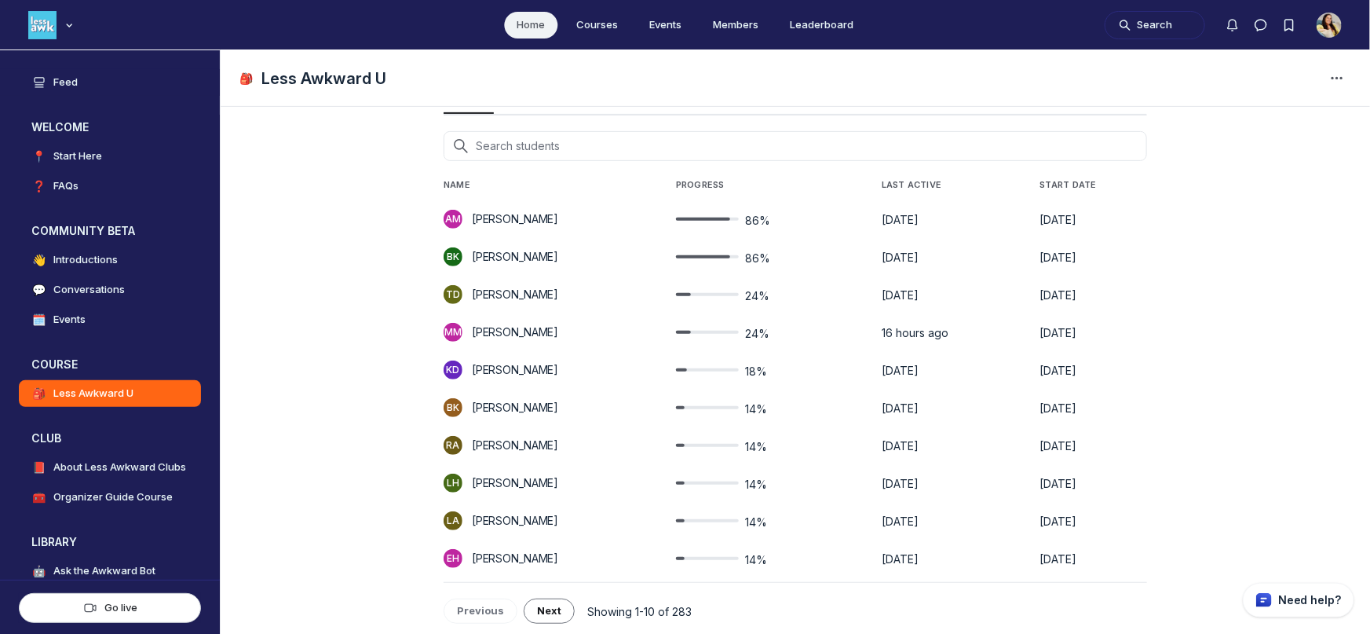
click at [731, 334] on div "24%" at bounding box center [722, 332] width 93 height 19
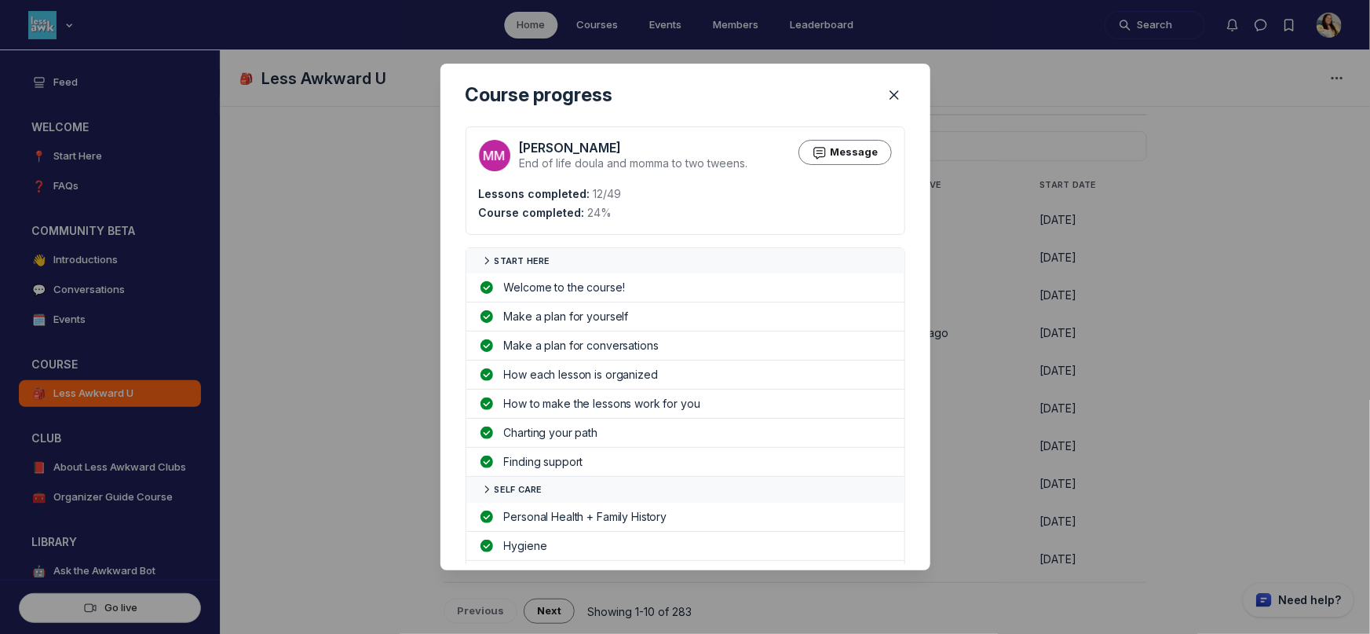
click at [1175, 389] on div at bounding box center [685, 317] width 1370 height 634
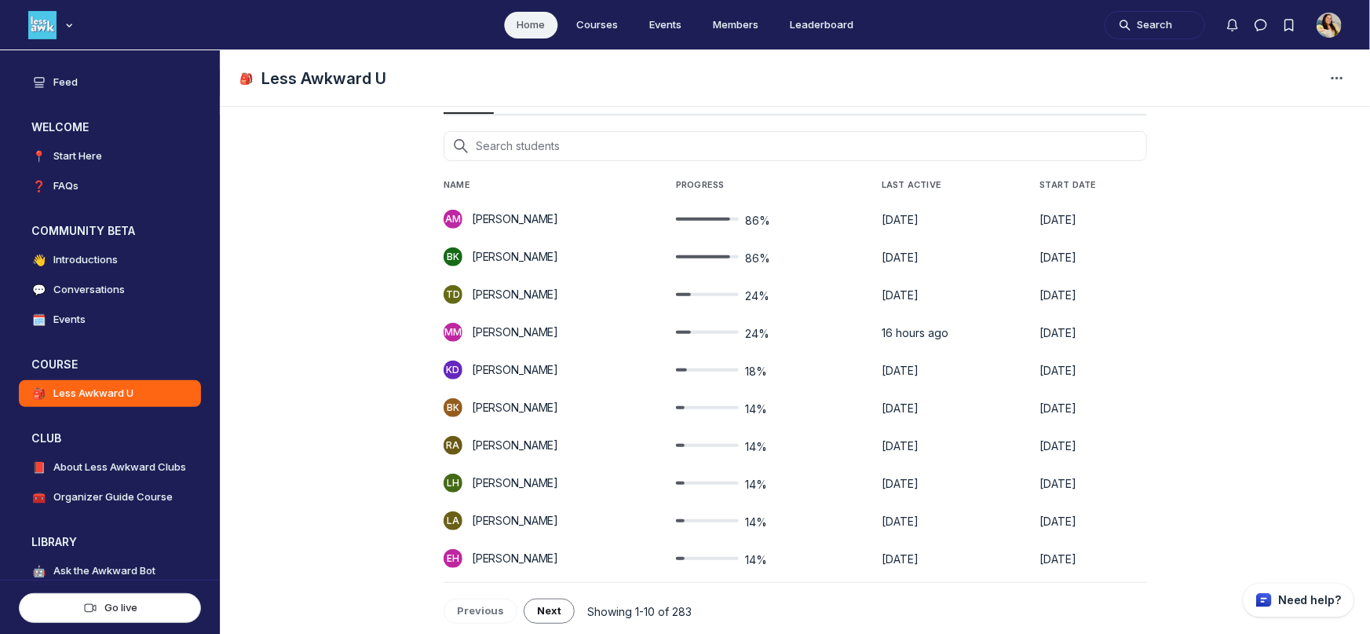
click at [767, 411] on span "14%" at bounding box center [756, 409] width 22 height 16
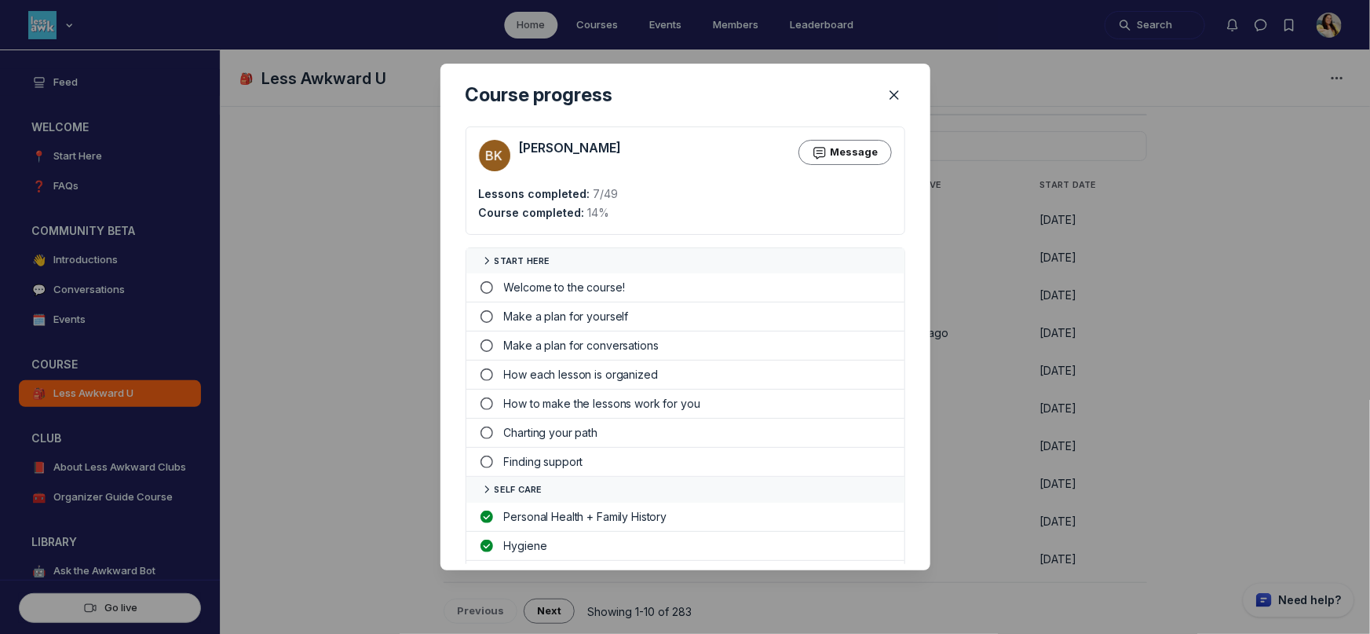
click at [998, 404] on div at bounding box center [685, 317] width 1370 height 634
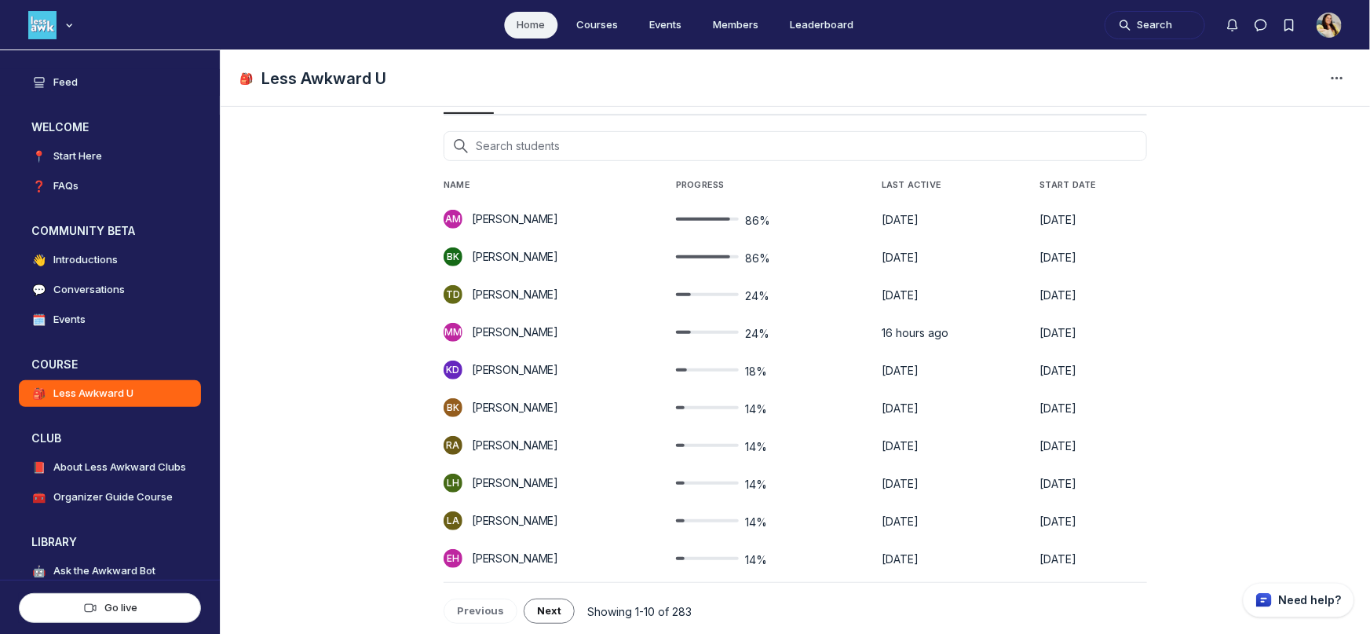
click at [765, 440] on span "14%" at bounding box center [756, 447] width 22 height 16
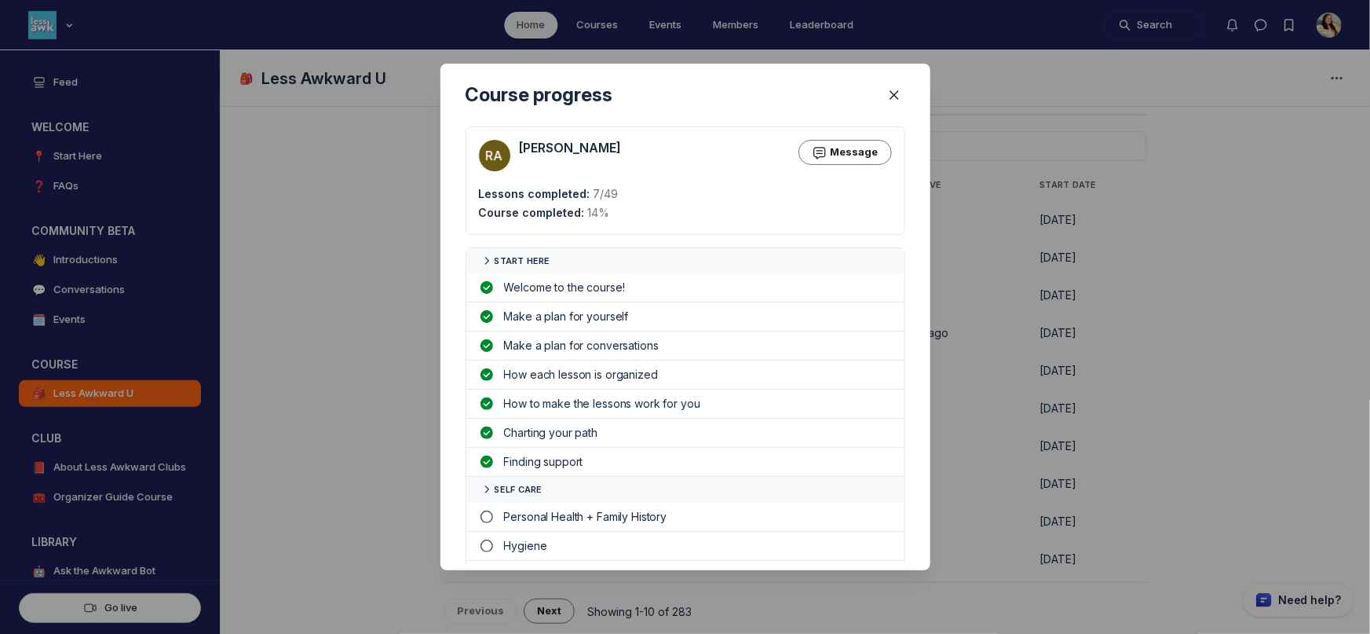
click at [1003, 426] on div at bounding box center [685, 317] width 1370 height 634
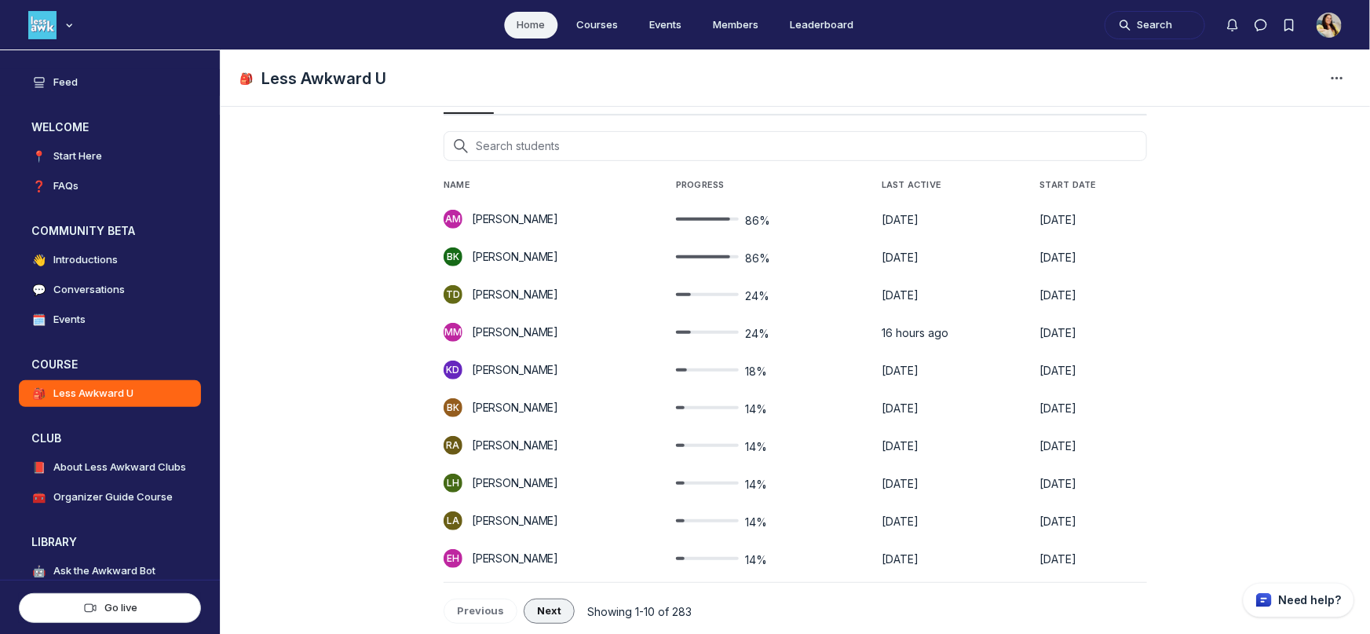
click at [544, 608] on span "Next" at bounding box center [549, 610] width 24 height 13
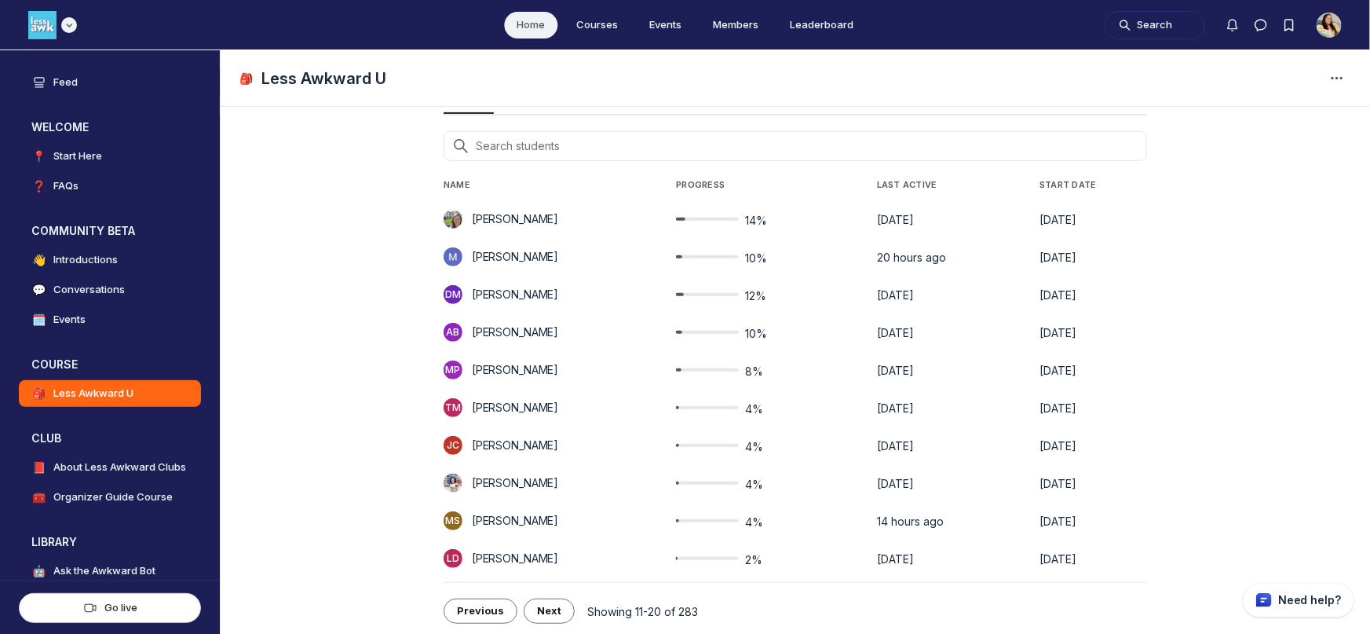
click at [71, 26] on icon "Main navigation bar" at bounding box center [69, 24] width 16 height 9
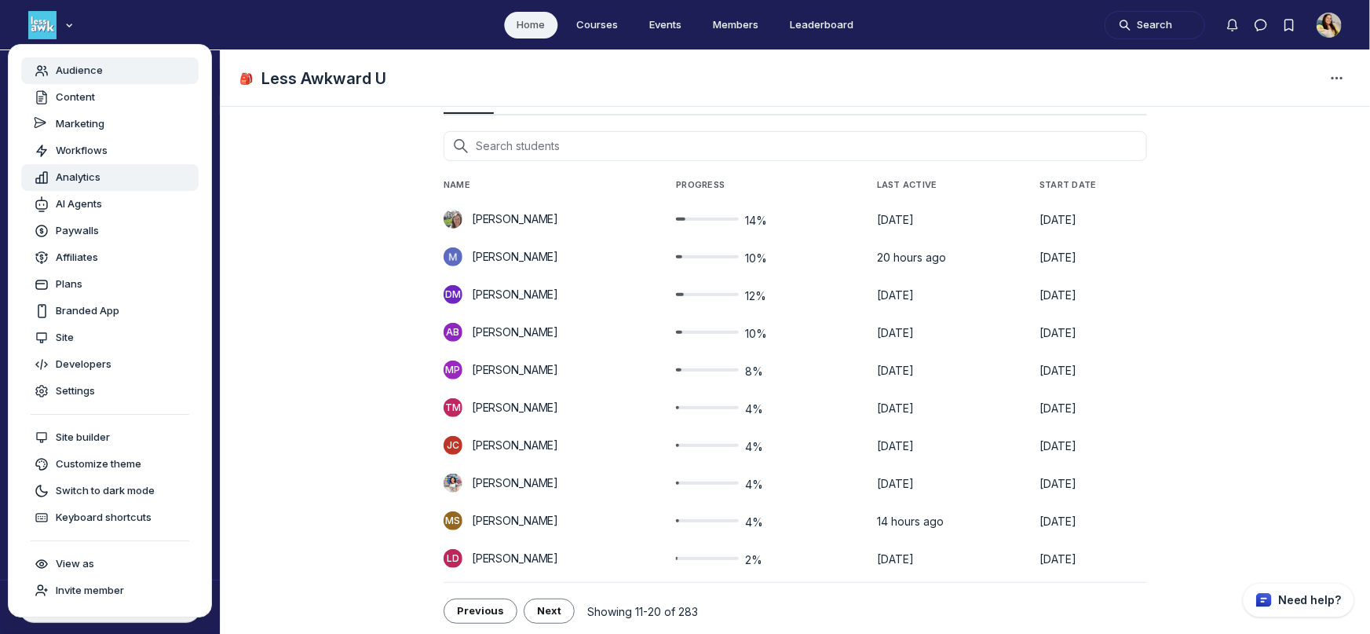
click at [77, 63] on span "Audience" at bounding box center [79, 71] width 47 height 16
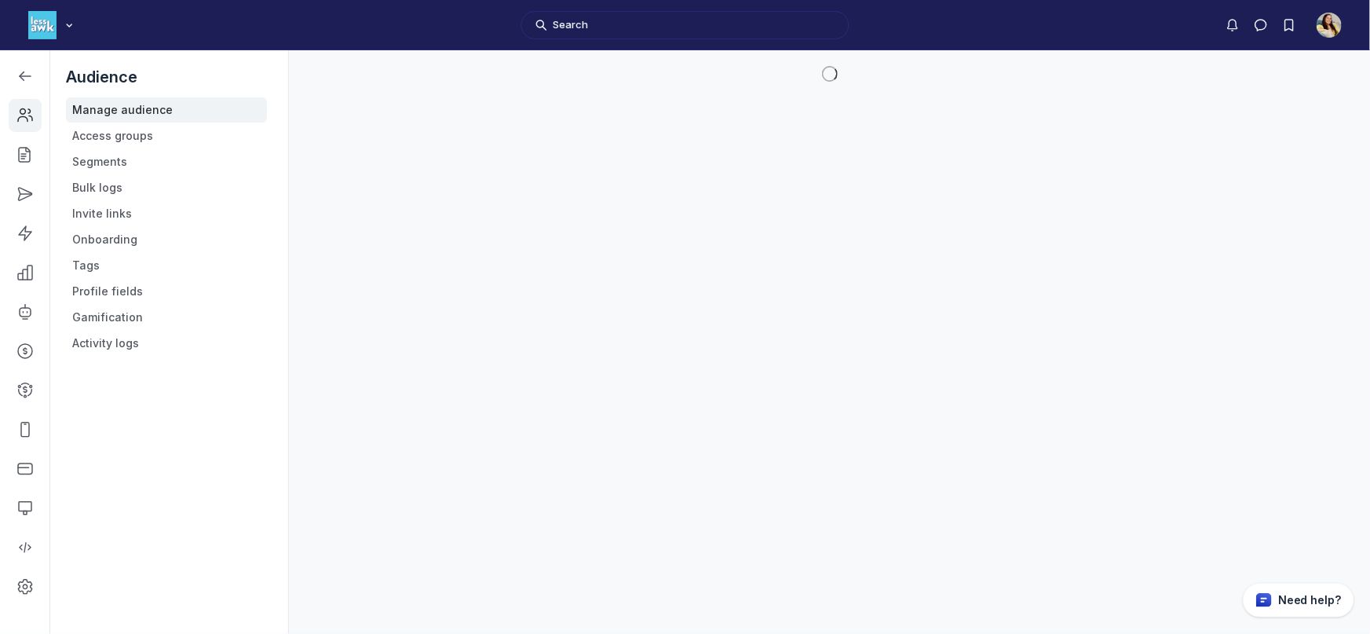
scroll to position [4609, 2237]
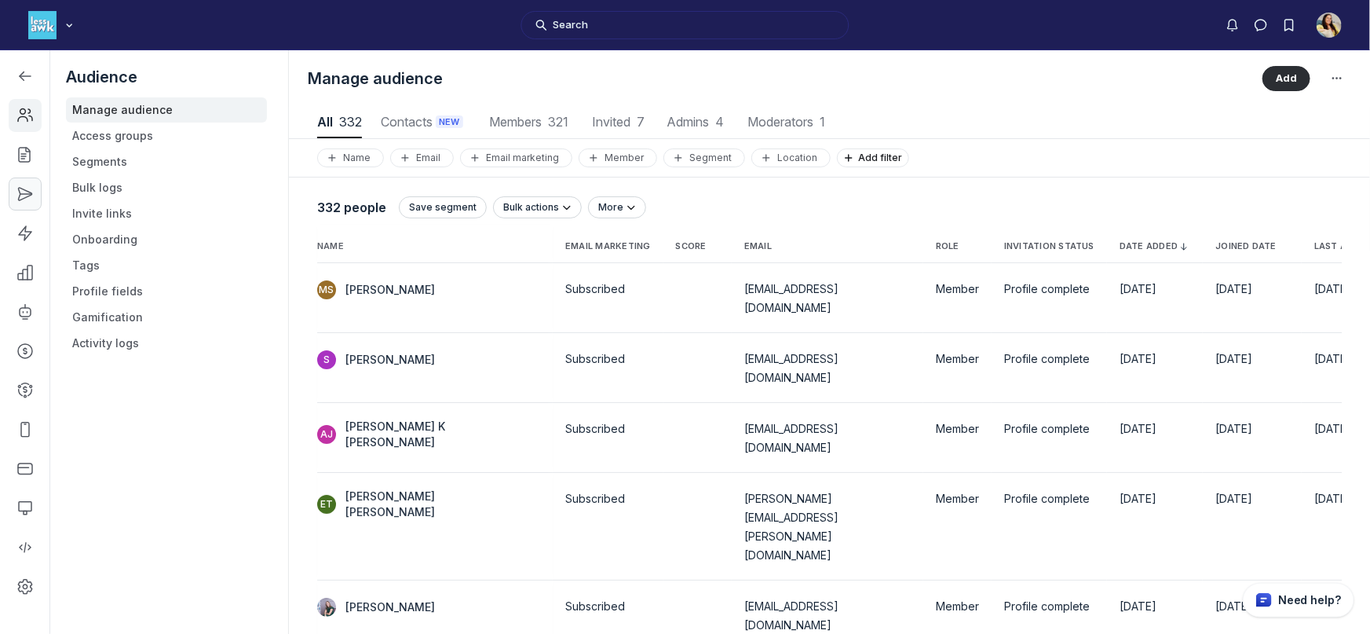
scroll to position [2121, 6601]
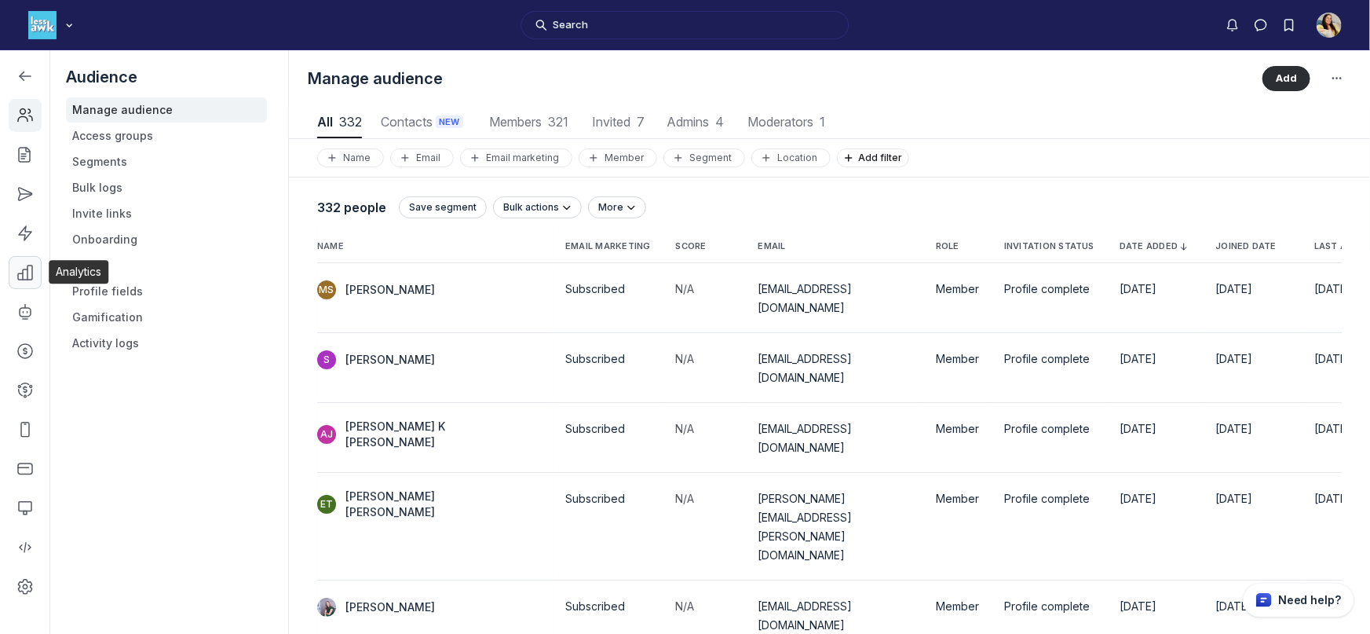
click at [27, 271] on use "Left Sidebar" at bounding box center [25, 272] width 14 height 14
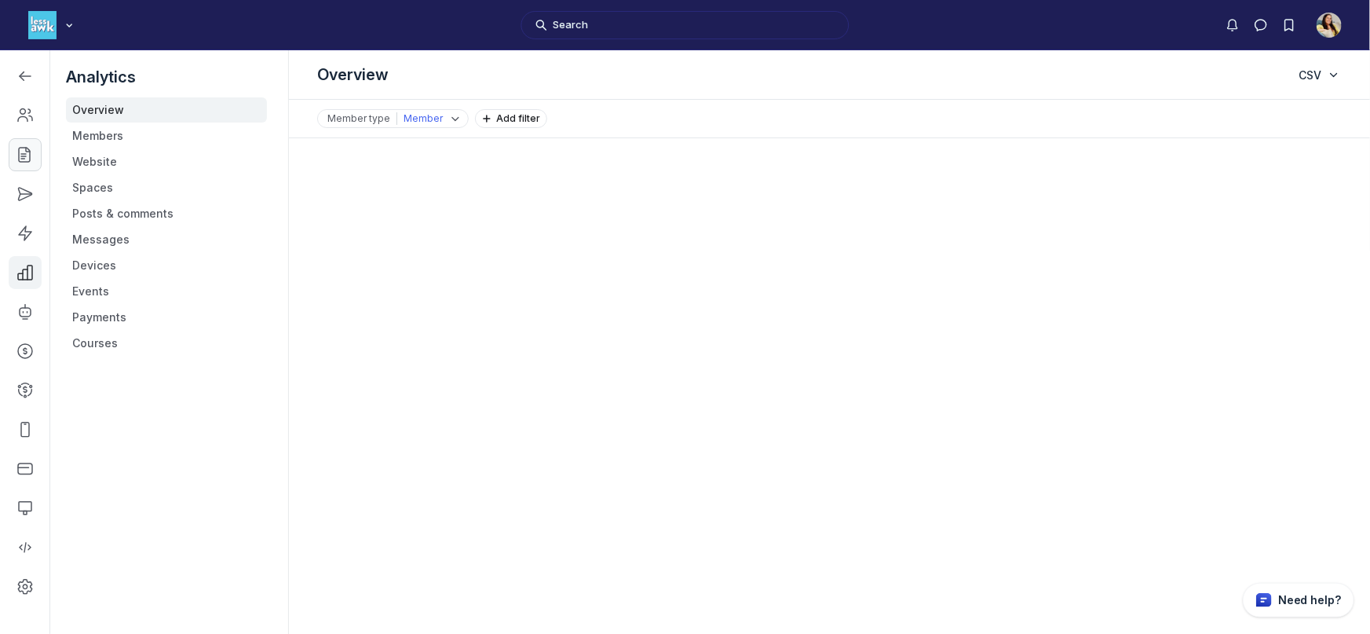
click at [20, 160] on icon "Left Sidebar" at bounding box center [25, 155] width 16 height 16
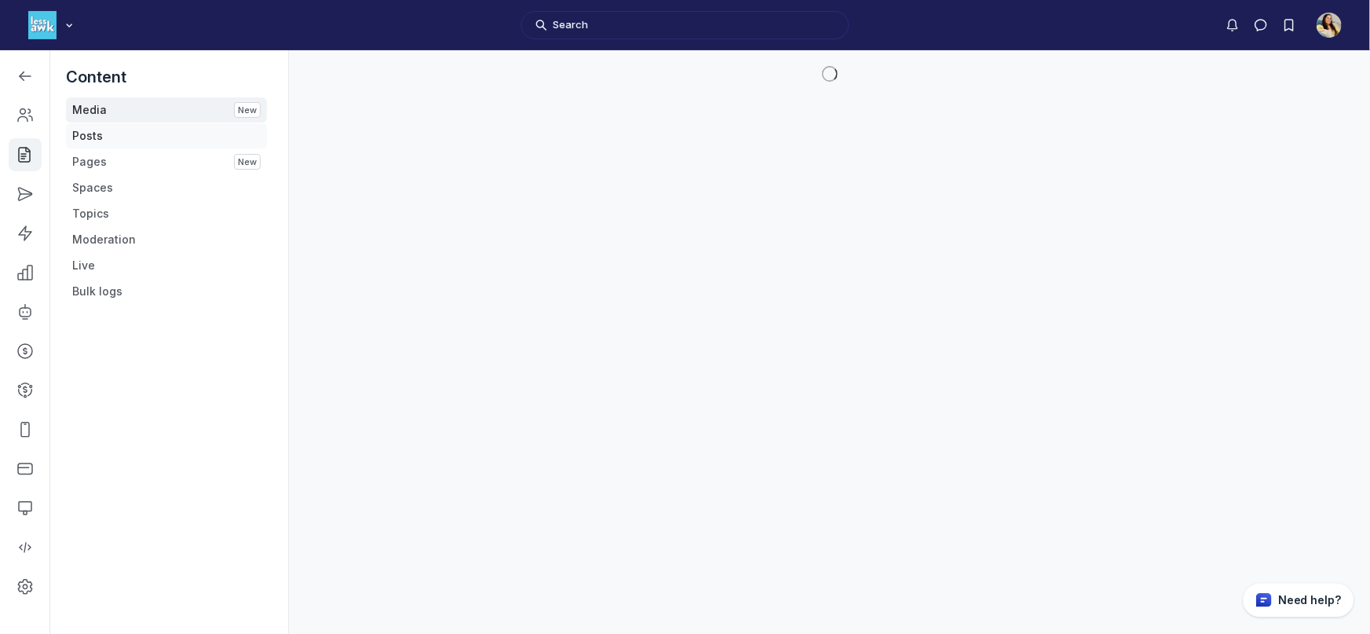
click at [141, 136] on link "Posts" at bounding box center [166, 135] width 201 height 25
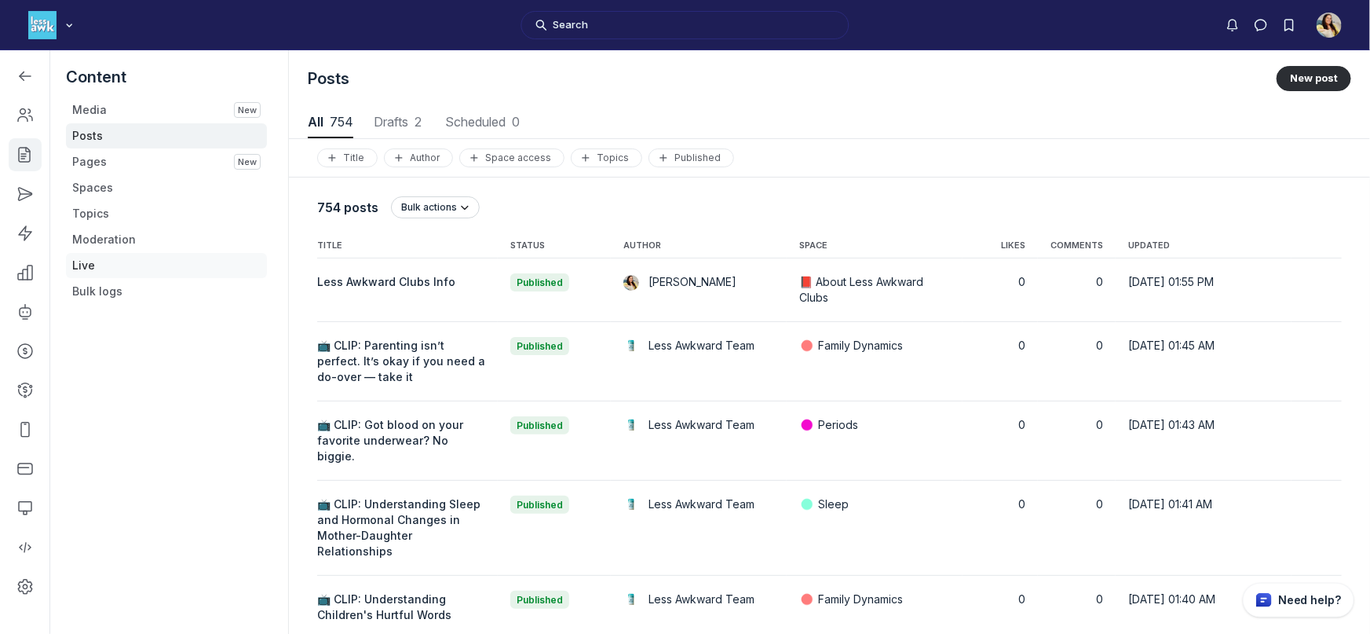
click at [120, 265] on link "Live" at bounding box center [166, 265] width 201 height 25
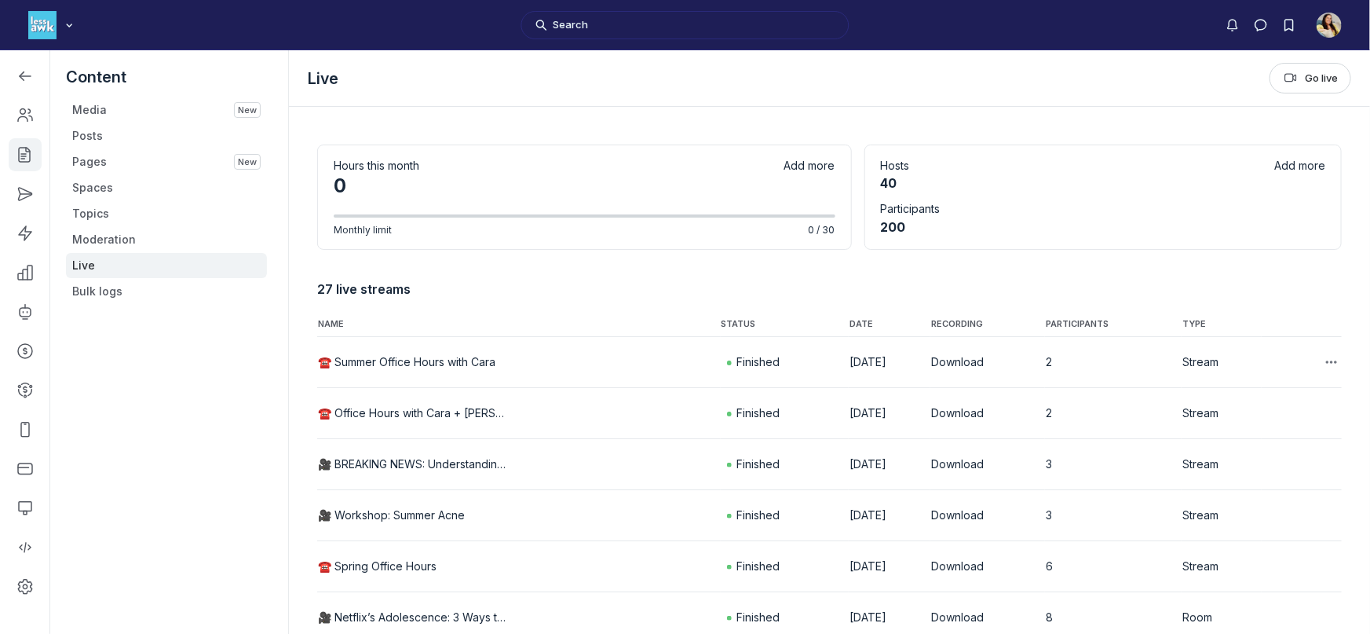
click at [449, 362] on button "☎️ Summer Office Hours with Cara" at bounding box center [406, 362] width 177 height 16
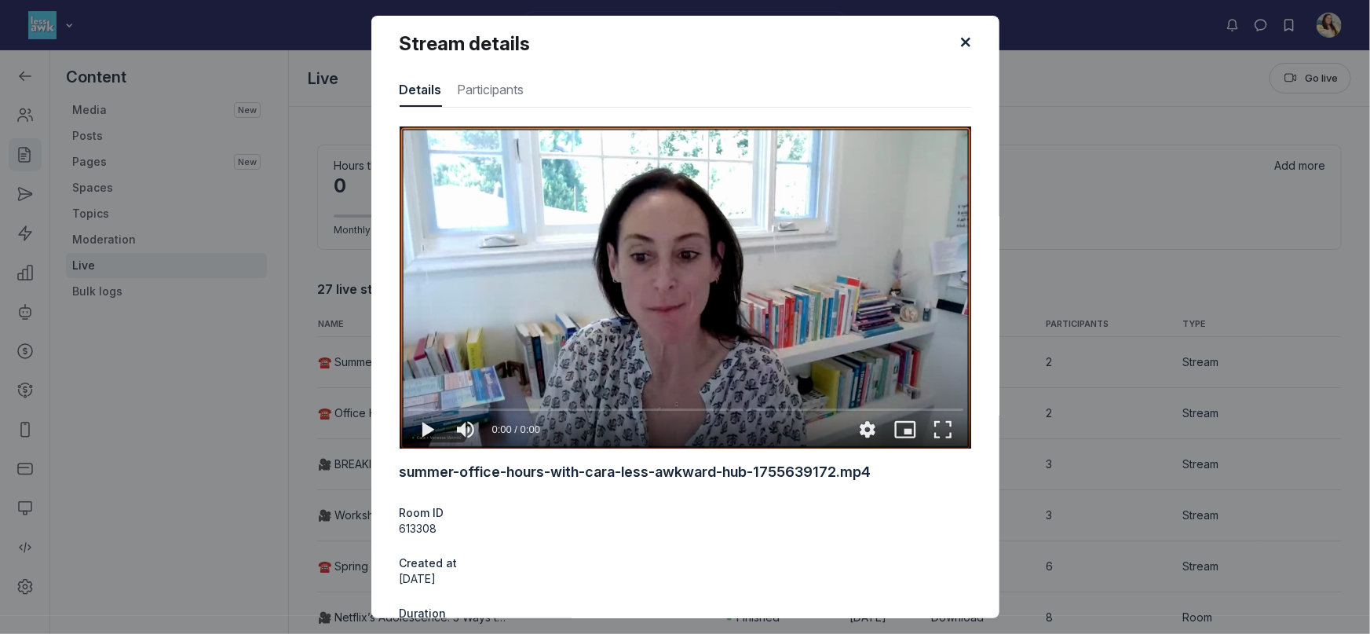
type media-captions-menu "cc:en:Default"
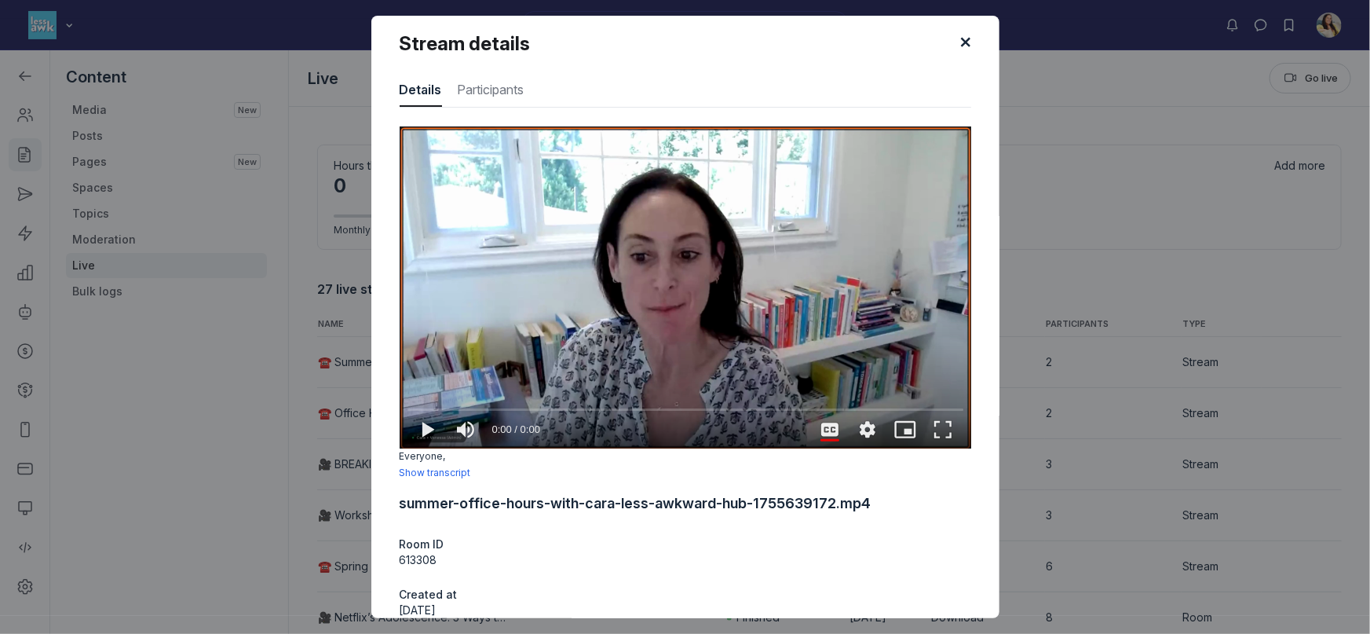
click at [280, 368] on div "Stream details Details Participants Everyone, Show transcript summer-office-hou…" at bounding box center [685, 317] width 1370 height 602
click at [965, 42] on use "submit" at bounding box center [964, 42] width 9 height 9
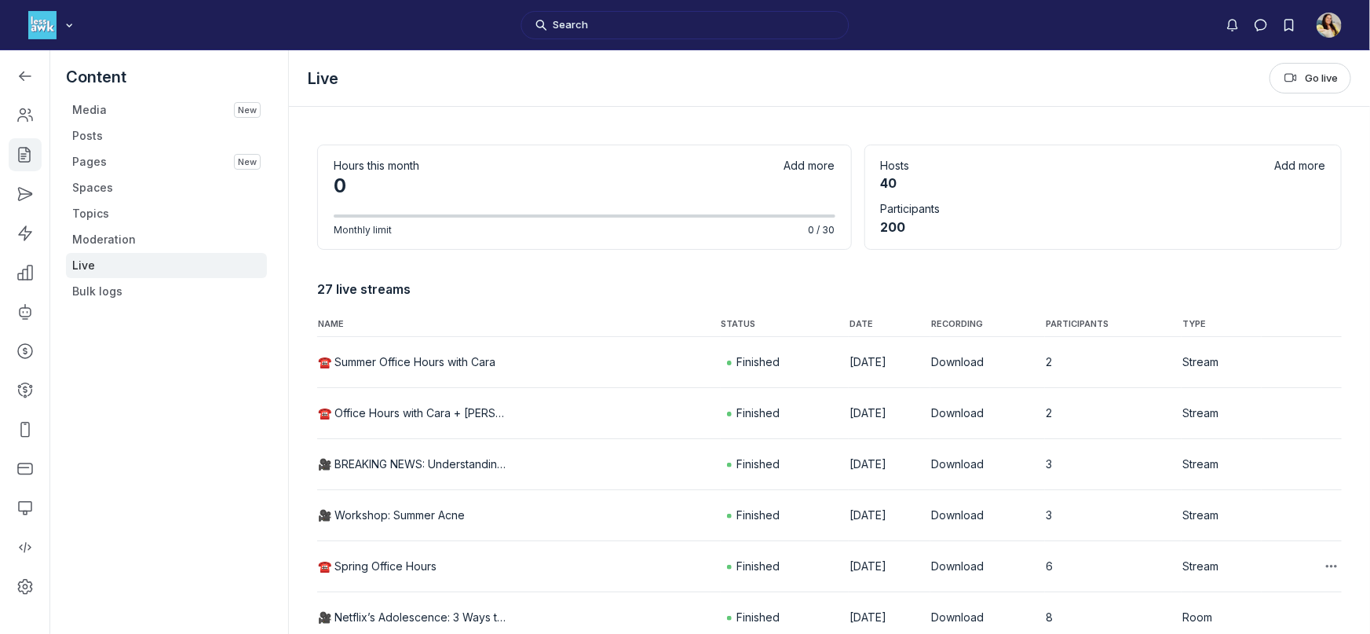
click at [407, 563] on button "☎️ Spring Office Hours" at bounding box center [377, 566] width 119 height 16
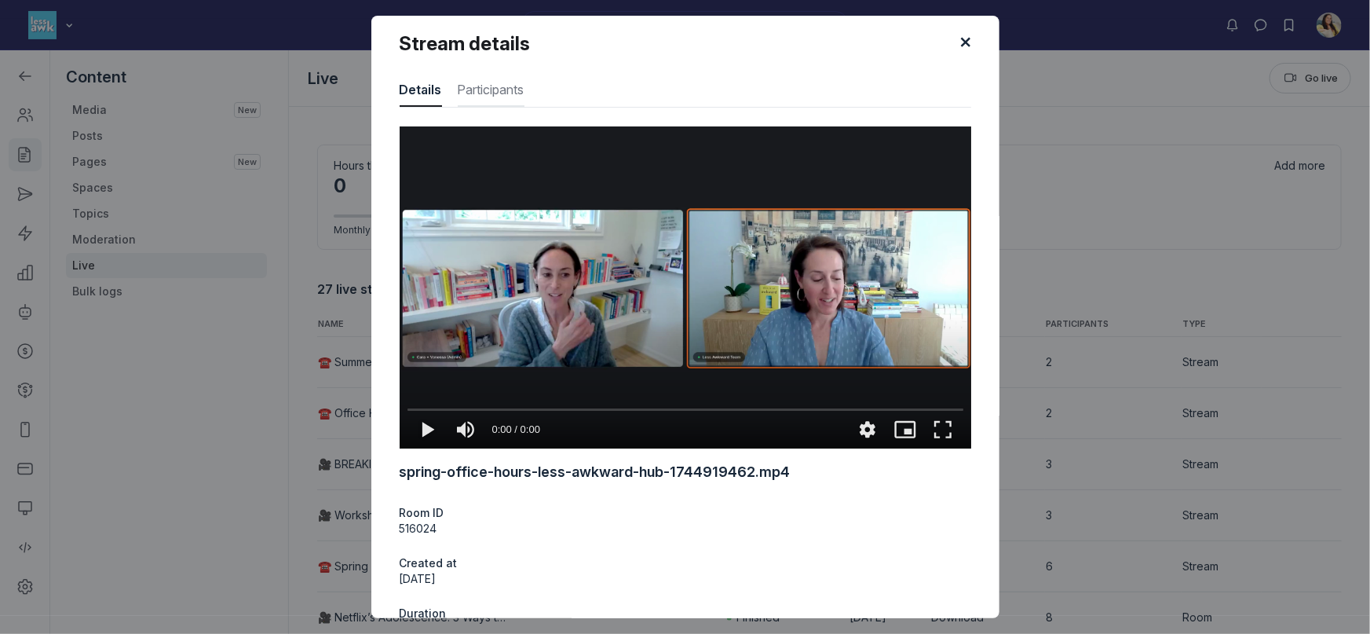
type media-captions-menu "cc:en:Default"
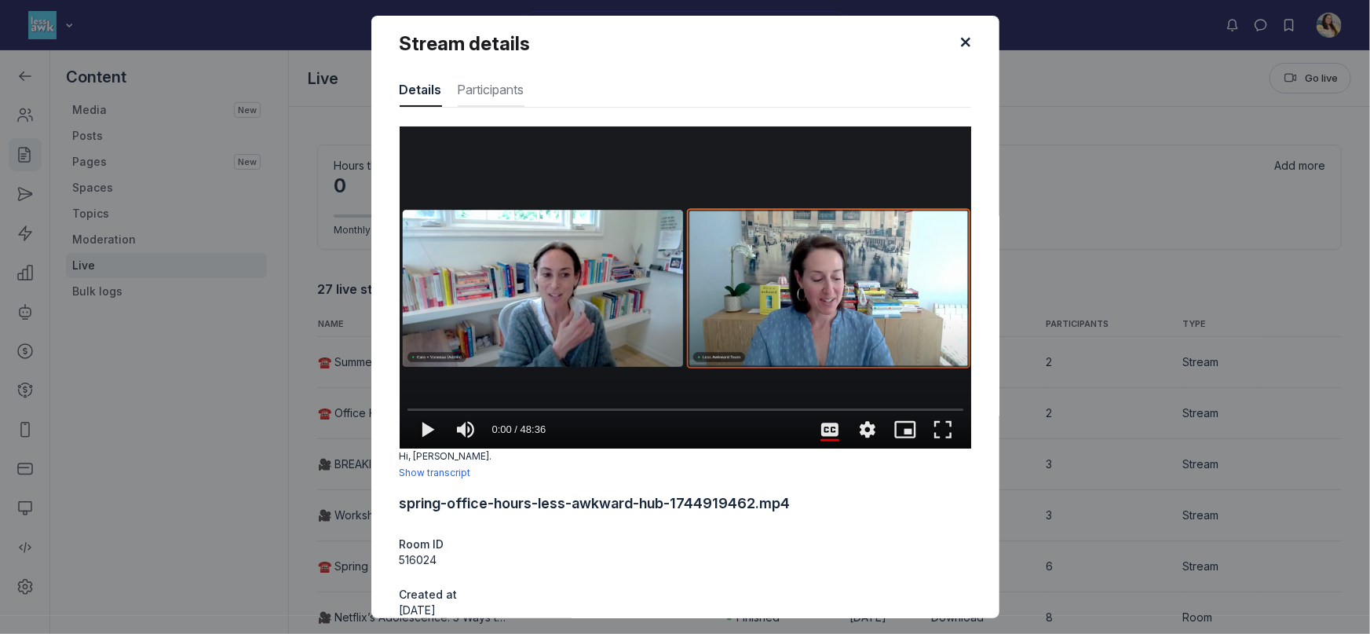
click at [477, 90] on span "Participants" at bounding box center [491, 92] width 67 height 25
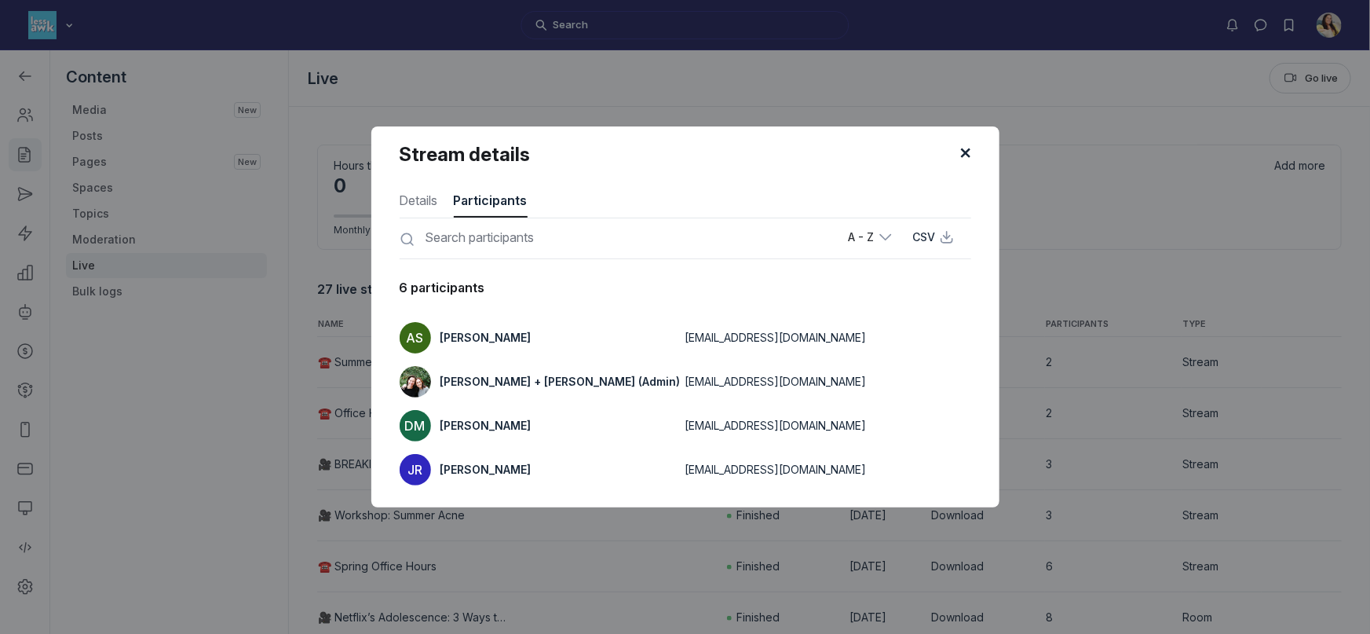
click at [261, 347] on div "Stream details Details Participants A - Z CSV 6 participants AS [PERSON_NAME] […" at bounding box center [685, 316] width 1370 height 380
click at [593, 521] on div at bounding box center [685, 317] width 1370 height 634
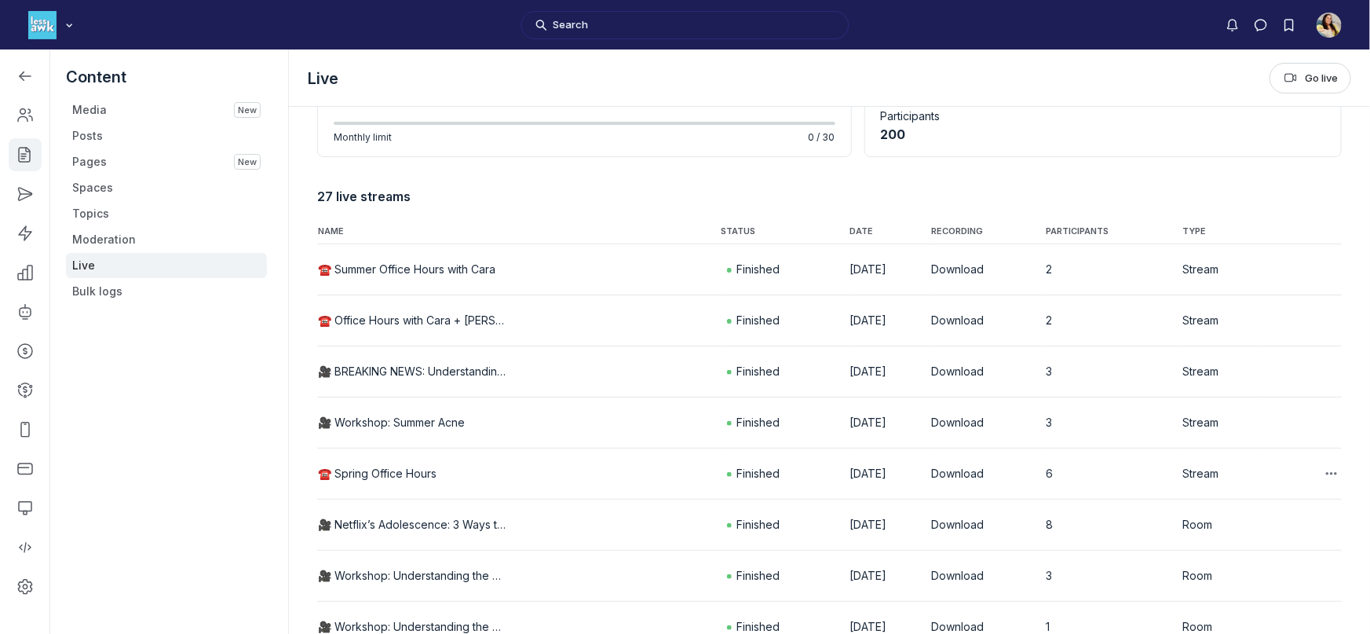
scroll to position [102, 0]
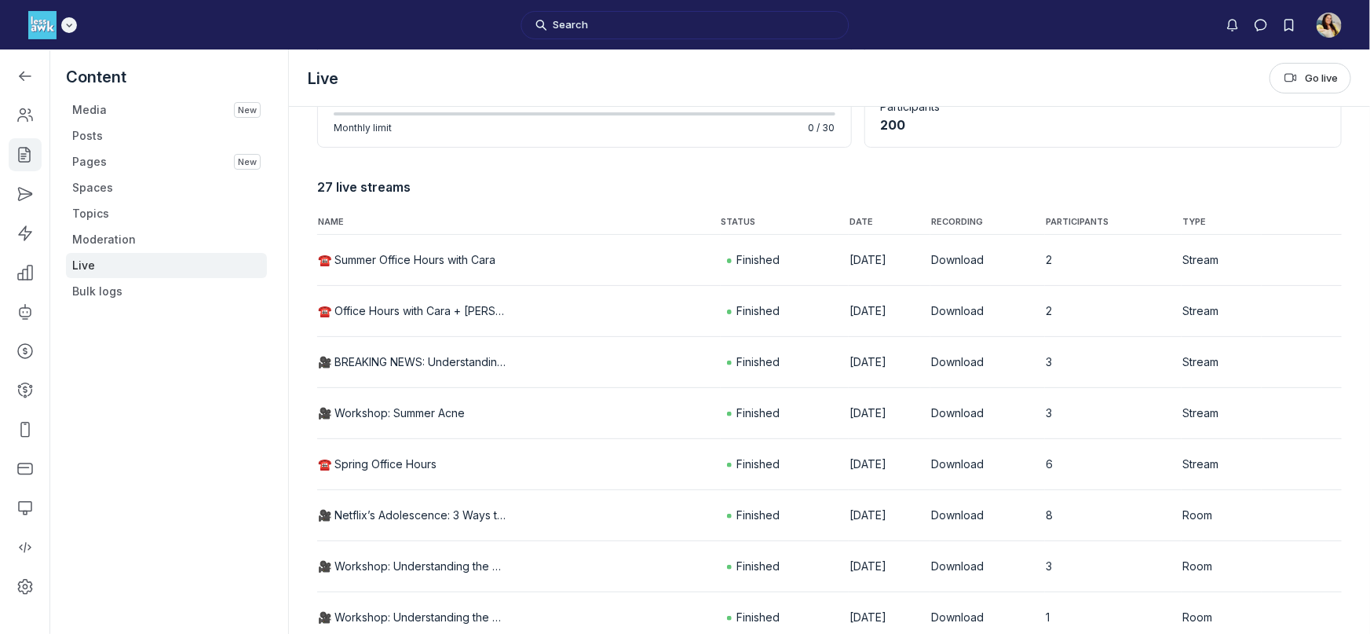
drag, startPoint x: 23, startPoint y: 82, endPoint x: 53, endPoint y: 30, distance: 60.5
click at [23, 82] on icon "Left Sidebar" at bounding box center [25, 76] width 16 height 16
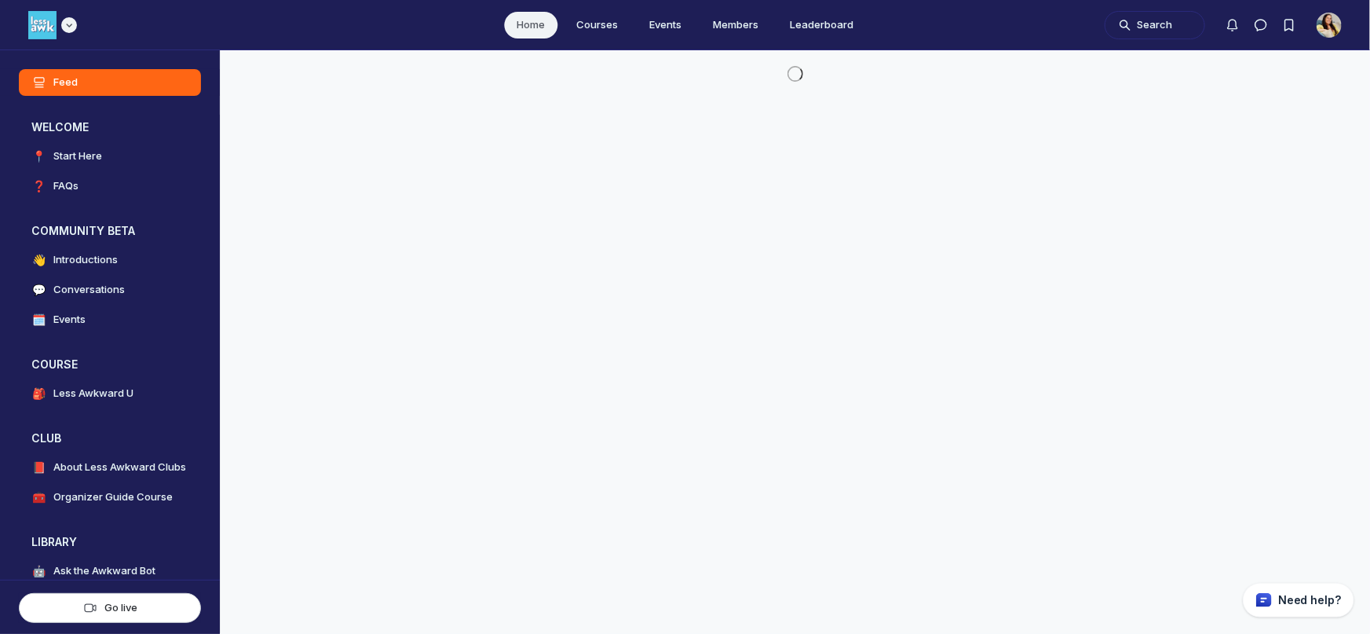
scroll to position [4365, 3007]
click at [68, 26] on use "Main navigation bar" at bounding box center [69, 25] width 5 height 2
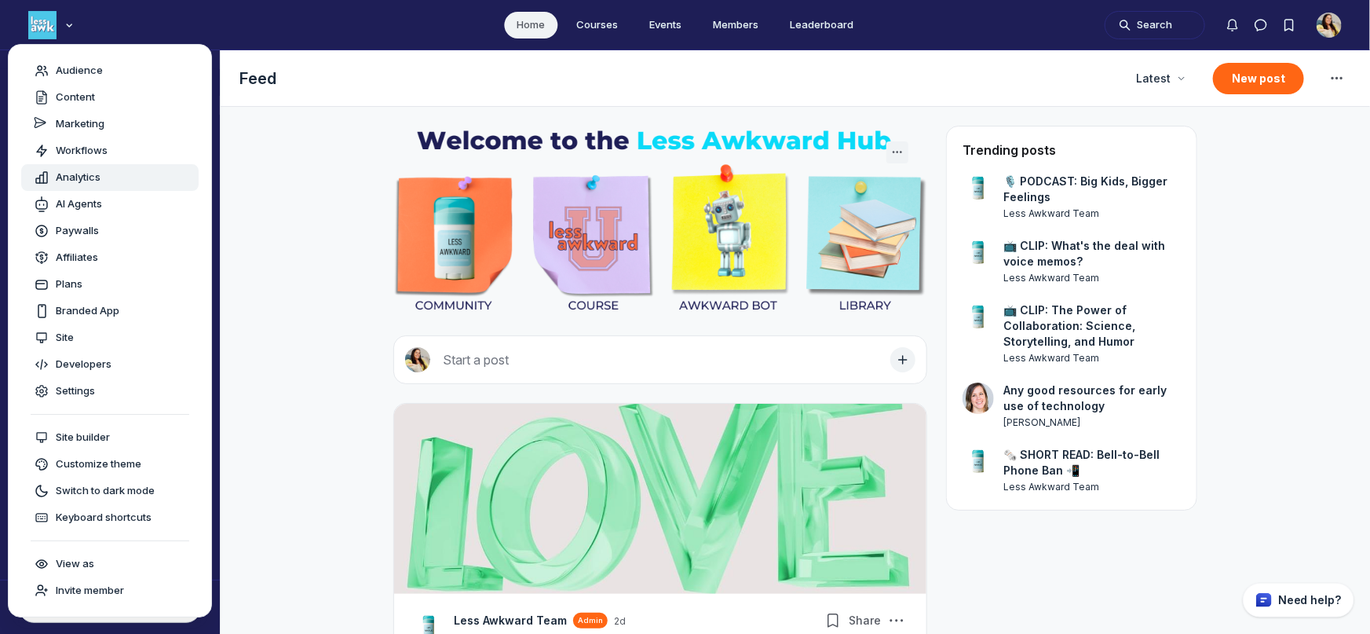
click at [98, 175] on span "Analytics" at bounding box center [78, 178] width 45 height 16
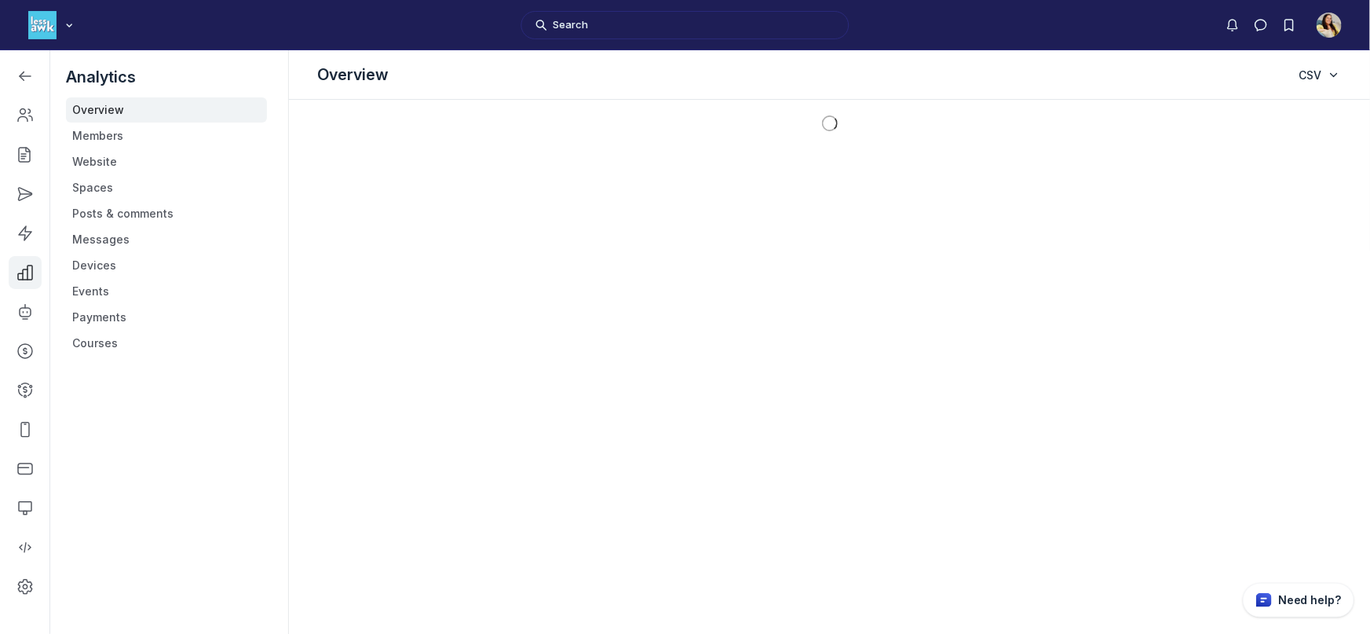
scroll to position [4609, 2237]
click at [30, 71] on icon "Left Sidebar" at bounding box center [25, 76] width 16 height 16
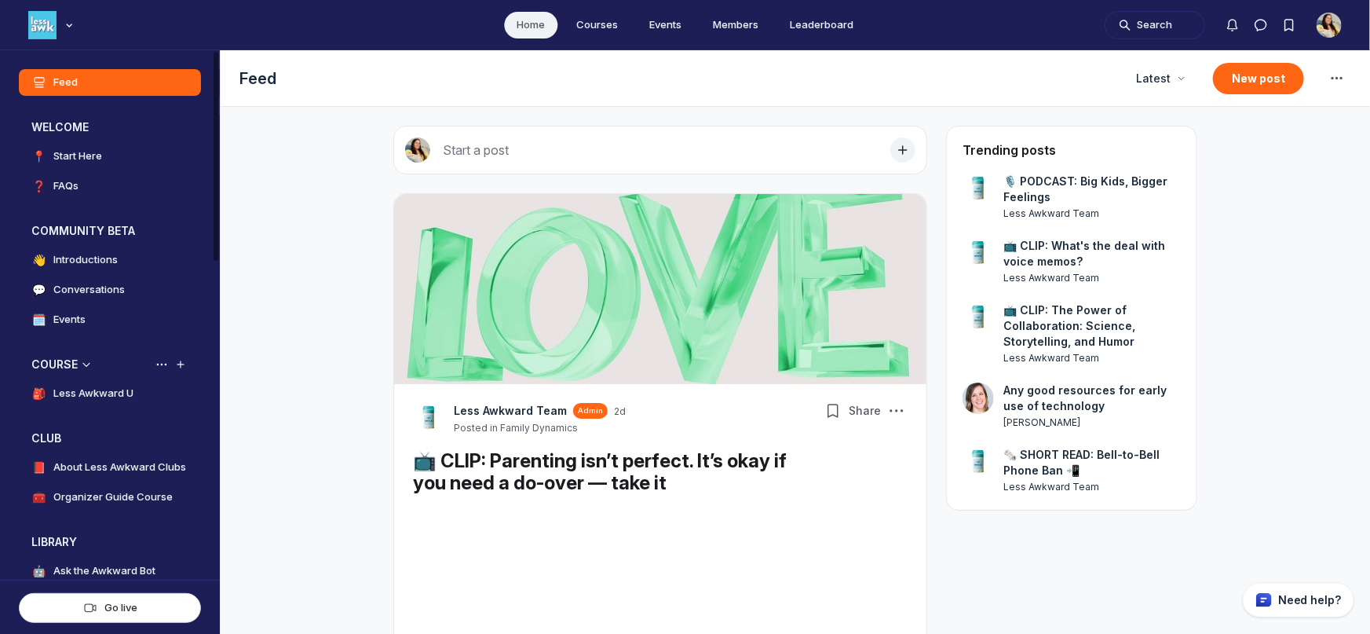
scroll to position [4365, 3007]
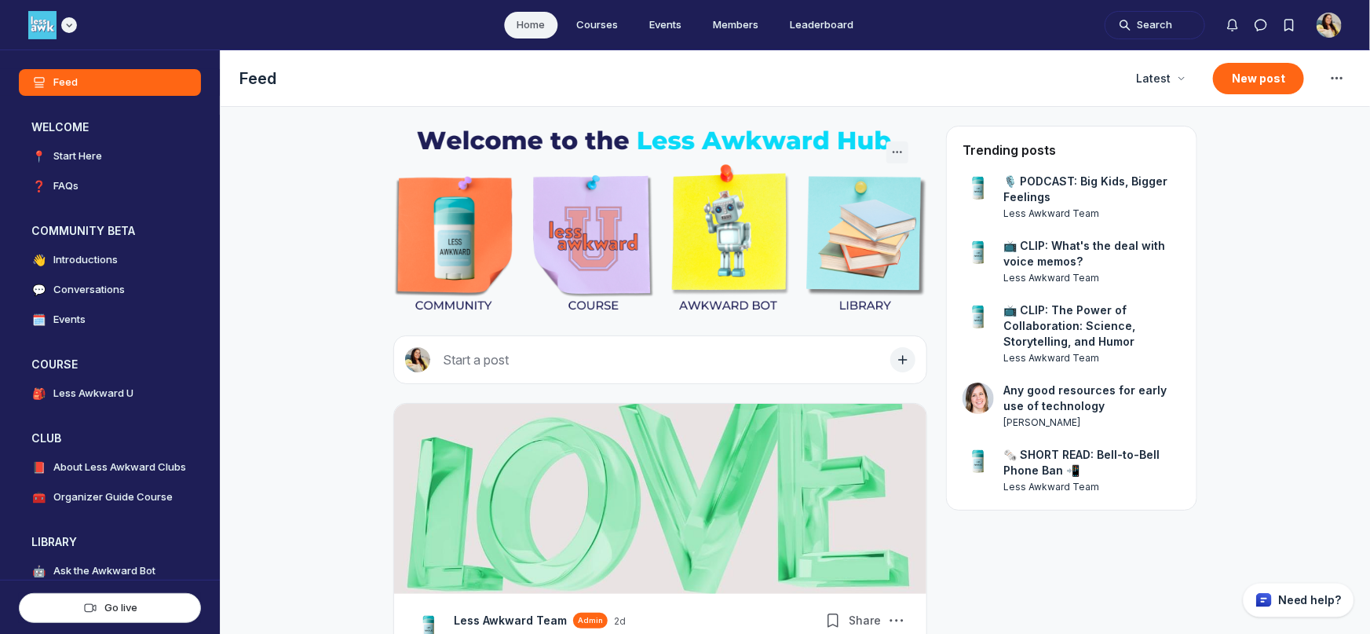
click at [68, 24] on icon "Main navigation bar" at bounding box center [69, 24] width 16 height 9
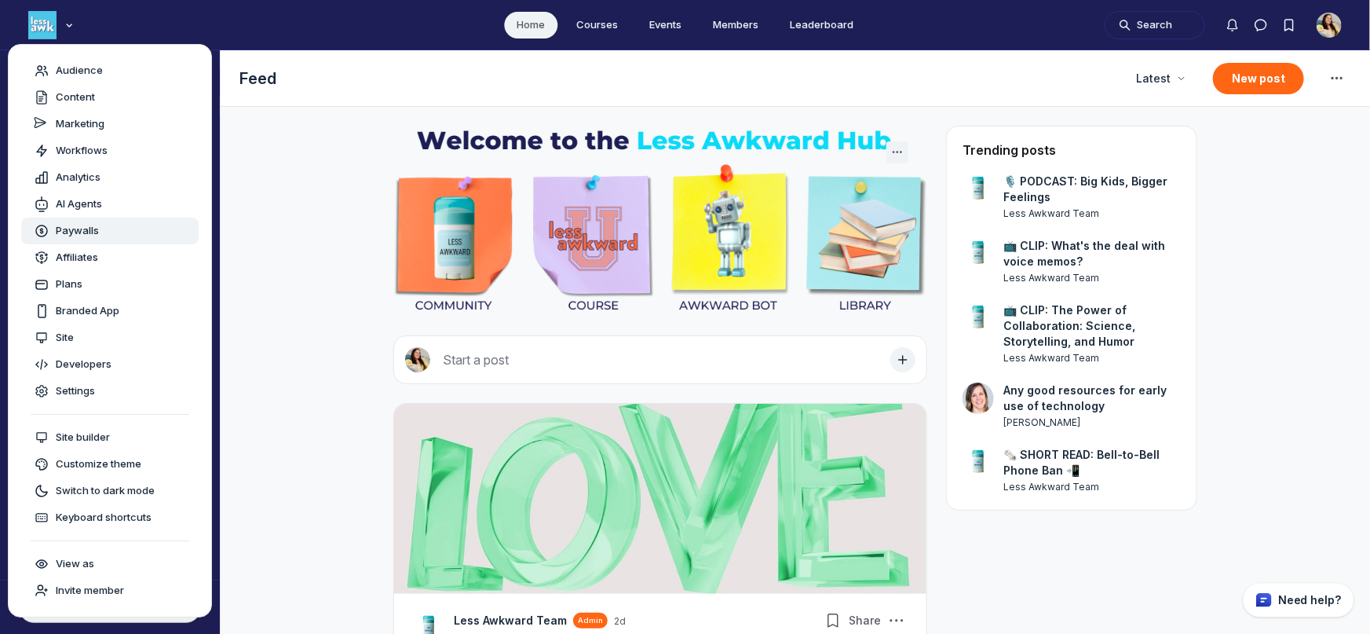
click at [73, 232] on span "Paywalls" at bounding box center [77, 231] width 43 height 16
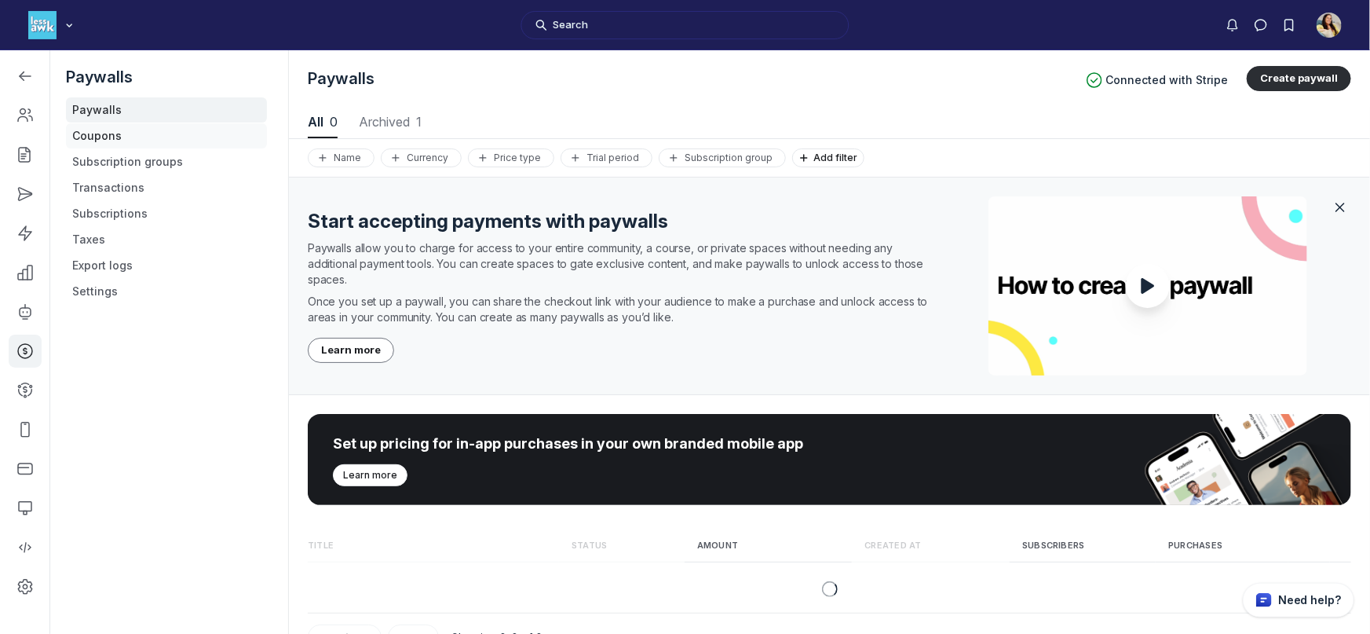
scroll to position [2125, 6714]
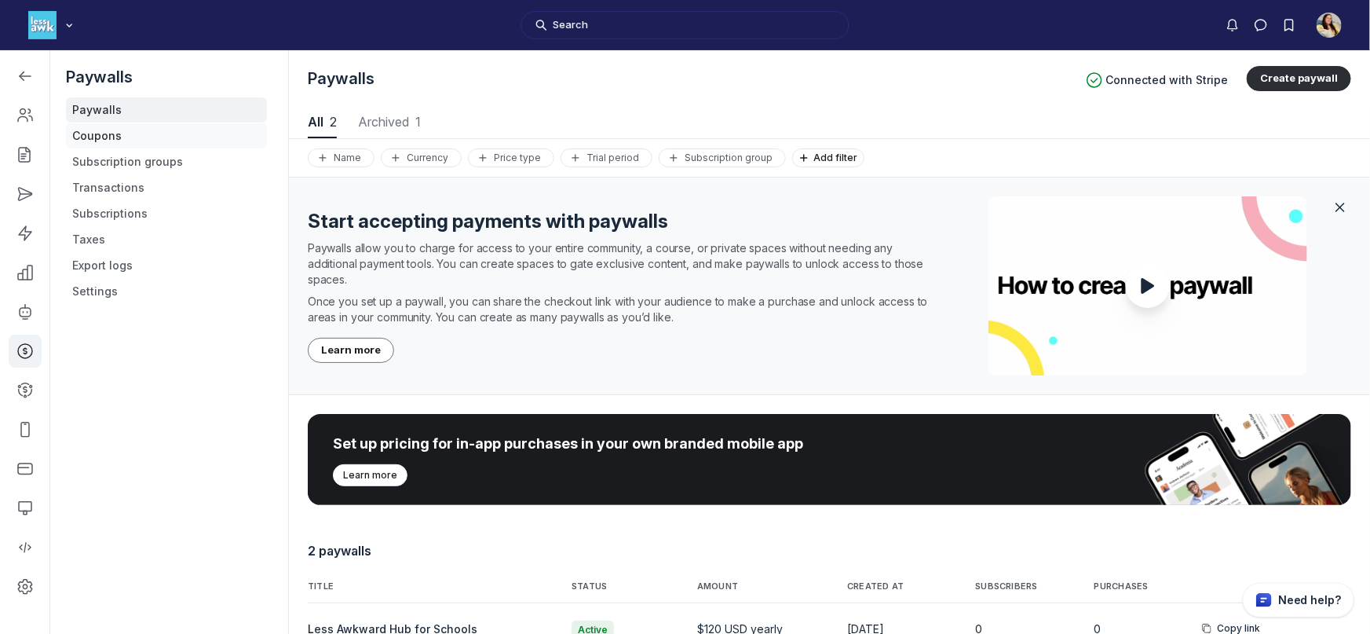
click at [86, 135] on link "Coupons" at bounding box center [166, 135] width 201 height 25
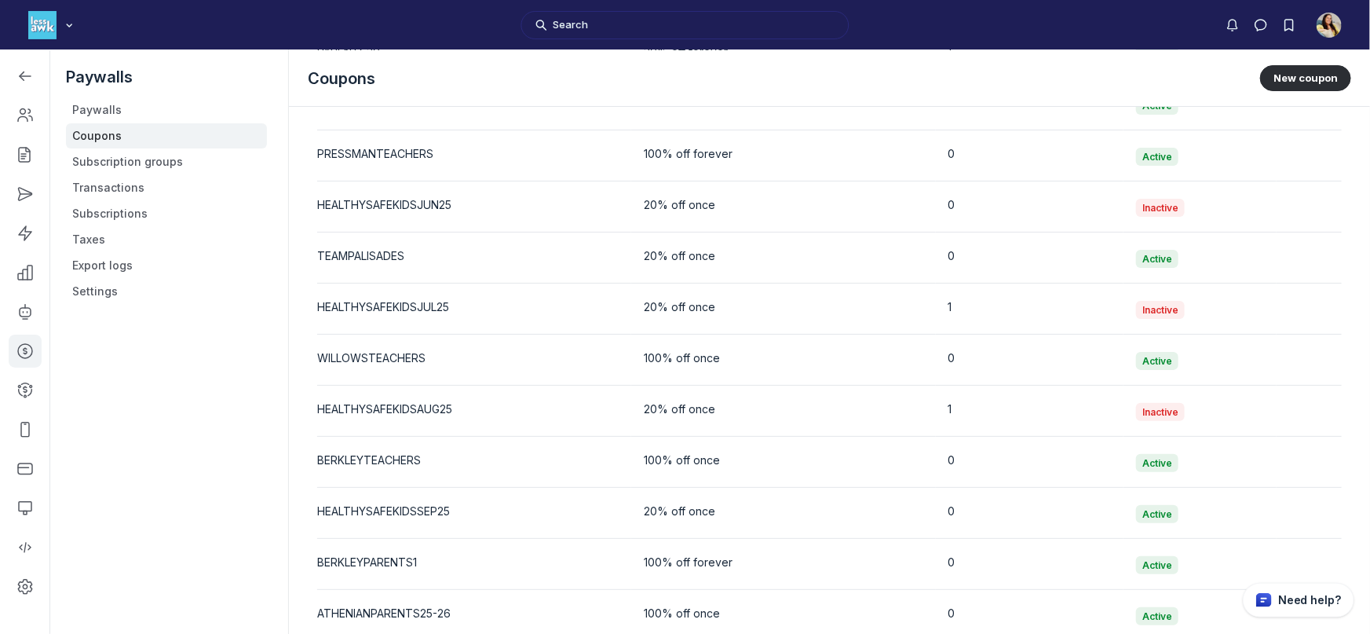
scroll to position [3125, 0]
